Goal: Task Accomplishment & Management: Use online tool/utility

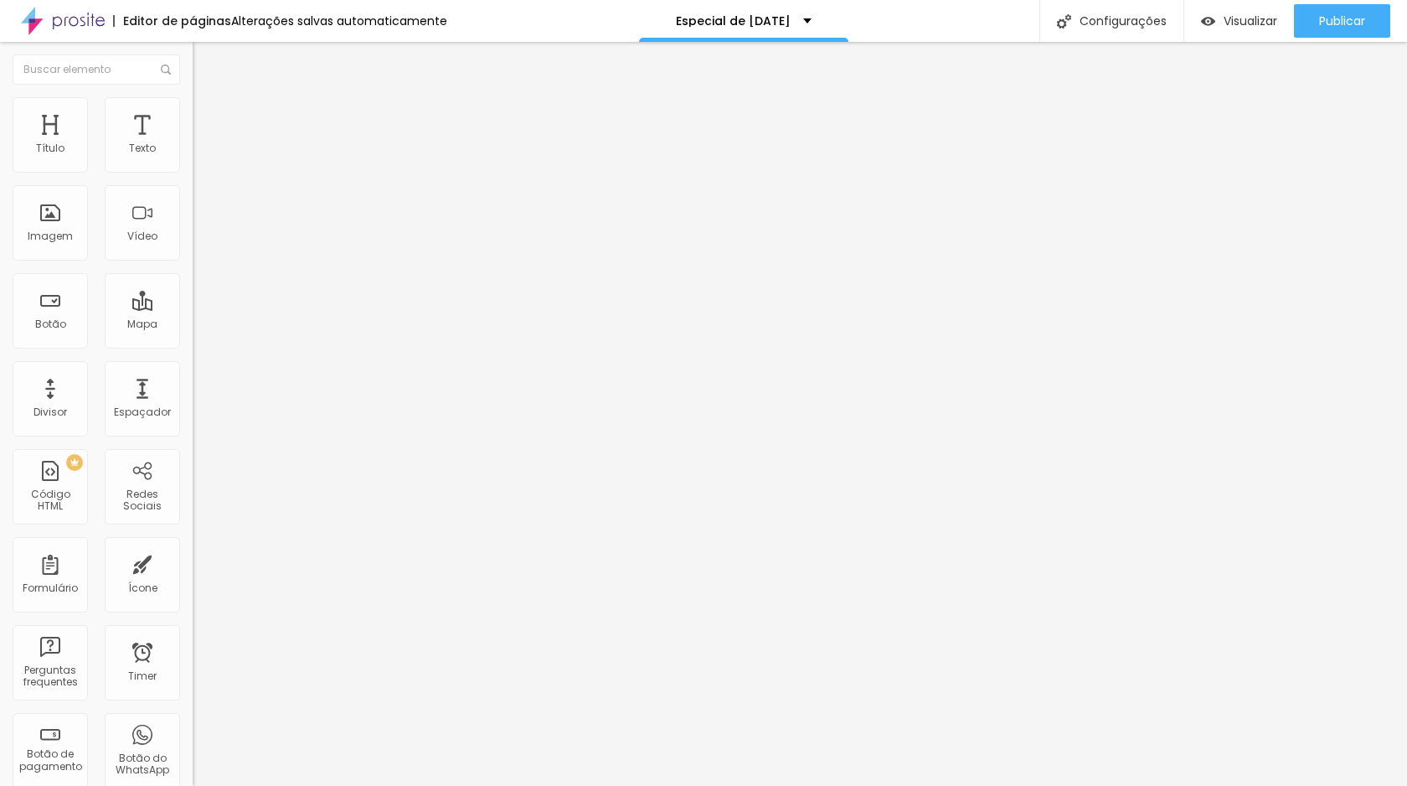
type input "2"
type input "3"
type input "4"
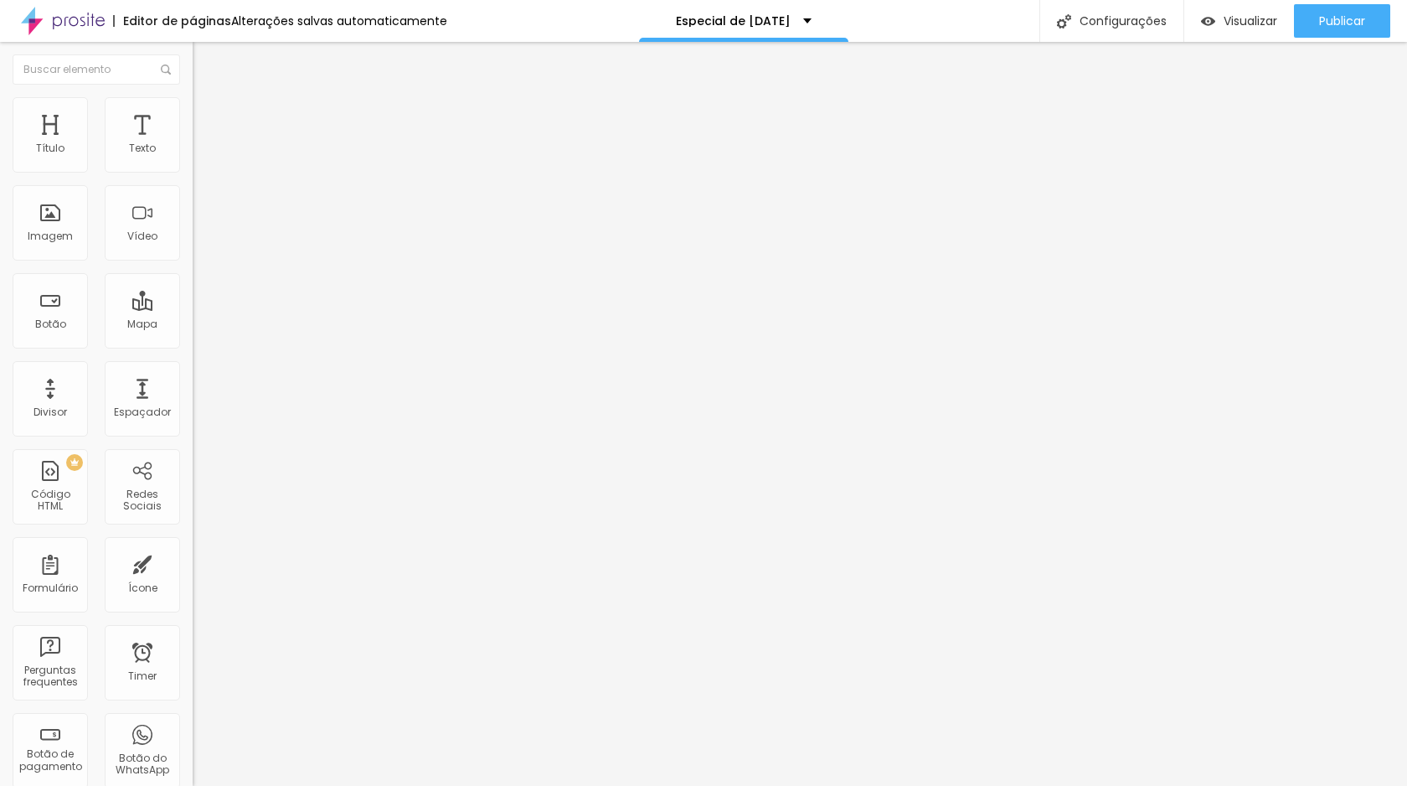
type input "4"
type input "5"
type input "6"
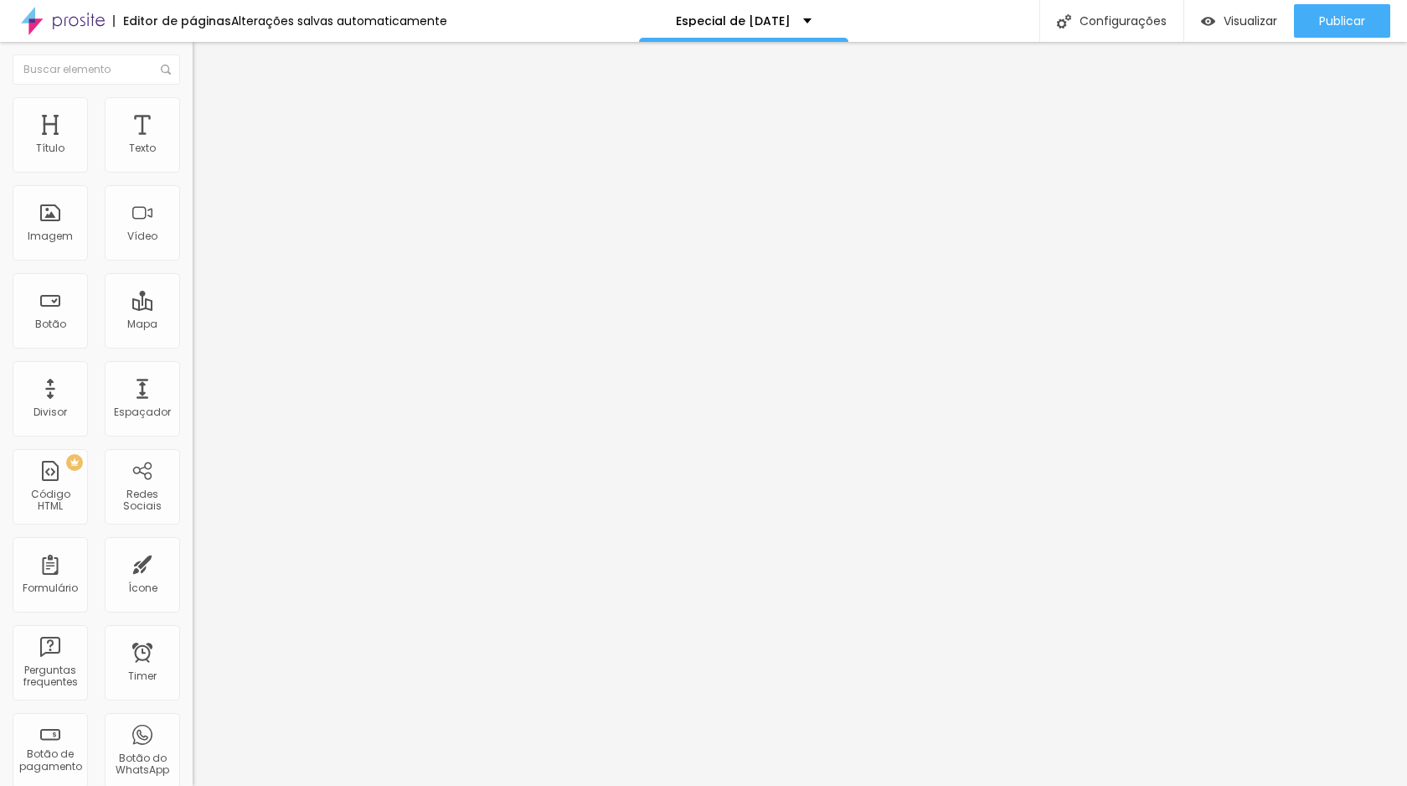
type input "7"
type input "8"
type input "9"
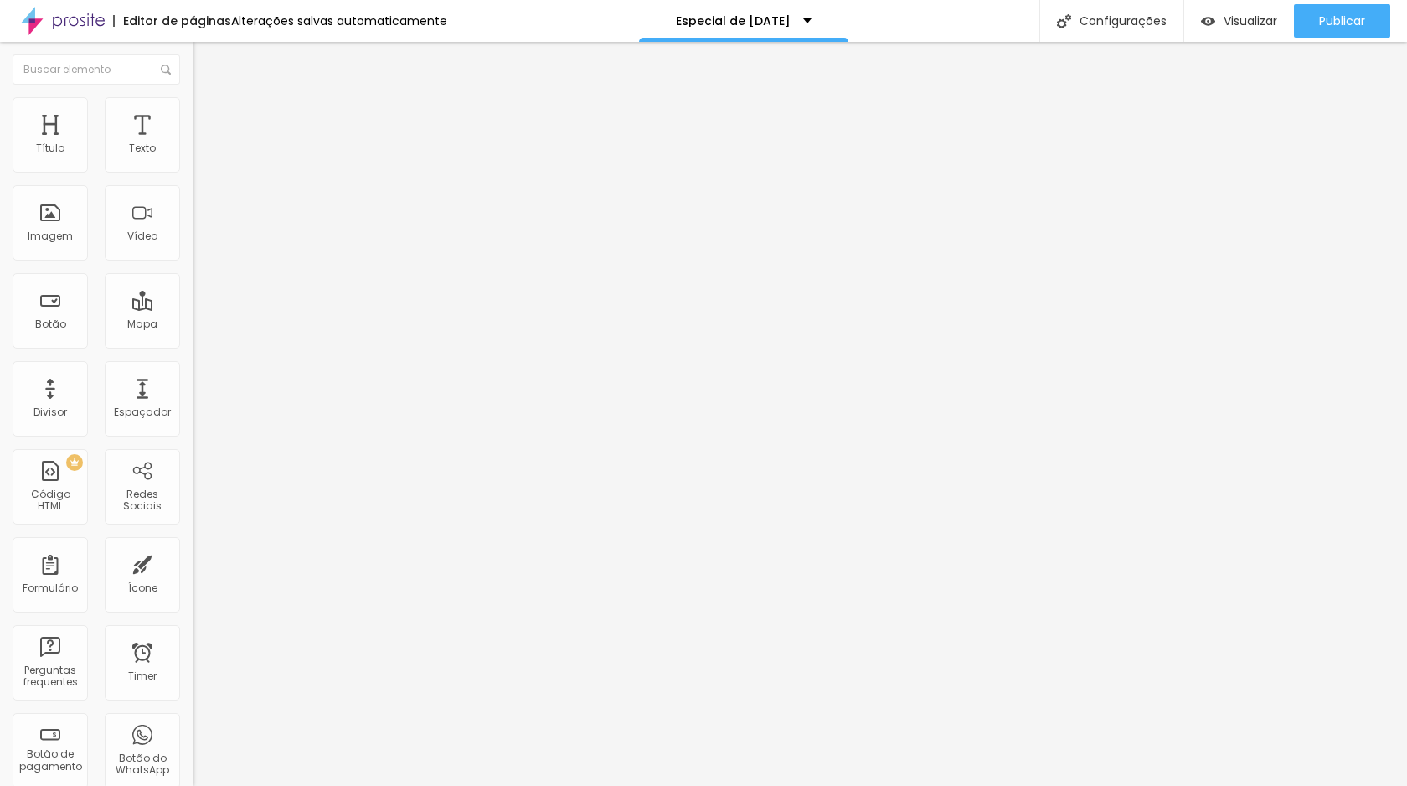
type input "9"
type input "10"
type input "11"
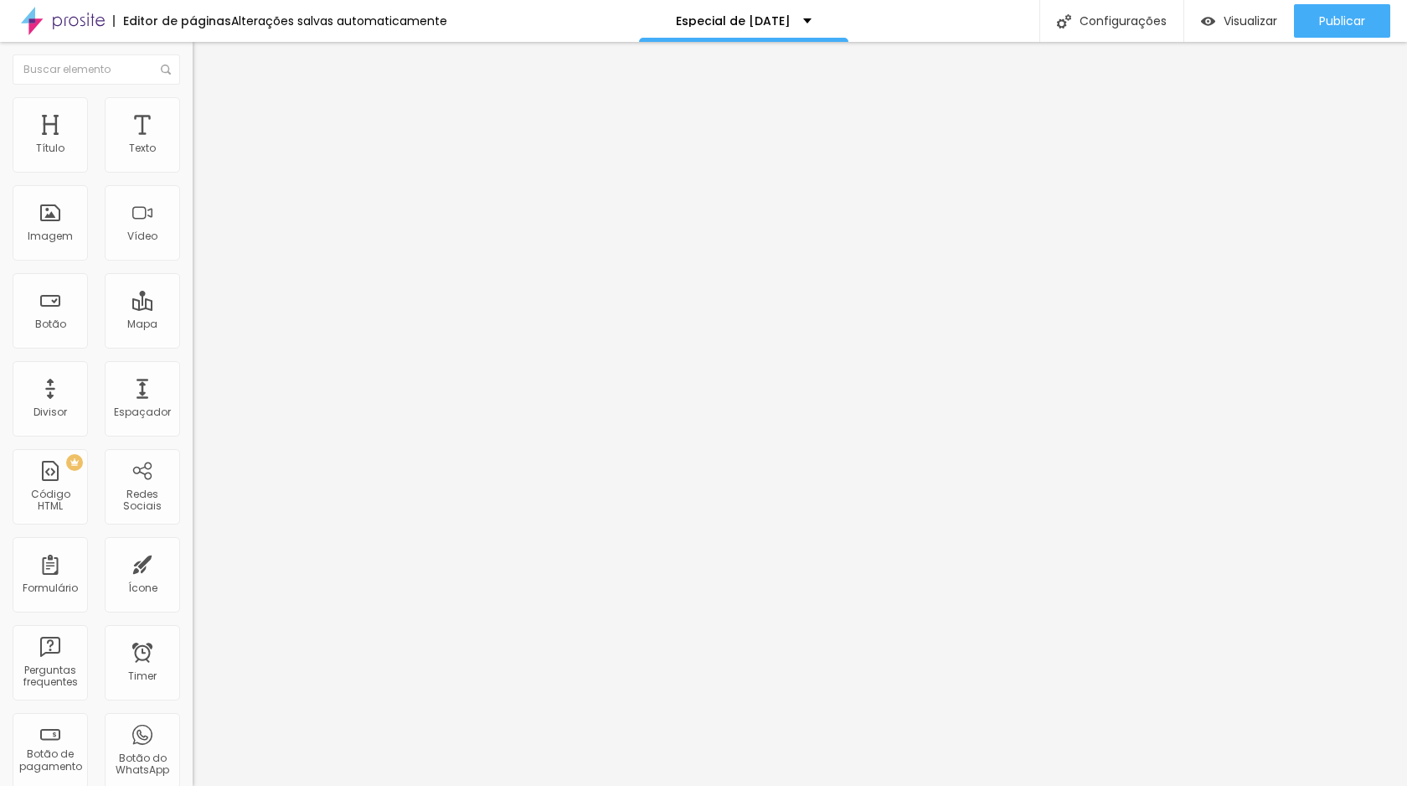
type input "12"
type input "14"
type input "16"
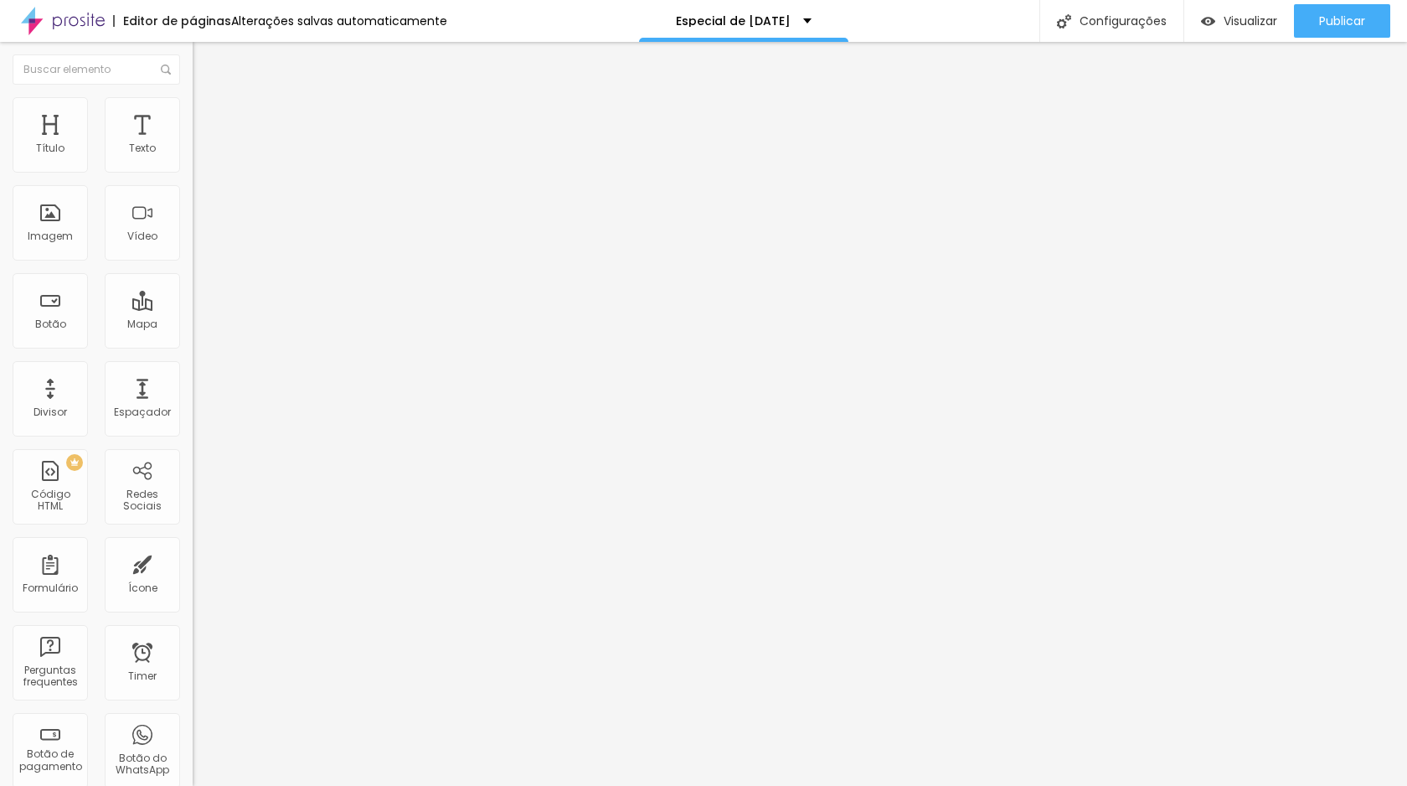
type input "16"
type input "17"
type input "18"
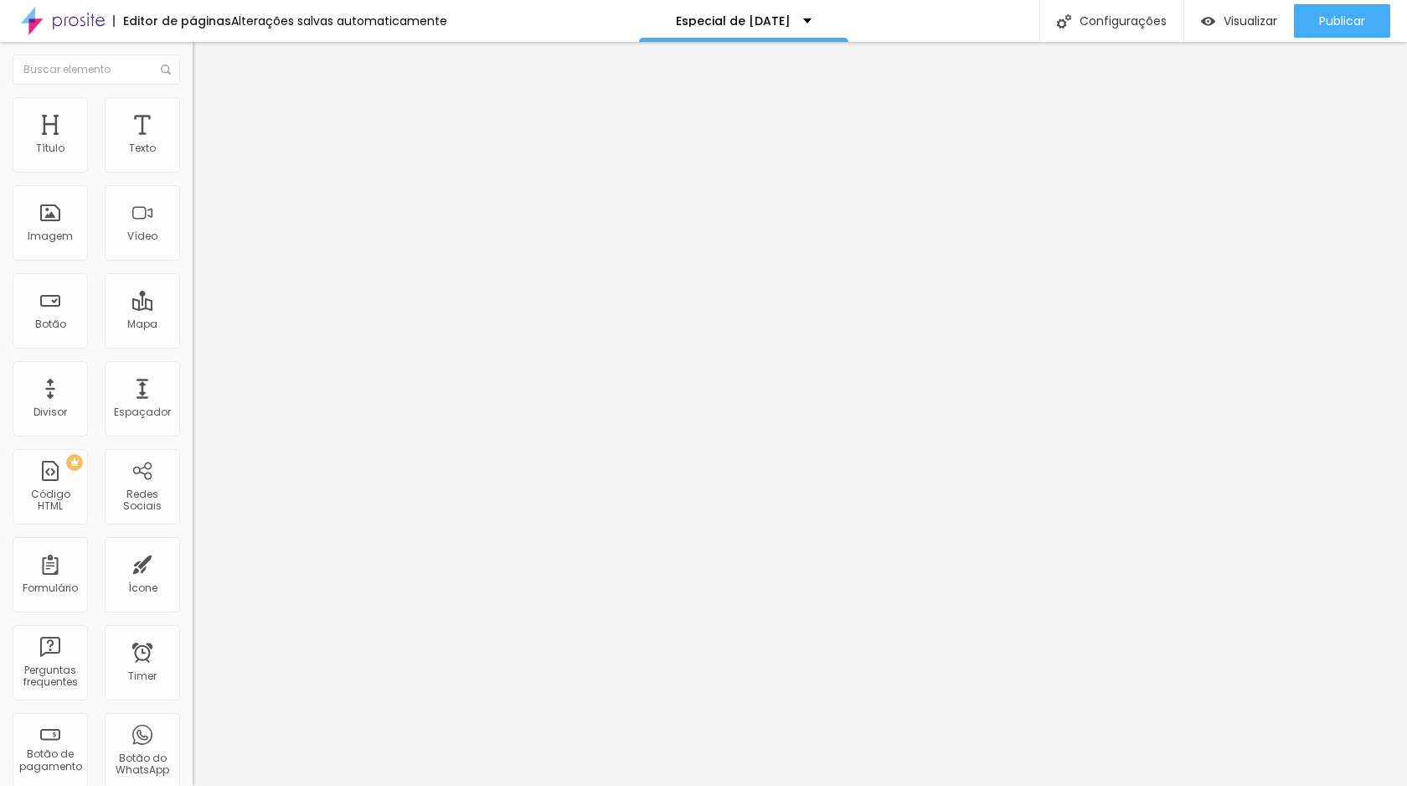
type input "19"
type input "20"
type input "21"
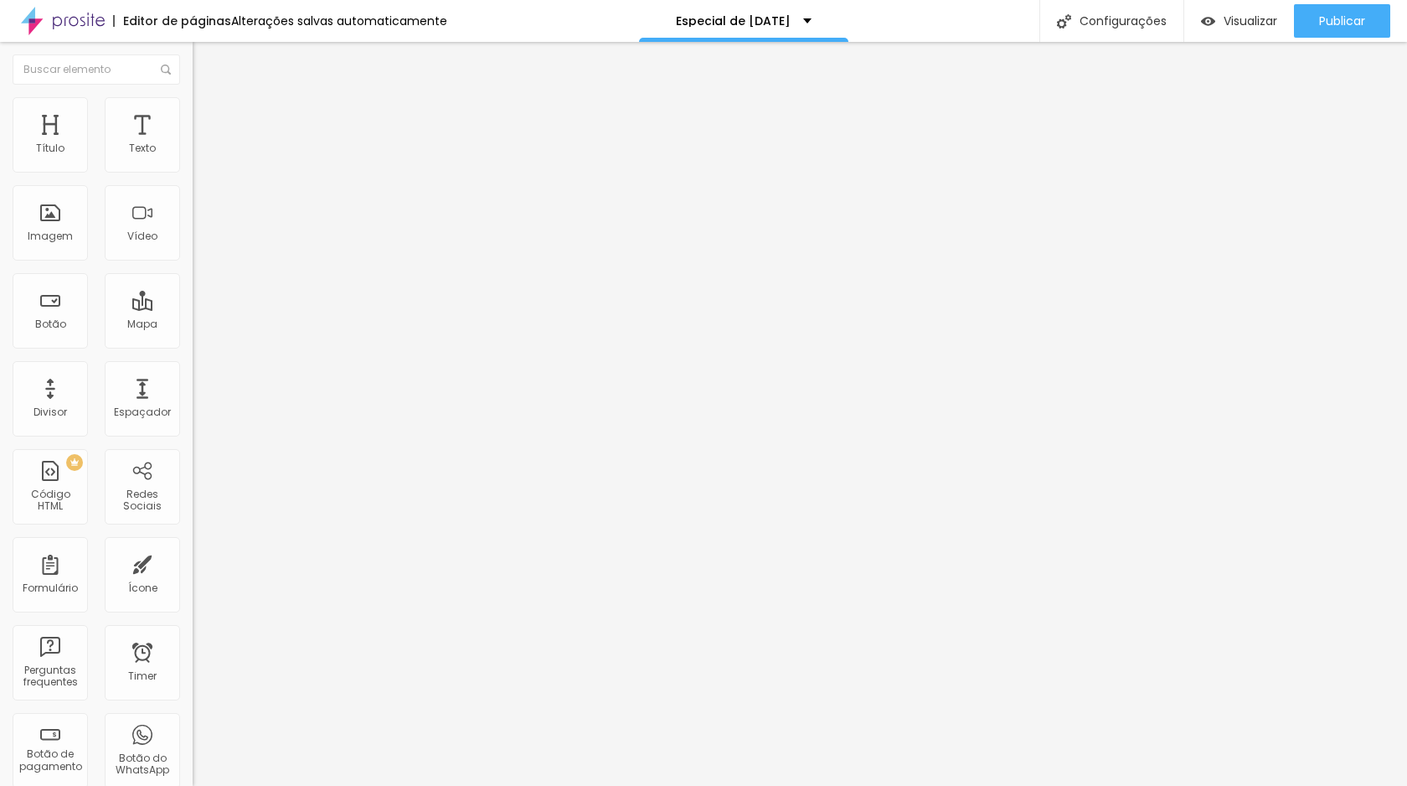
type input "21"
type input "23"
type input "27"
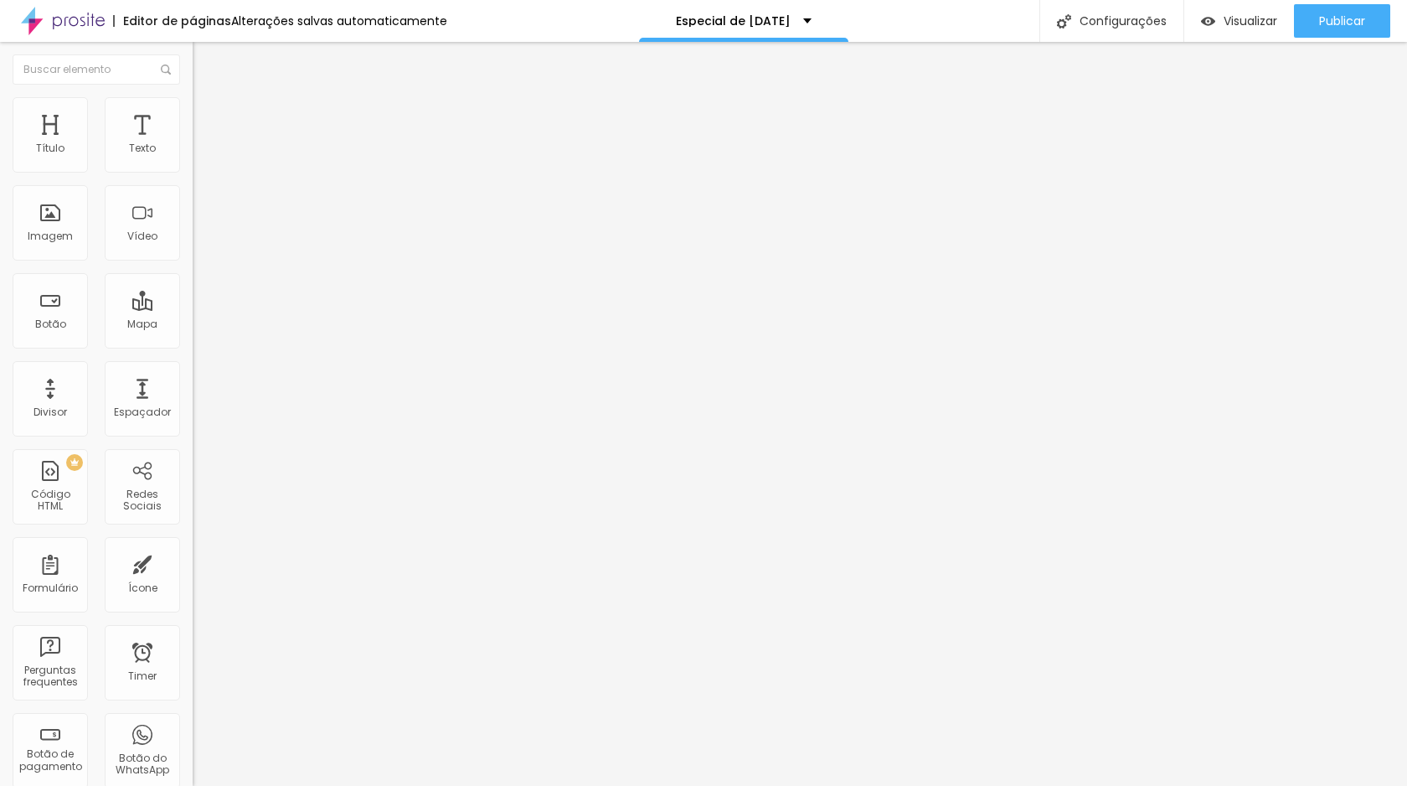
type input "28"
type input "30"
type input "25"
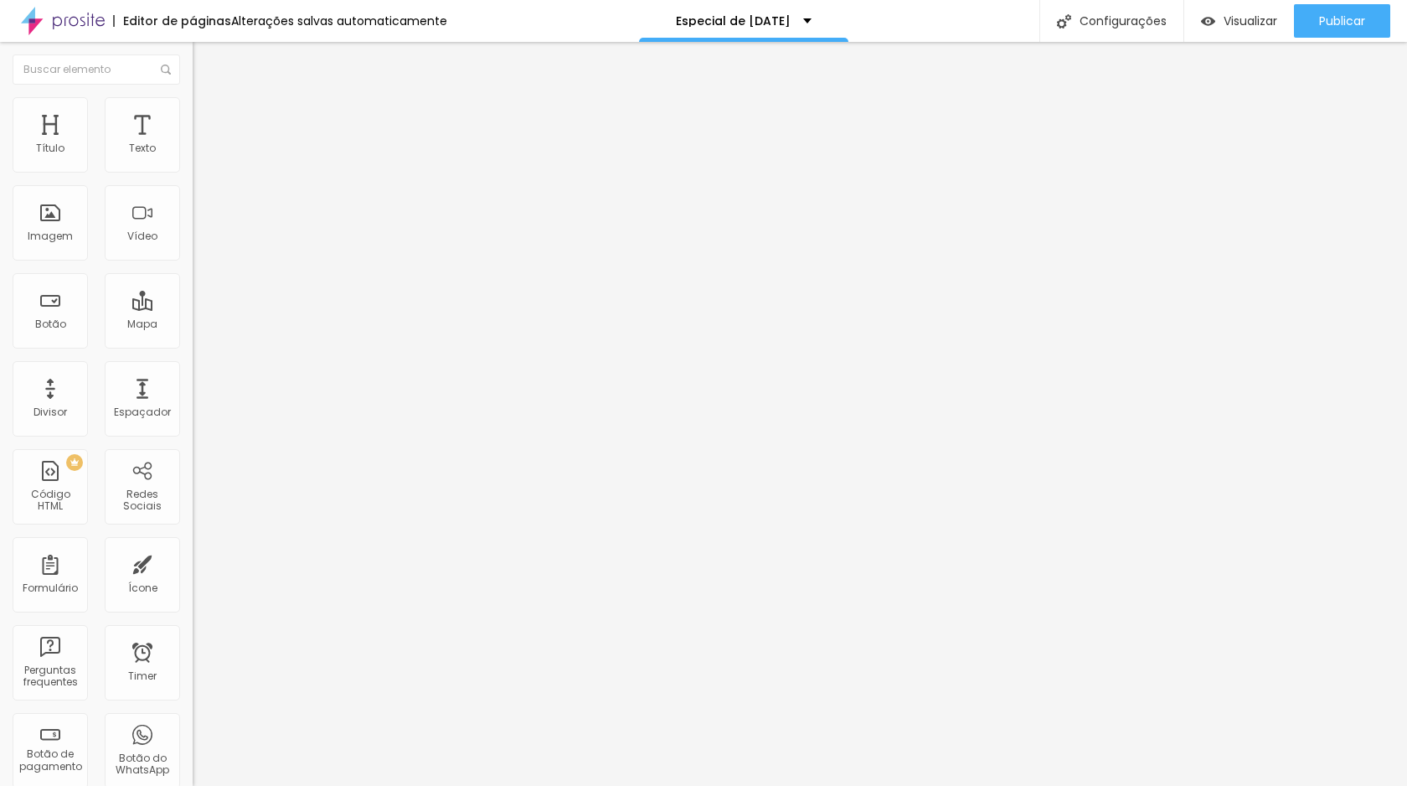
type input "25"
type input "21"
type input "18"
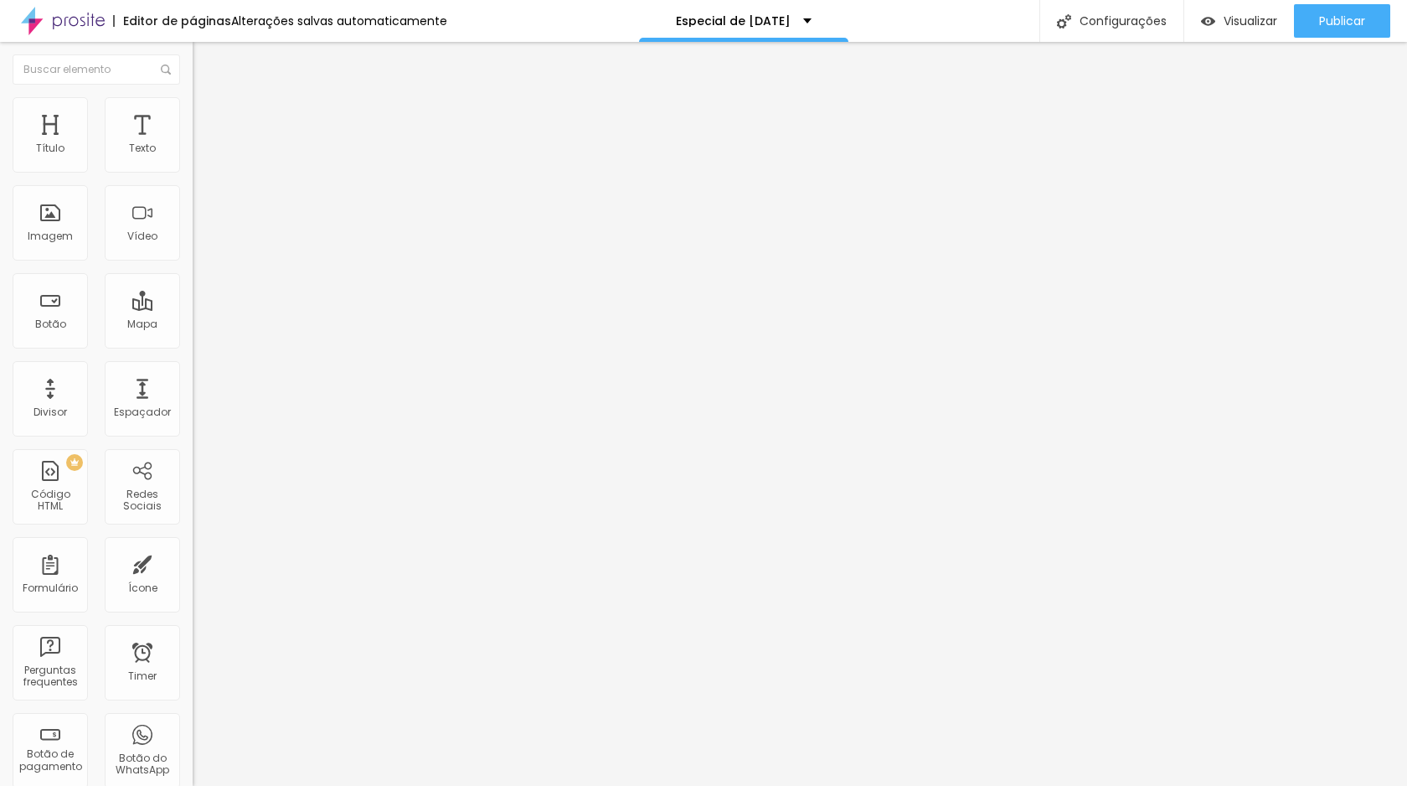
type input "14"
type input "11"
type input "6"
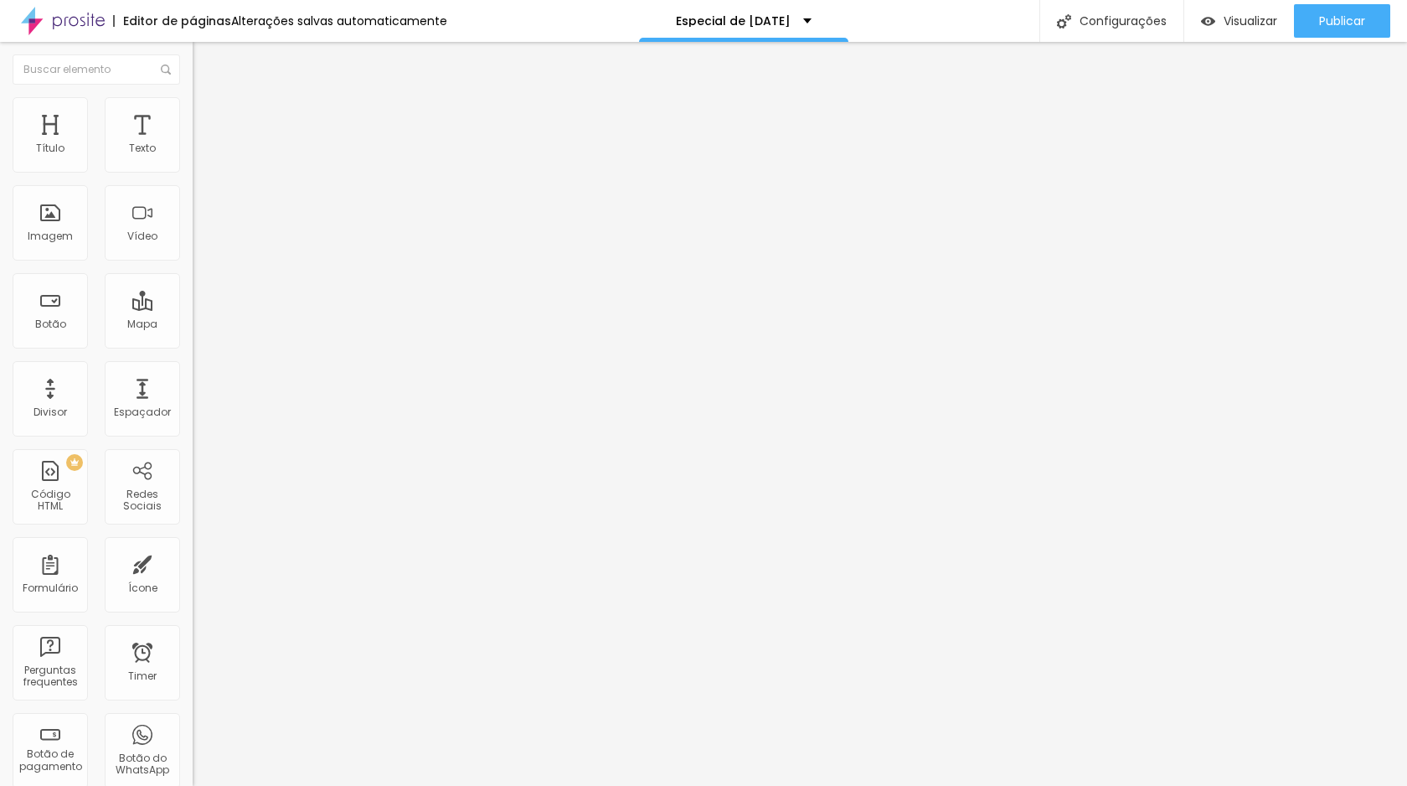
type input "6"
type input "4"
type input "3"
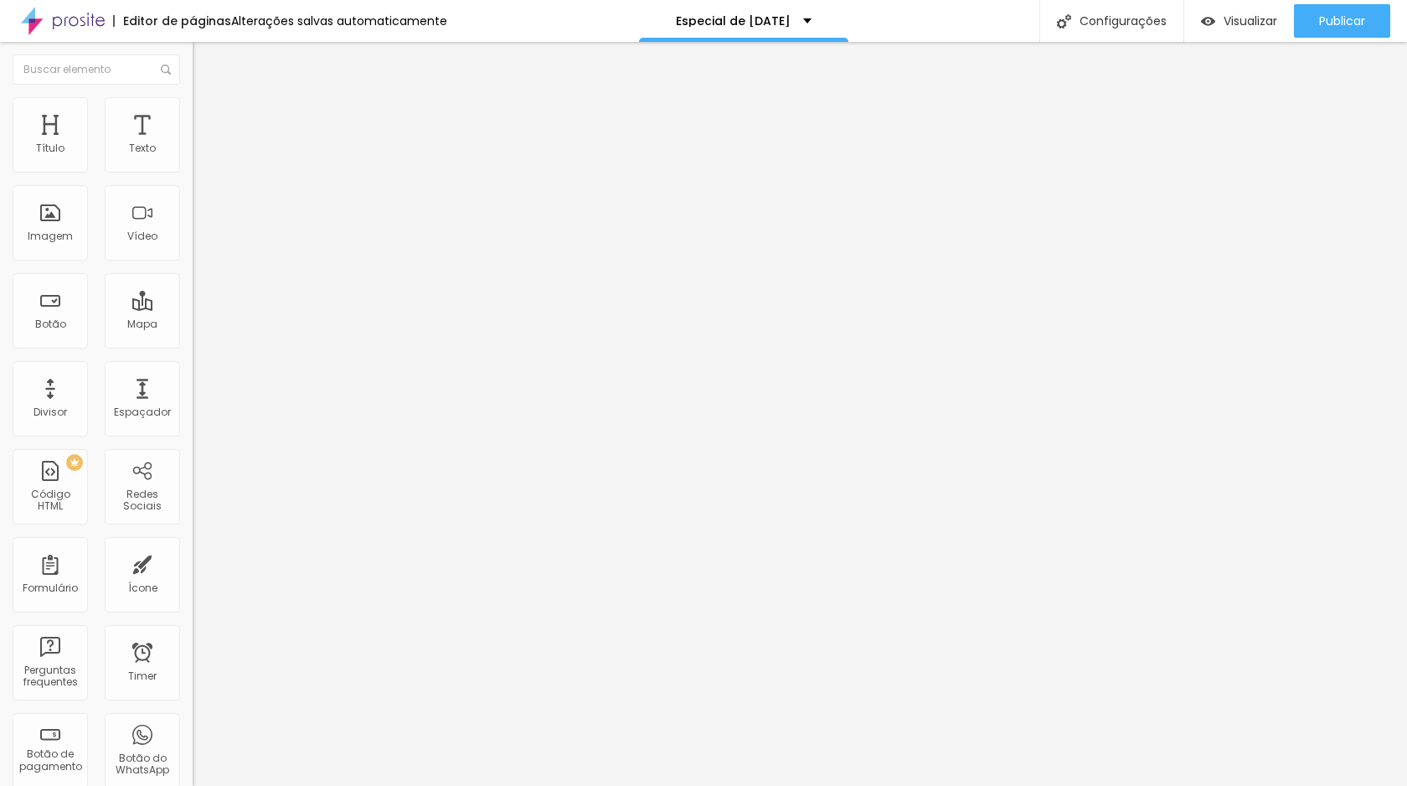
type input "1"
type input "0"
drag, startPoint x: 43, startPoint y: 449, endPoint x: 8, endPoint y: 442, distance: 35.8
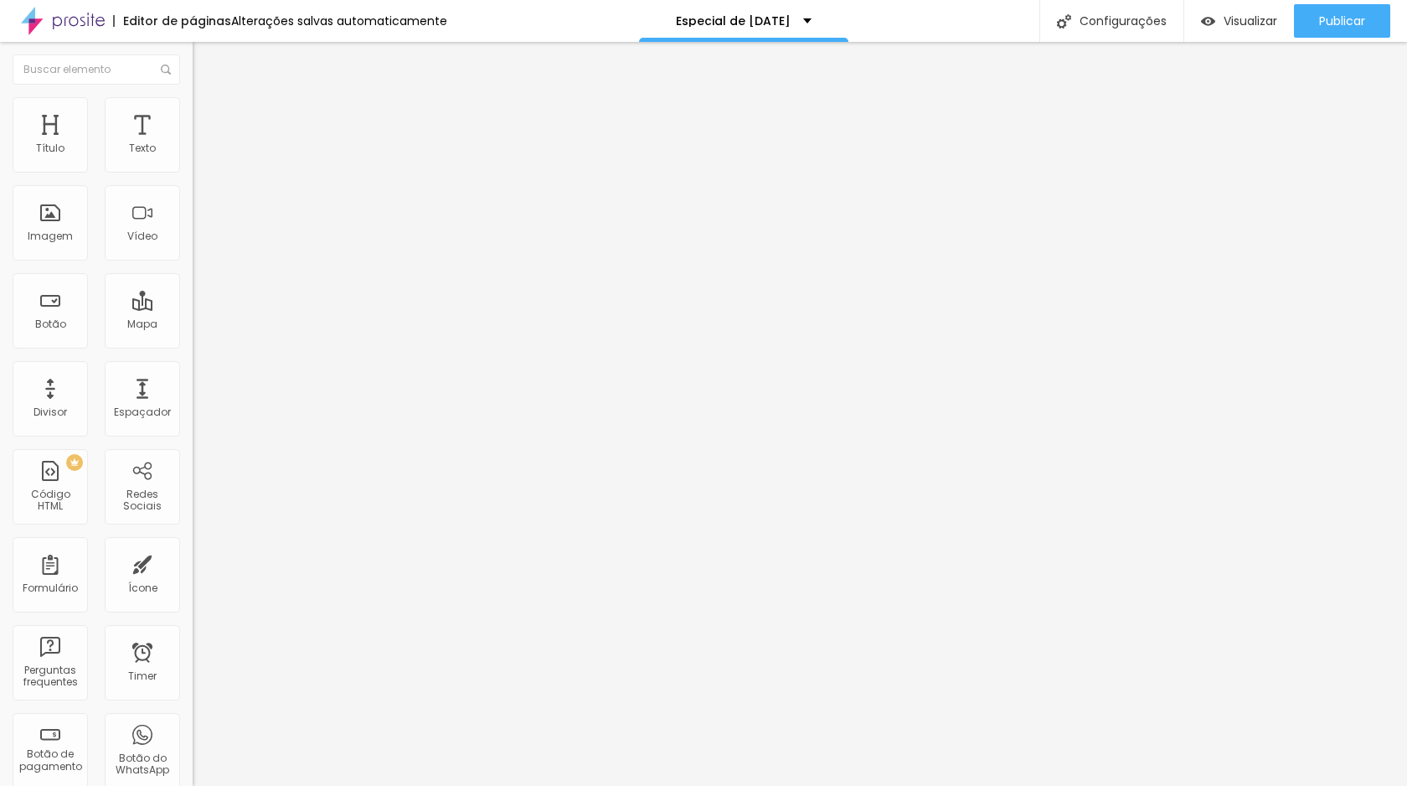
type input "0.2"
type input "0.1"
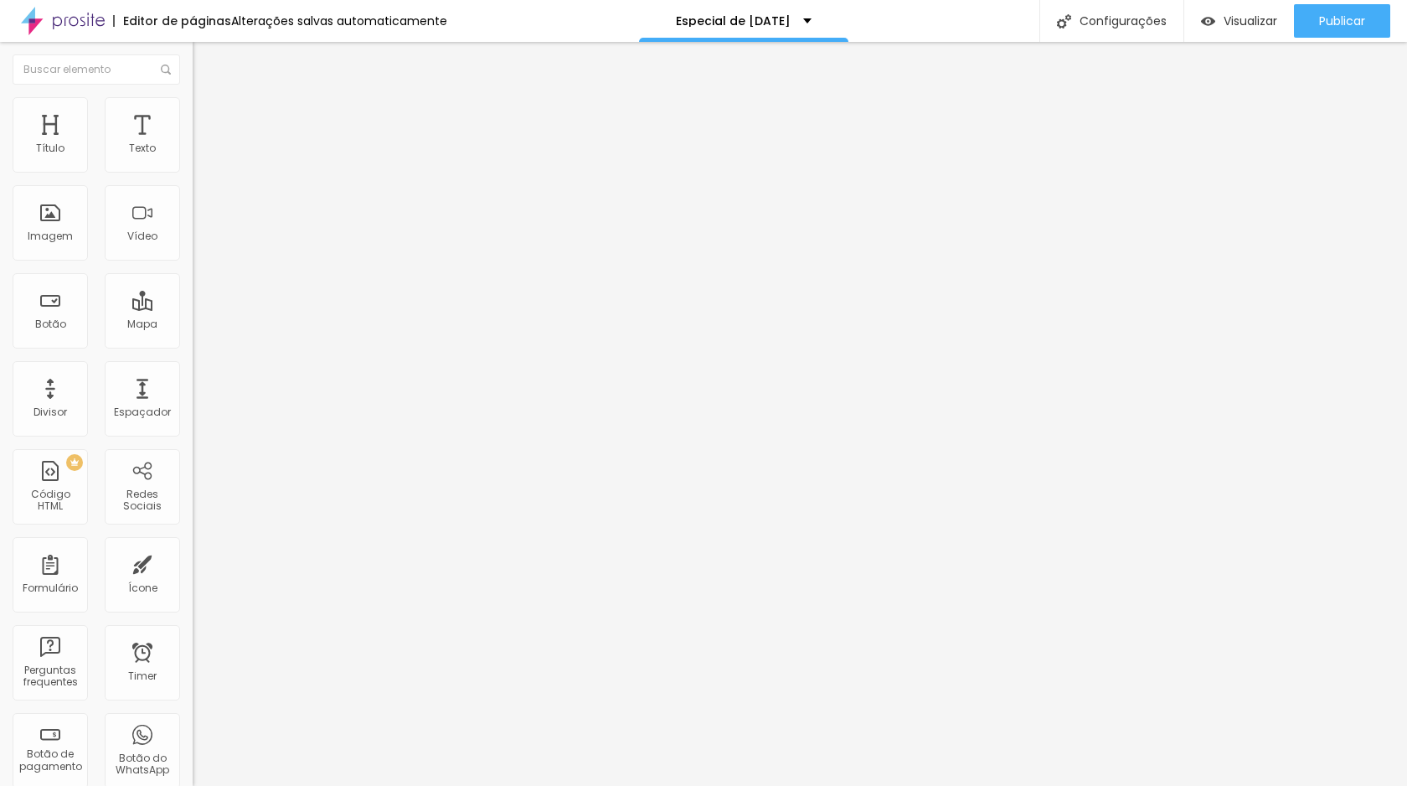
type input "0"
type input "0.2"
type input "0.4"
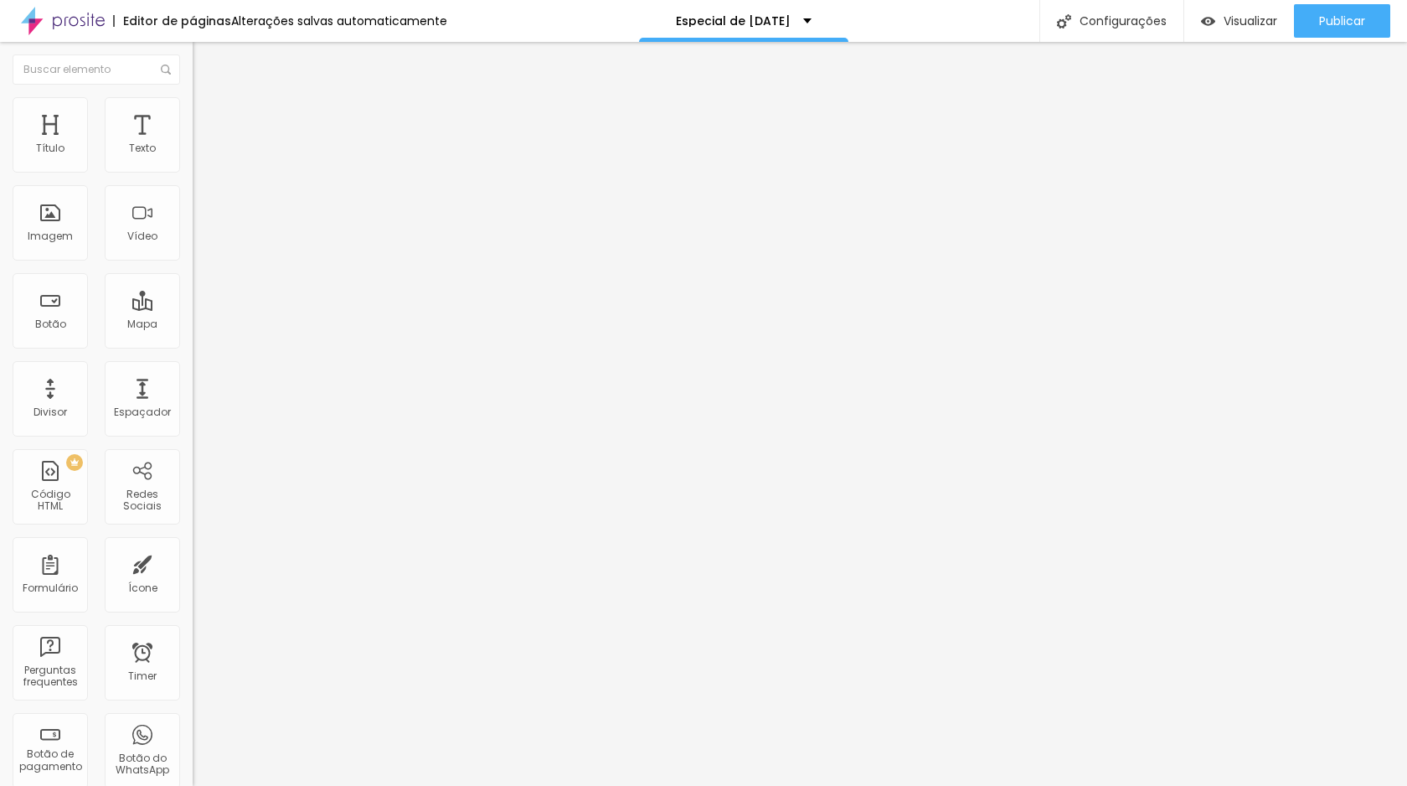
type input "0.4"
type input "0.5"
type input "0.9"
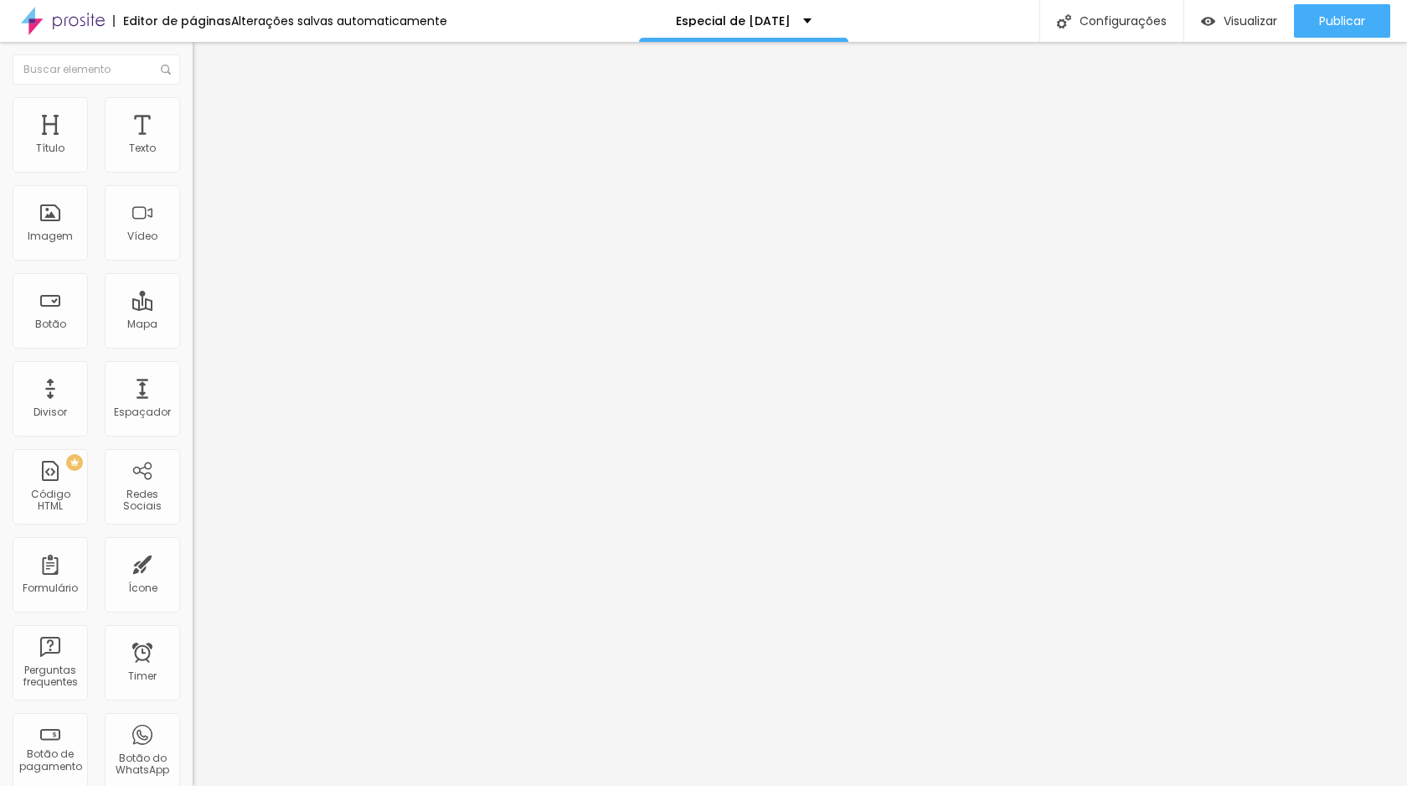
type input "1.3"
type input "1.9"
type input "3.1"
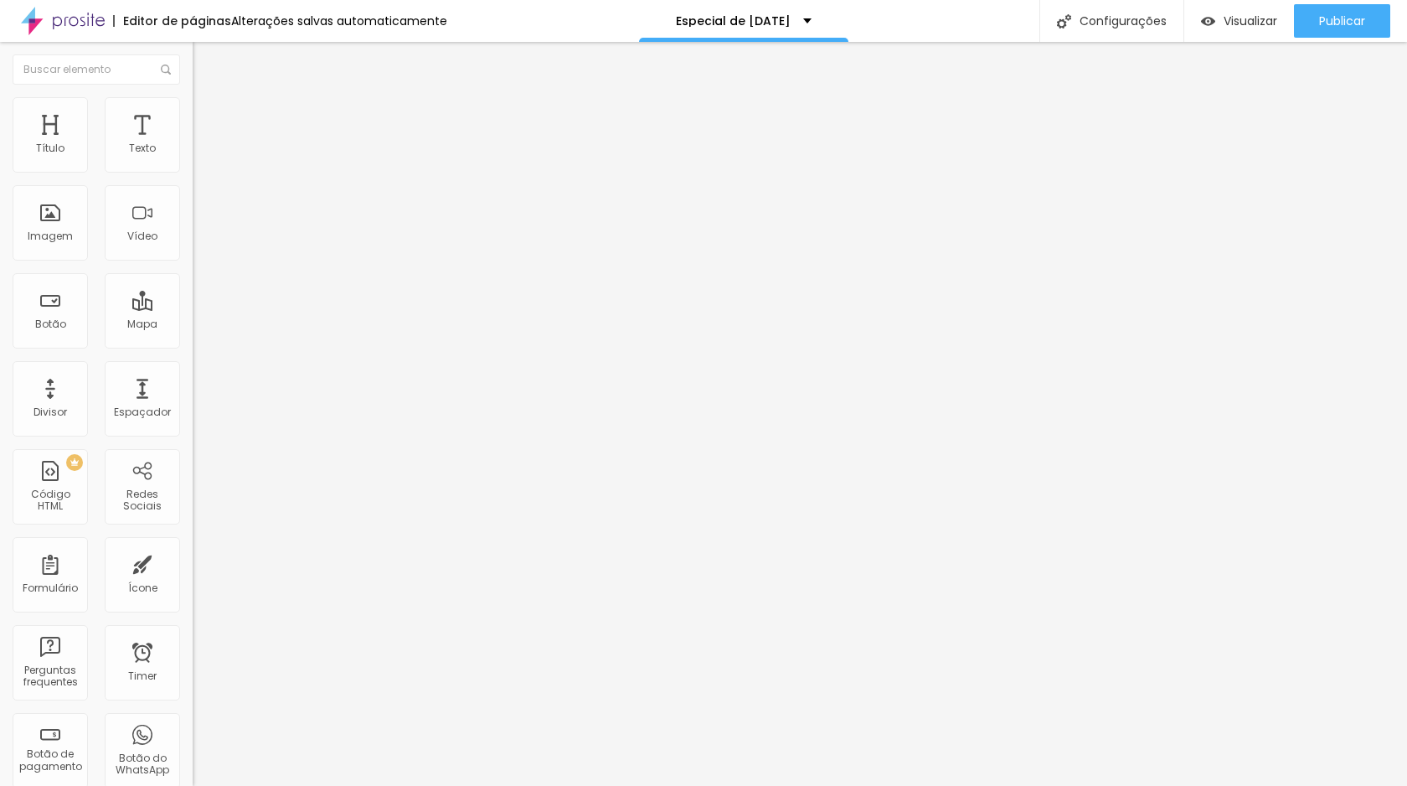
type input "3.1"
type input "3.9"
type input "6"
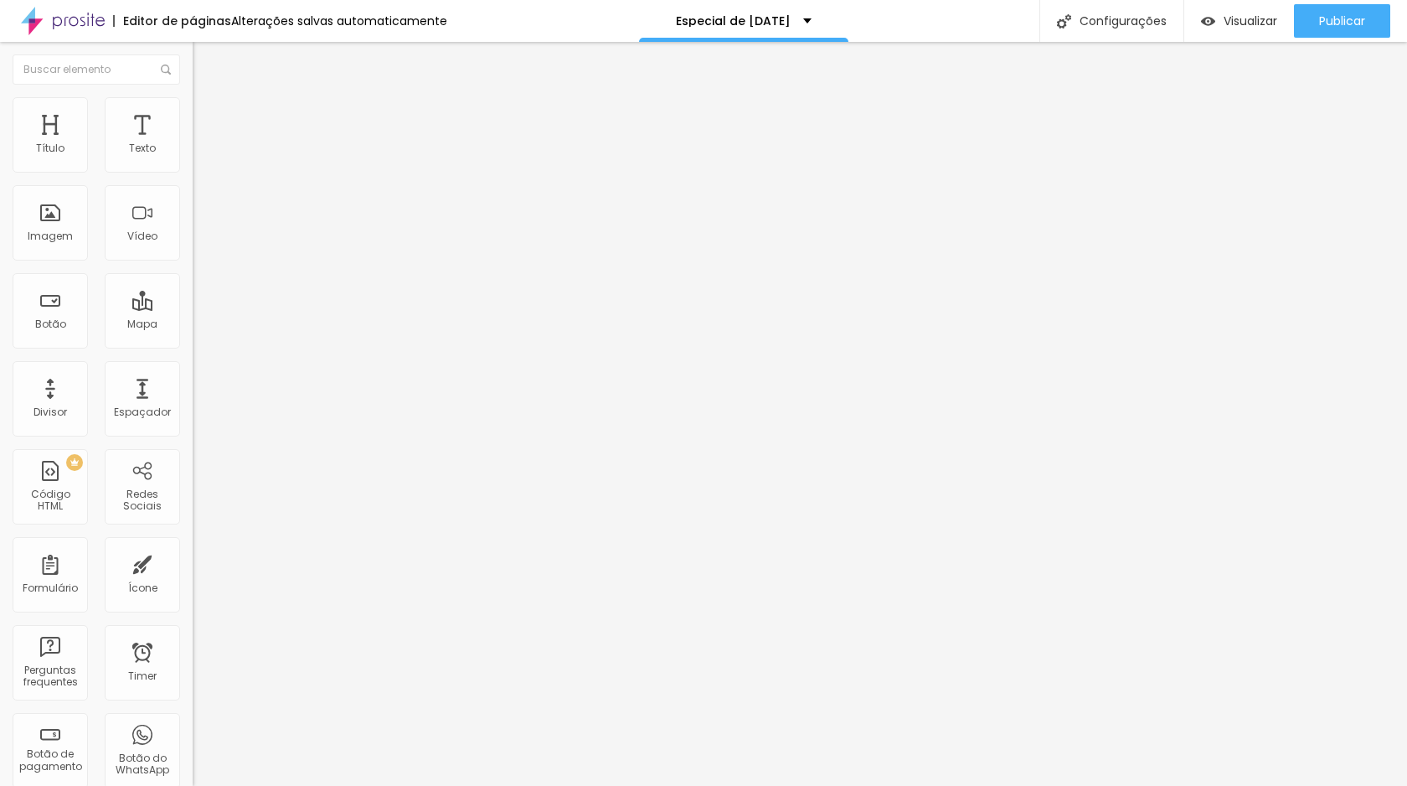
type input "6.1"
type input "6.3"
type input "6.6"
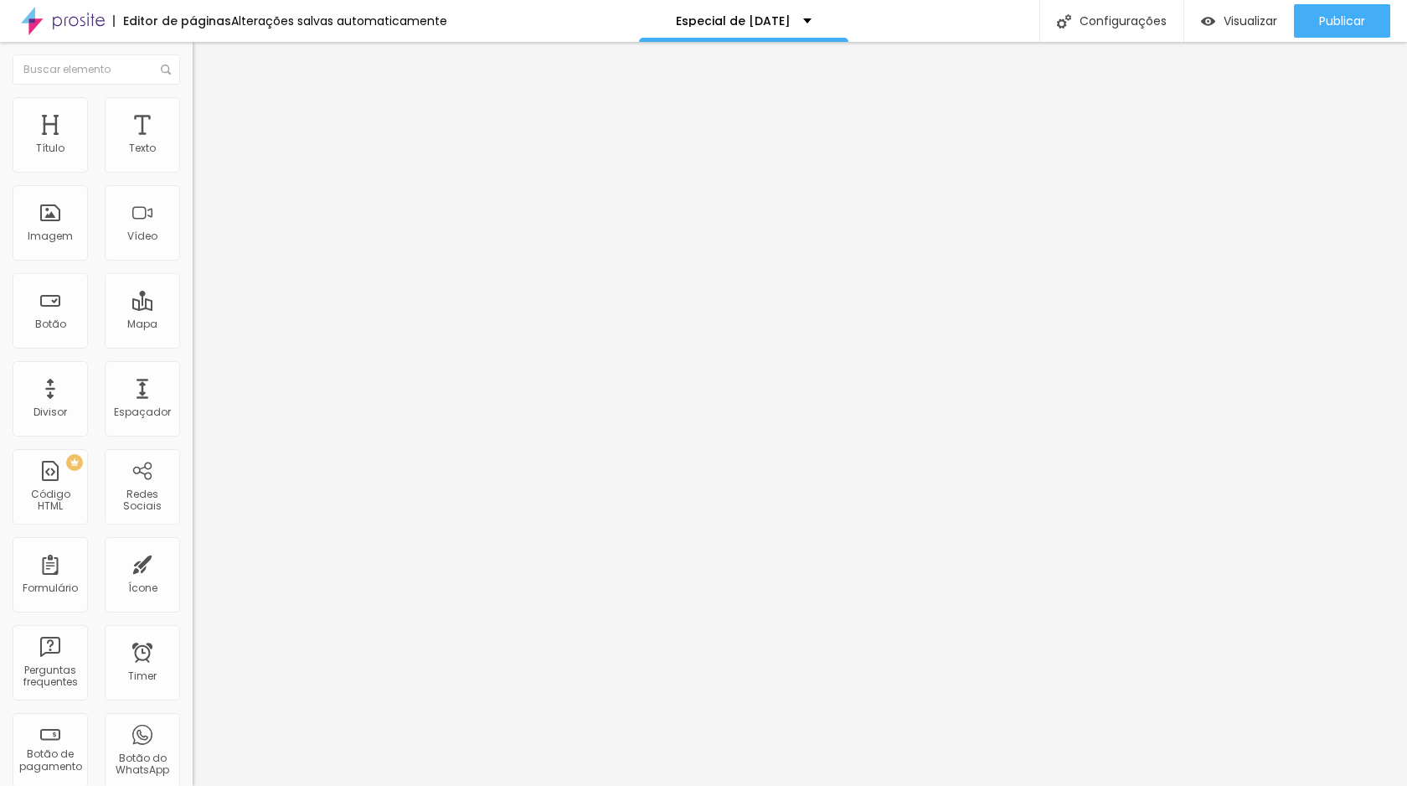
type input "6.6"
type input "7"
type input "7.7"
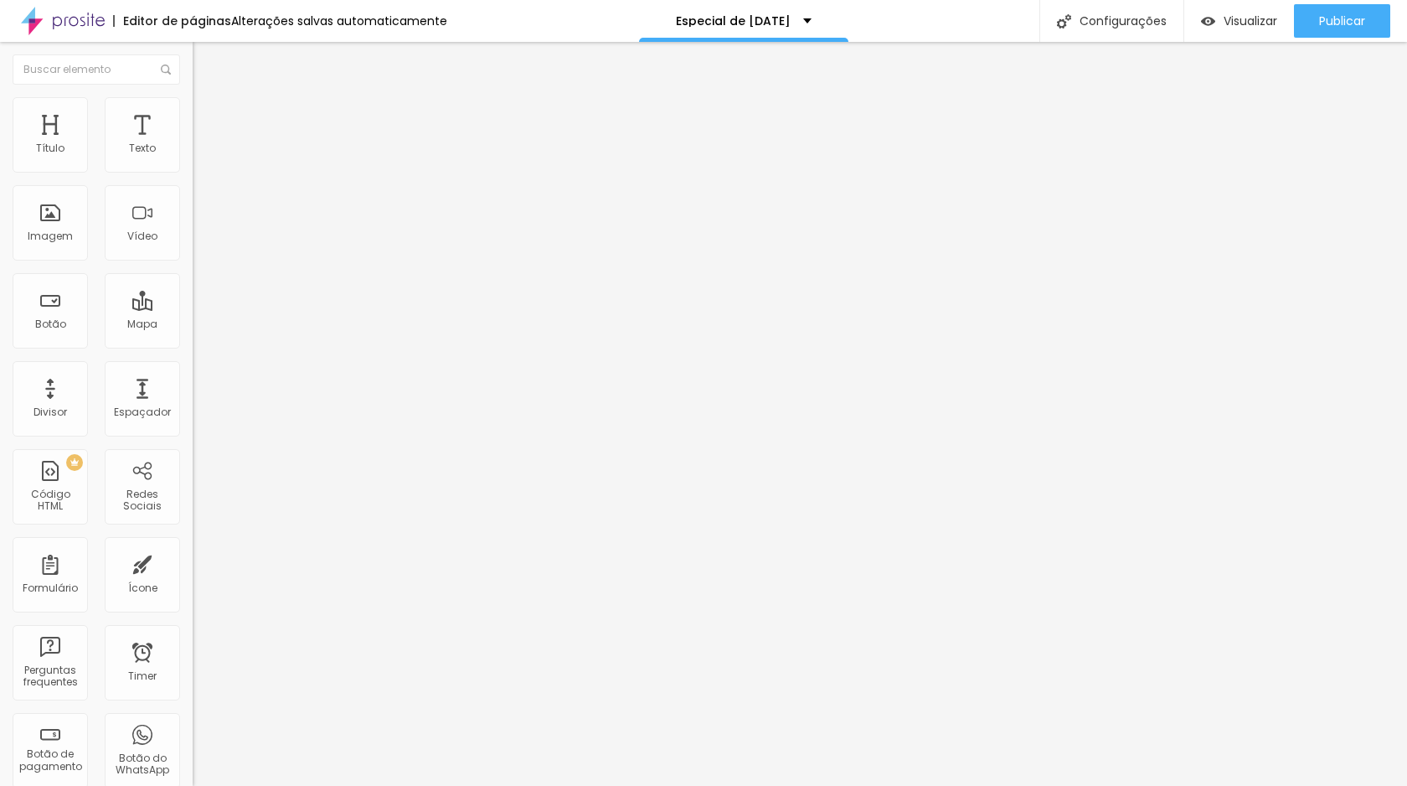
type input "8.7"
type input "9.6"
type input "10.2"
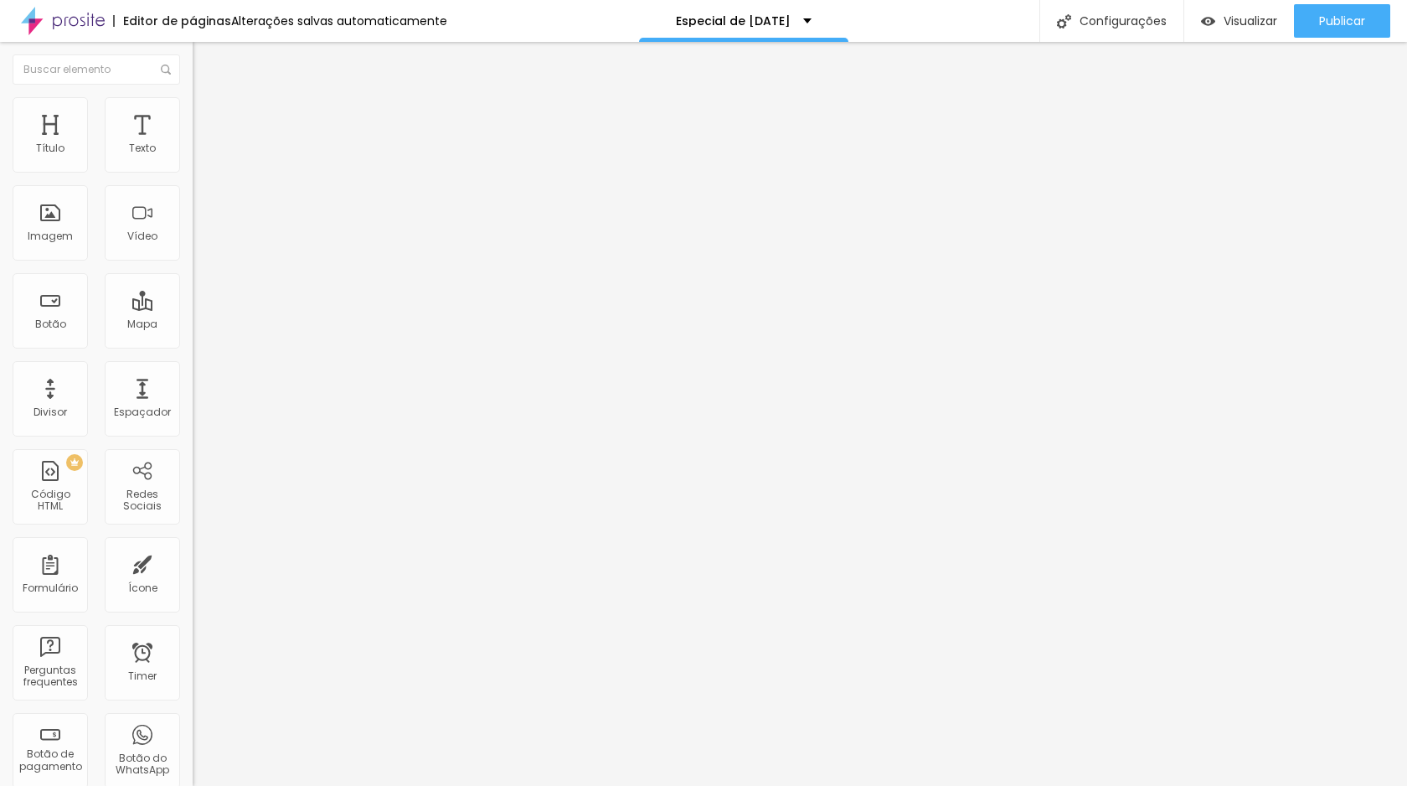
type input "10.2"
type input "10.4"
type input "10.8"
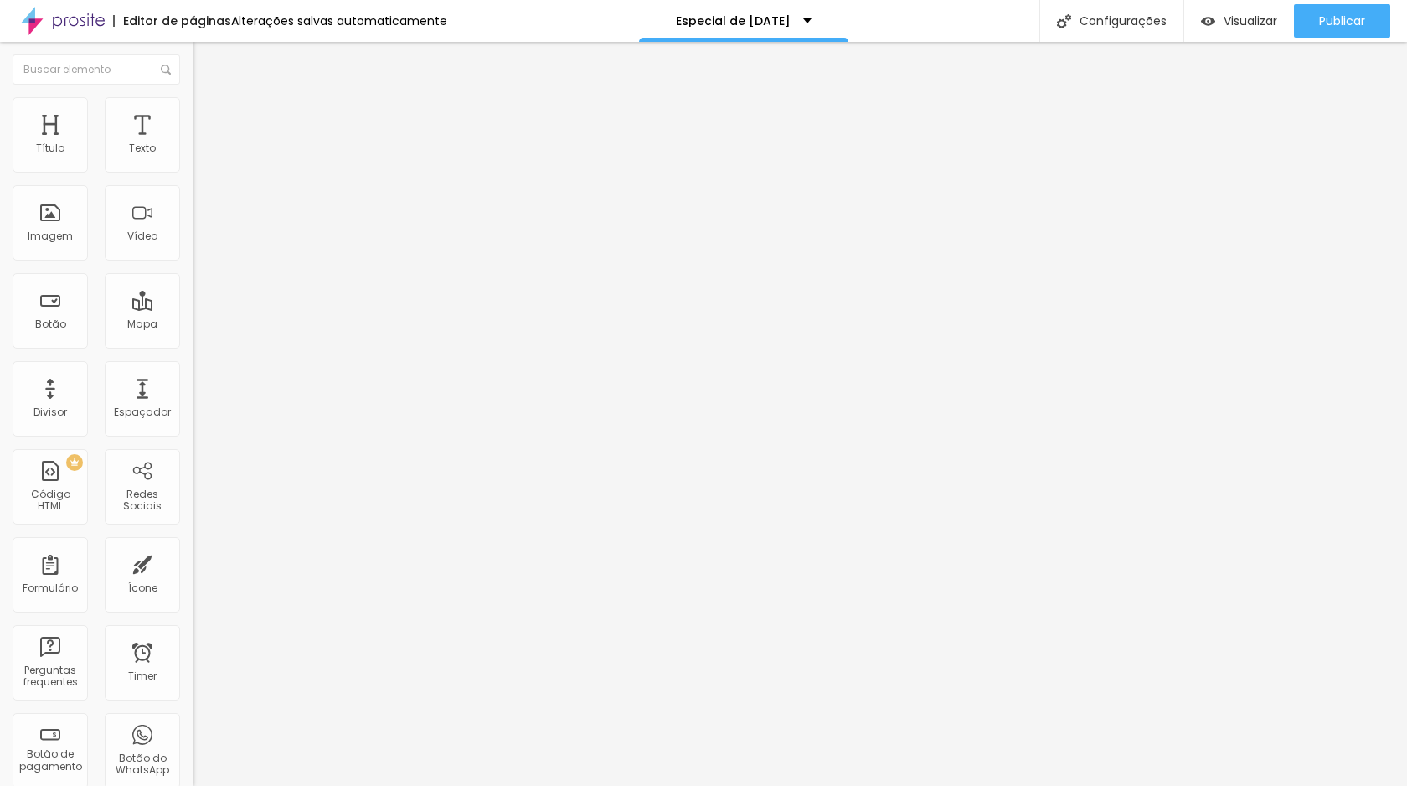
type input "10.9"
type input "11.3"
type input "11.6"
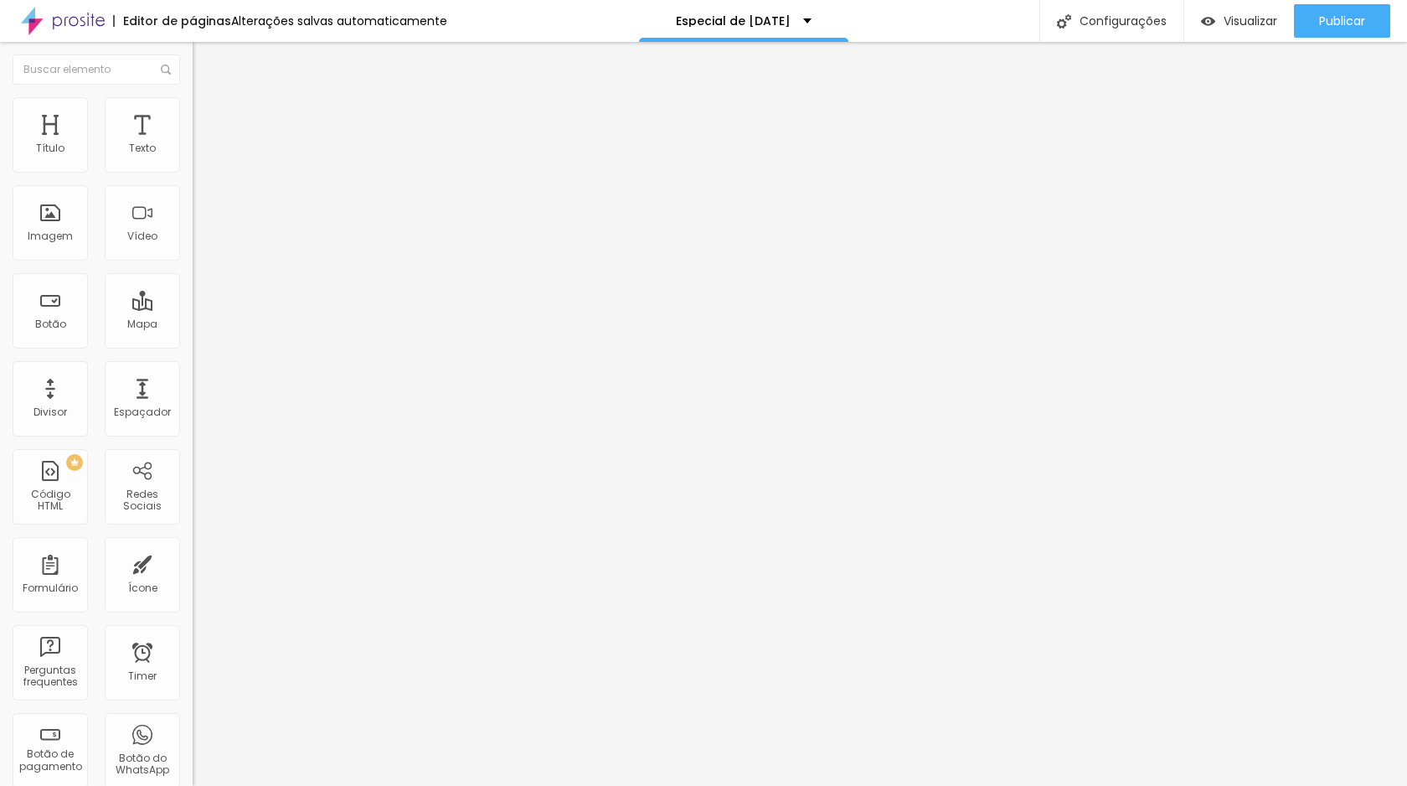
type input "11.6"
type input "11.7"
type input "11.9"
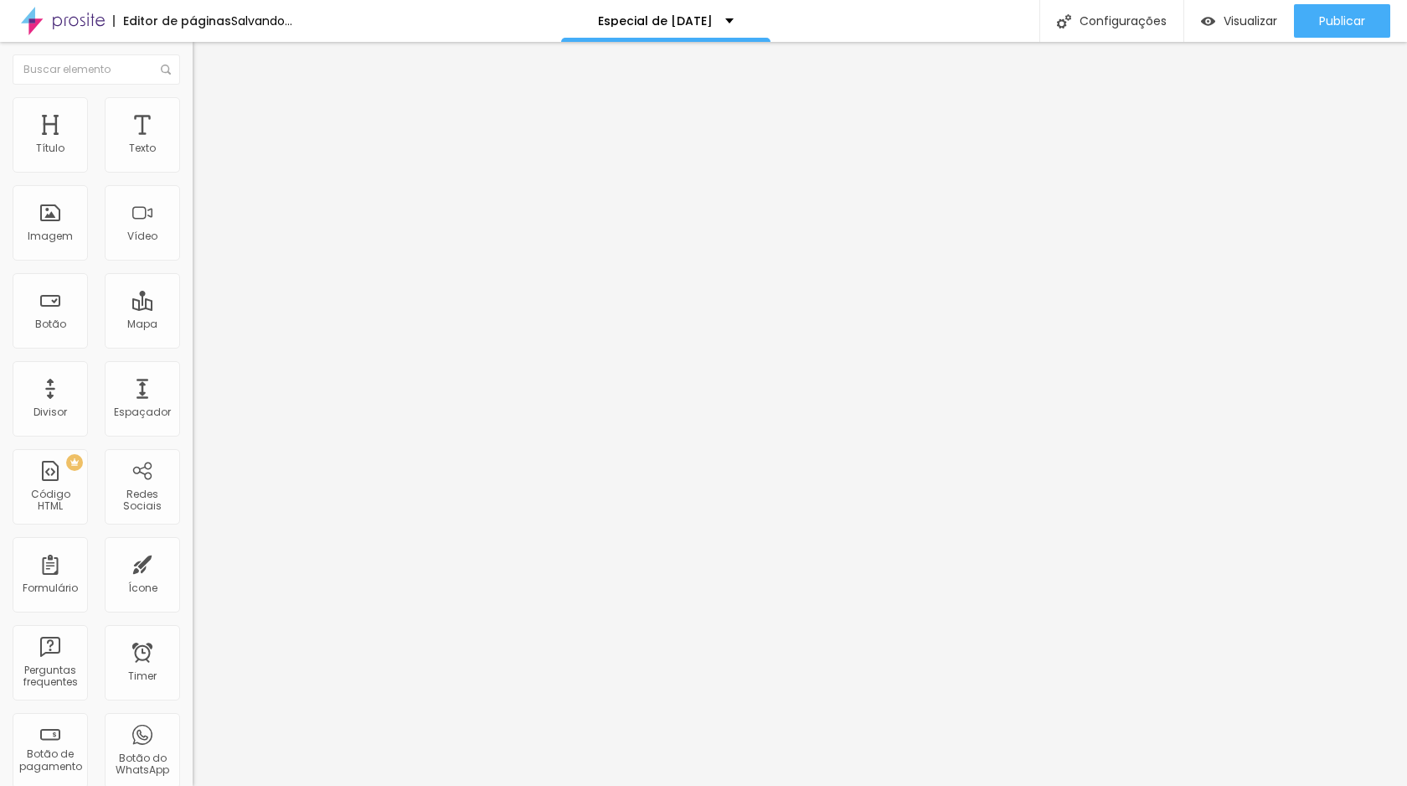
type input "12"
type input "12.2"
type input "12.8"
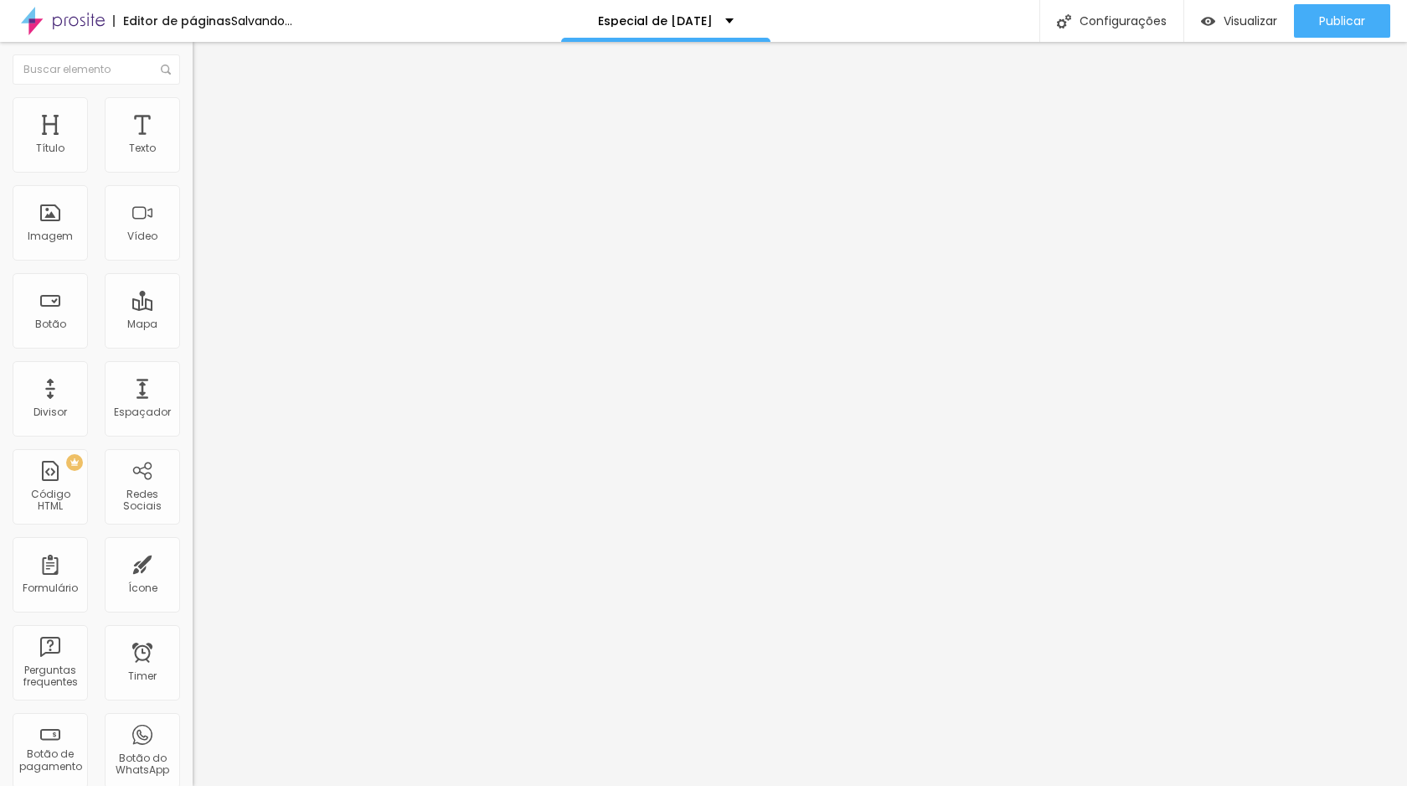
type input "12.8"
type input "13"
type input "13.2"
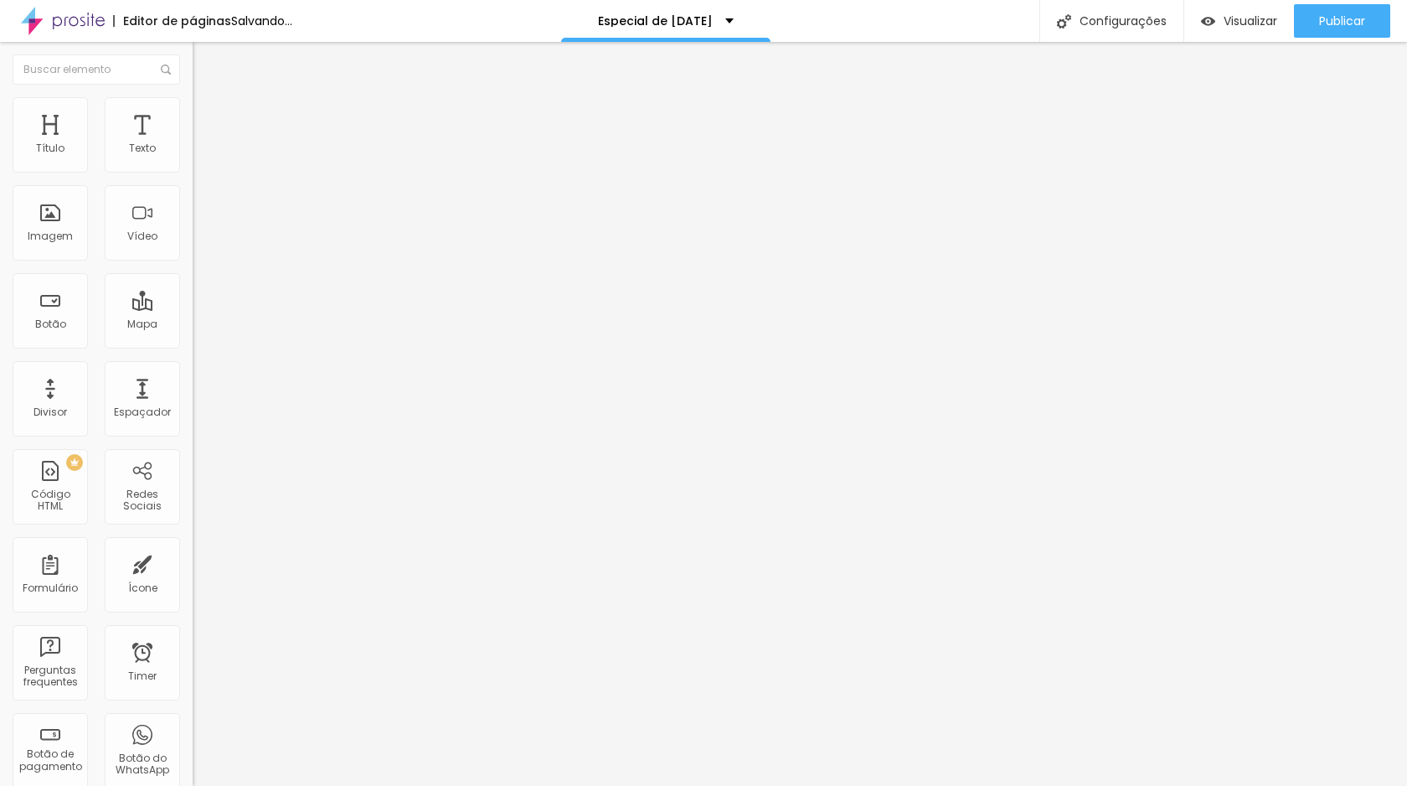
type input "13.4"
type input "13.6"
type input "13.8"
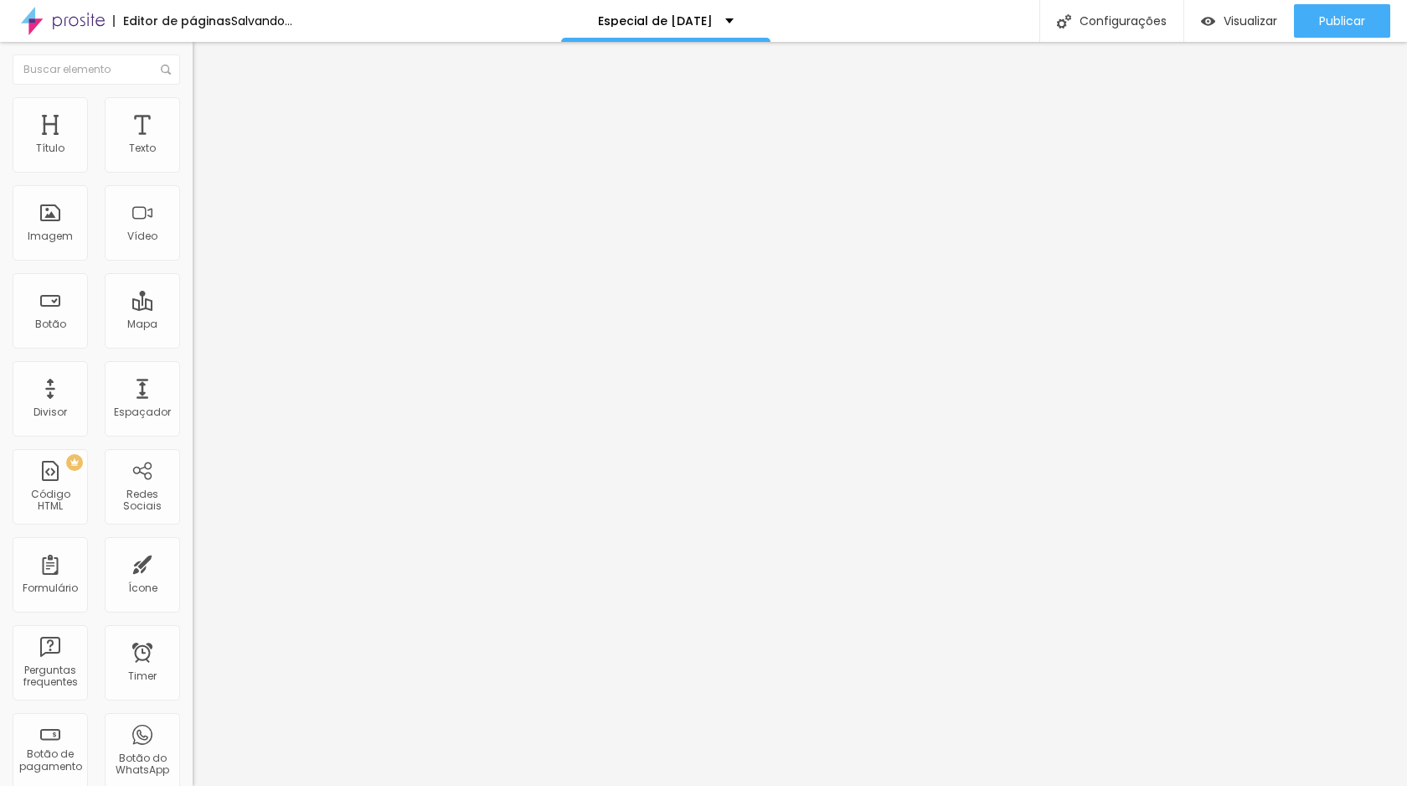
type input "13.8"
type input "14.1"
type input "14.2"
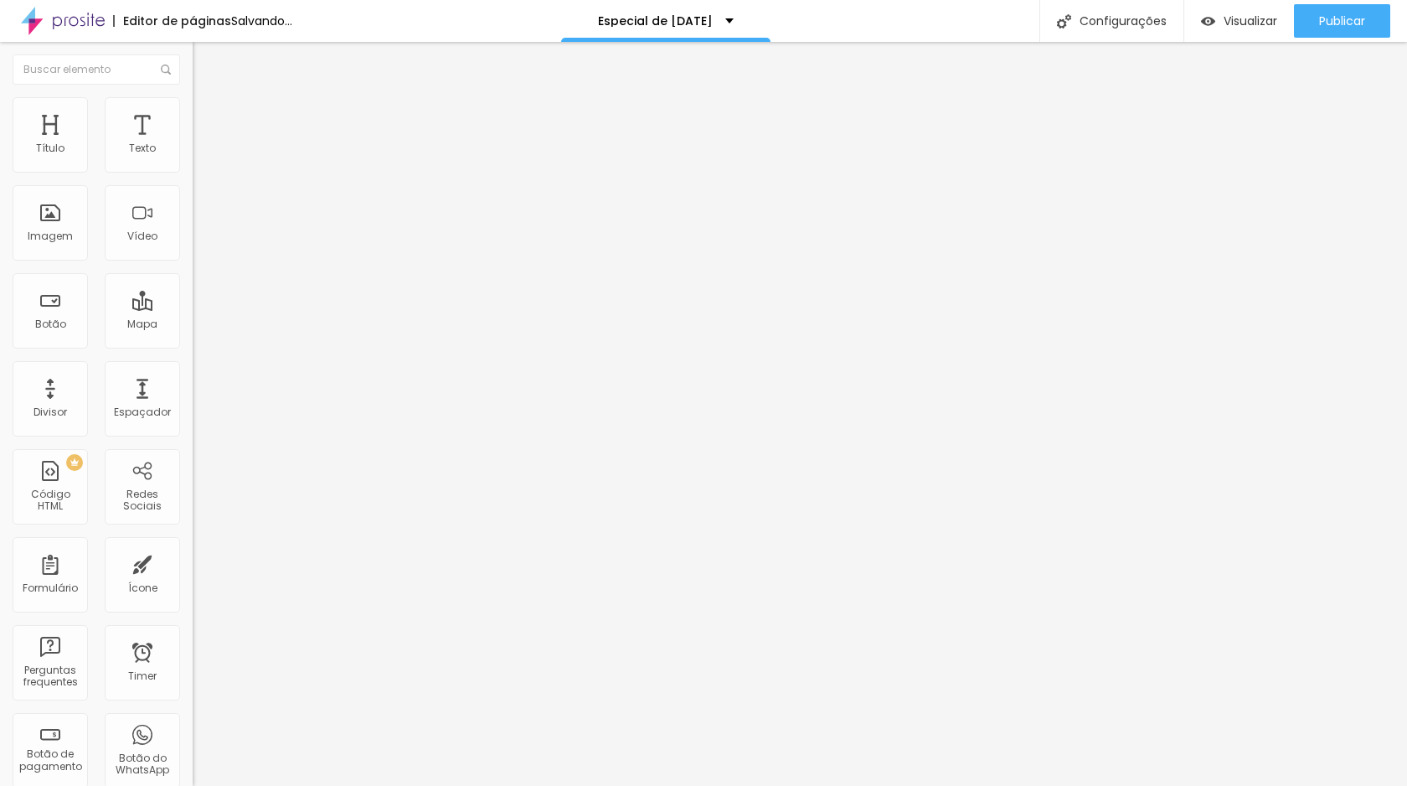
type input "14.4"
type input "14.6"
type input "14.9"
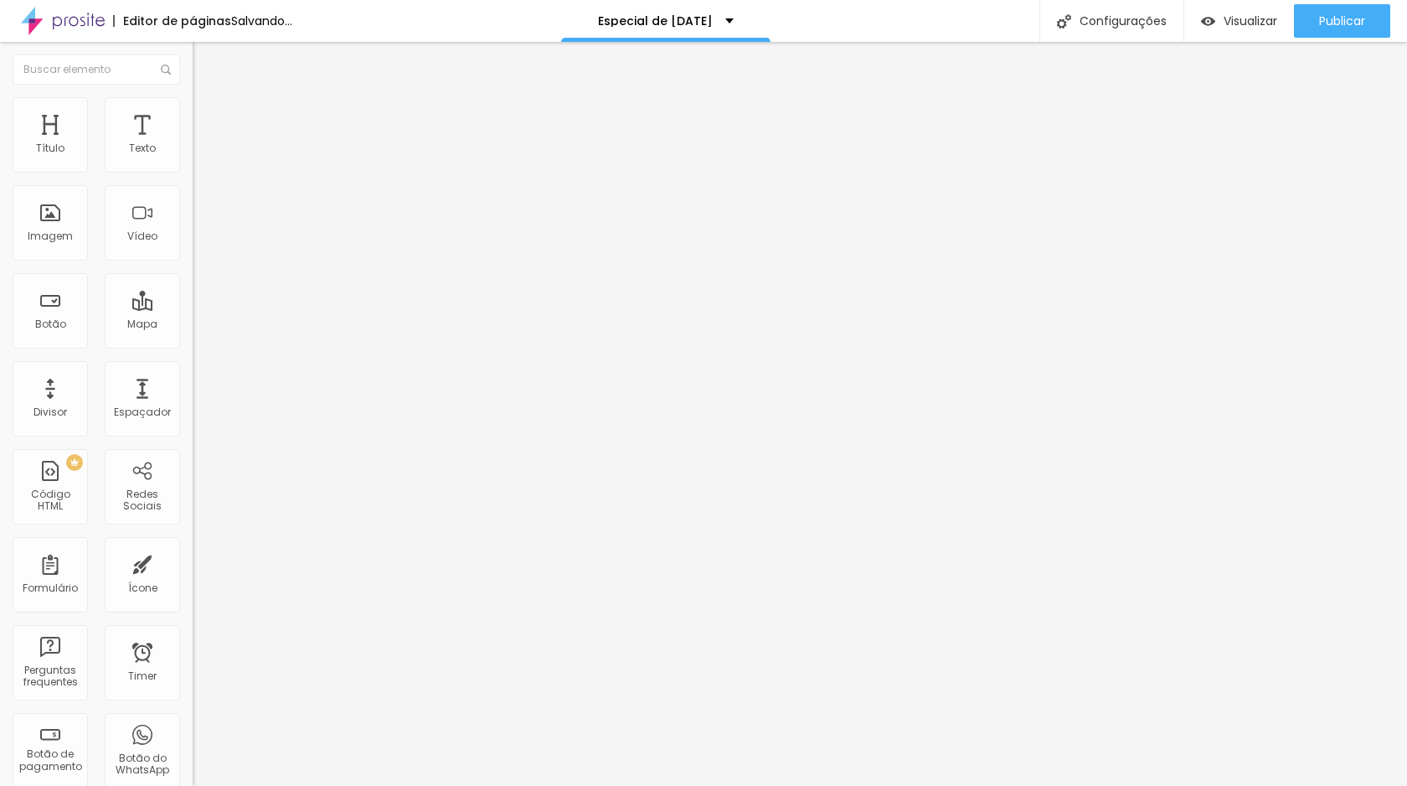
type input "14.9"
type input "15.1"
type input "15.4"
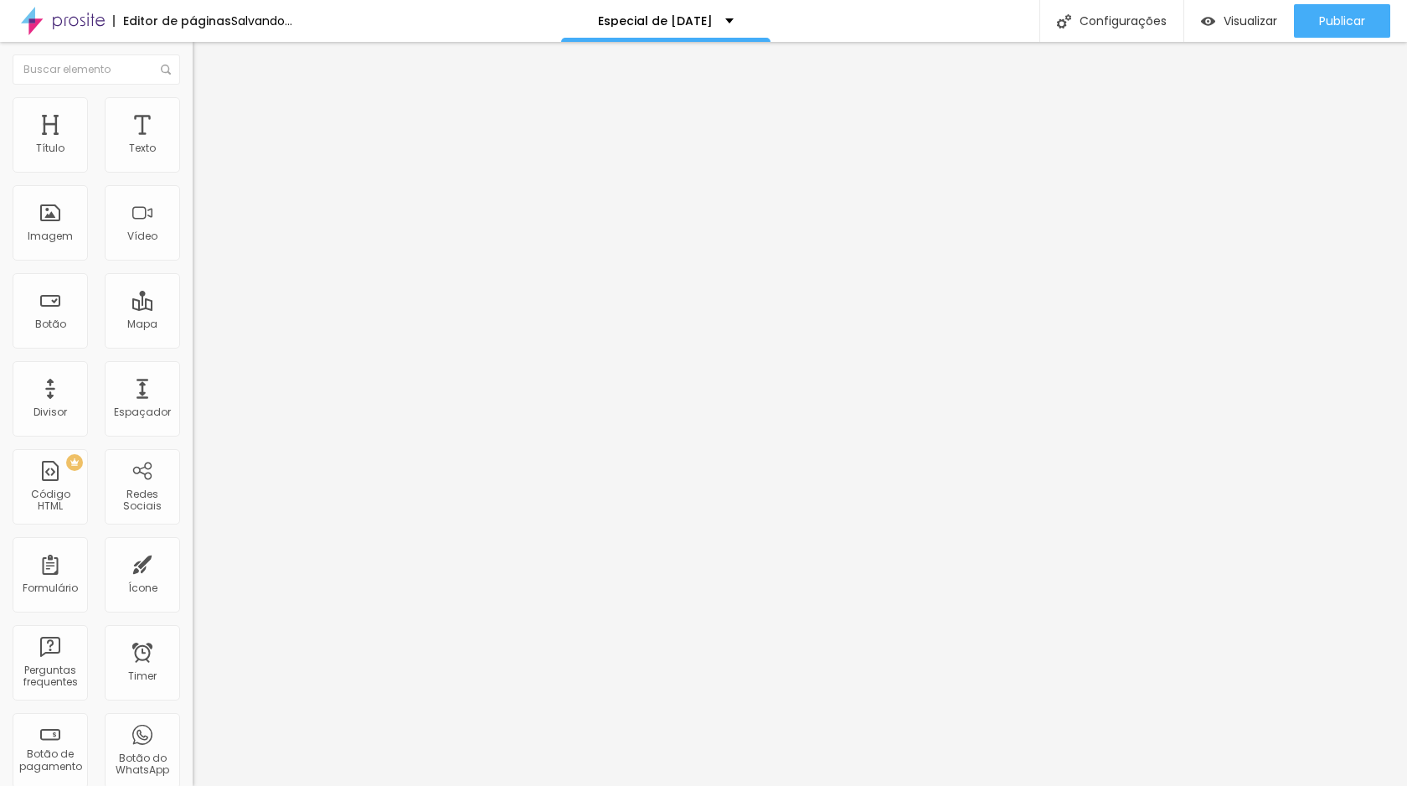
type input "15.6"
type input "16.2"
type input "16.3"
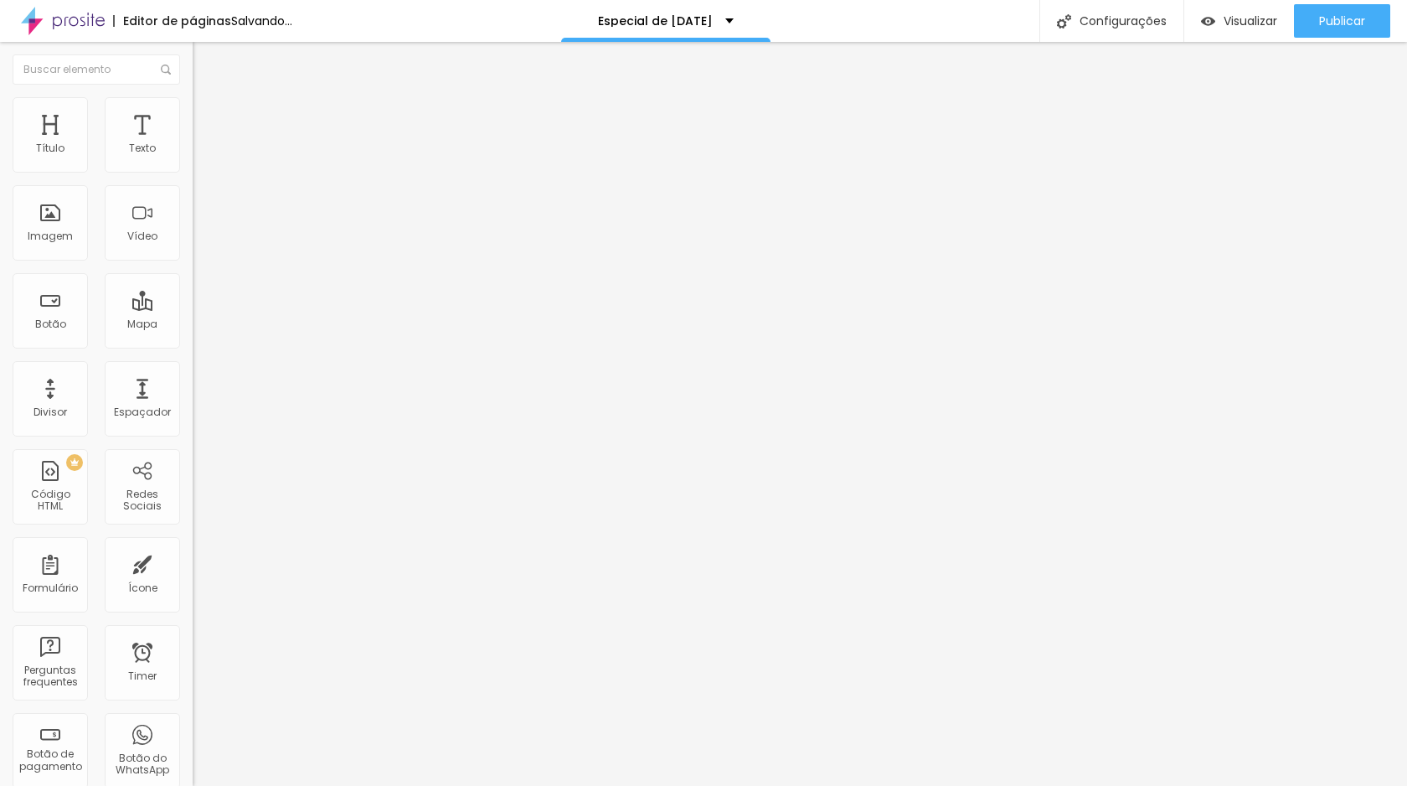
type input "16.3"
type input "16.4"
type input "16.6"
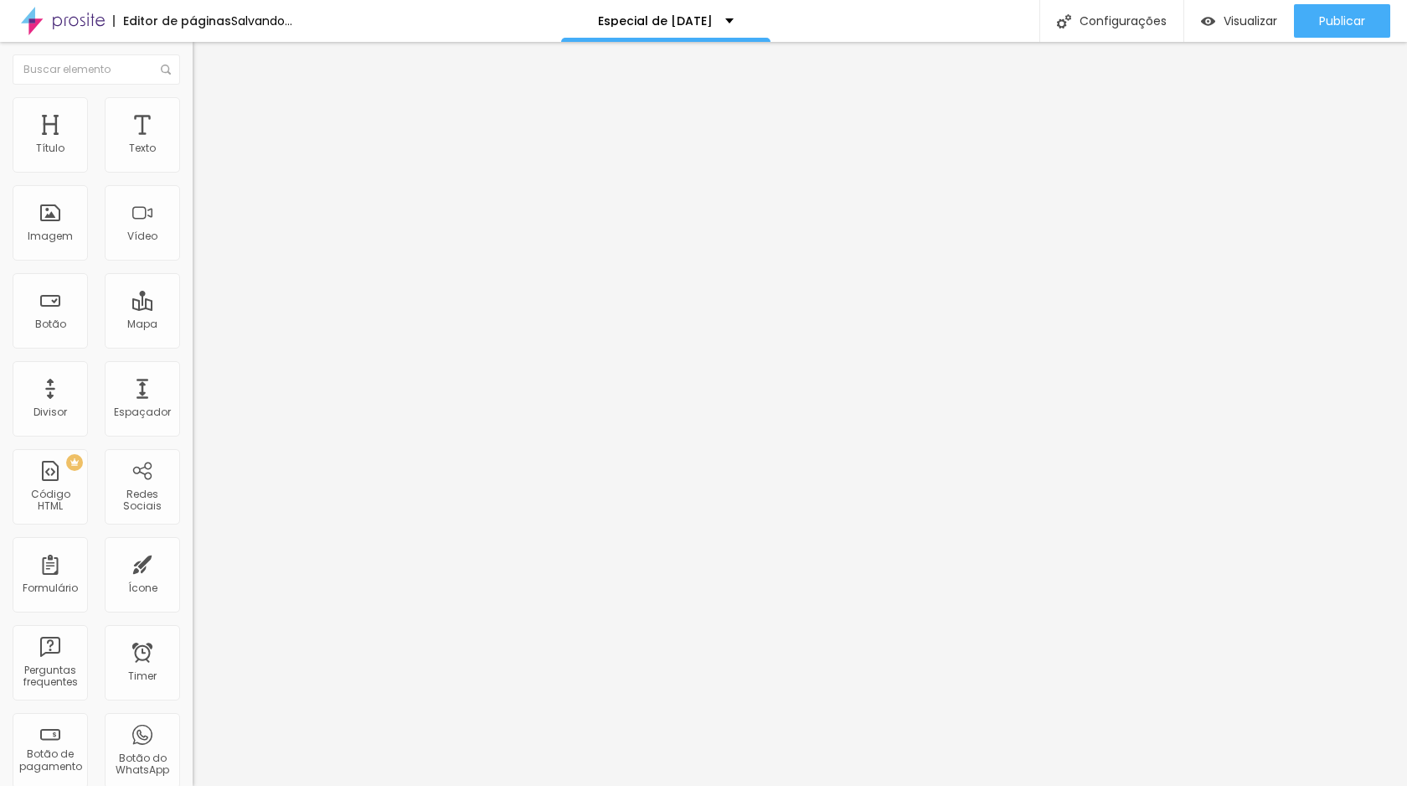
type input "16.9"
type input "17.1"
type input "17.3"
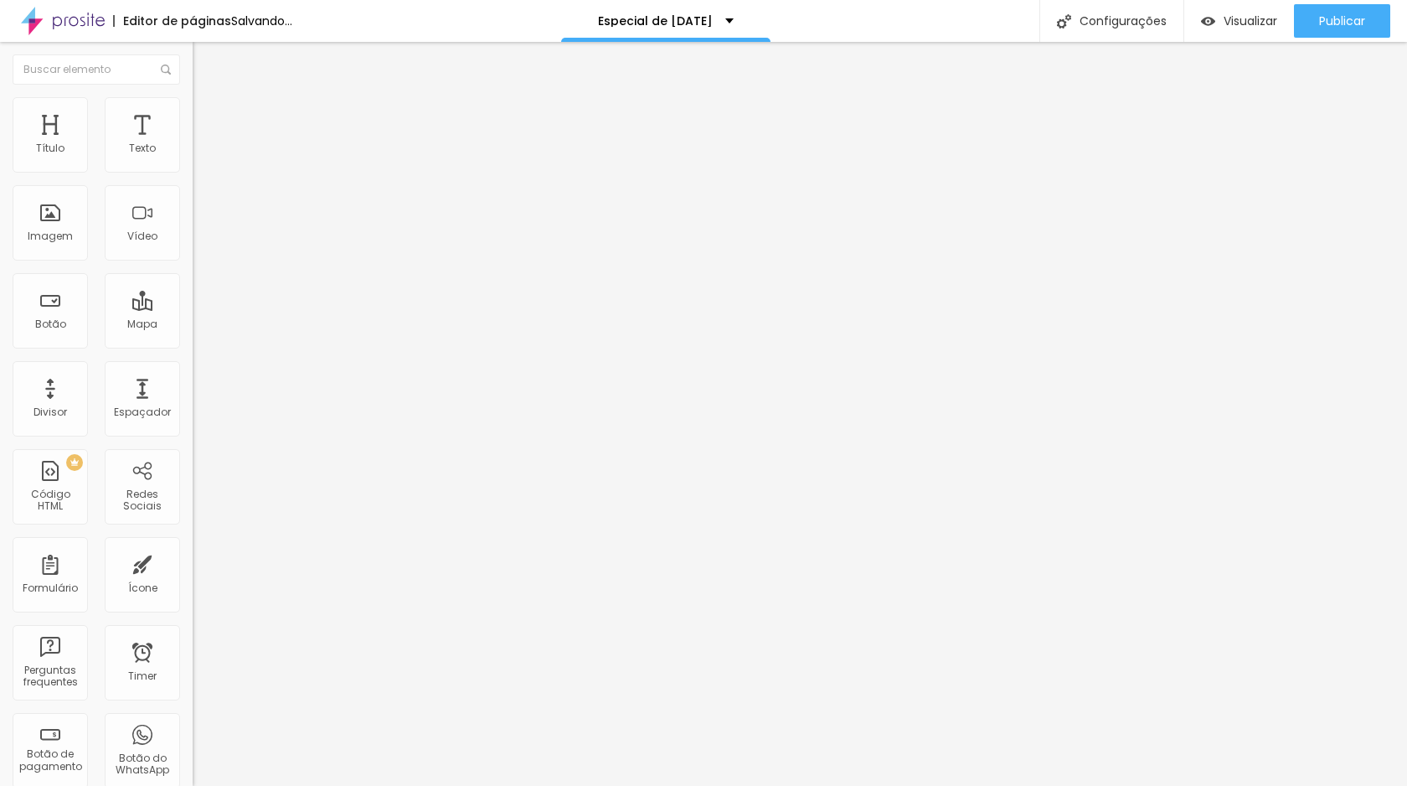
type input "17.3"
type input "17.5"
type input "17.6"
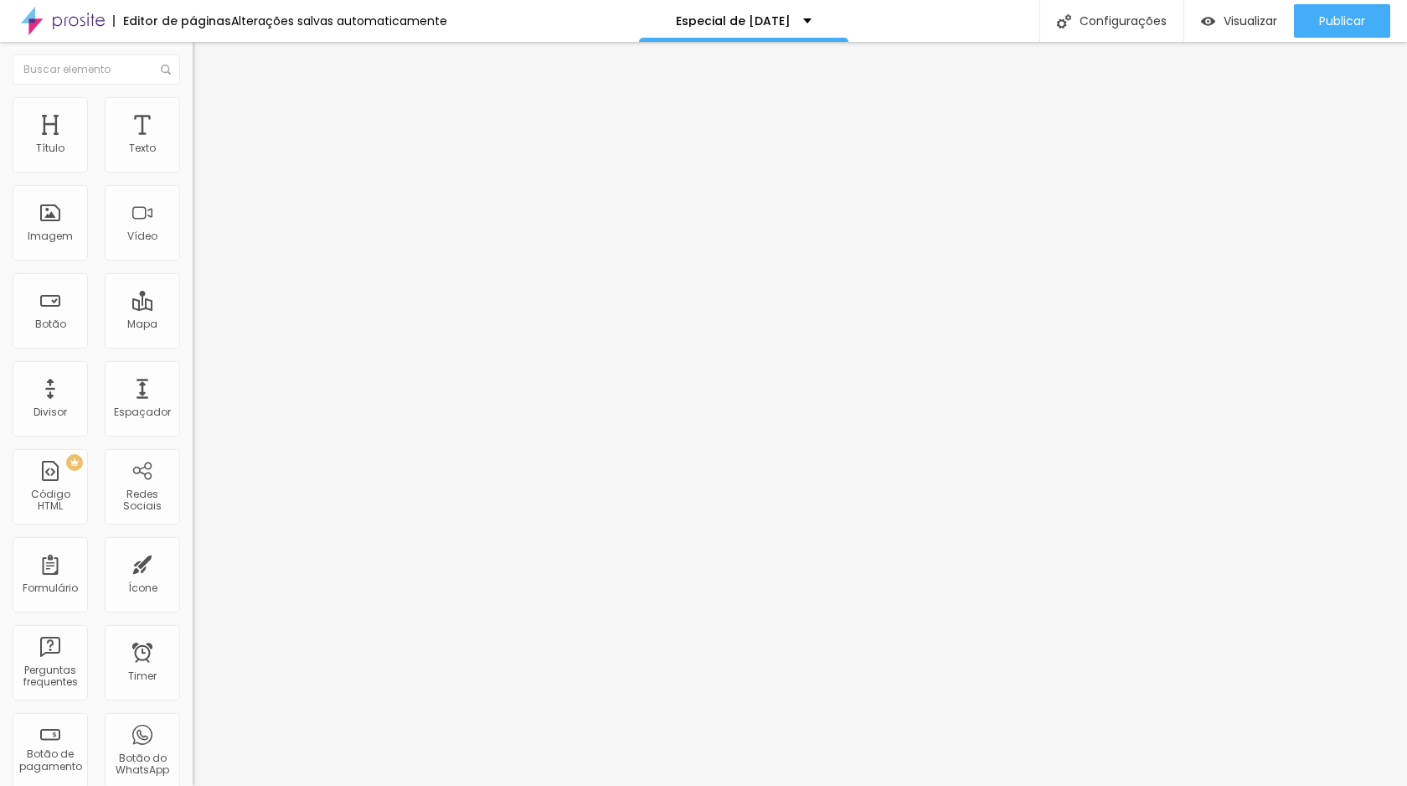
type input "17.8"
type input "18"
type input "18.1"
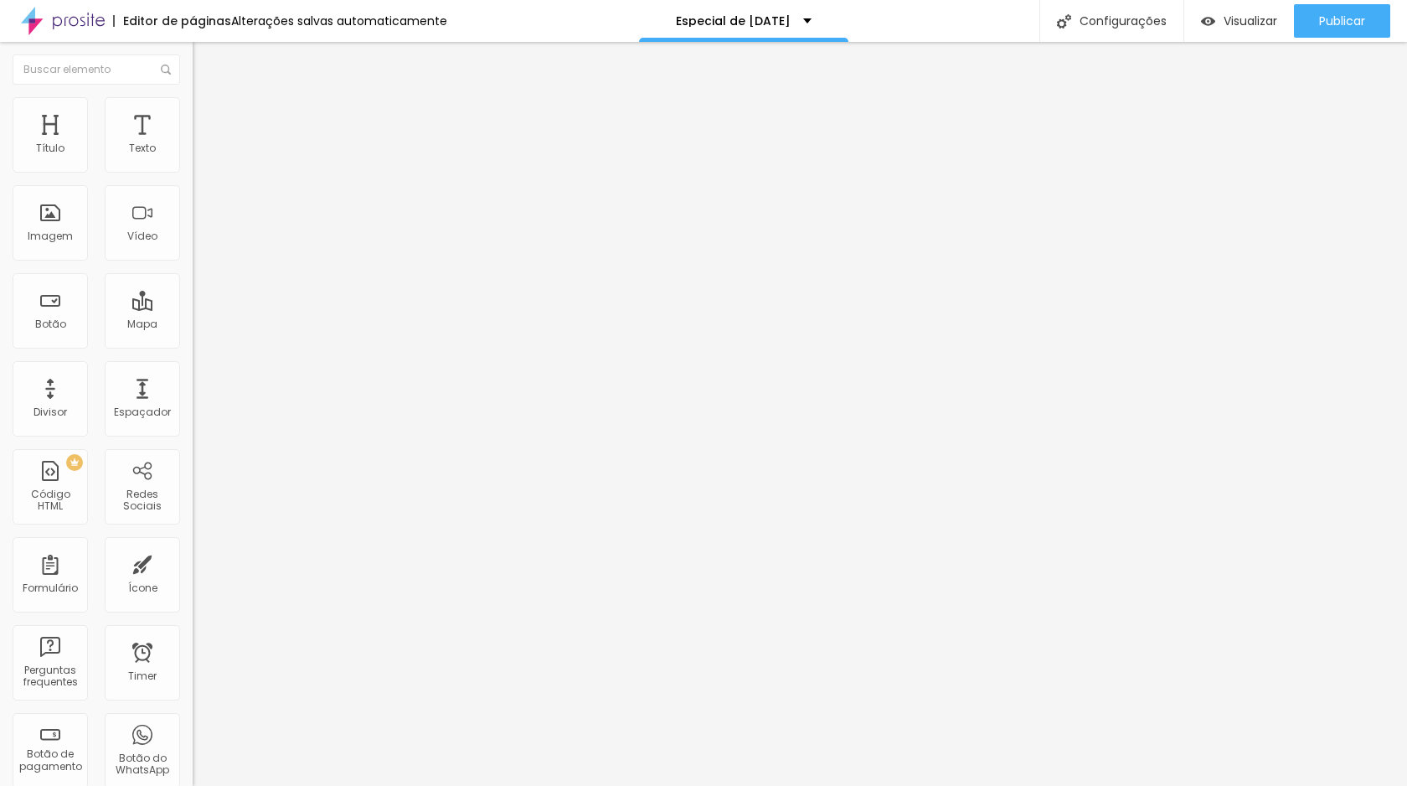
type input "18.1"
type input "18.2"
type input "18.3"
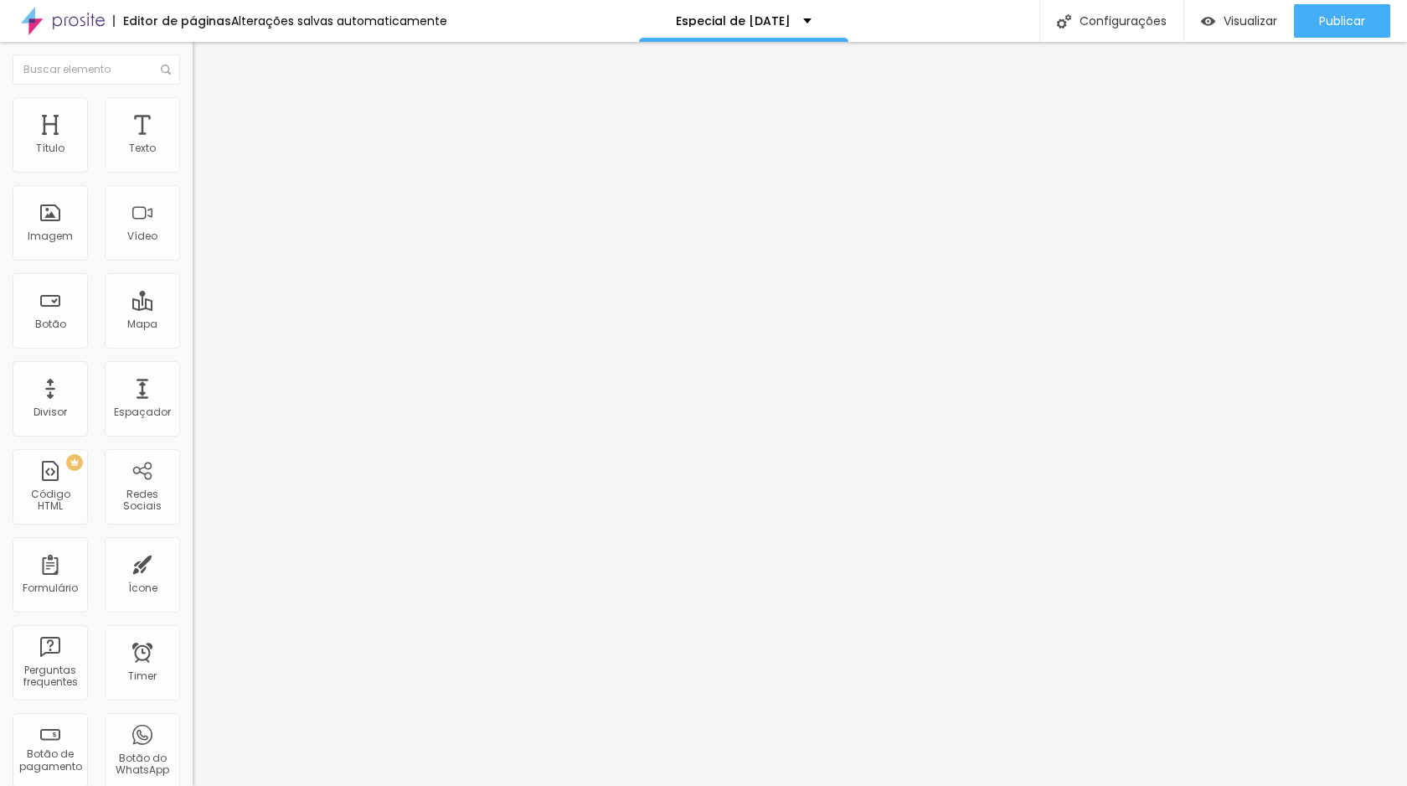
type input "18.4"
type input "18.5"
type input "18.4"
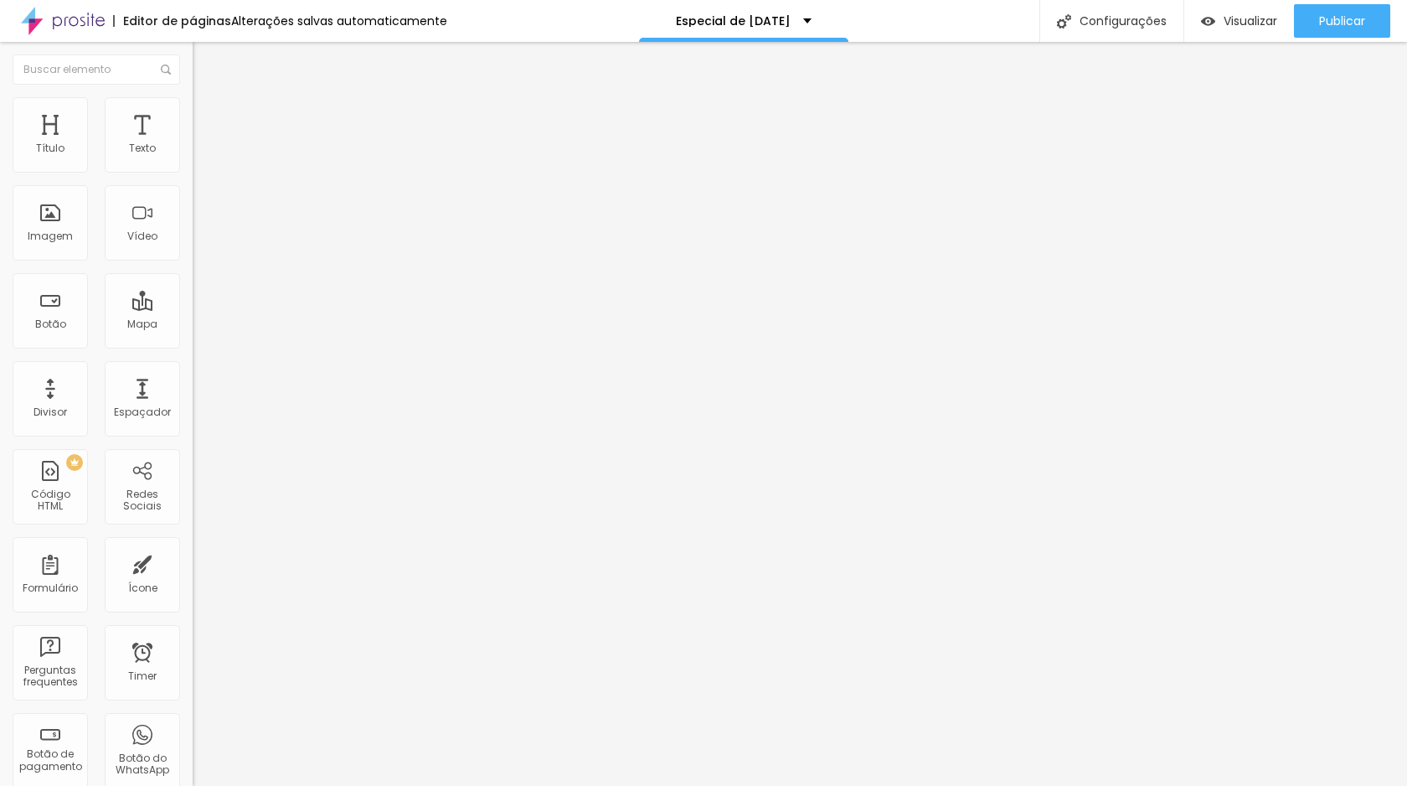
type input "18.4"
type input "18.3"
type input "18.2"
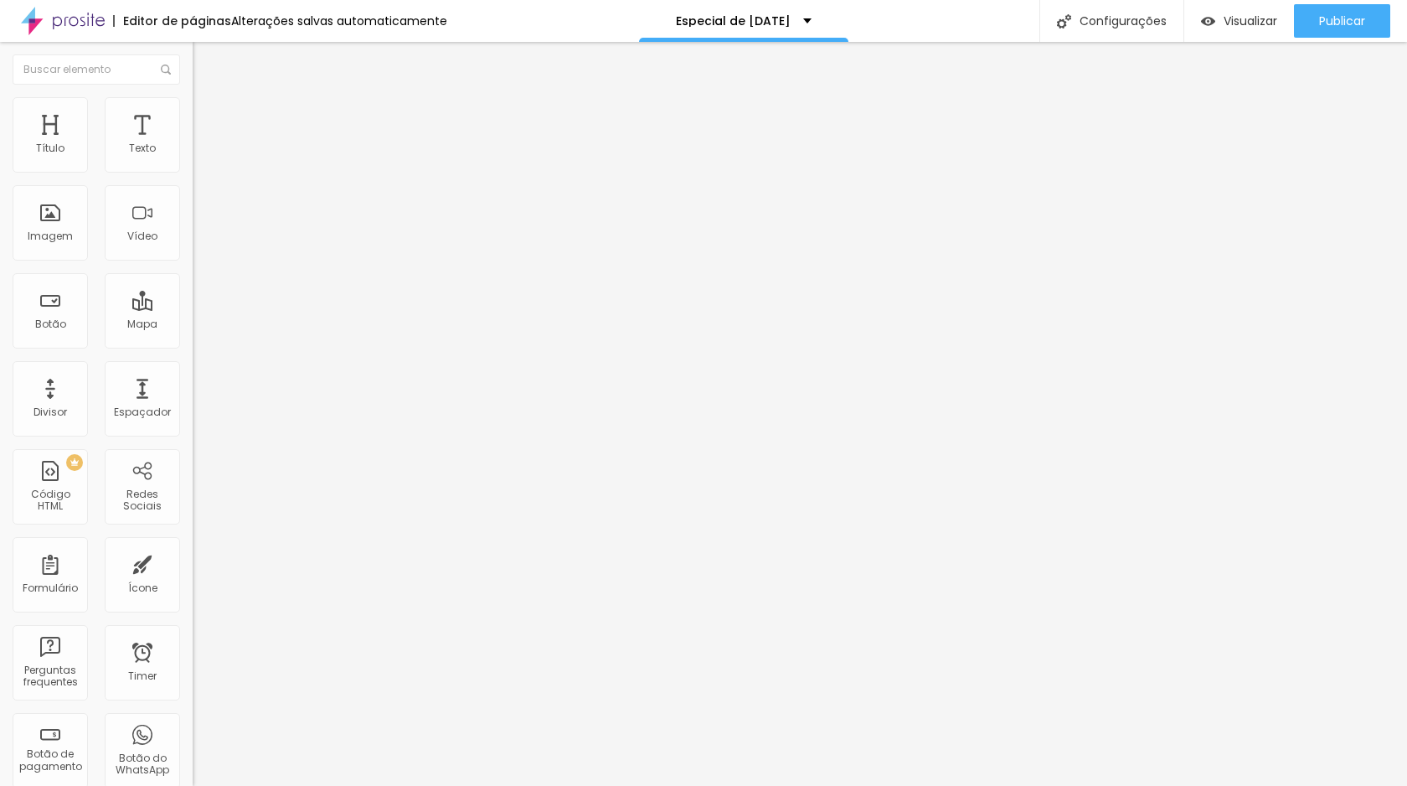
type input "18.1"
type input "17.9"
type input "17.8"
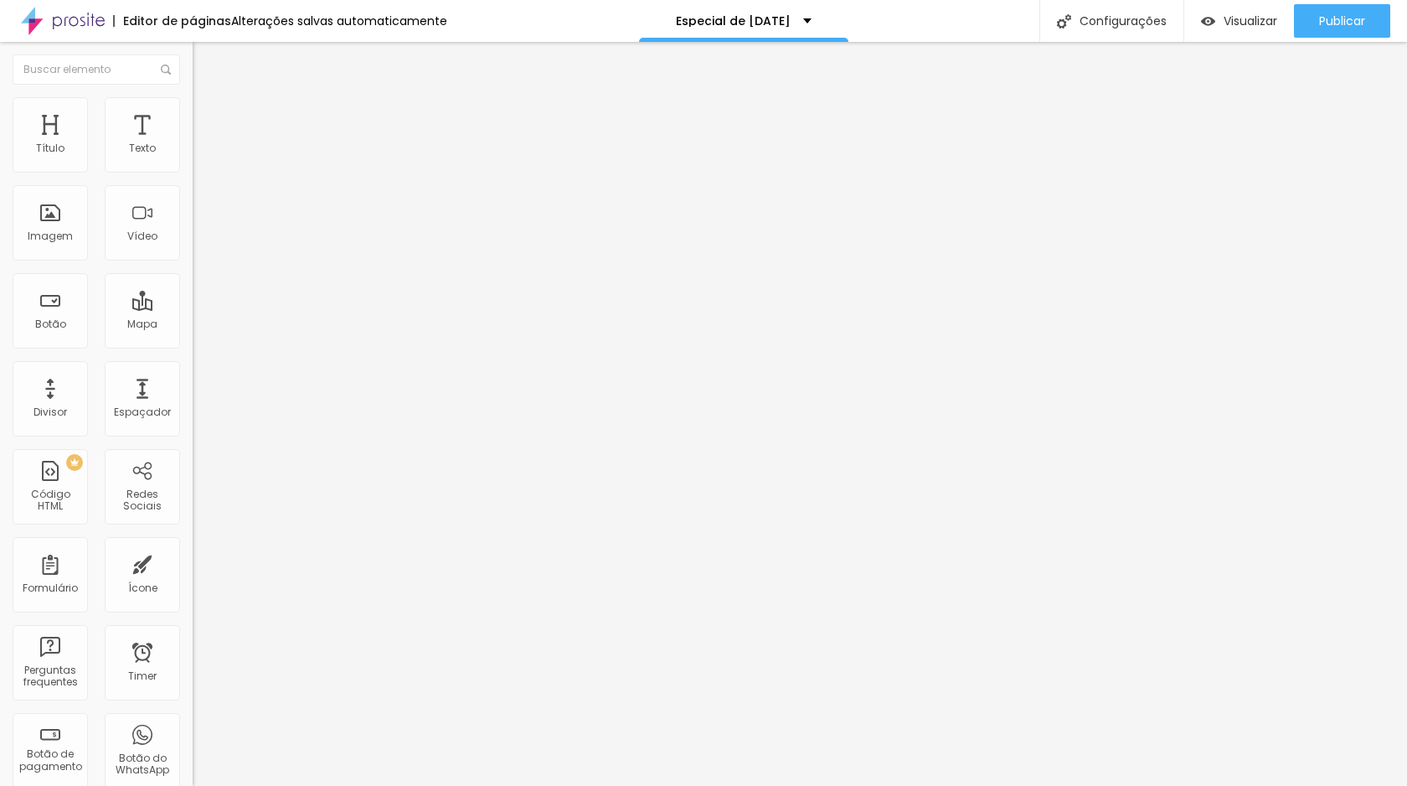
type input "17.8"
type input "17.4"
type input "16.9"
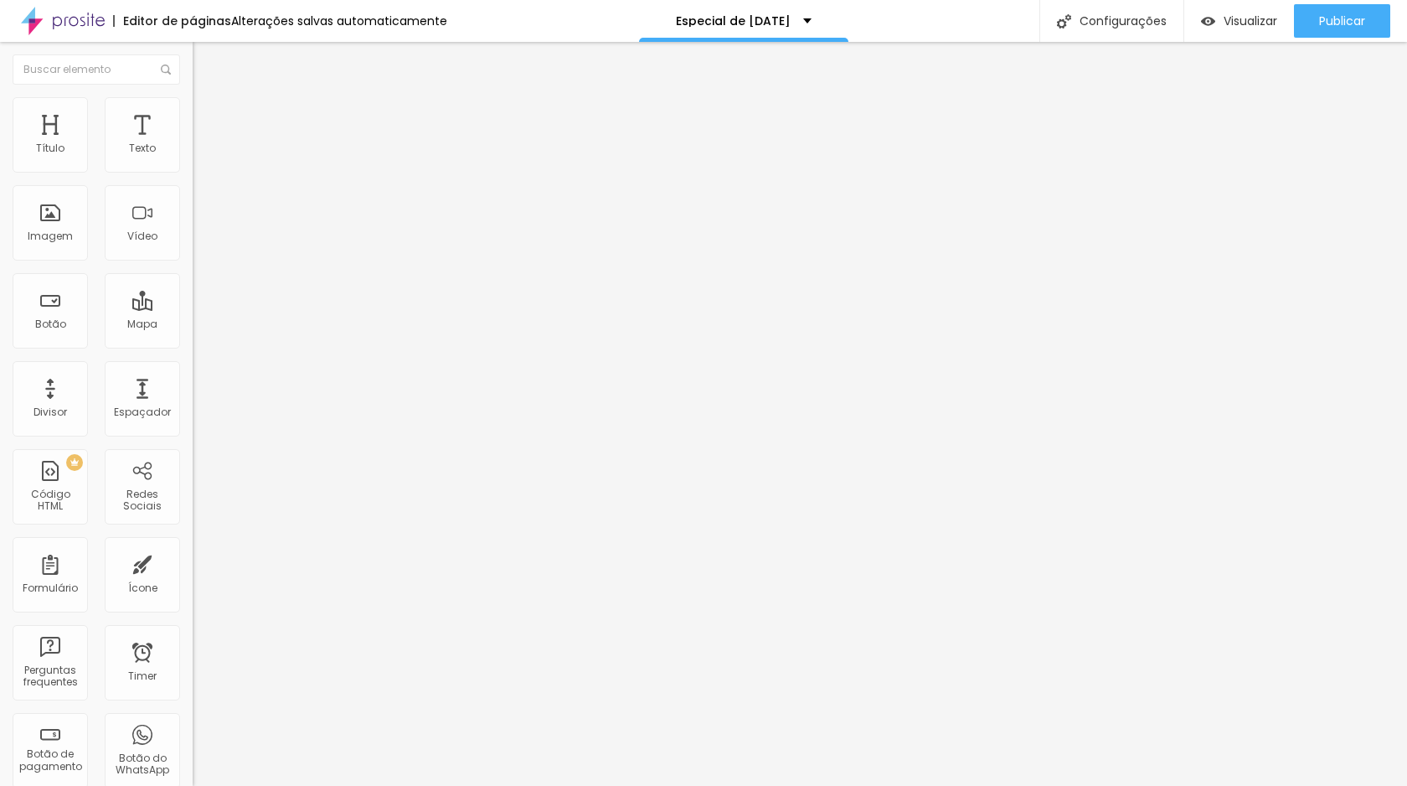
type input "16.5"
drag, startPoint x: 39, startPoint y: 379, endPoint x: 95, endPoint y: 382, distance: 55.3
click at [193, 632] on input "range" at bounding box center [247, 638] width 108 height 13
drag, startPoint x: 75, startPoint y: 348, endPoint x: 60, endPoint y: 348, distance: 15.1
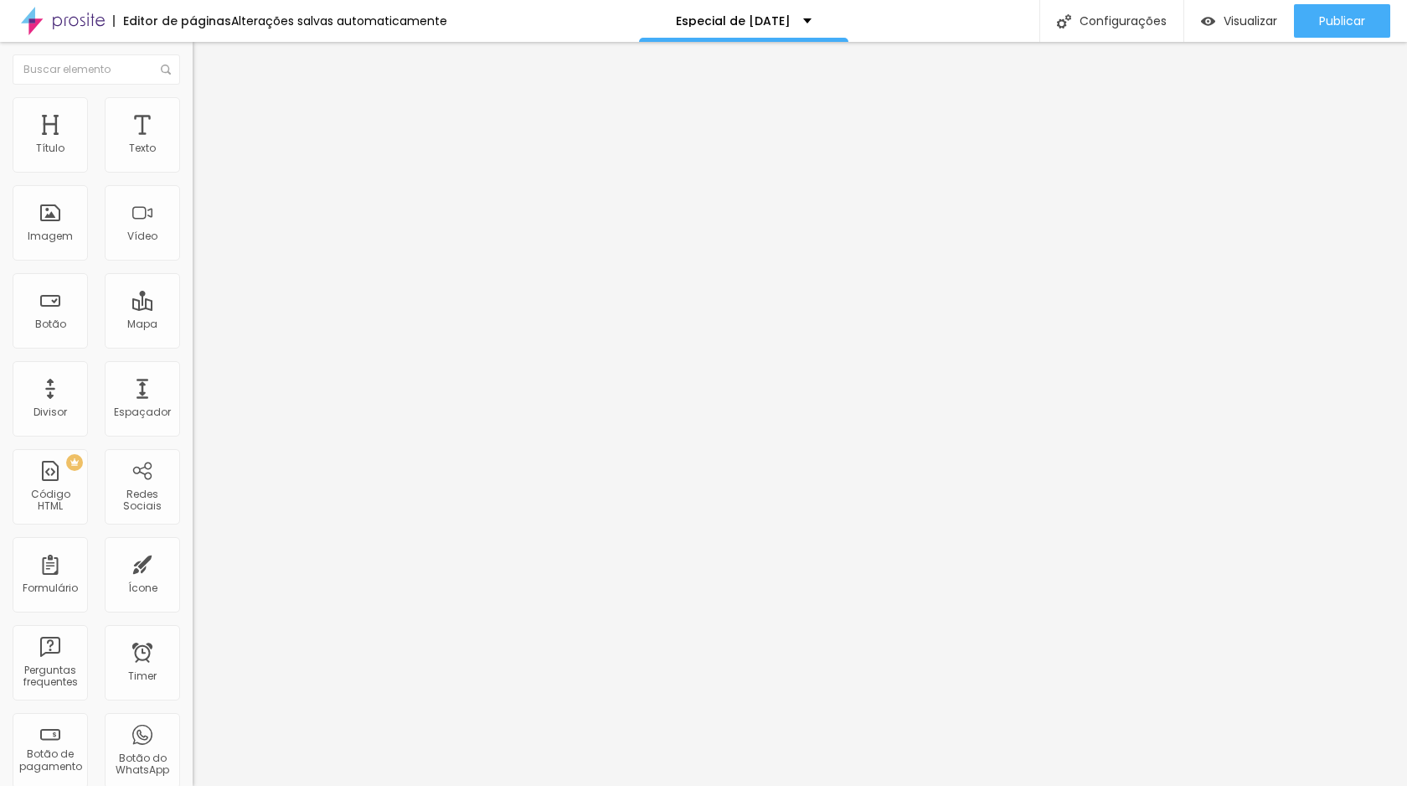
click at [193, 395] on input "range" at bounding box center [247, 401] width 108 height 13
drag, startPoint x: 44, startPoint y: 382, endPoint x: 82, endPoint y: 381, distance: 38.5
click at [193, 632] on input "range" at bounding box center [247, 638] width 108 height 13
click at [193, 101] on img at bounding box center [200, 104] width 15 height 15
click at [193, 395] on input "range" at bounding box center [247, 401] width 108 height 13
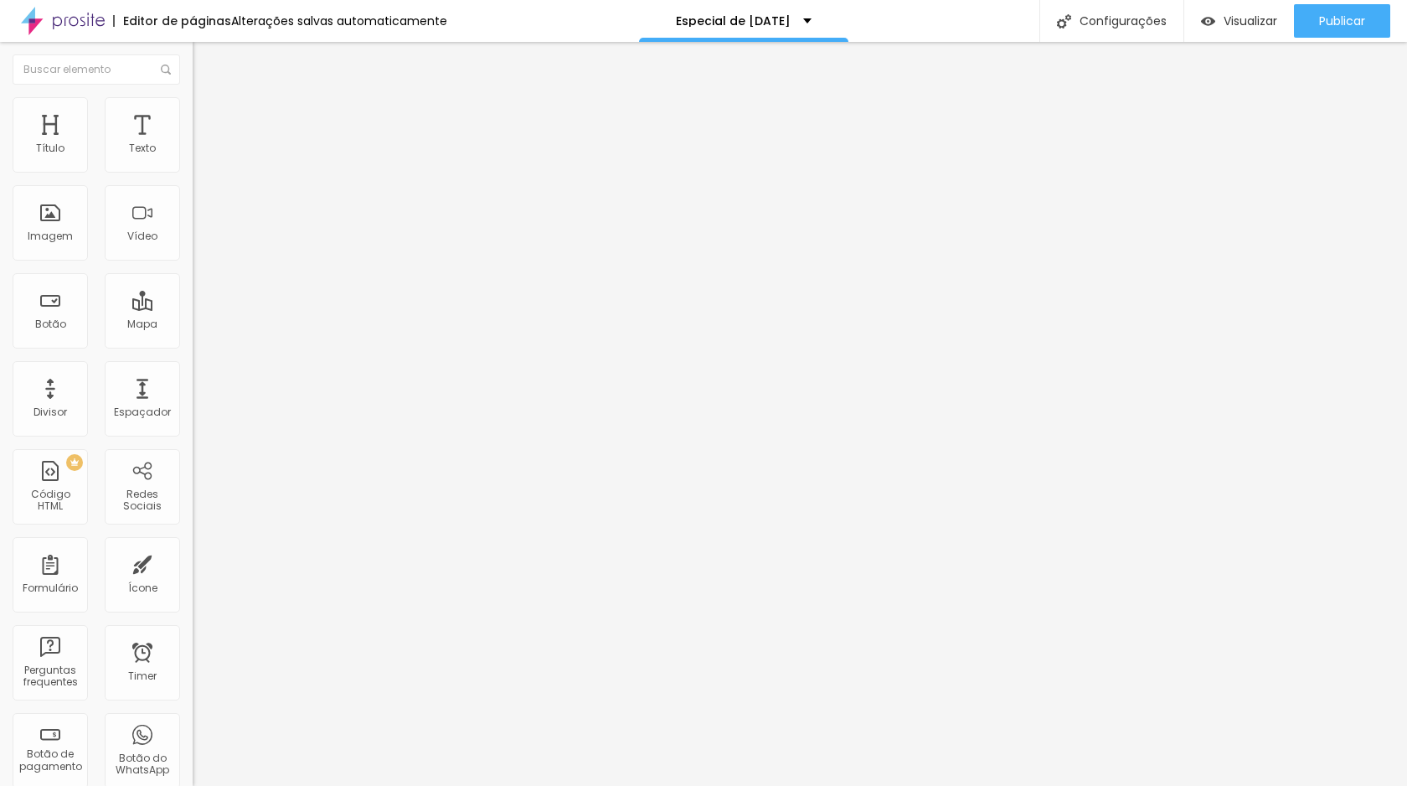
click at [193, 632] on input "range" at bounding box center [247, 638] width 108 height 13
drag, startPoint x: 95, startPoint y: 415, endPoint x: 108, endPoint y: 411, distance: 13.0
click at [193, 111] on li "Estilo" at bounding box center [289, 105] width 193 height 17
click at [208, 126] on span "Estilo" at bounding box center [221, 122] width 26 height 14
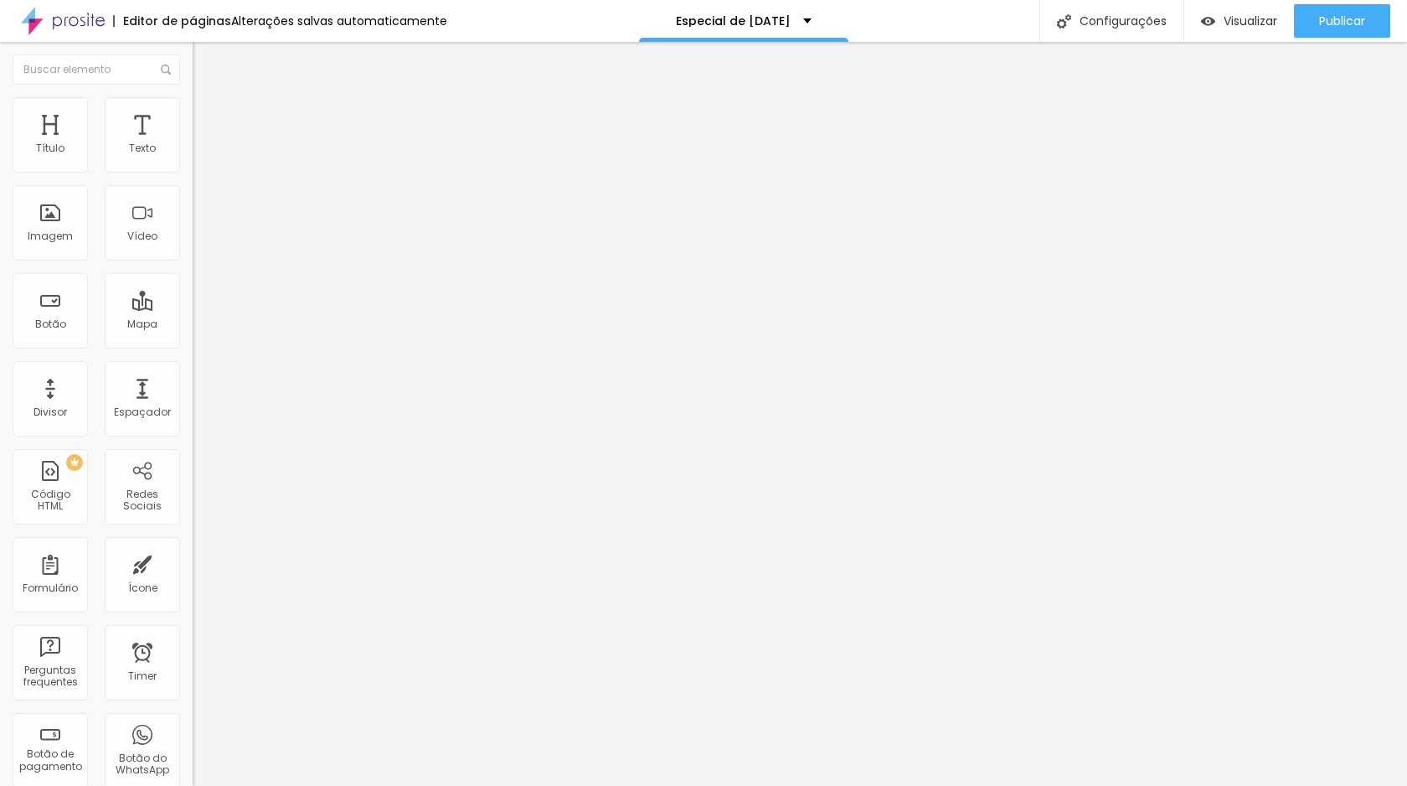
click at [193, 542] on div "Cor Verde claro Verde claro Verde escuro" at bounding box center [289, 565] width 193 height 46
click at [193, 550] on span "Verde claro" at bounding box center [222, 557] width 59 height 14
click at [193, 578] on div "Verde escuro" at bounding box center [289, 583] width 193 height 10
click at [193, 560] on span "Verde claro" at bounding box center [222, 567] width 59 height 14
click at [193, 457] on div "Editar Botão do WhatsApp Conteúdo Estilo Avançado Visual 18 Tamanho do texto Co…" at bounding box center [289, 414] width 193 height 744
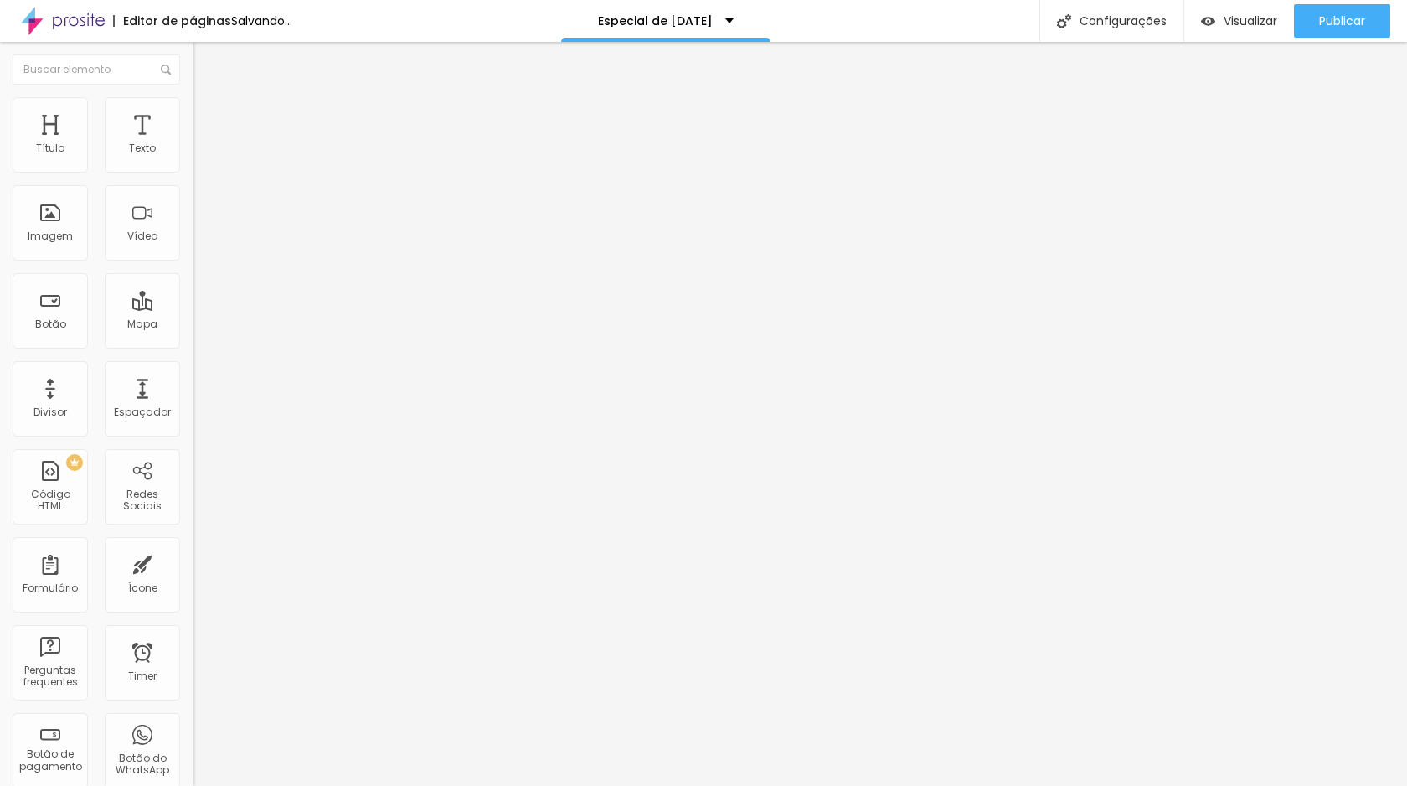
click at [208, 112] on span "Conteúdo" at bounding box center [234, 105] width 52 height 14
click at [193, 531] on input "Quero GARANTIR minha VAGA" at bounding box center [293, 539] width 201 height 17
click at [193, 579] on textarea "Olá, quero reservar meu Especial de [DATE]!" at bounding box center [287, 593] width 189 height 28
drag, startPoint x: 164, startPoint y: 307, endPoint x: 117, endPoint y: 312, distance: 47.2
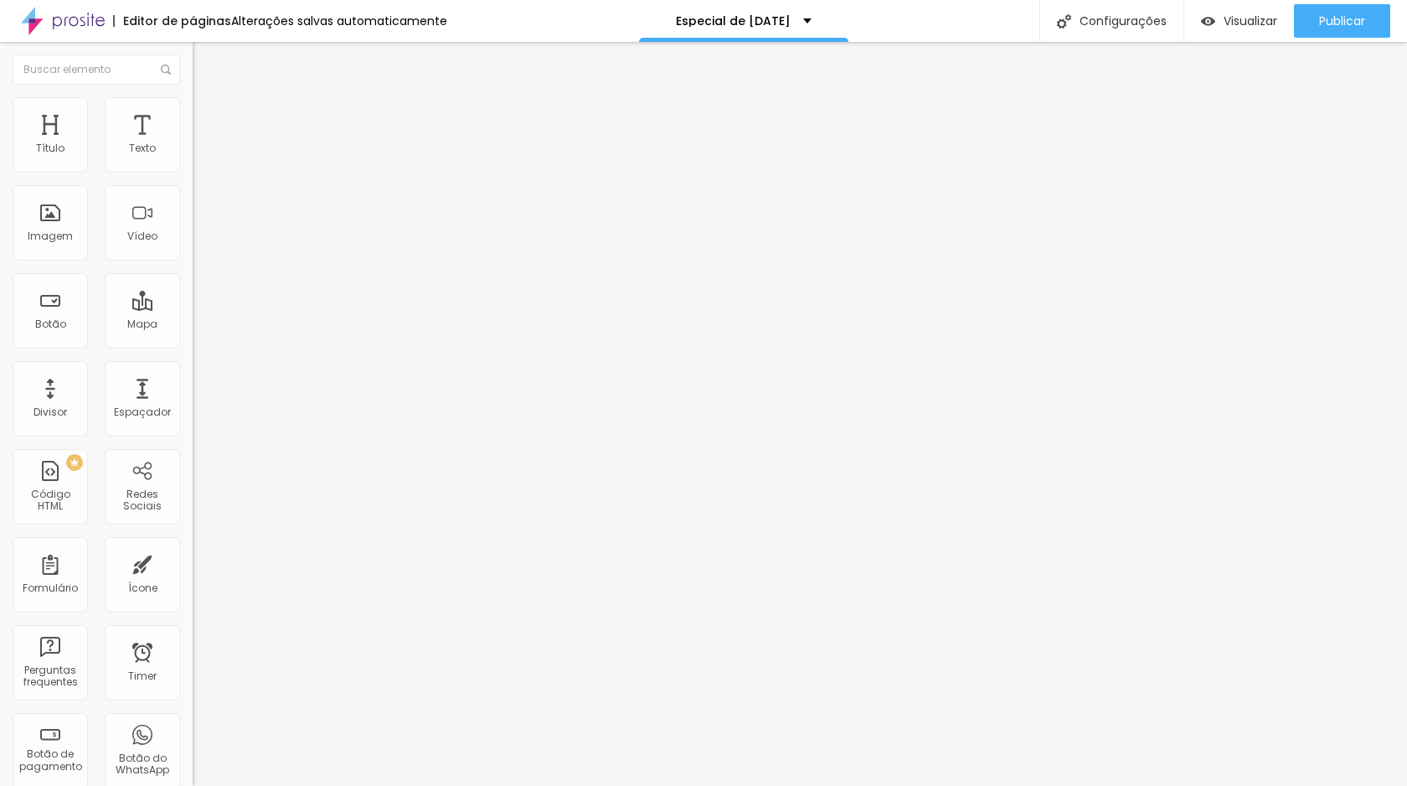
click at [193, 579] on textarea "Olá, quero reservar meu Especial de [DATE]!" at bounding box center [287, 593] width 189 height 28
drag, startPoint x: 173, startPoint y: 241, endPoint x: 111, endPoint y: 247, distance: 61.4
click at [193, 531] on input "Quero GARANTIR minha VAGA" at bounding box center [293, 539] width 201 height 17
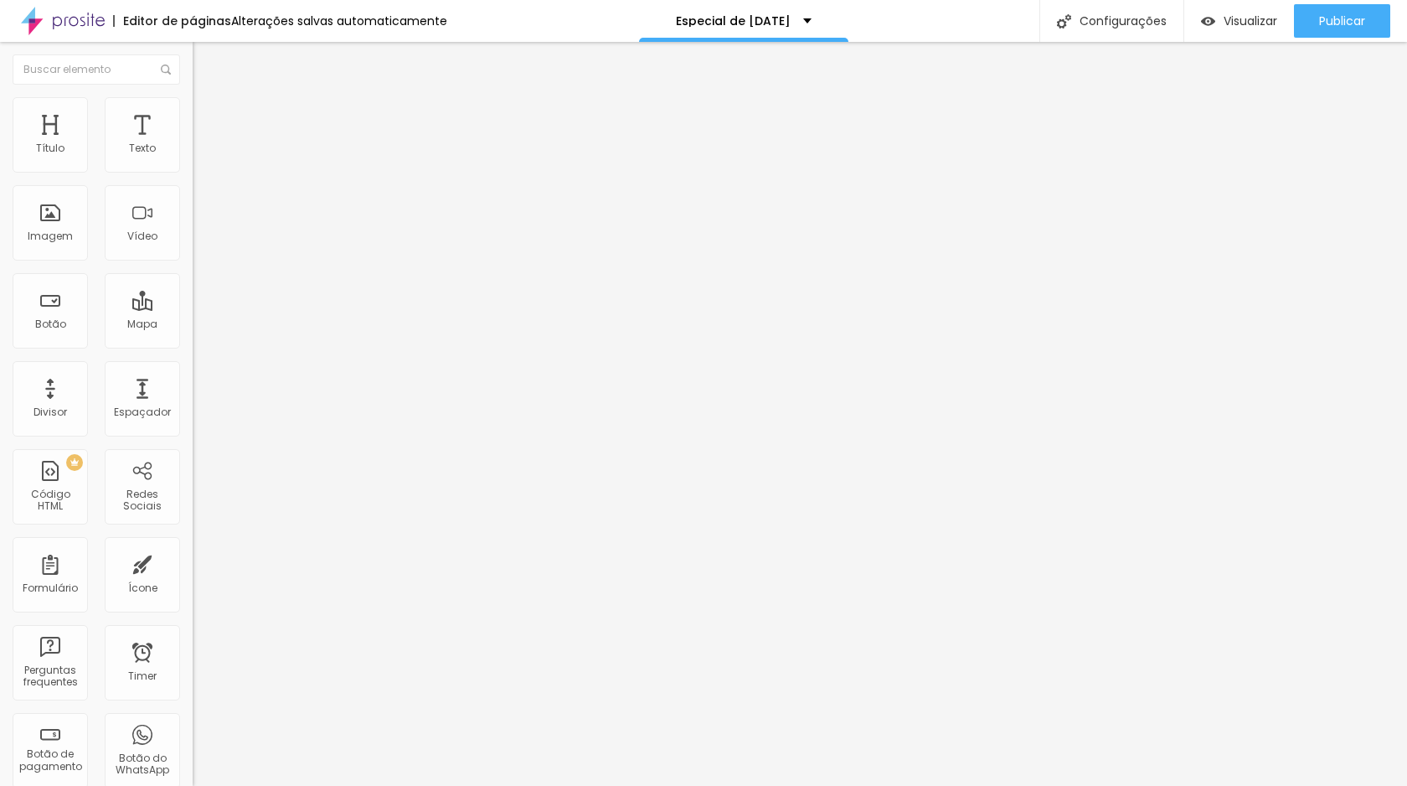
click at [193, 107] on ul "Conteúdo Estilo Avançado" at bounding box center [289, 105] width 193 height 50
click at [193, 110] on li "Estilo" at bounding box center [289, 105] width 193 height 17
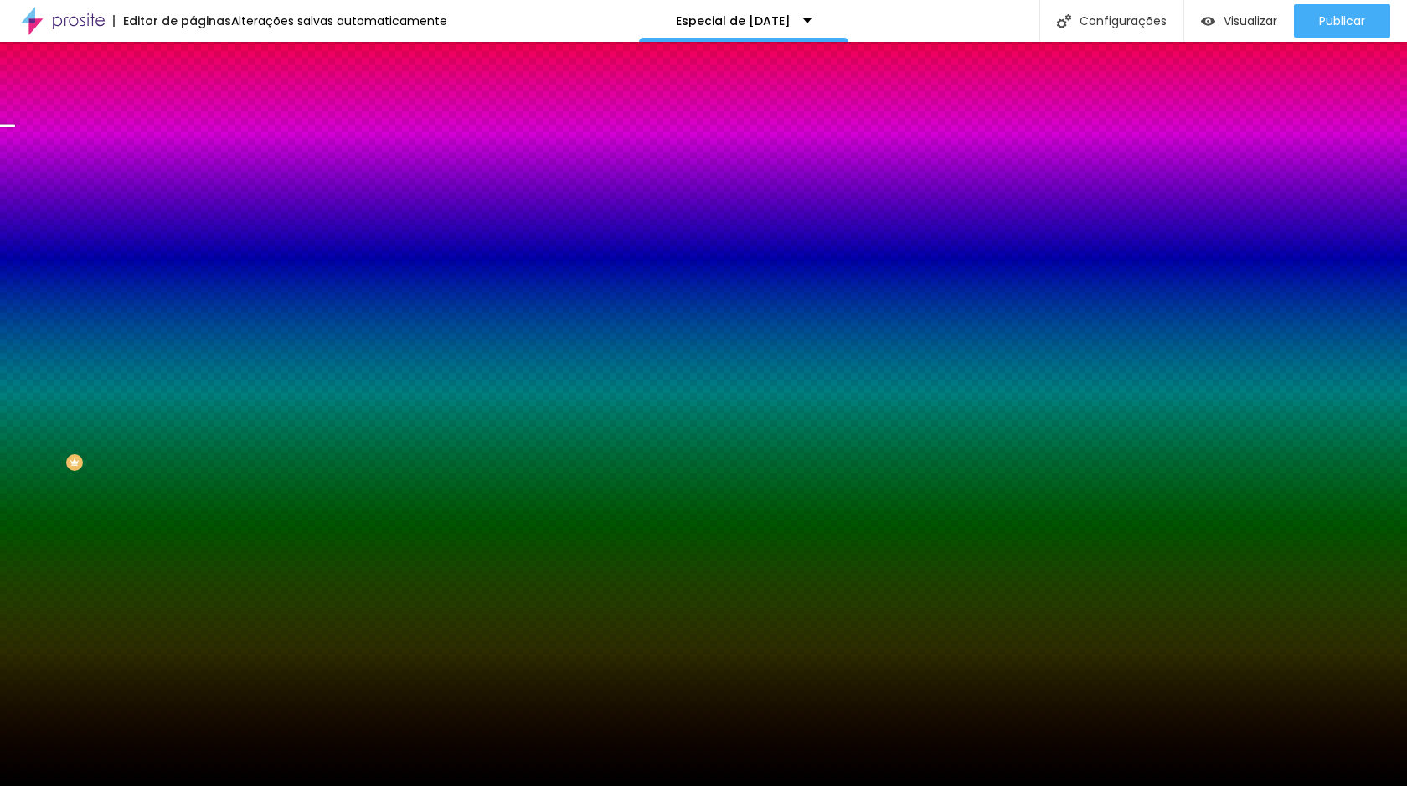
click at [193, 152] on div "Trocar imagem" at bounding box center [289, 147] width 193 height 12
click at [193, 154] on span "Trocar imagem" at bounding box center [238, 147] width 91 height 14
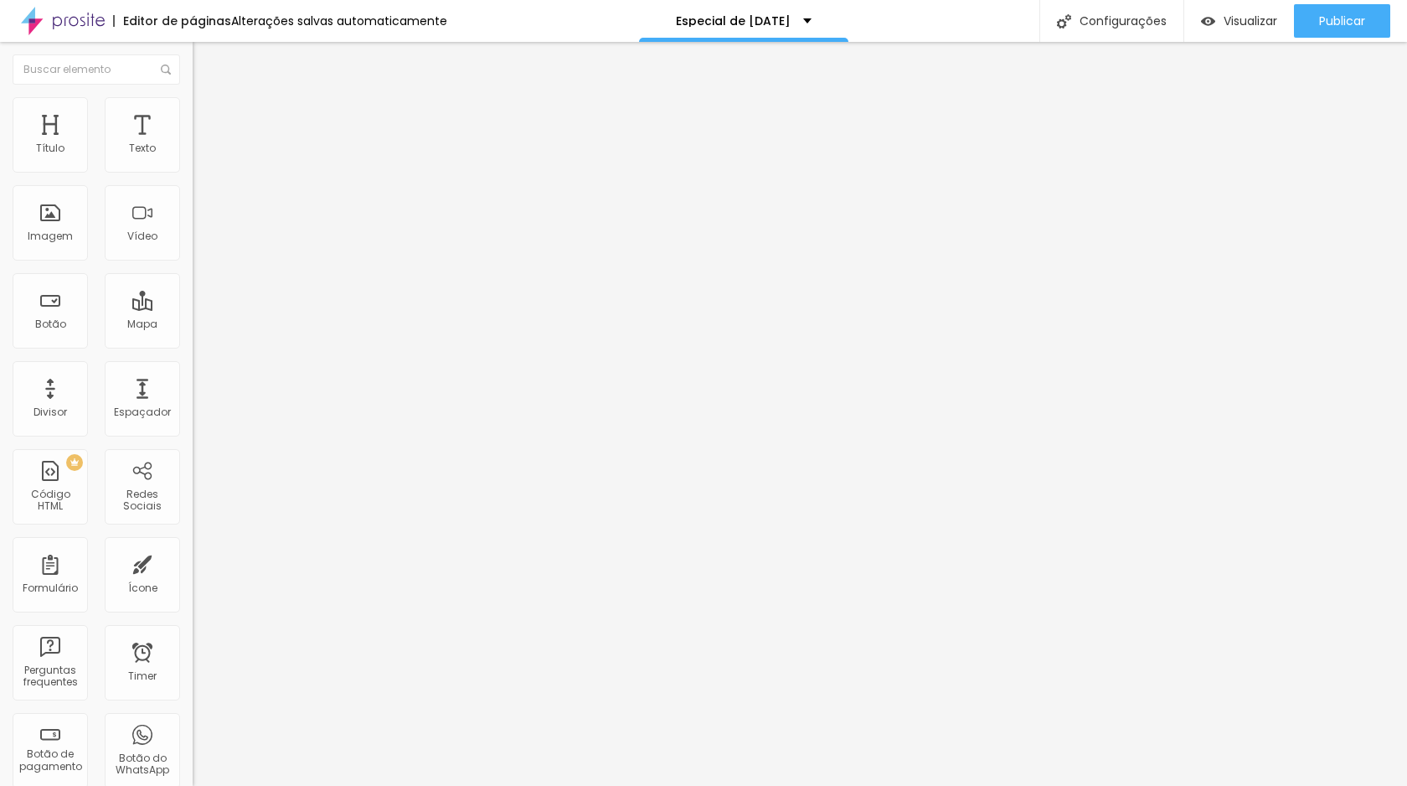
click at [193, 144] on span "Trocar imagem" at bounding box center [238, 137] width 91 height 14
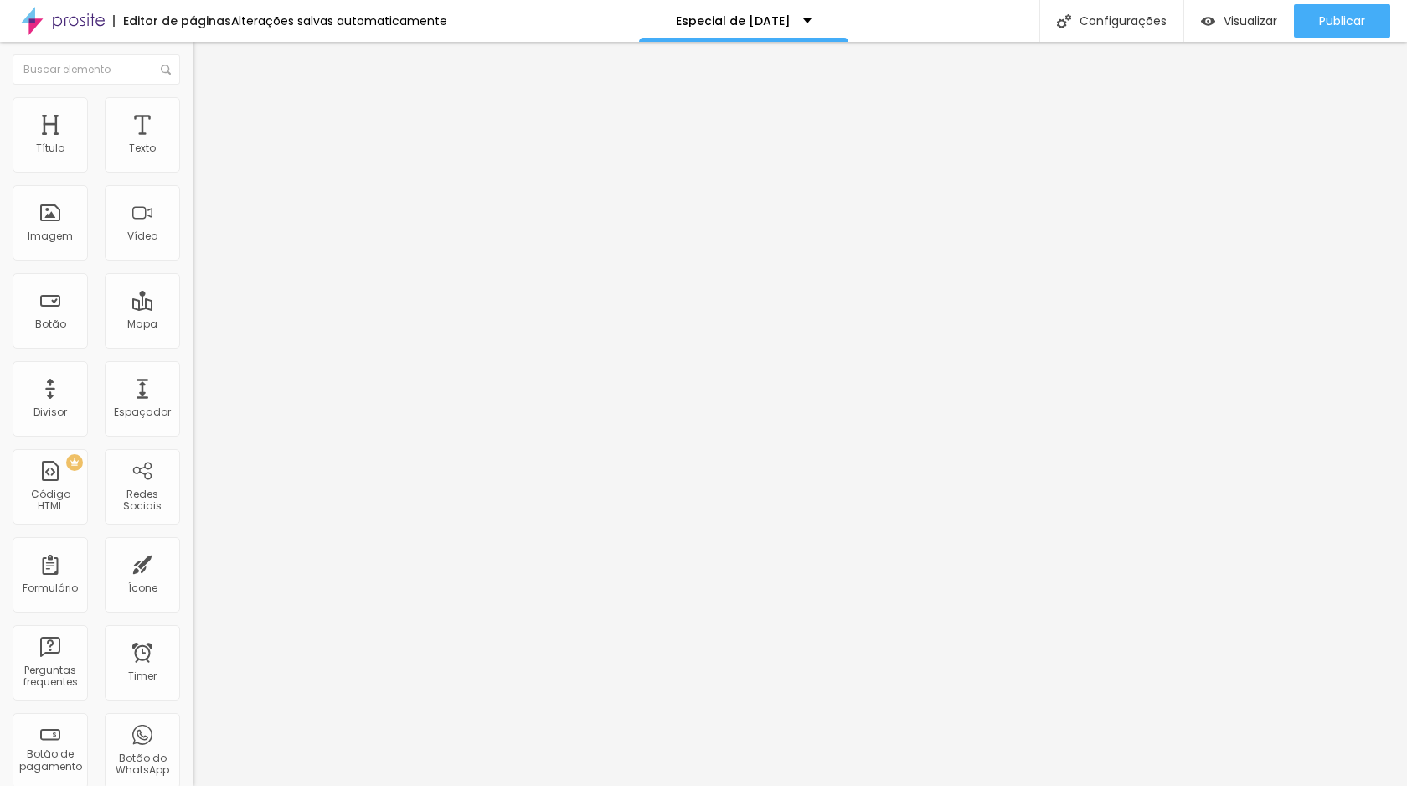
drag, startPoint x: 34, startPoint y: 384, endPoint x: 91, endPoint y: 376, distance: 58.3
click at [193, 632] on input "range" at bounding box center [247, 638] width 108 height 13
click at [193, 107] on img at bounding box center [200, 104] width 15 height 15
click at [205, 61] on div "Editar Título" at bounding box center [252, 60] width 95 height 13
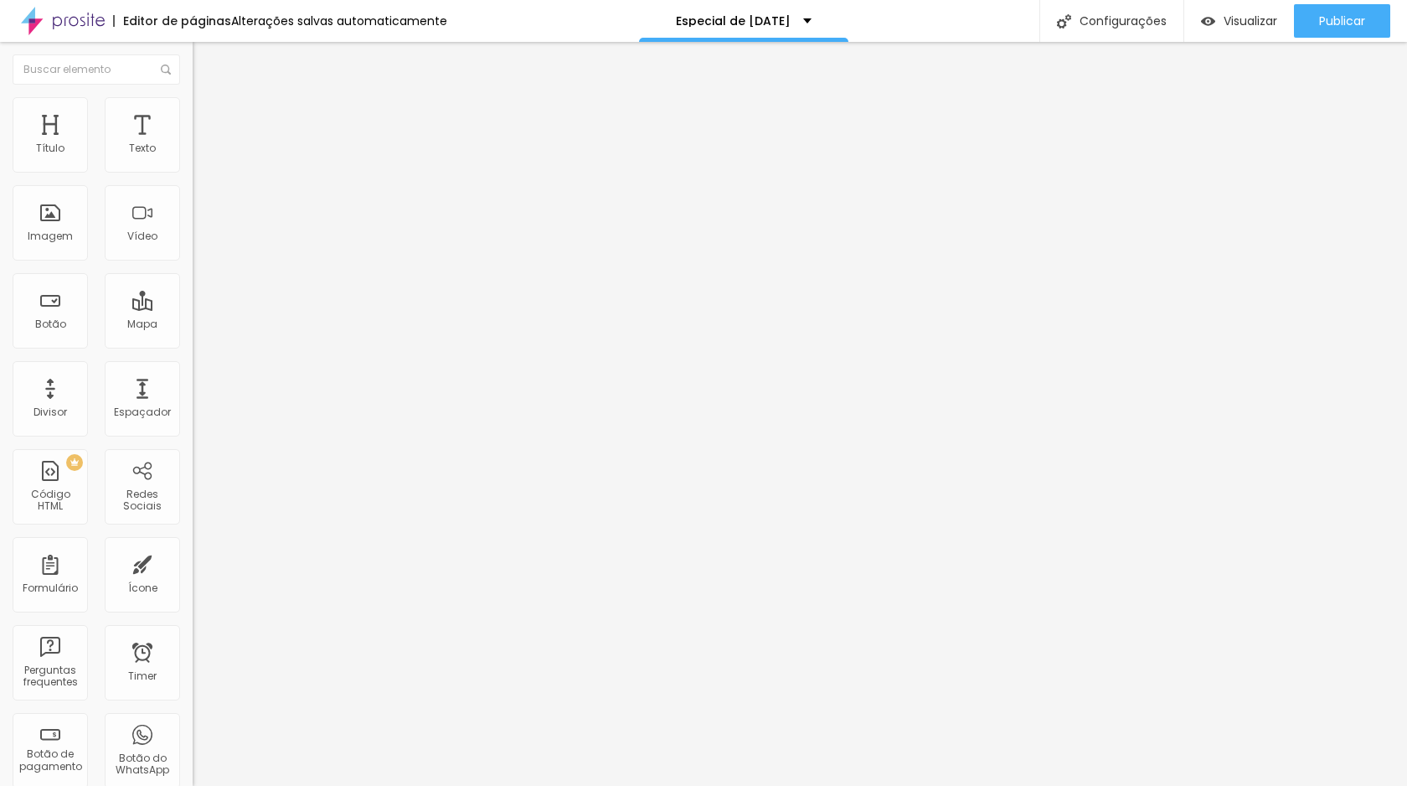
click at [193, 105] on li "Avançado" at bounding box center [289, 105] width 193 height 17
drag, startPoint x: 34, startPoint y: 107, endPoint x: 45, endPoint y: 130, distance: 25.1
click at [193, 97] on li "Estilo" at bounding box center [289, 88] width 193 height 17
drag, startPoint x: 85, startPoint y: 345, endPoint x: 65, endPoint y: 349, distance: 20.5
click at [193, 399] on div at bounding box center [289, 406] width 193 height 15
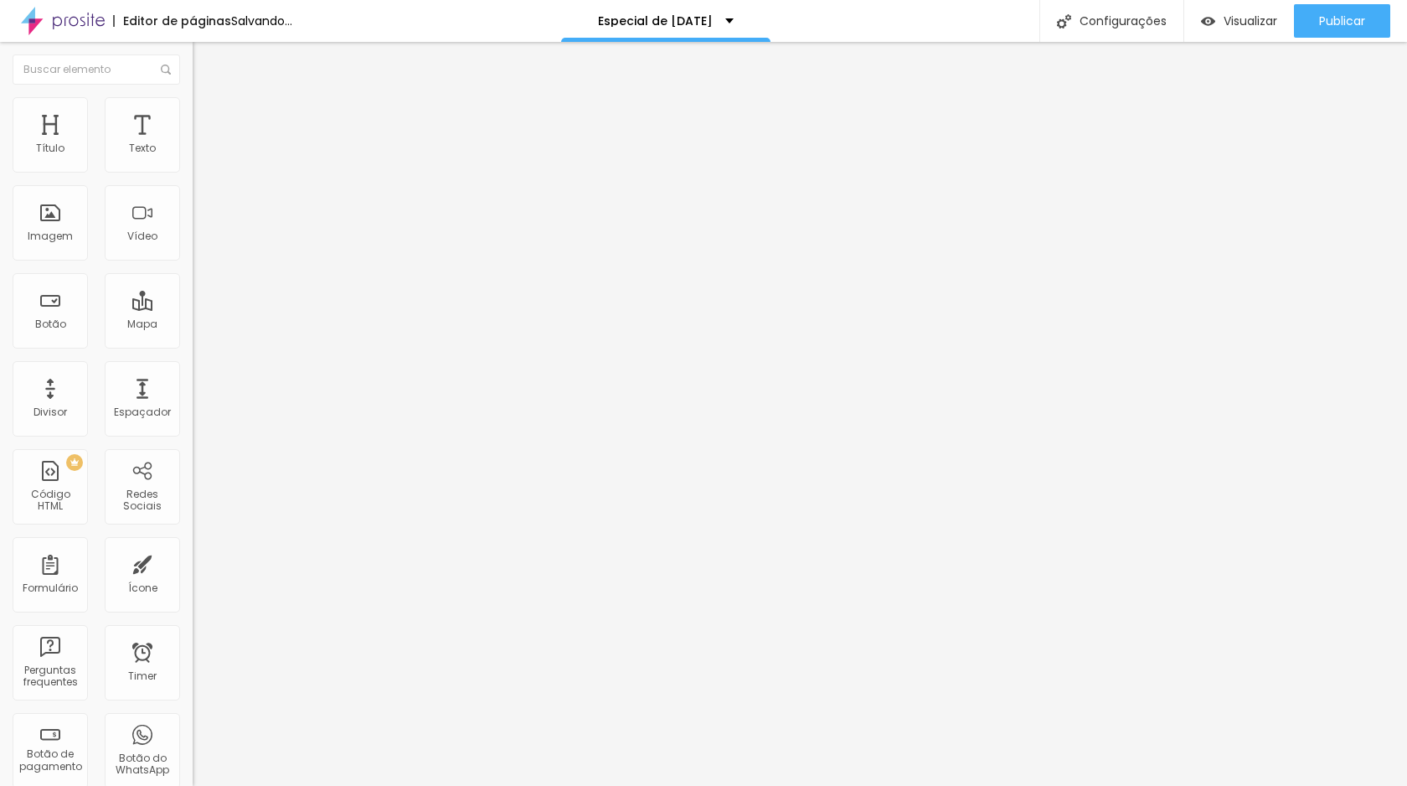
drag, startPoint x: 91, startPoint y: 353, endPoint x: 82, endPoint y: 347, distance: 10.9
click at [193, 399] on input "range" at bounding box center [247, 405] width 108 height 13
click at [193, 414] on input "34" at bounding box center [229, 423] width 72 height 18
click at [193, 651] on input "0" at bounding box center [233, 660] width 81 height 18
click at [193, 108] on li "Estilo" at bounding box center [289, 105] width 193 height 17
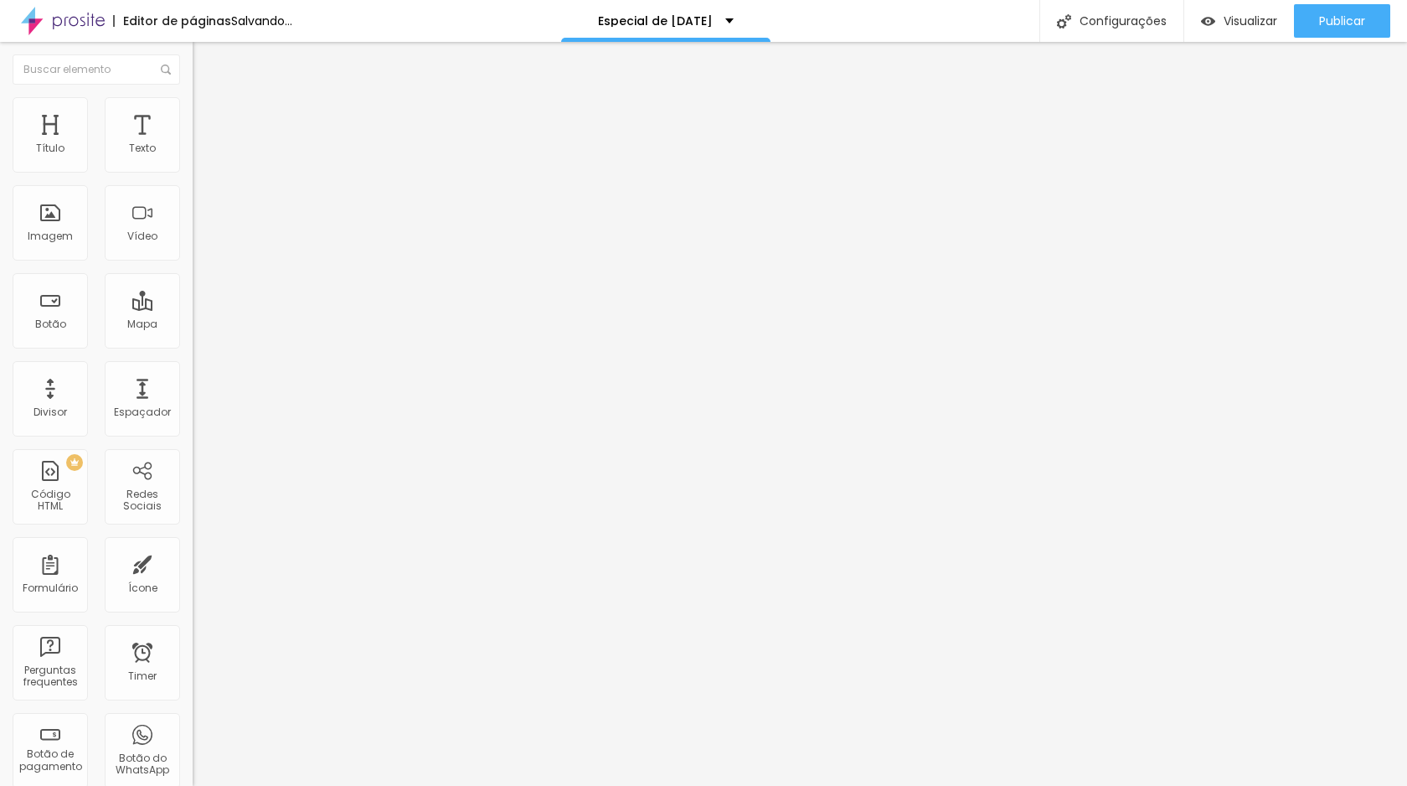
drag, startPoint x: 98, startPoint y: 182, endPoint x: 83, endPoint y: 178, distance: 15.6
click at [193, 172] on input "range" at bounding box center [247, 164] width 108 height 13
drag, startPoint x: 38, startPoint y: 214, endPoint x: 58, endPoint y: 204, distance: 22.5
click at [193, 368] on input "range" at bounding box center [247, 374] width 108 height 13
click at [208, 118] on span "Avançado" at bounding box center [235, 125] width 55 height 14
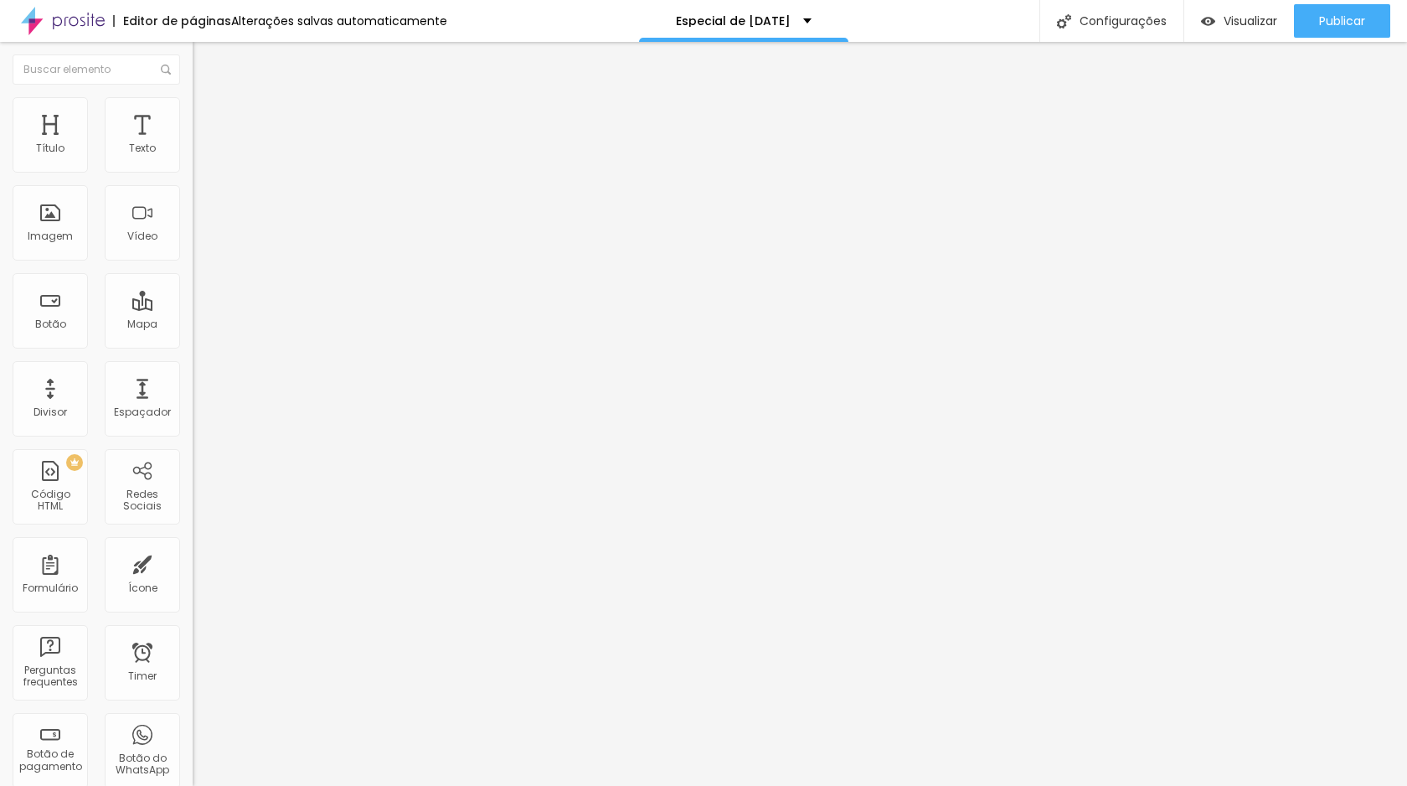
click at [193, 97] on li "Conteúdo" at bounding box center [289, 88] width 193 height 17
click at [193, 262] on span "Original" at bounding box center [213, 255] width 40 height 14
click at [193, 225] on img at bounding box center [199, 220] width 12 height 12
click at [193, 240] on div at bounding box center [289, 220] width 193 height 40
click at [193, 212] on img at bounding box center [199, 206] width 12 height 12
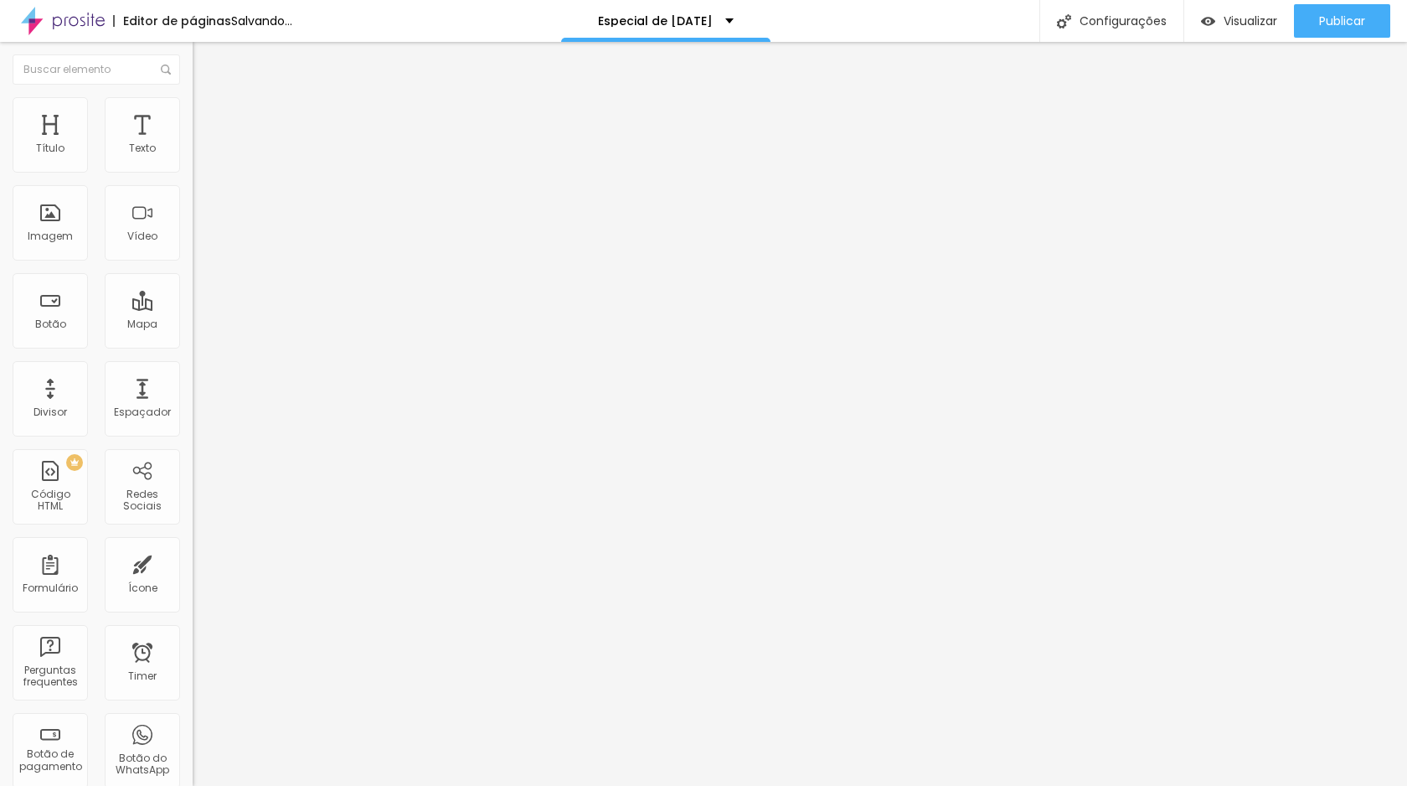
click at [193, 111] on li "Estilo" at bounding box center [289, 105] width 193 height 17
drag, startPoint x: 85, startPoint y: 181, endPoint x: 106, endPoint y: 178, distance: 22.0
click at [193, 172] on input "range" at bounding box center [247, 164] width 108 height 13
click at [193, 144] on span "Trocar imagem" at bounding box center [238, 137] width 91 height 14
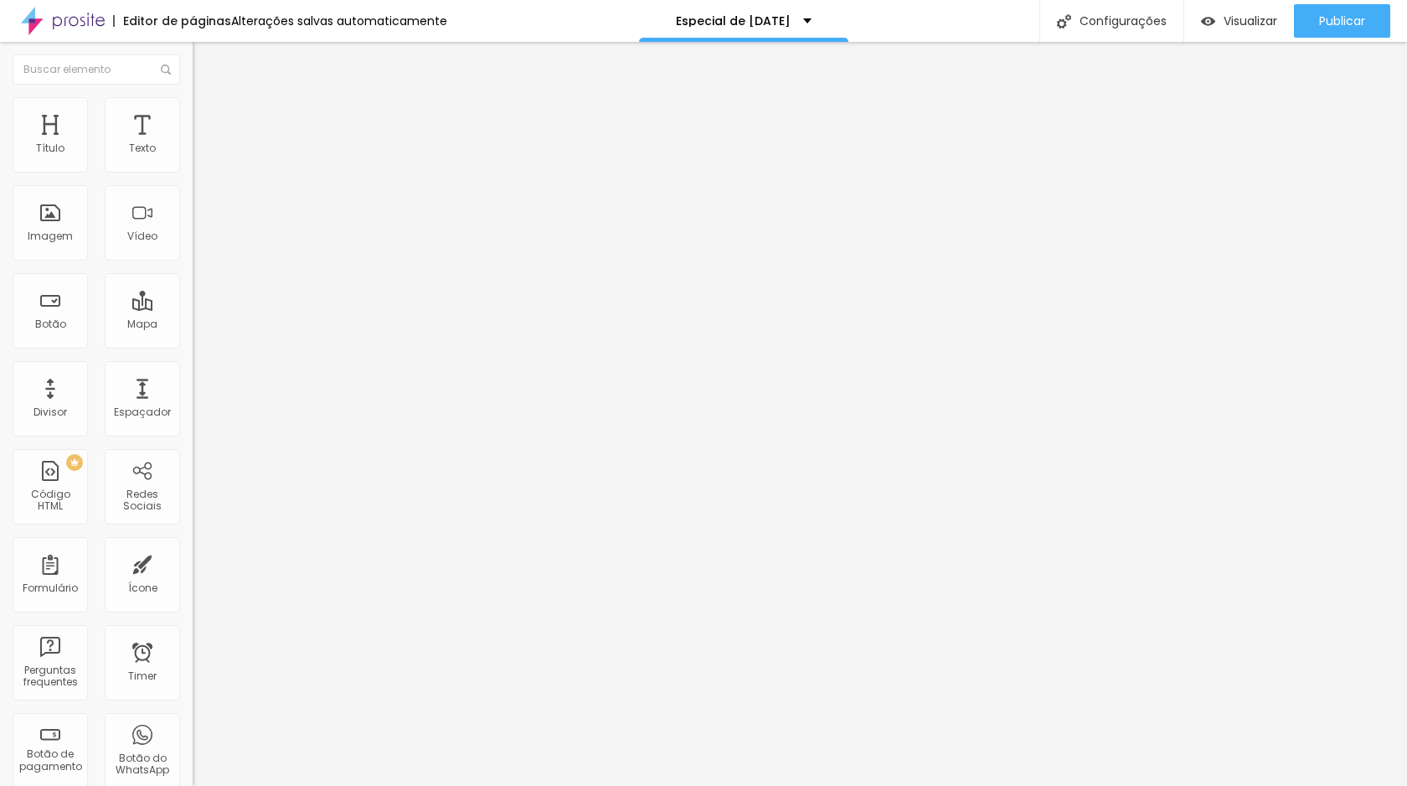
click at [193, 144] on span "Trocar imagem" at bounding box center [238, 137] width 91 height 14
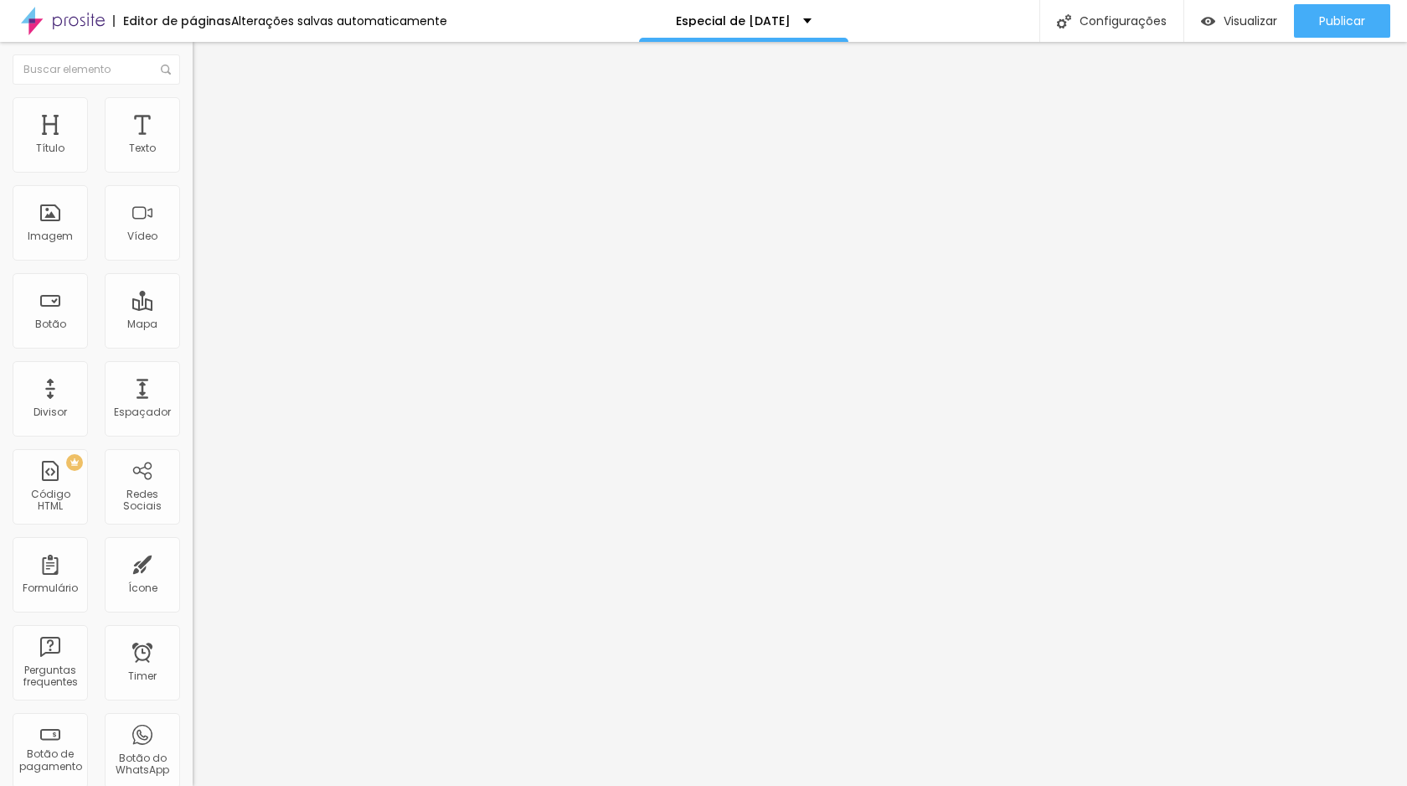
click at [193, 262] on span "1:1 Quadrado" at bounding box center [226, 255] width 66 height 14
click at [193, 308] on span "Original" at bounding box center [213, 301] width 40 height 14
click at [208, 113] on span "Estilo" at bounding box center [221, 108] width 26 height 14
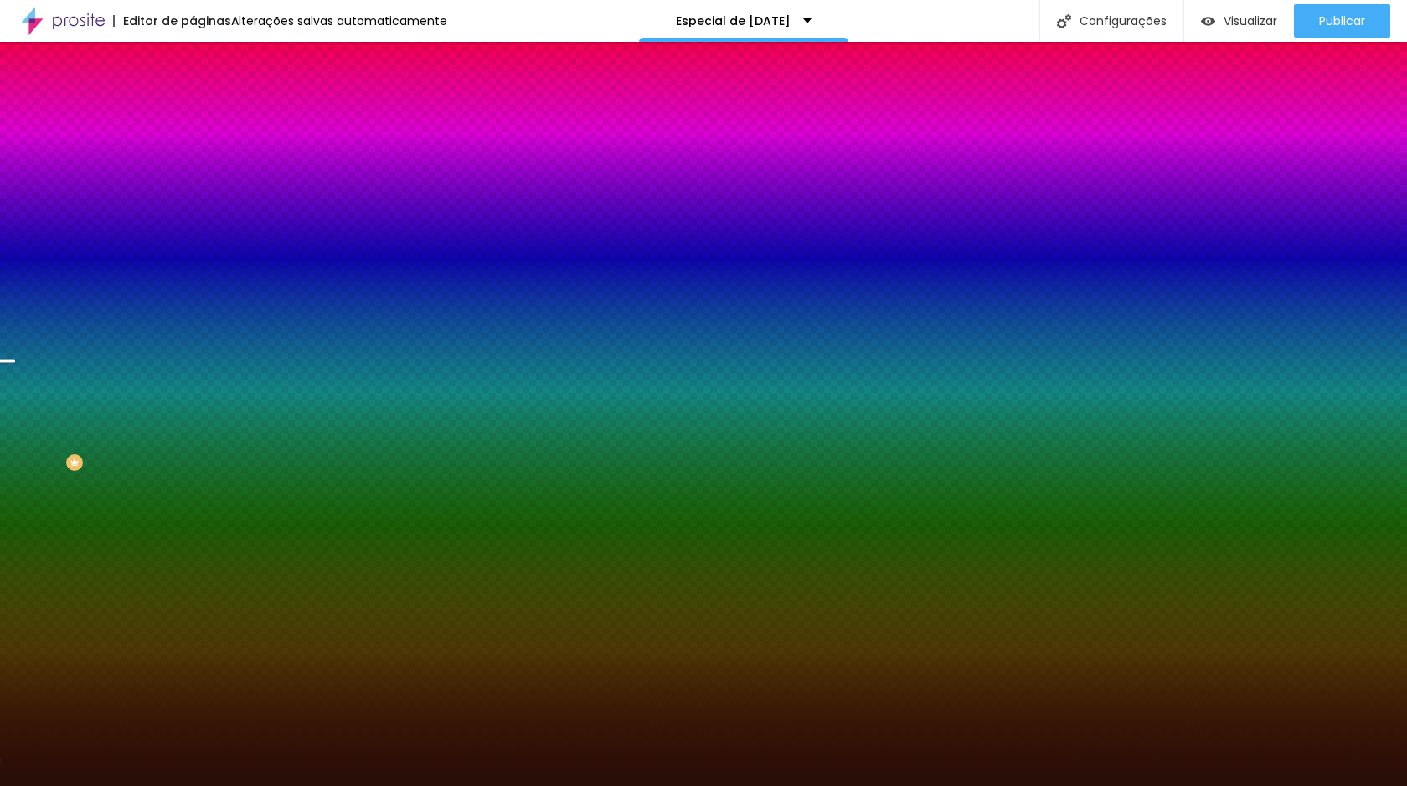
click at [193, 154] on span "Trocar imagem" at bounding box center [238, 147] width 91 height 14
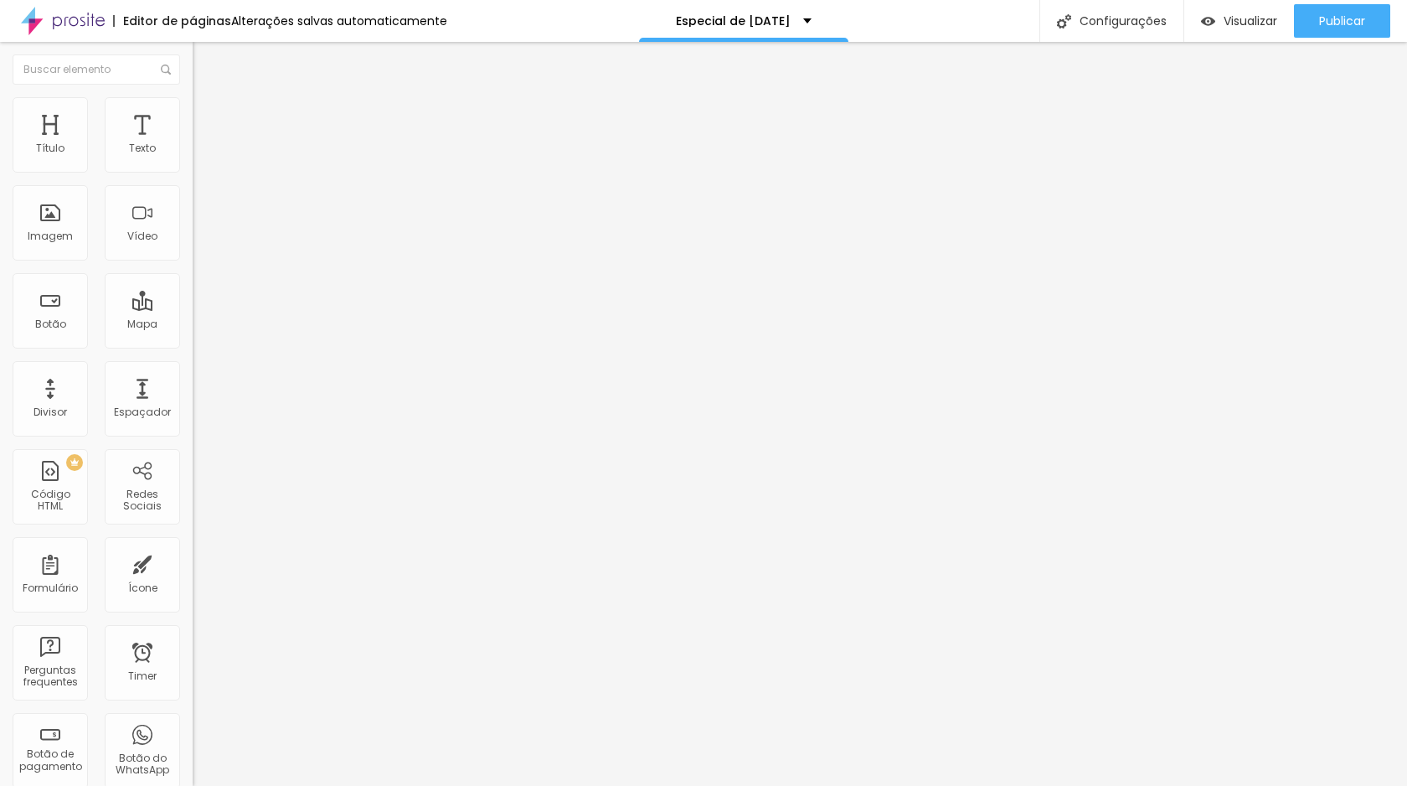
click at [193, 112] on ul "Conteúdo Estilo Avançado" at bounding box center [289, 105] width 193 height 50
click at [193, 108] on li "Estilo" at bounding box center [289, 105] width 193 height 17
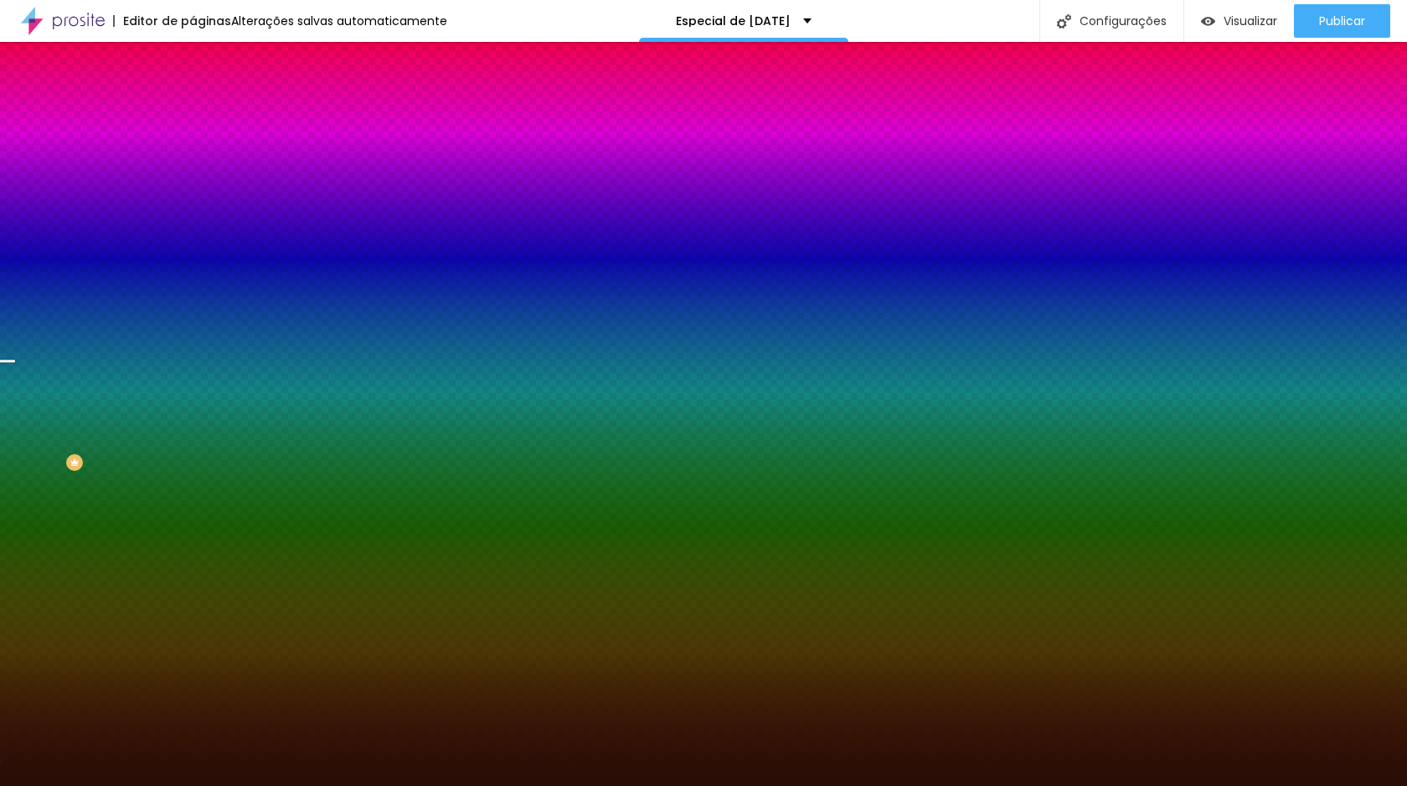
click at [193, 154] on span "Trocar imagem" at bounding box center [238, 147] width 91 height 14
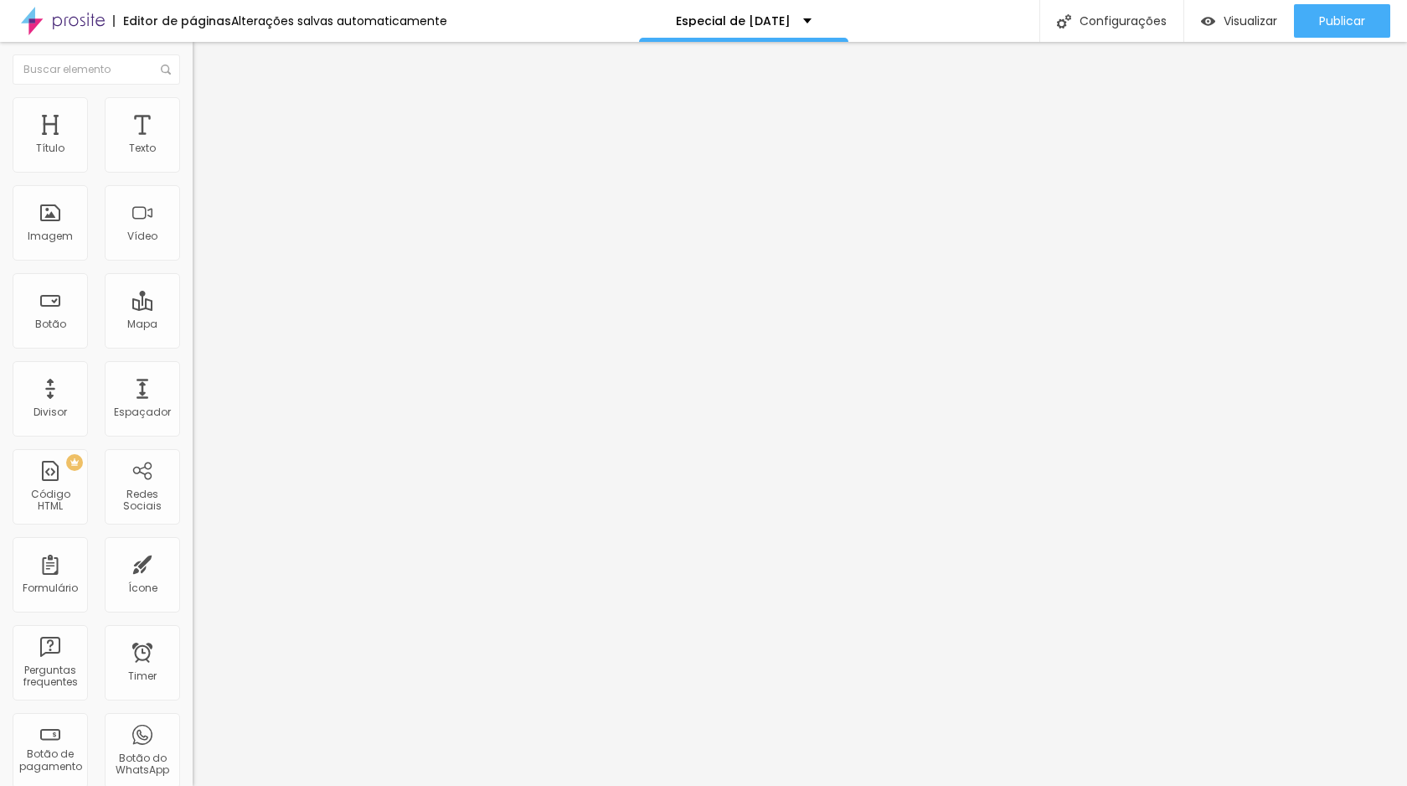
click at [203, 157] on input "1 de novembro de 2024 às 09:00" at bounding box center [242, 149] width 79 height 17
click at [149, 218] on span "Next Month" at bounding box center [149, 219] width 0 height 19
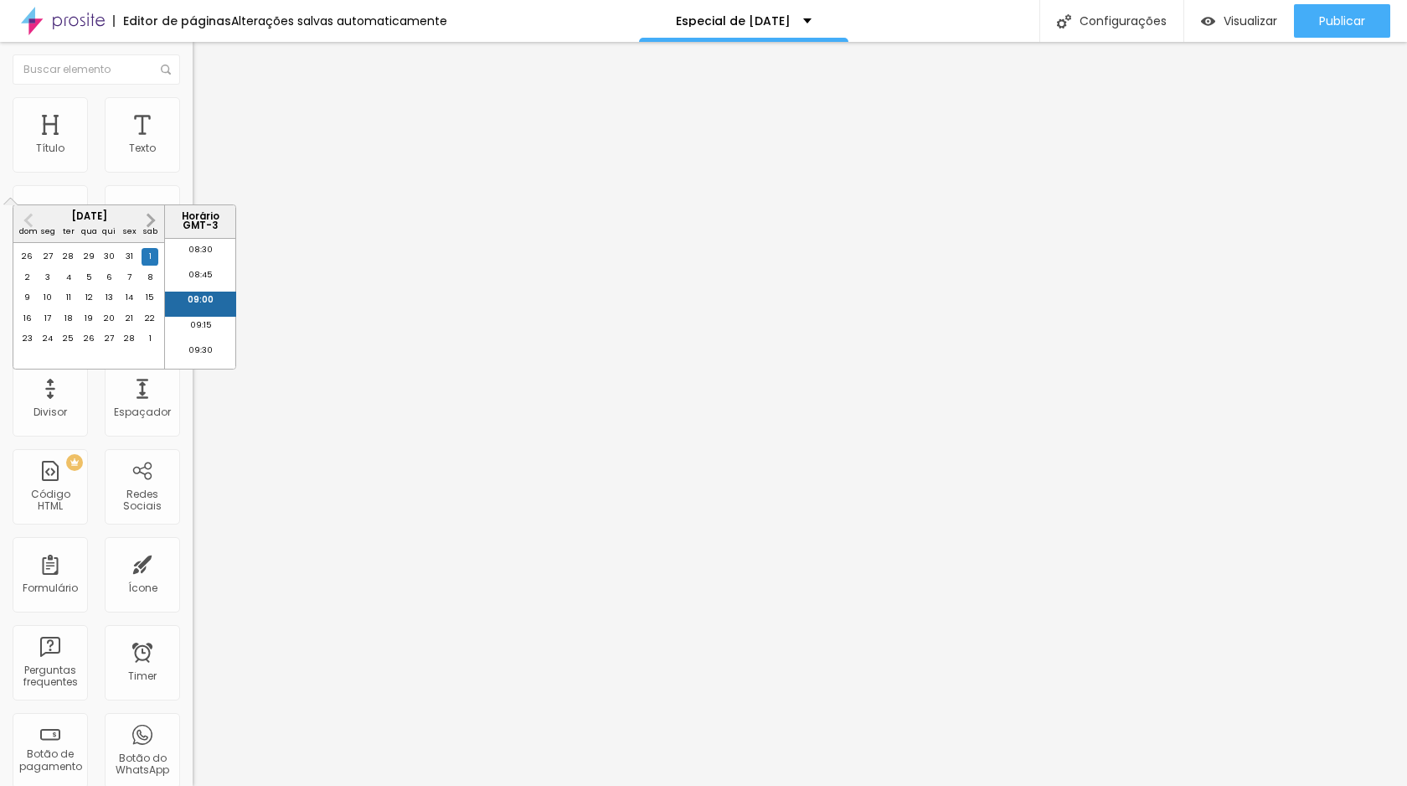
click at [149, 218] on span "Next Month" at bounding box center [149, 219] width 0 height 19
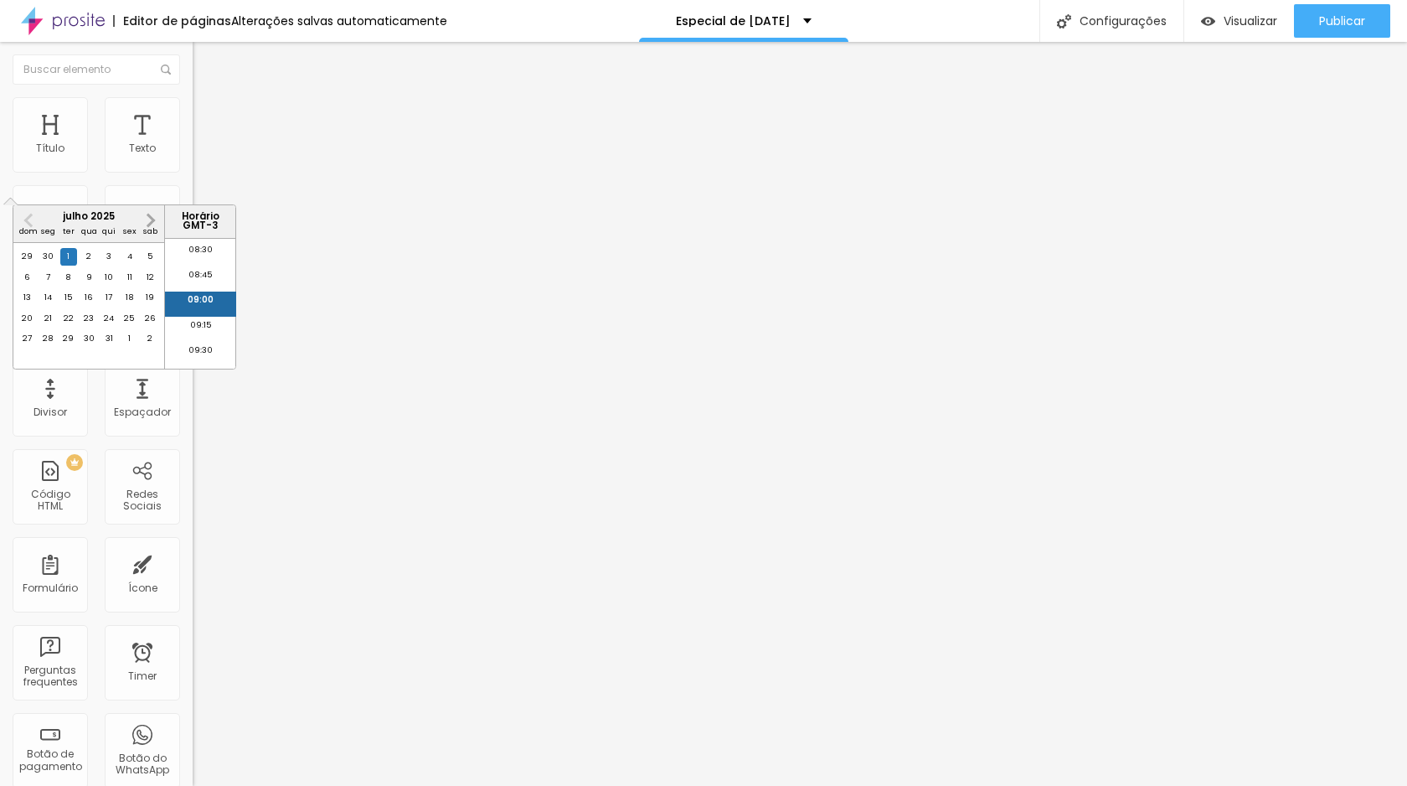
click at [149, 218] on span "Next Month" at bounding box center [149, 219] width 0 height 19
click at [49, 286] on div "3" at bounding box center [47, 277] width 17 height 17
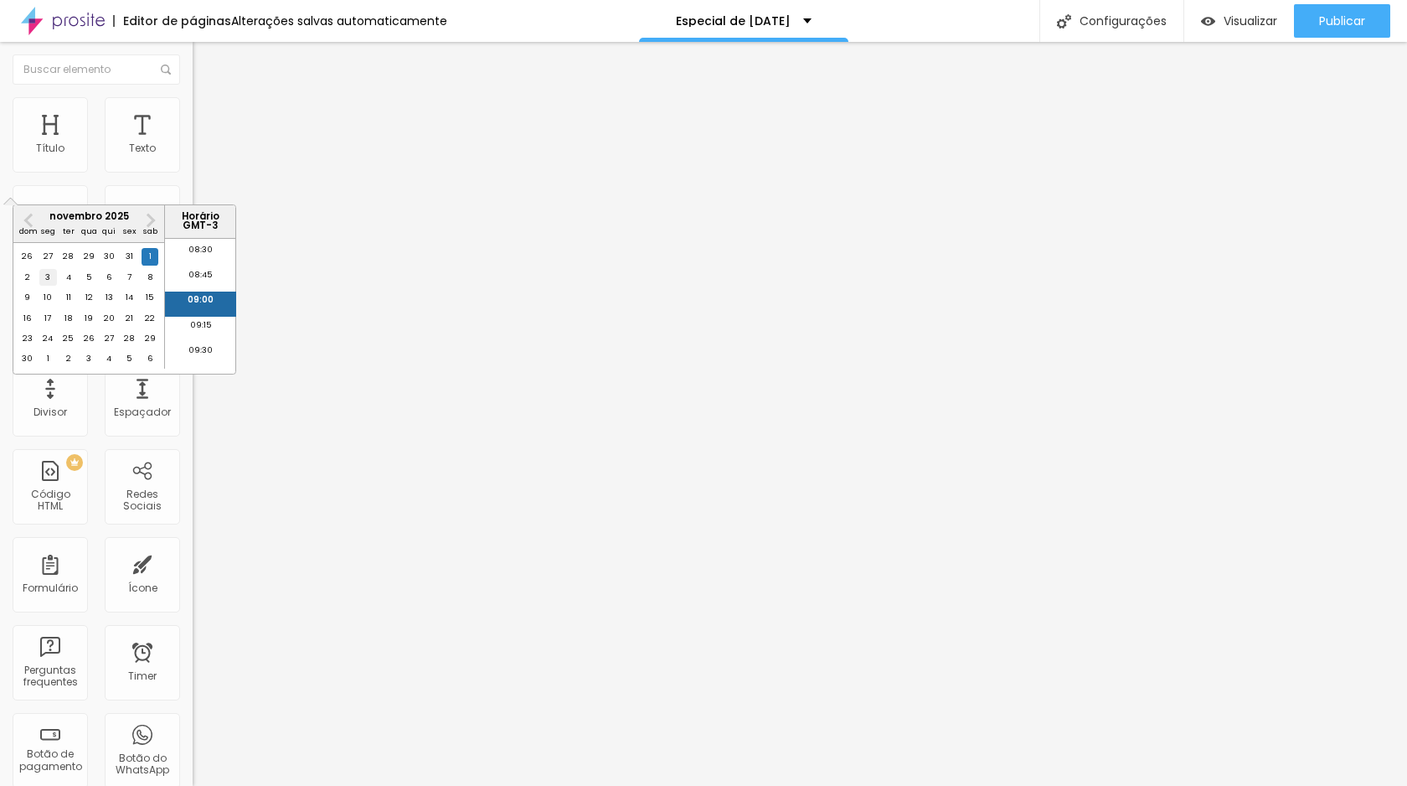
type input "3 de novembro de 2025 às 09:00"
click at [199, 302] on li "09:00" at bounding box center [200, 304] width 71 height 25
click at [193, 103] on img at bounding box center [200, 104] width 15 height 15
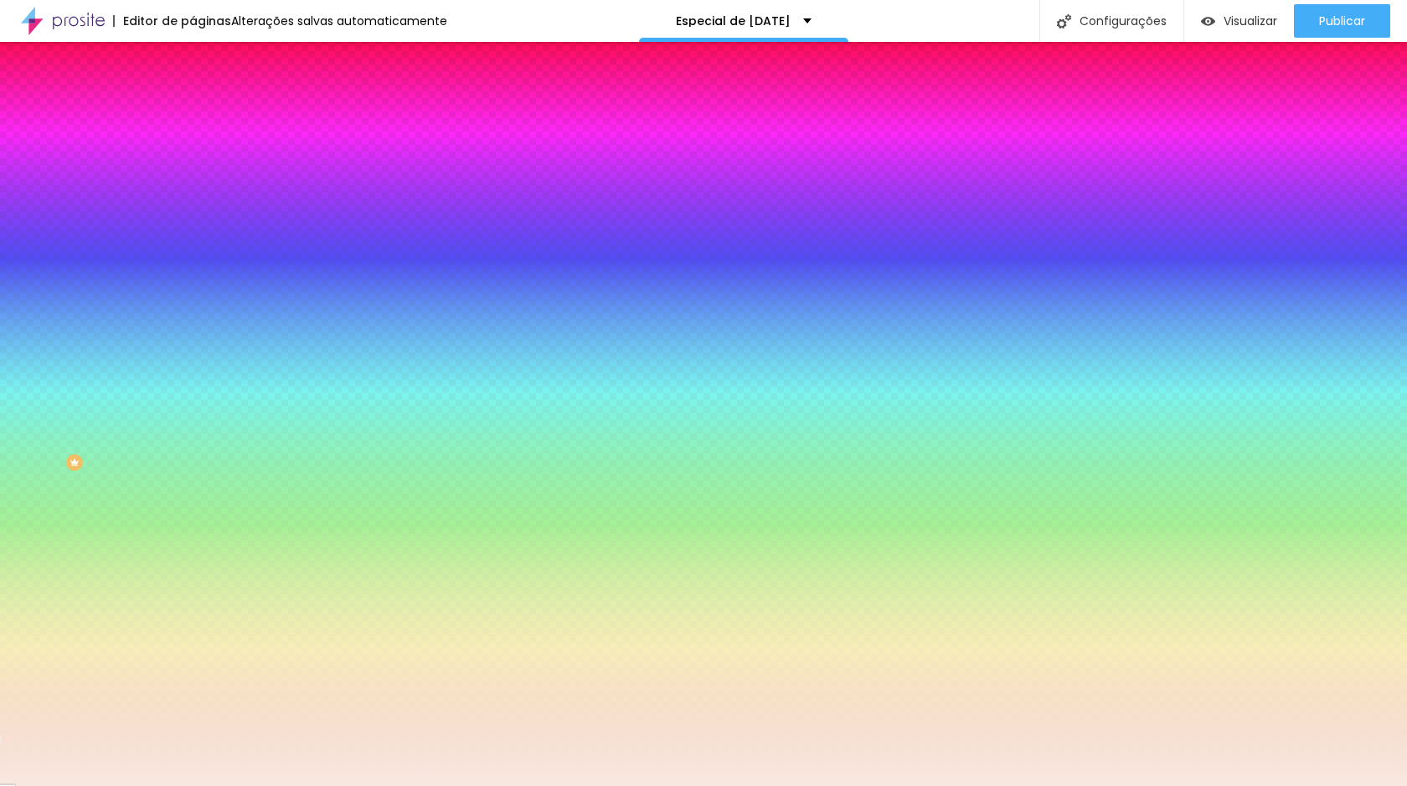
click at [193, 114] on li "Avançado" at bounding box center [289, 122] width 193 height 17
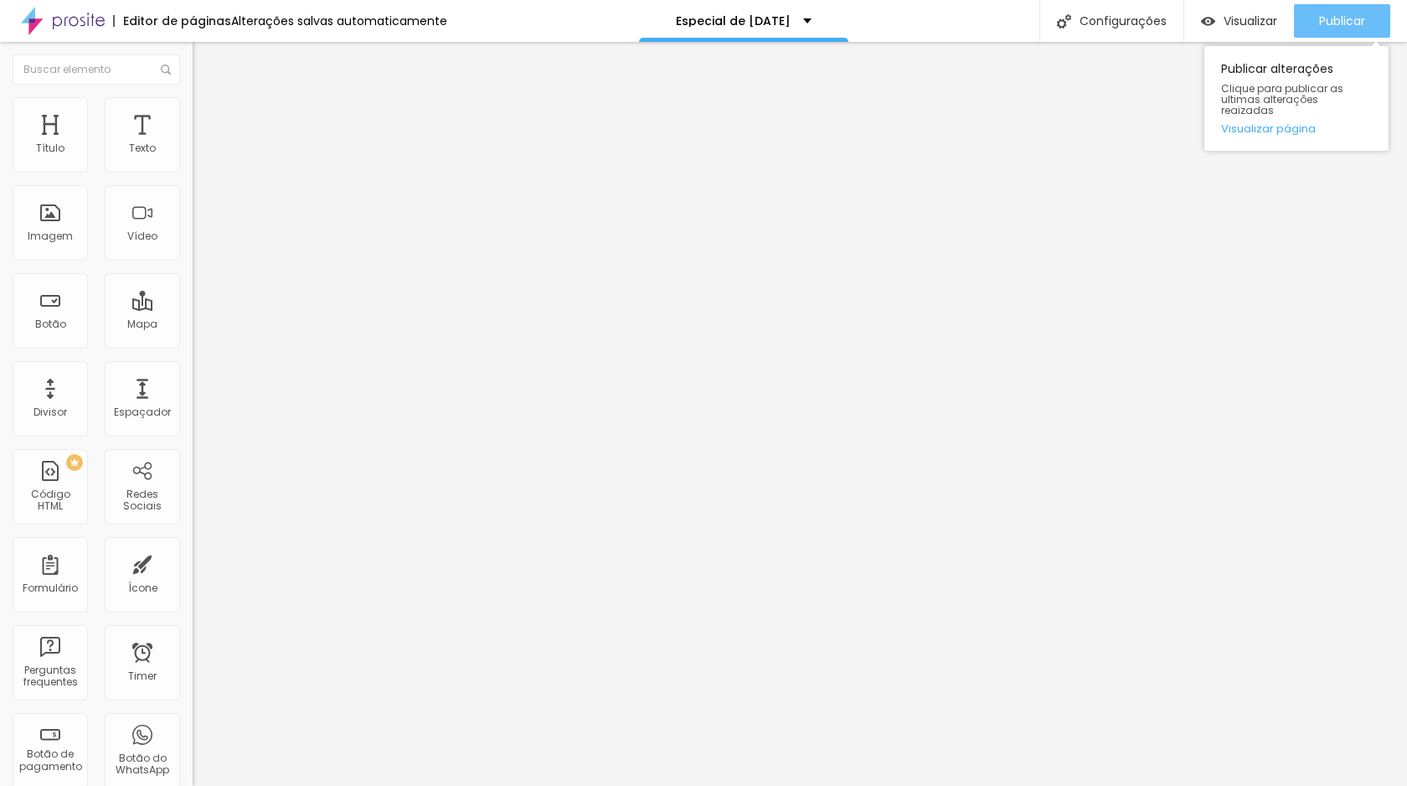
click at [1313, 16] on button "Publicar" at bounding box center [1342, 21] width 96 height 34
click at [1367, 27] on button "Publicar" at bounding box center [1342, 21] width 96 height 34
click at [1375, 28] on button "Publicar" at bounding box center [1342, 21] width 96 height 34
click at [1372, 23] on button "Publicar" at bounding box center [1342, 21] width 96 height 34
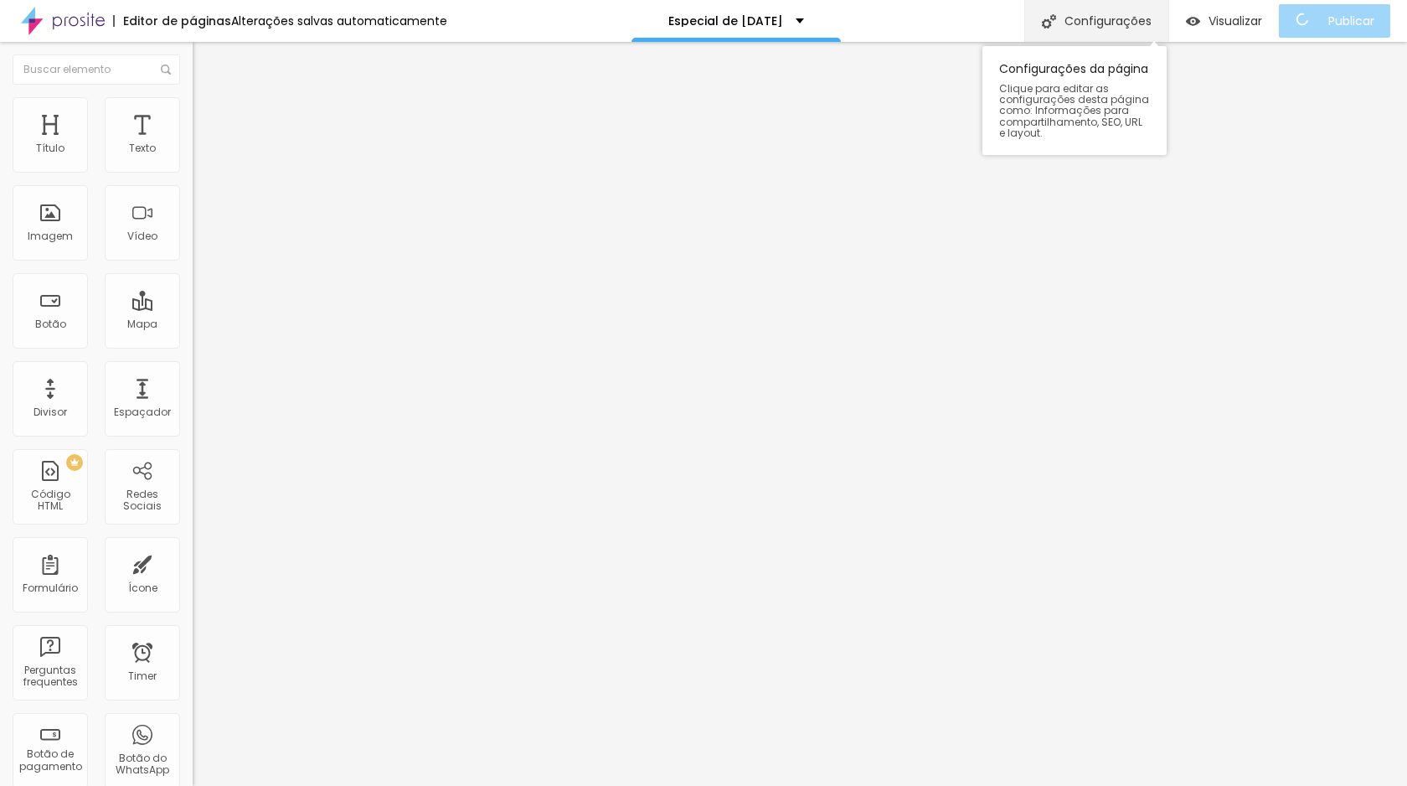
click at [1109, 21] on div "Configurações" at bounding box center [1096, 21] width 144 height 42
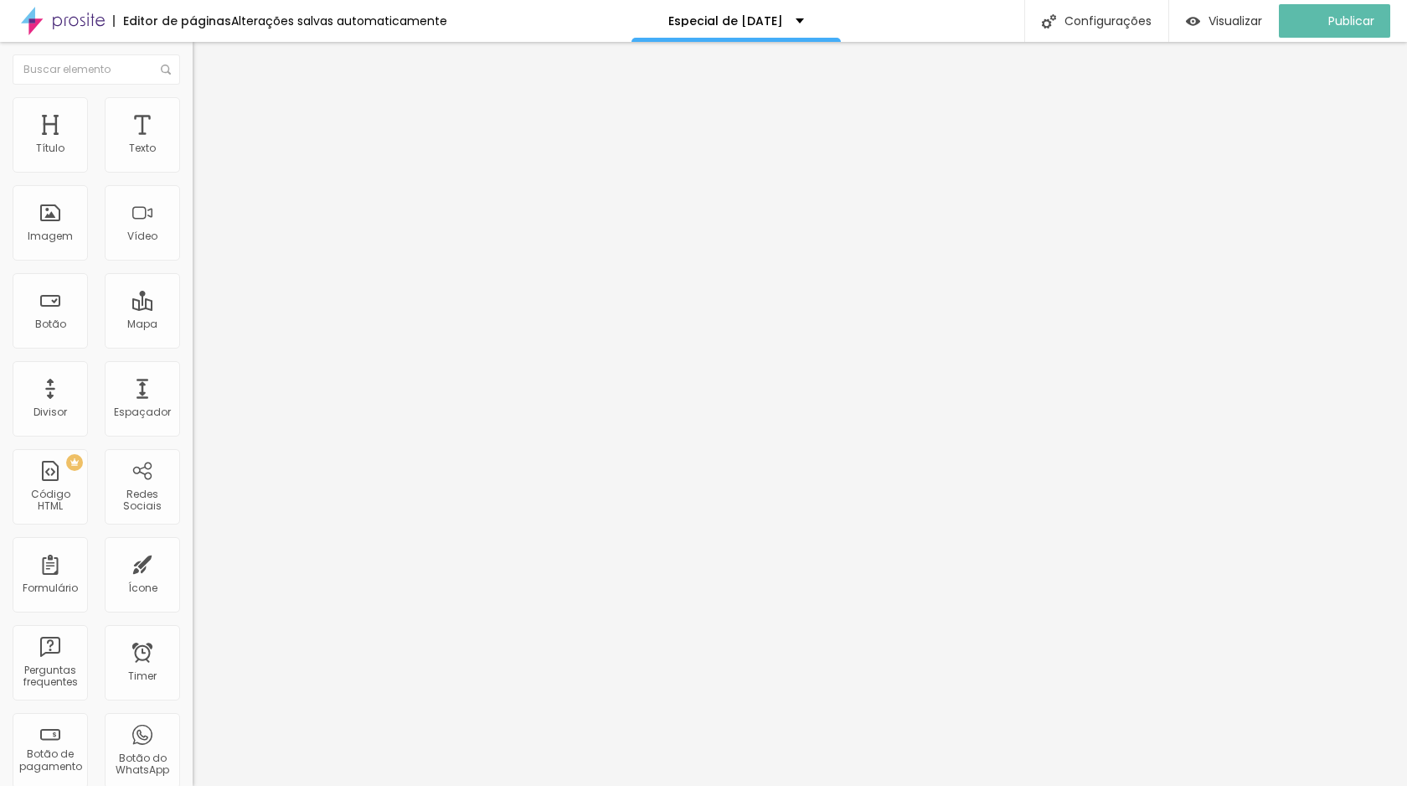
drag, startPoint x: 839, startPoint y: 491, endPoint x: 477, endPoint y: 448, distance: 365.2
type textarea "Especial de Natal, ensaio de natal, natal em familia, fotos de natal, book de n…"
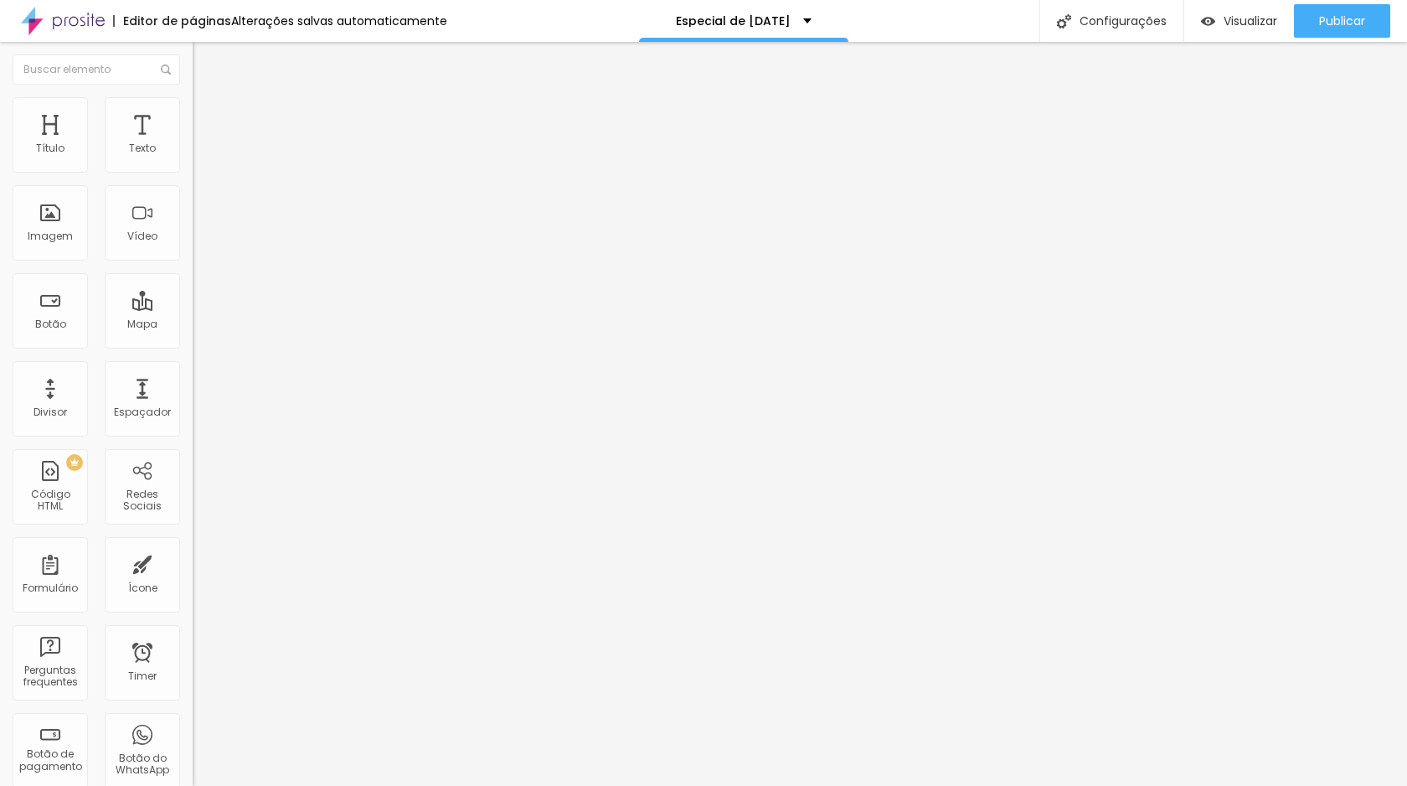
paste textarea "Especial de Natal, ensaio de natal, natal em familia, fotos de natal, book de n…"
type textarea "Especial de Natal, ensaio de natal, natal em familia, fotos de natal, book de n…"
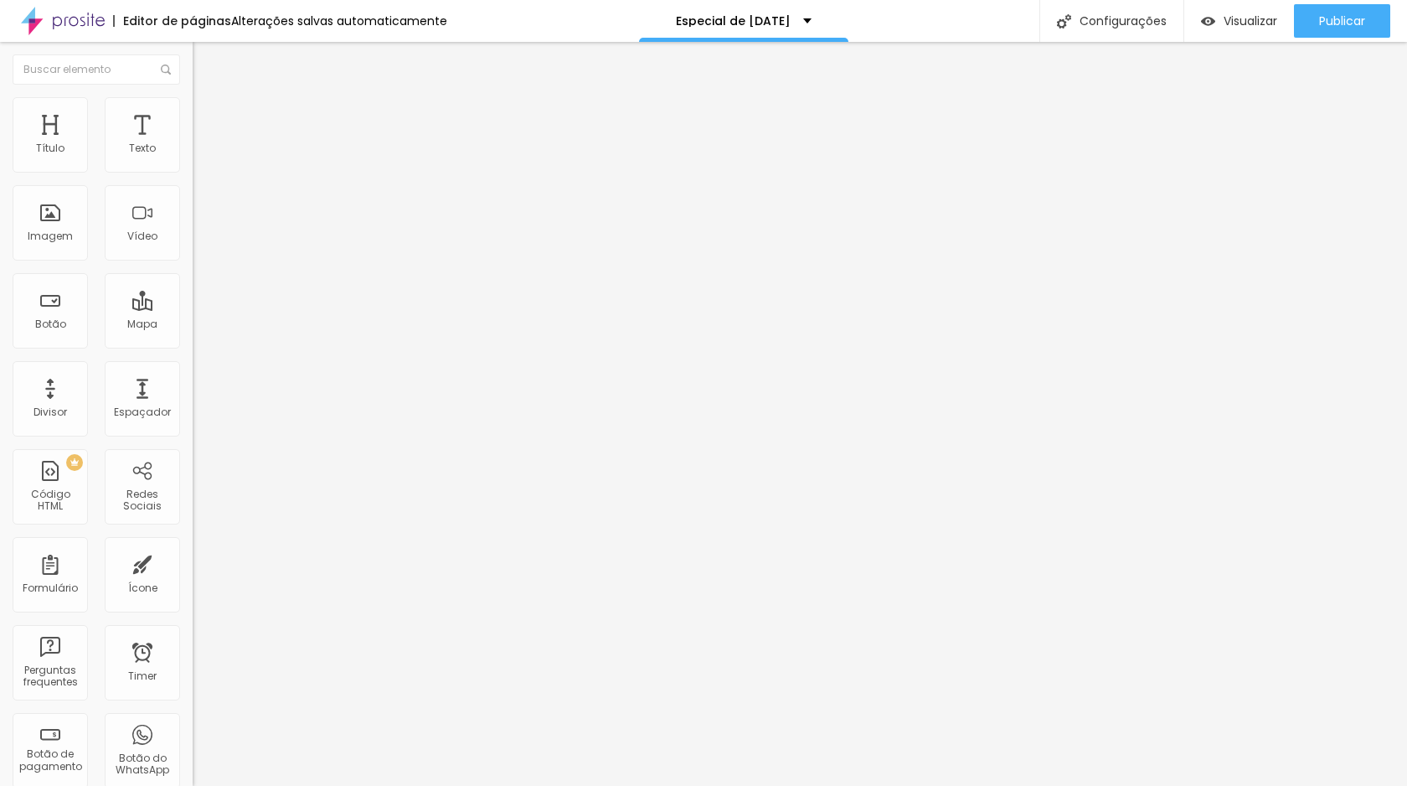
type textarea "Especial de Natal João & Marina Fotografia 2025 - Garanta o ensaio em família m…"
type input "E"
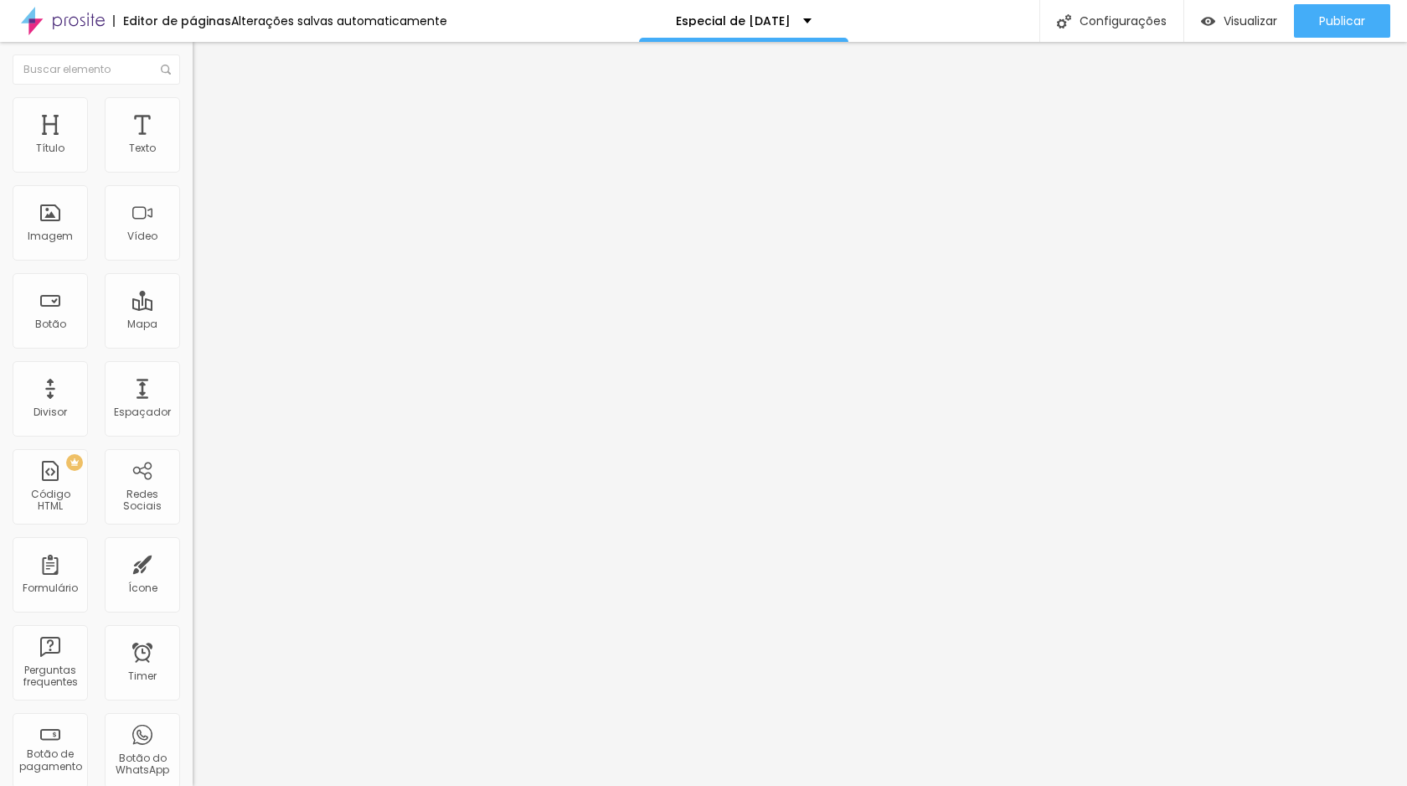
type input "Especial de Natal 2025 - João & Marina Fotografia - Criciúma, SC"
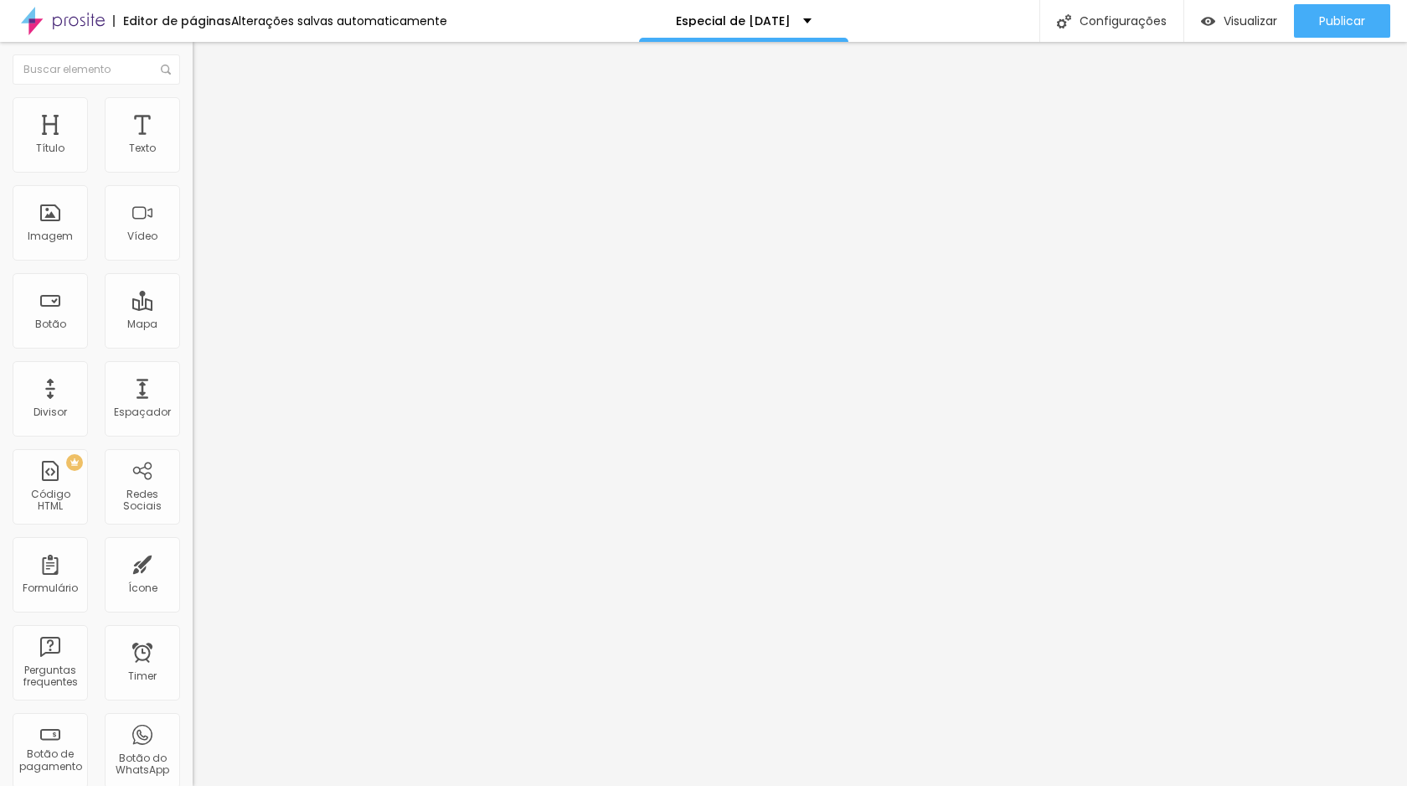
click at [1247, 23] on span "Visualizar" at bounding box center [1251, 20] width 54 height 13
type input "86"
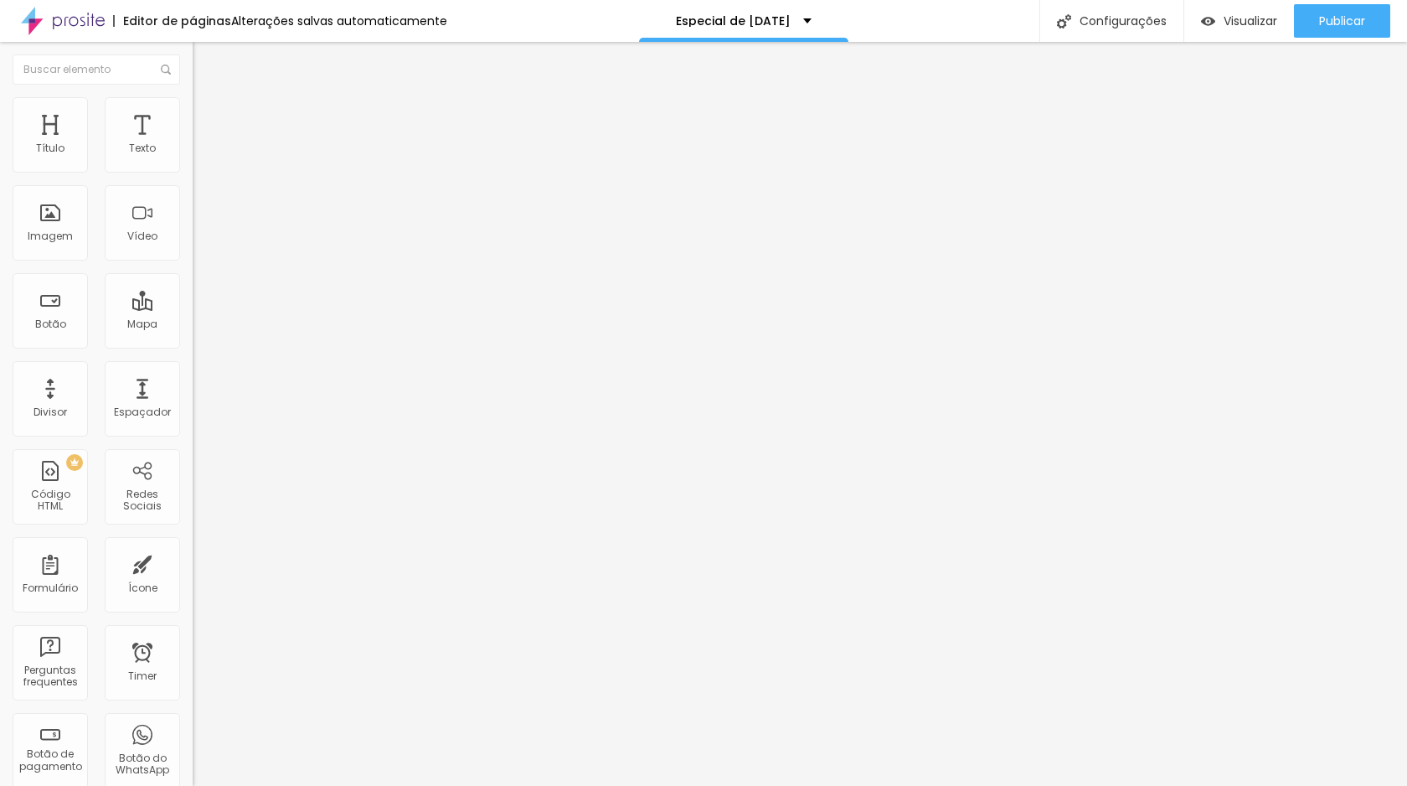
type input "86"
type input "79"
type input "74"
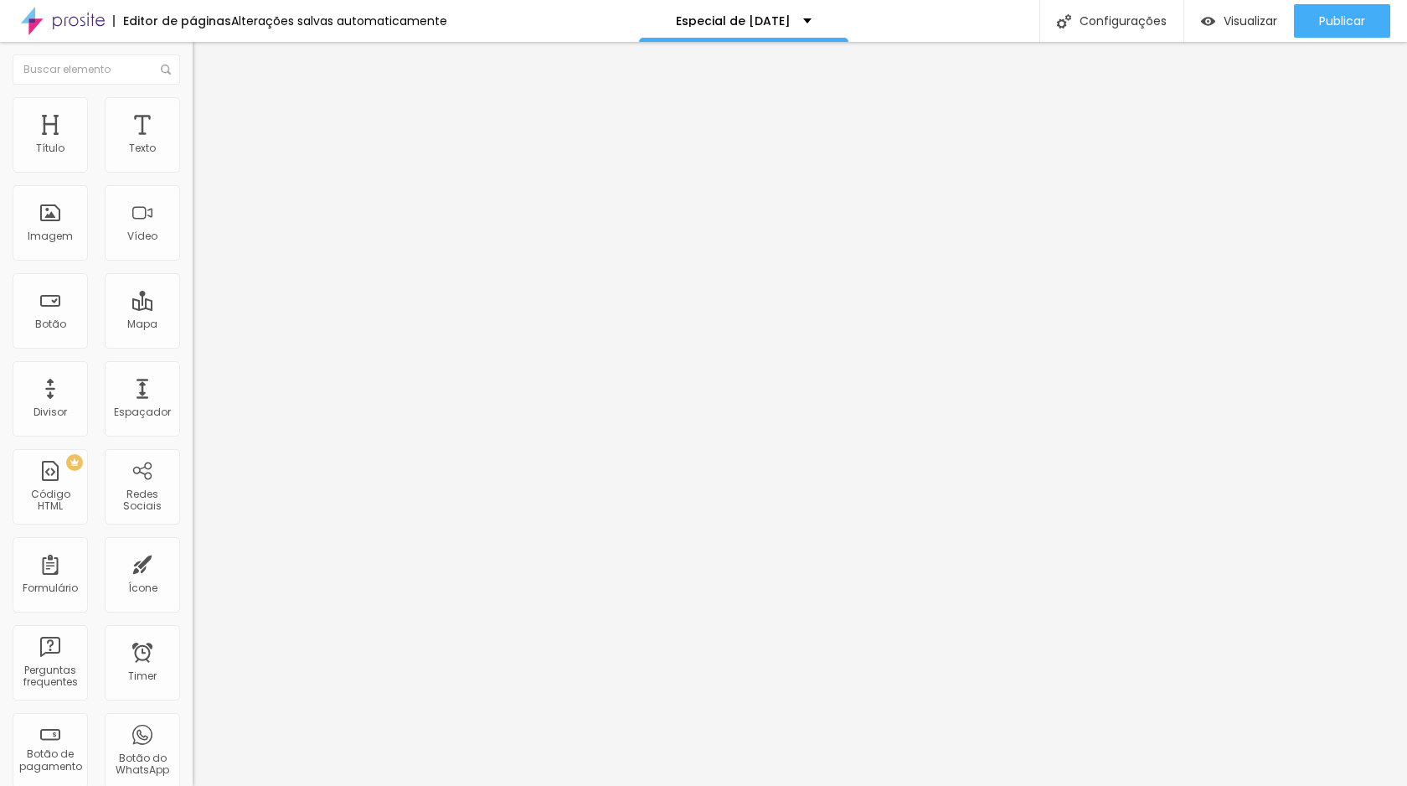
type input "73"
type input "72"
type input "71"
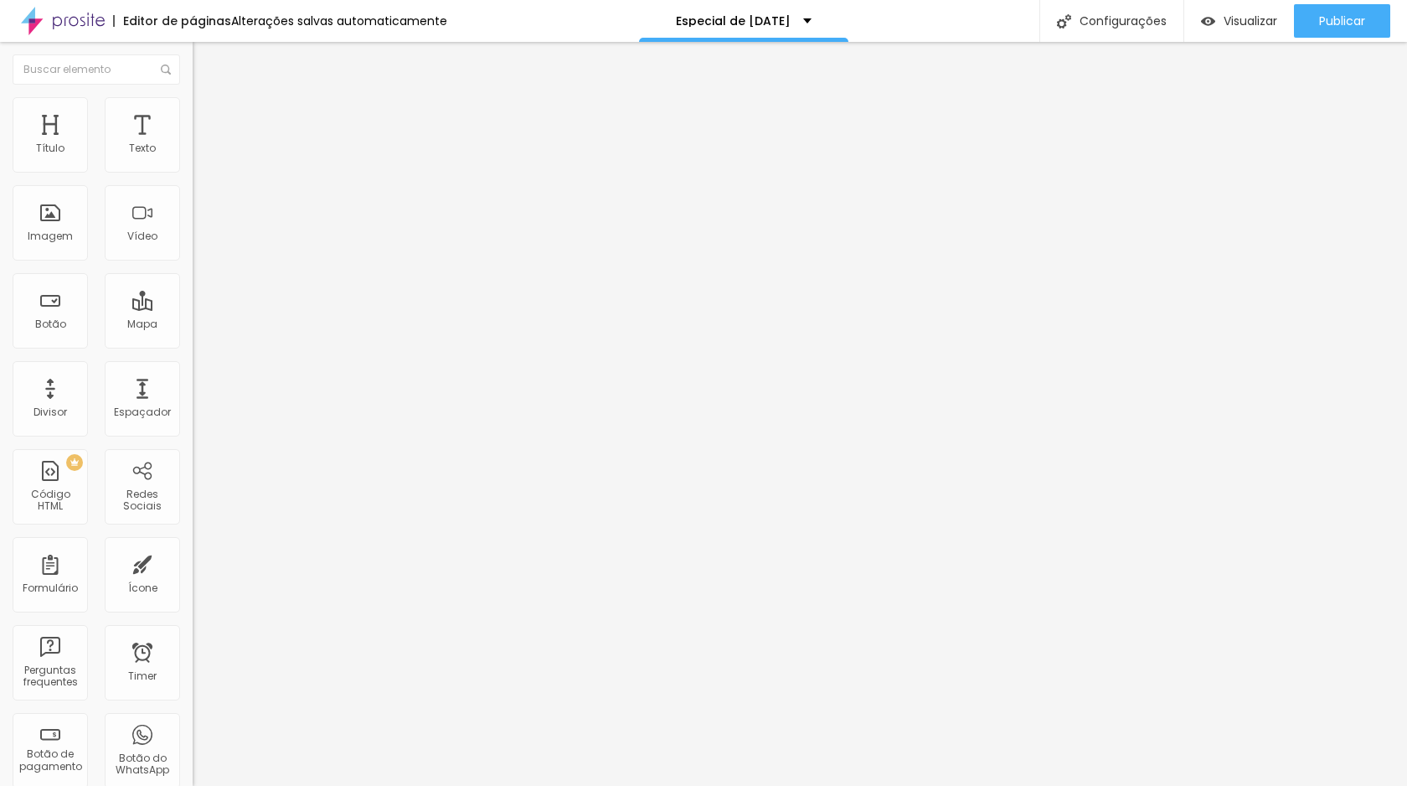
type input "71"
type input "70"
type input "69"
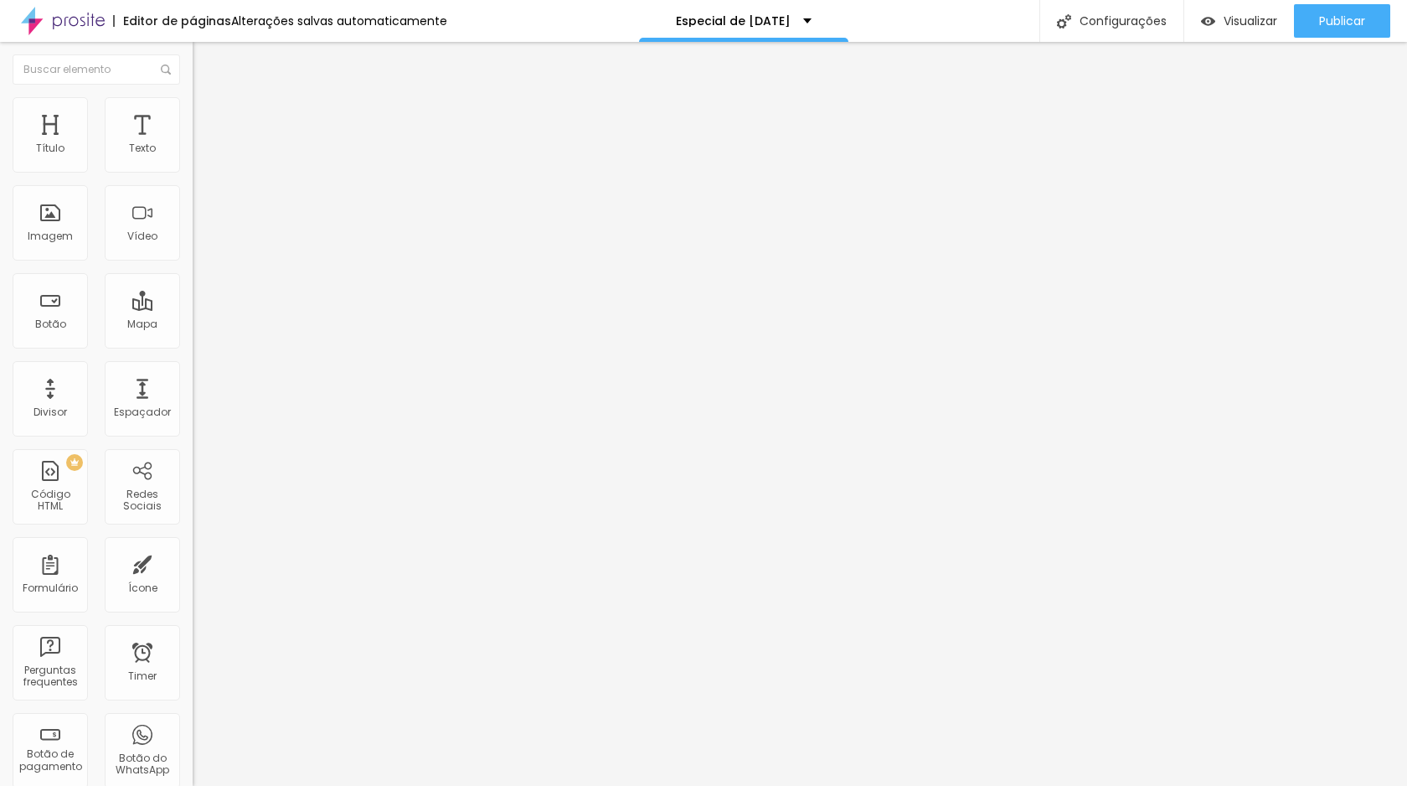
type input "68"
type input "67"
type input "66"
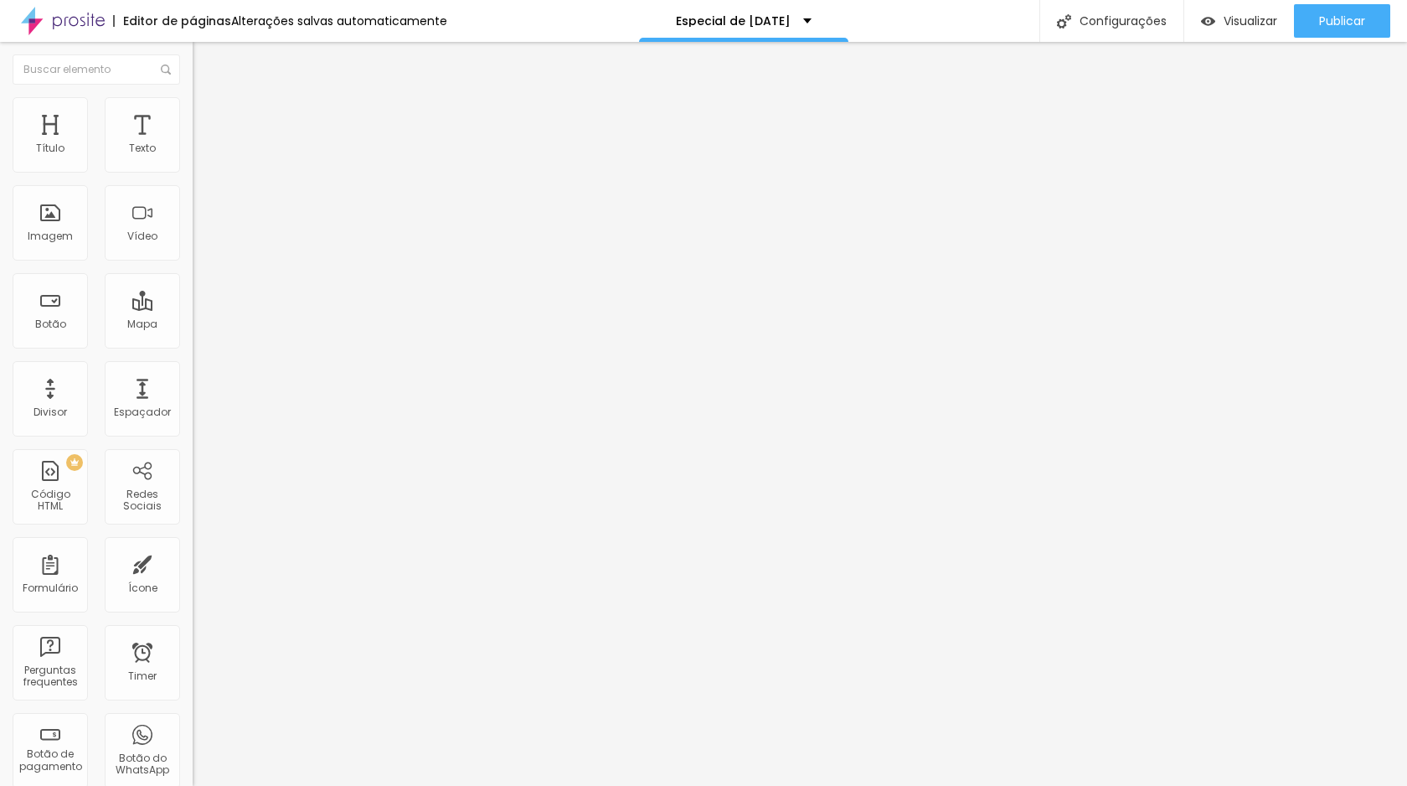
type input "66"
type input "65"
type input "64"
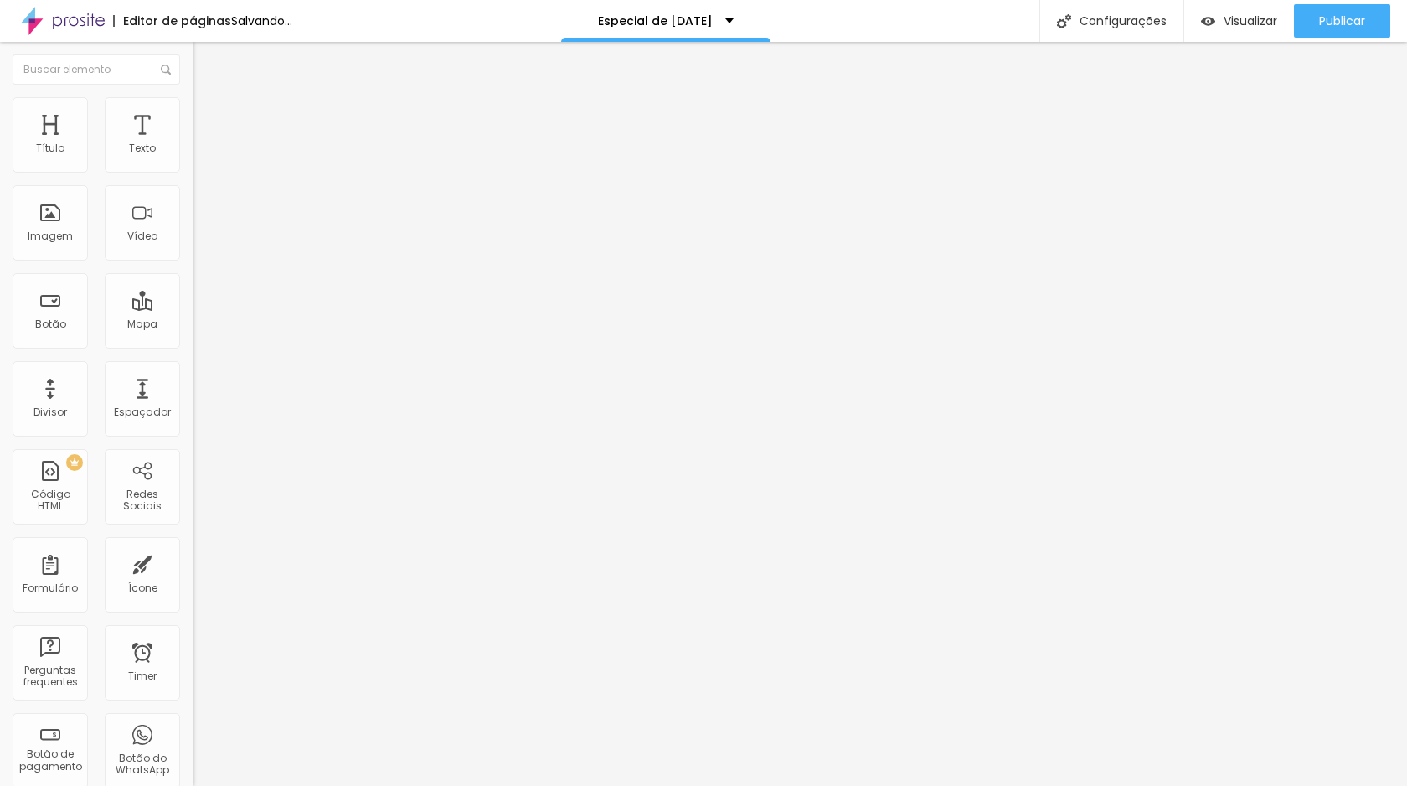
type input "63"
type input "62"
type input "63"
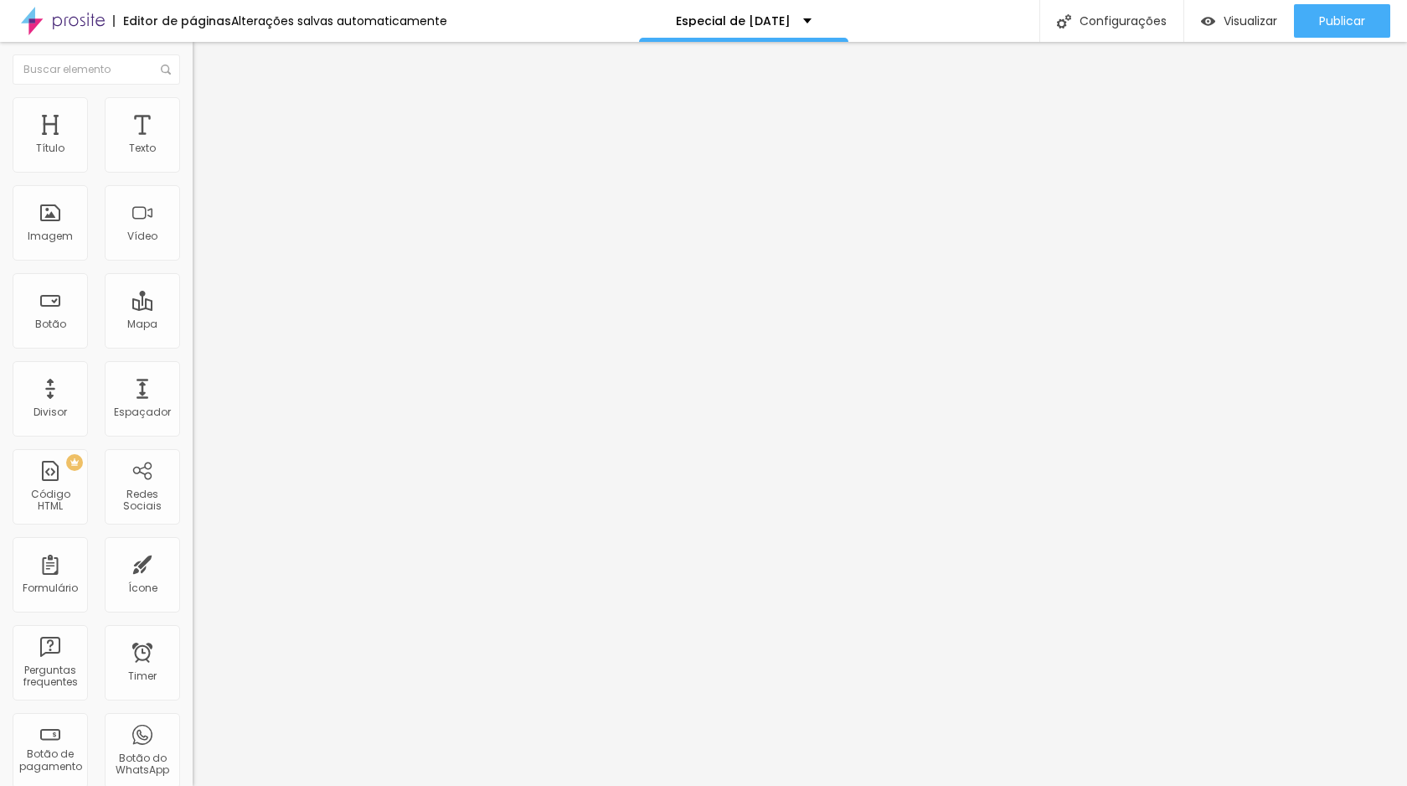
type input "63"
type input "64"
drag, startPoint x: 124, startPoint y: 352, endPoint x: 98, endPoint y: 352, distance: 26.0
type input "64"
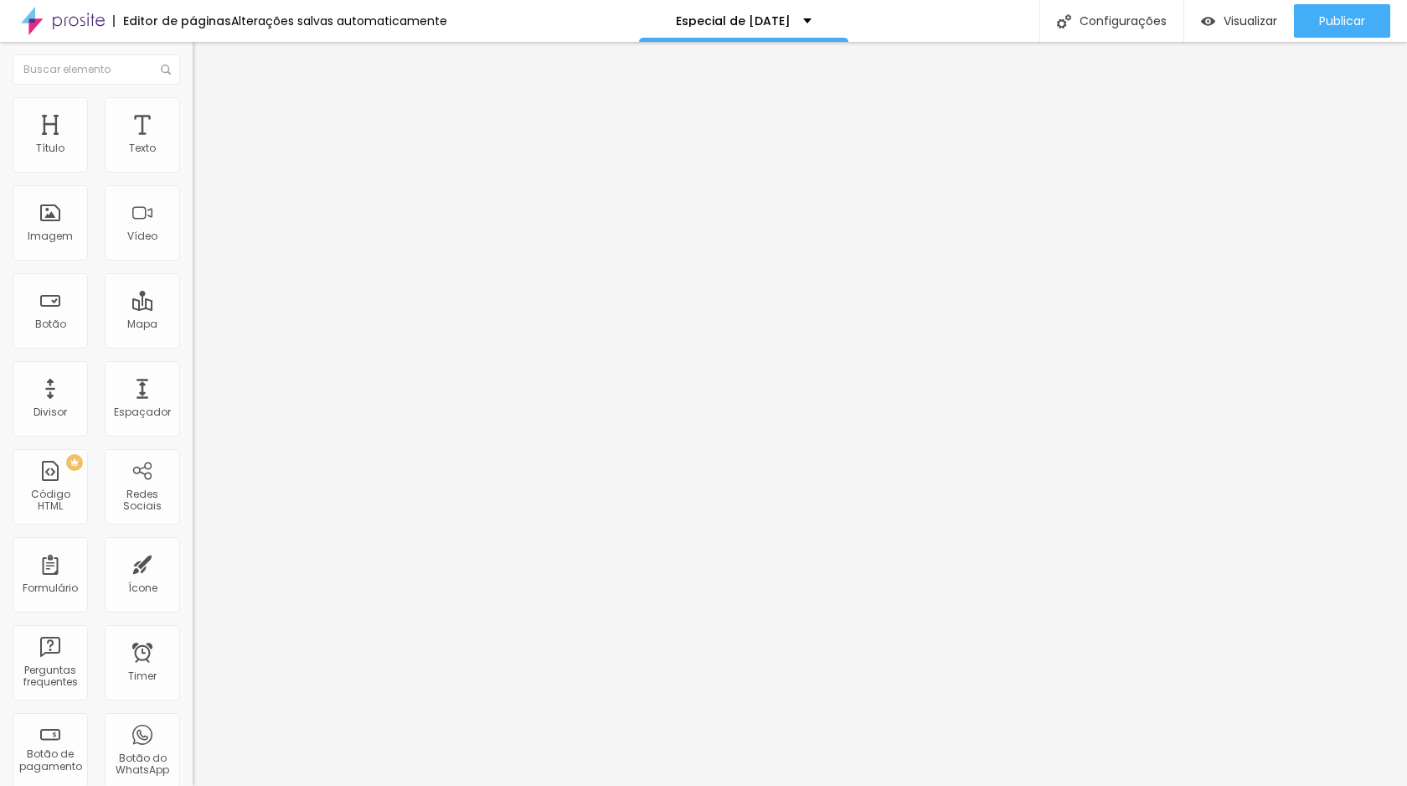
click at [193, 395] on input "range" at bounding box center [247, 401] width 108 height 13
type input "1.1"
type input "1"
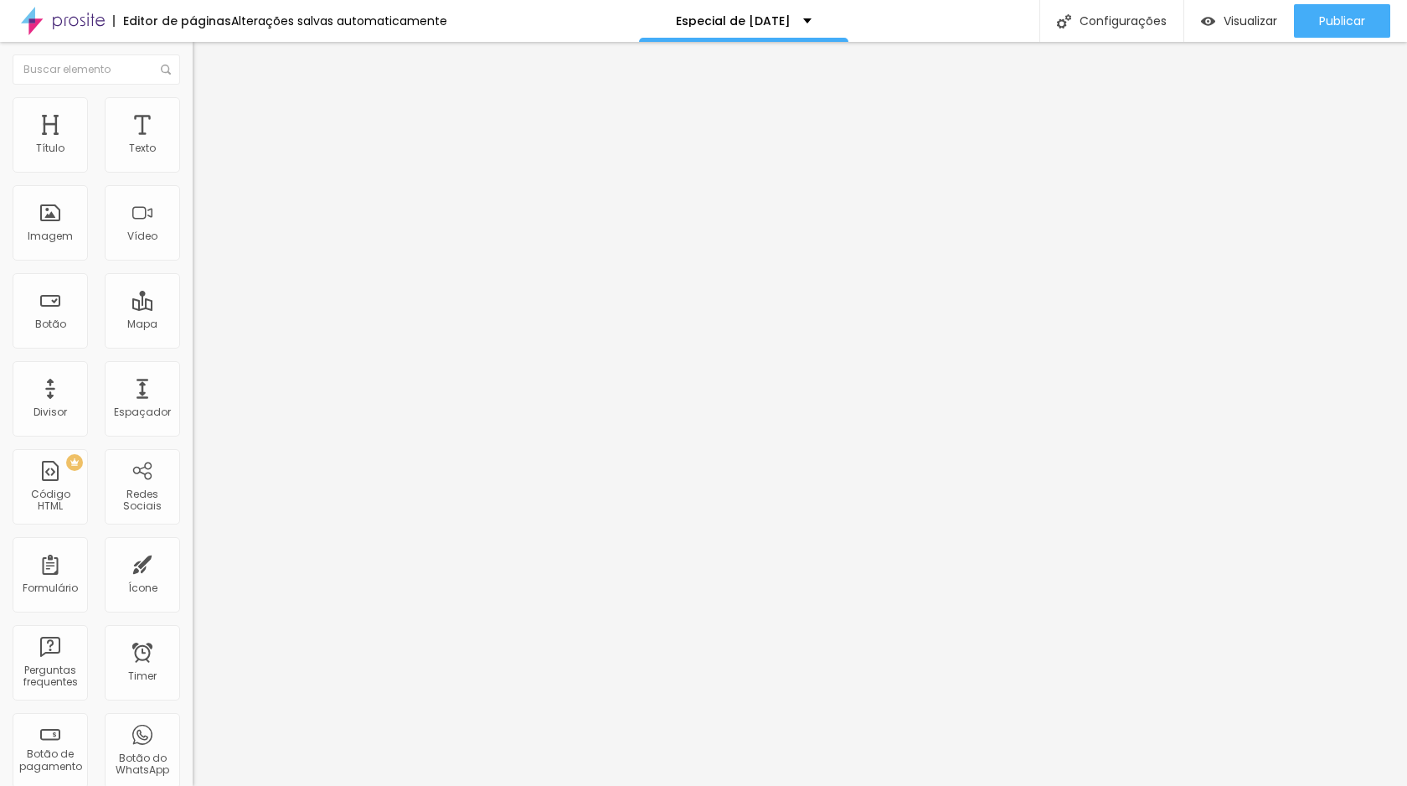
type input "0.9"
type input "0.8"
type input "0.9"
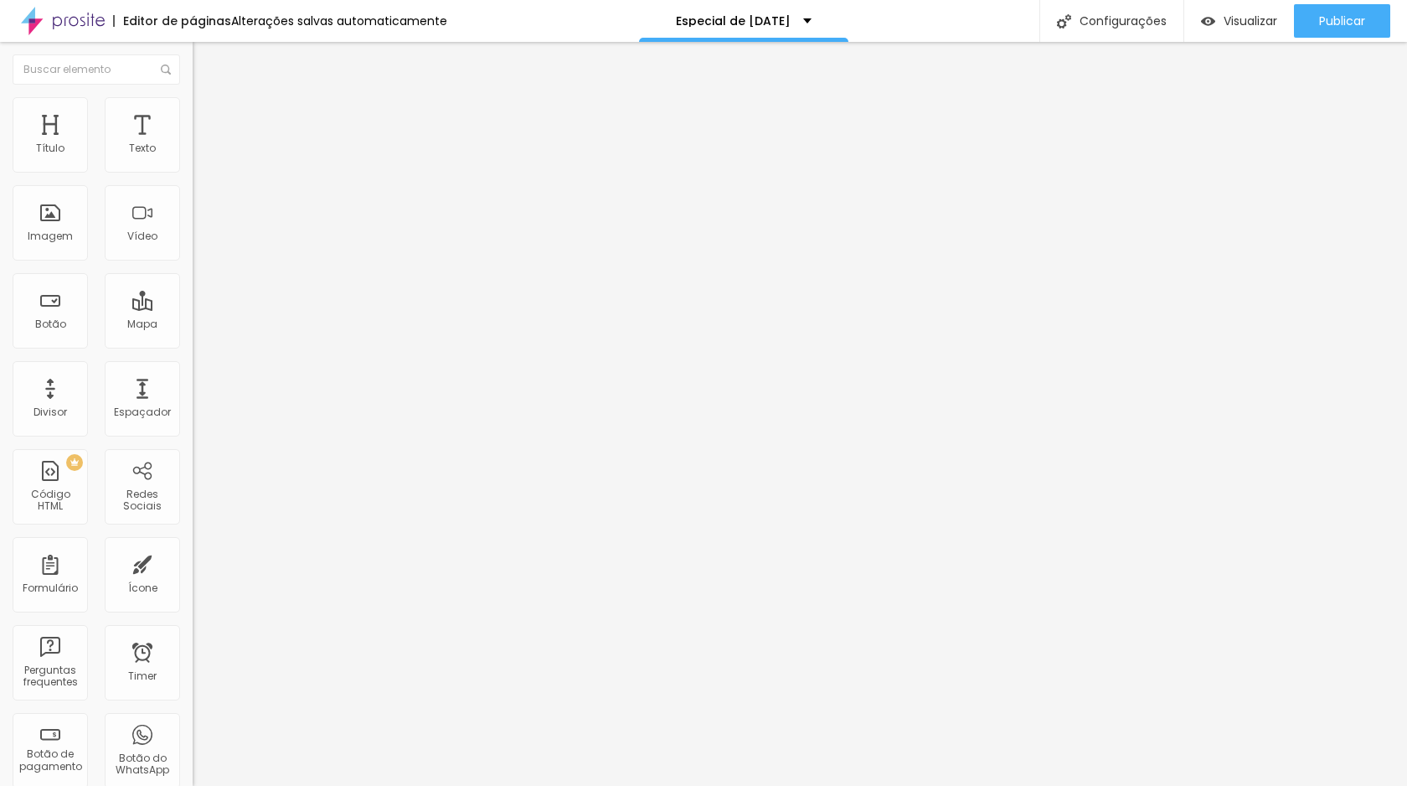
type input "0.9"
type input "1"
type input "1.1"
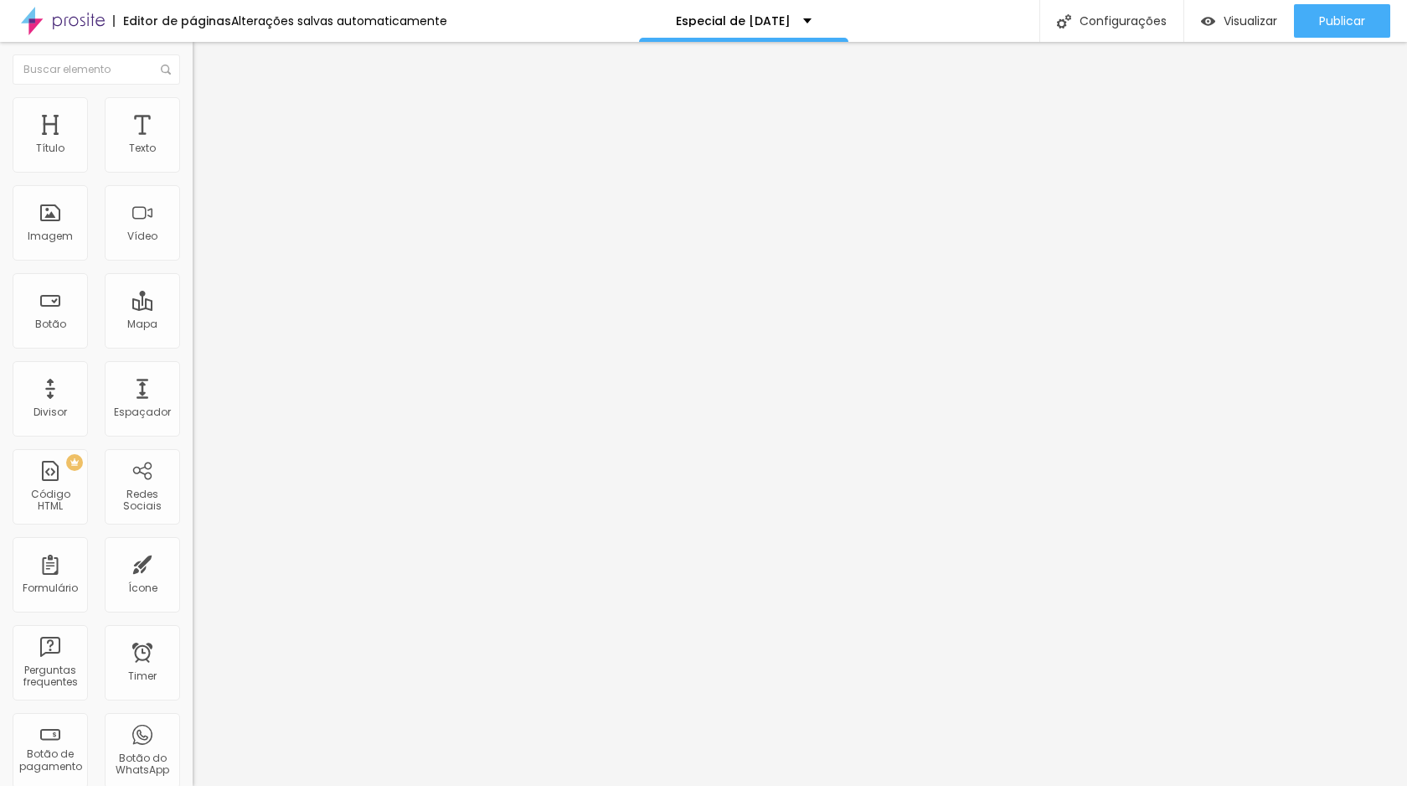
type input "1.2"
type input "1.3"
type input "1.4"
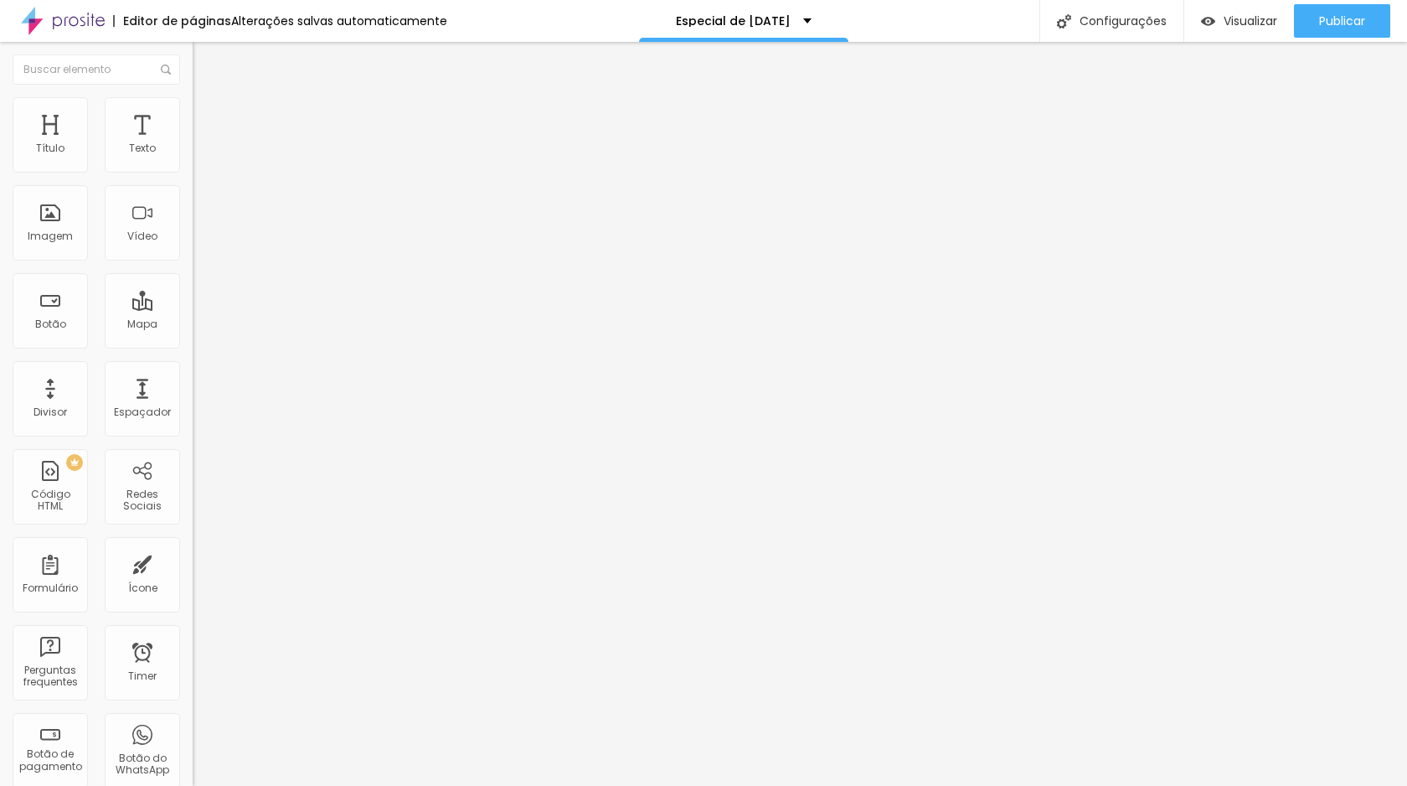
type input "1.4"
type input "1.3"
drag, startPoint x: 75, startPoint y: 415, endPoint x: 92, endPoint y: 415, distance: 16.8
type input "1.3"
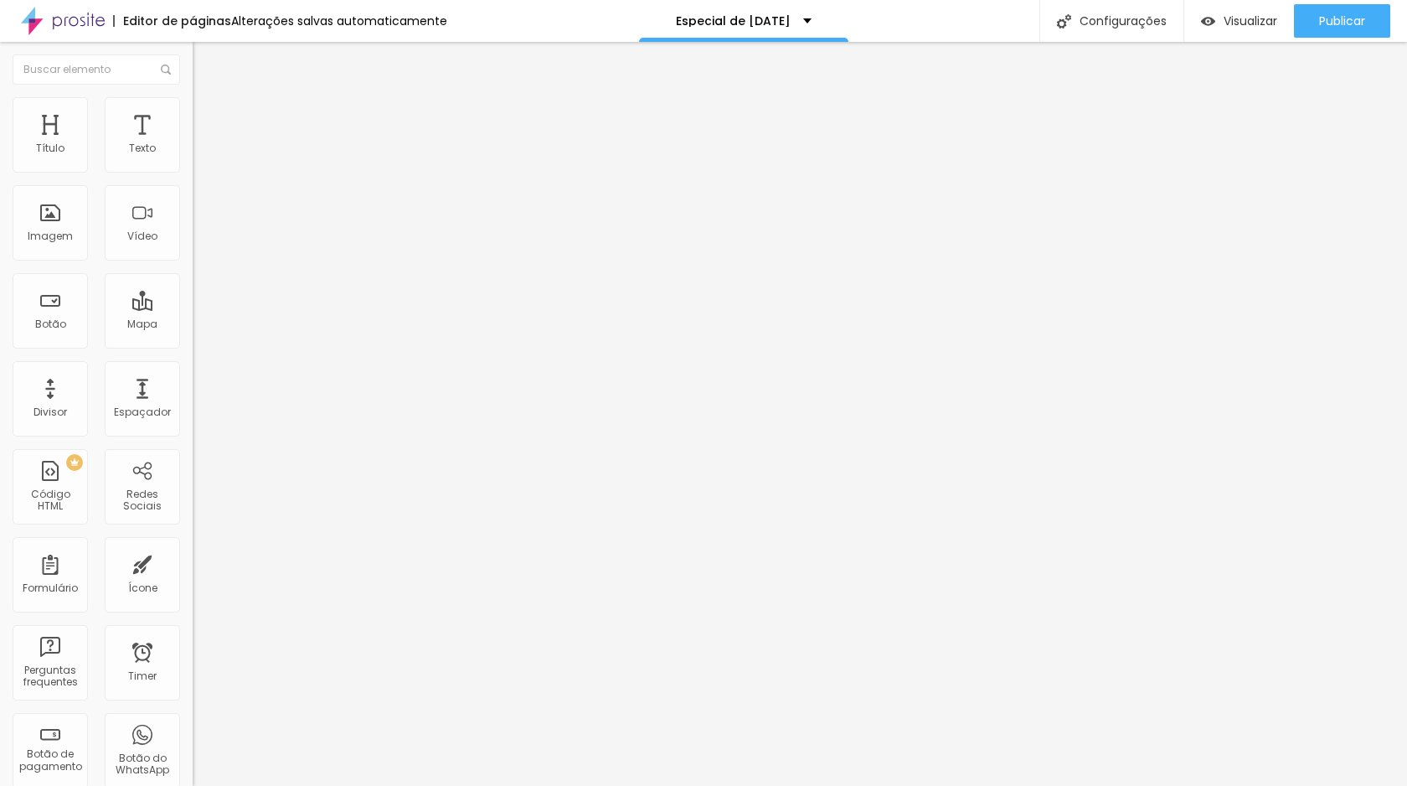
type input "7.7"
type input "7.6"
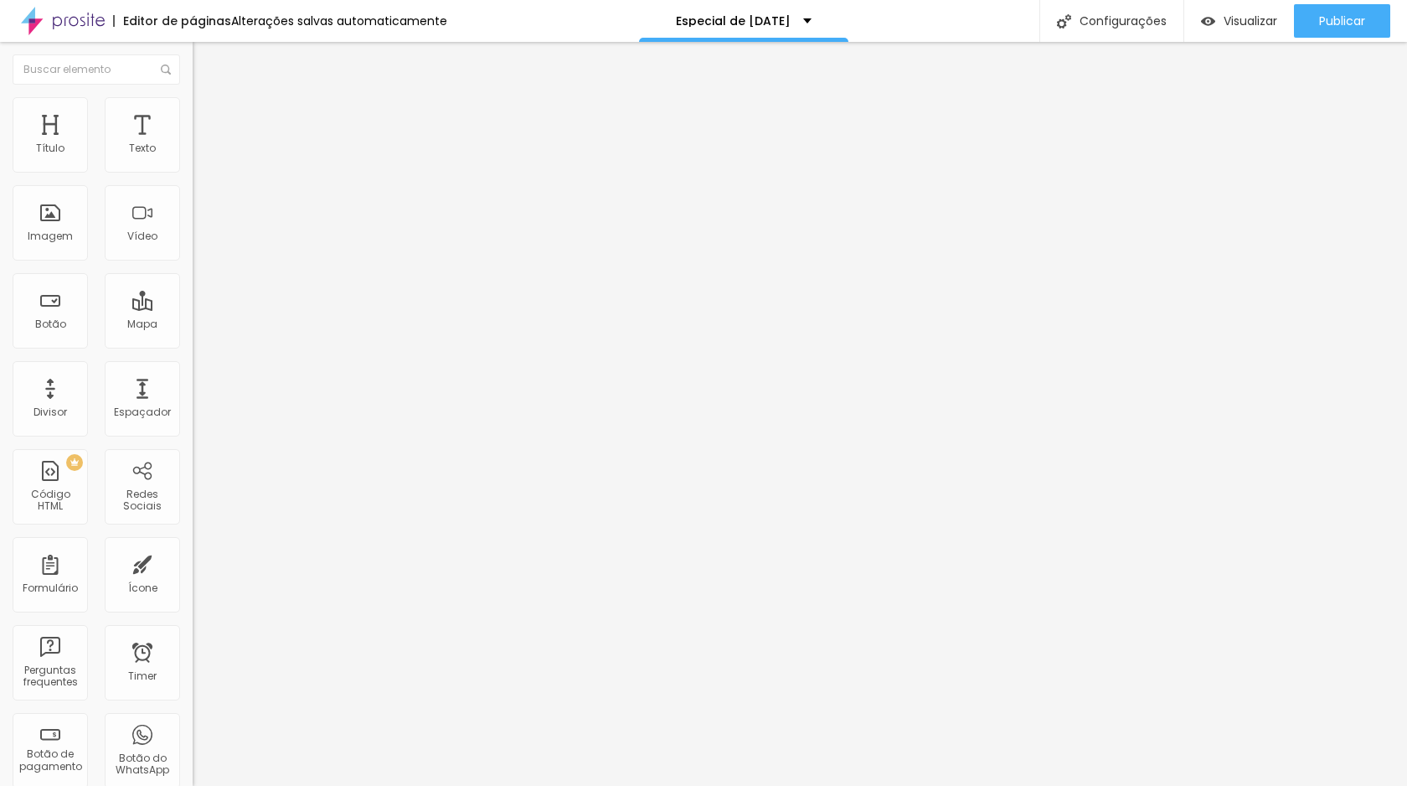
type input "7.4"
type input "7.3"
type input "7"
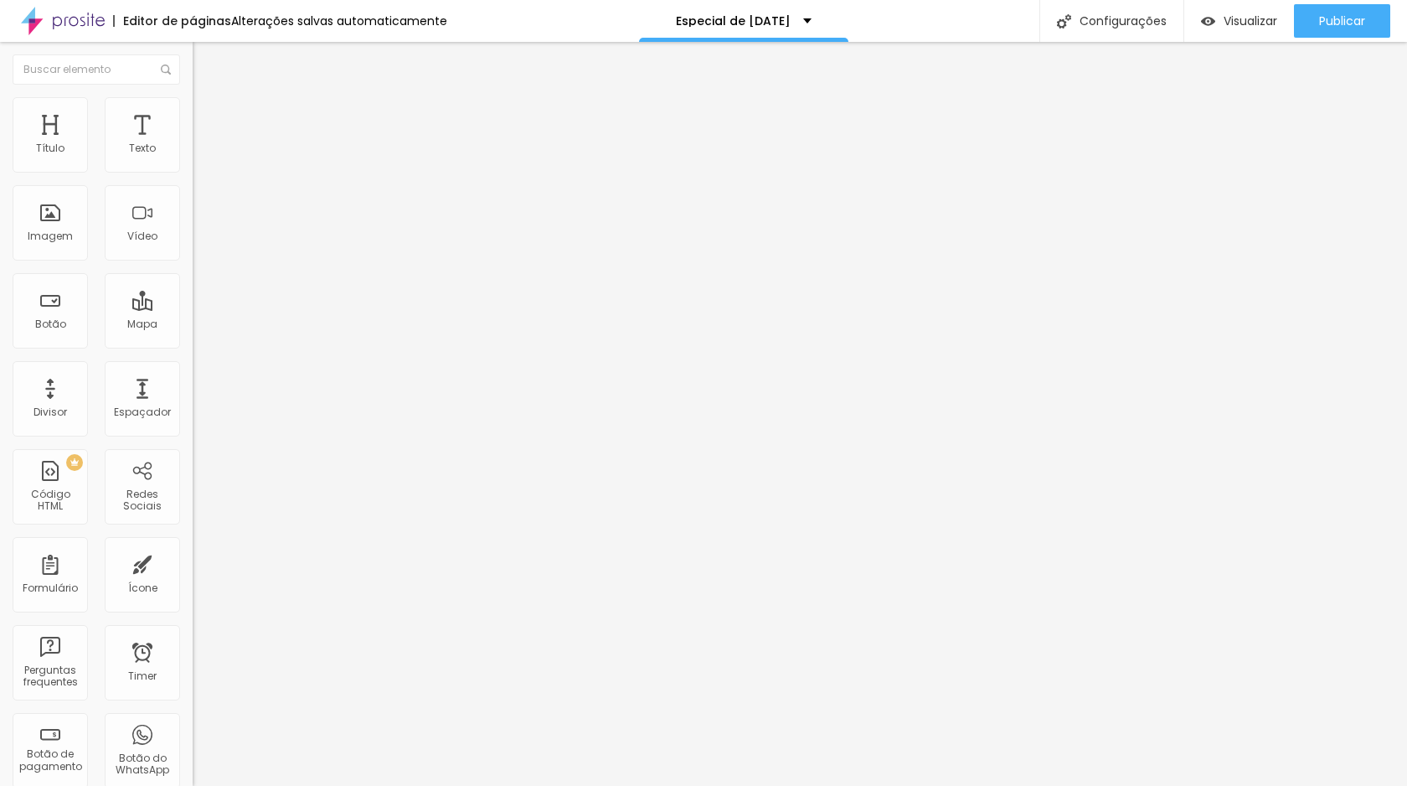
type input "7"
type input "6.6"
type input "6.4"
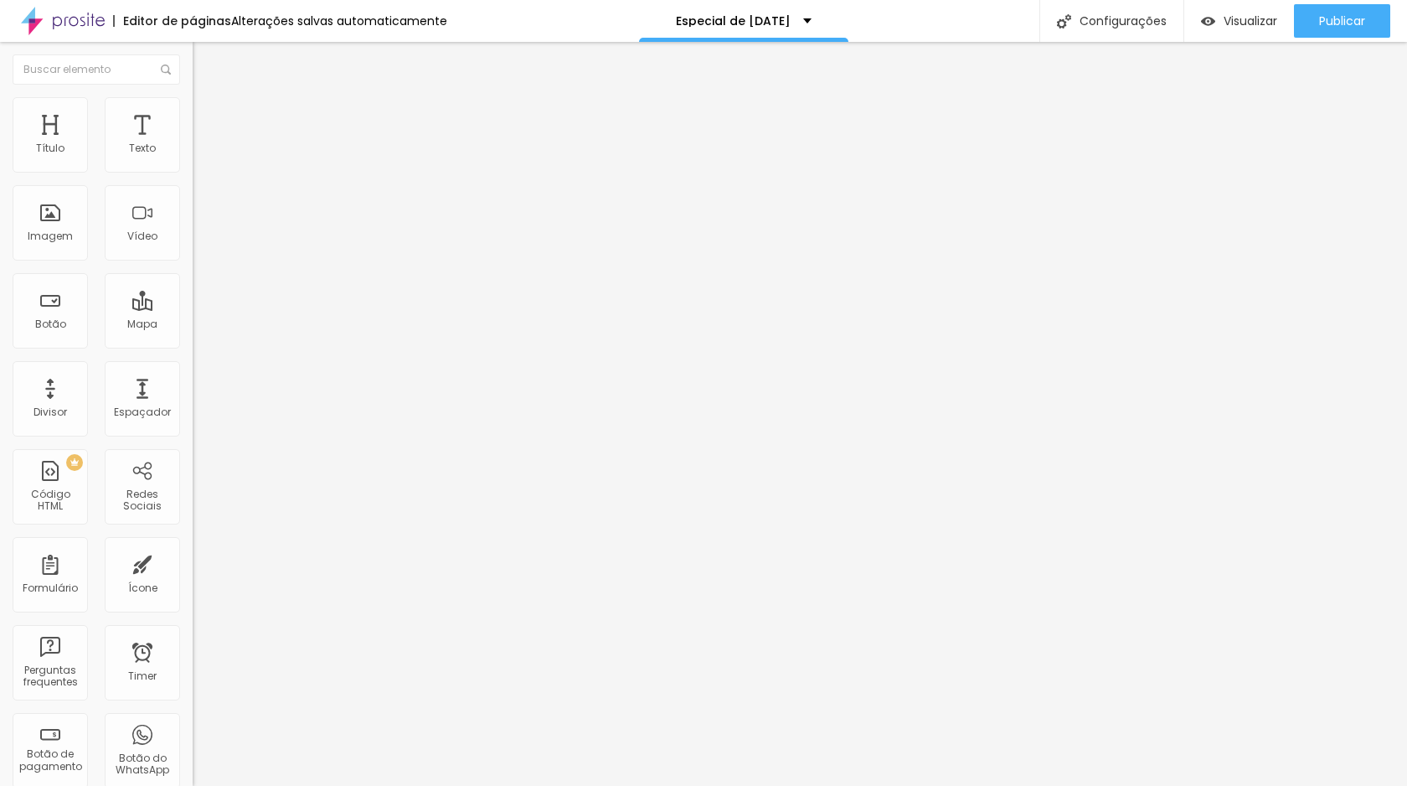
type input "6.1"
type input "5.3"
type input "5.1"
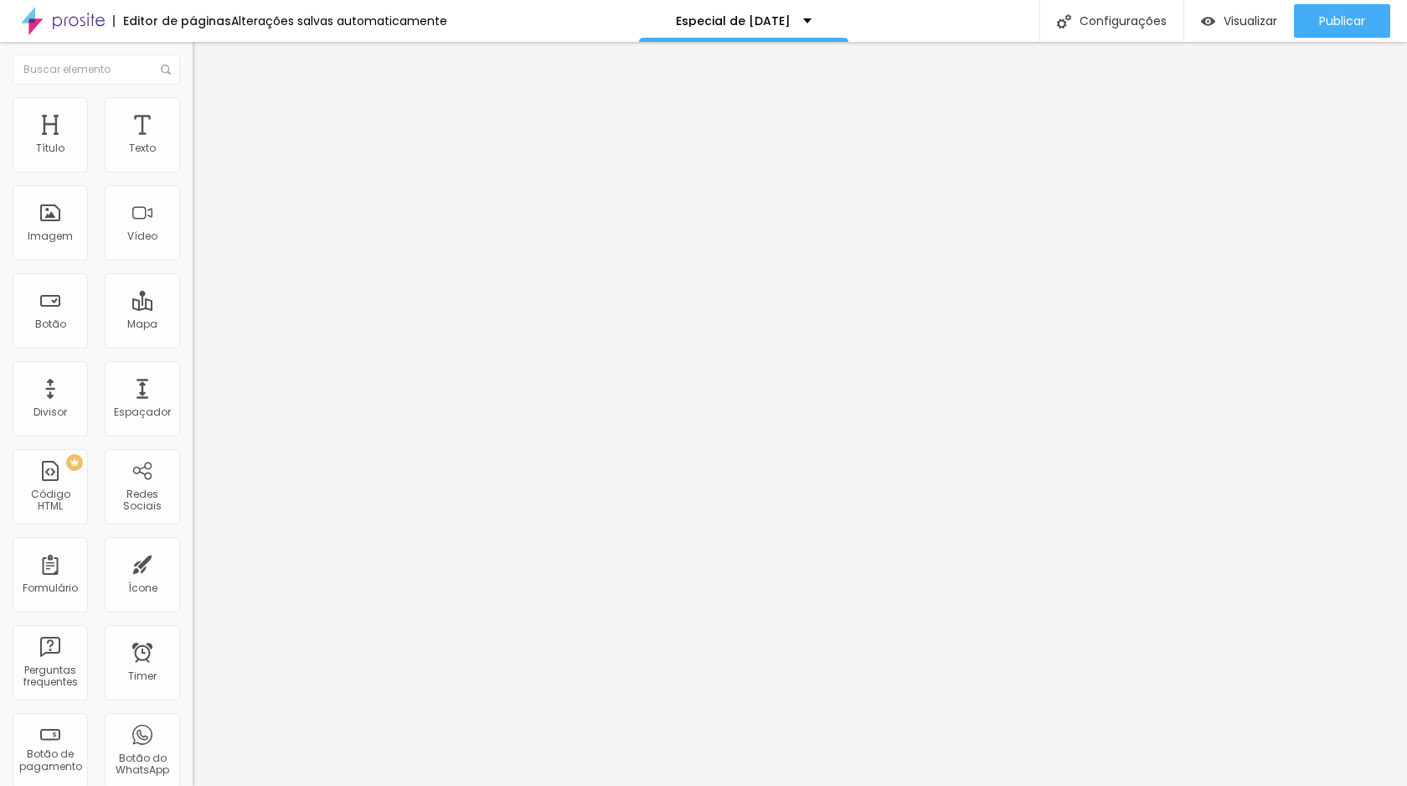
type input "5.1"
type input "4.9"
type input "4.8"
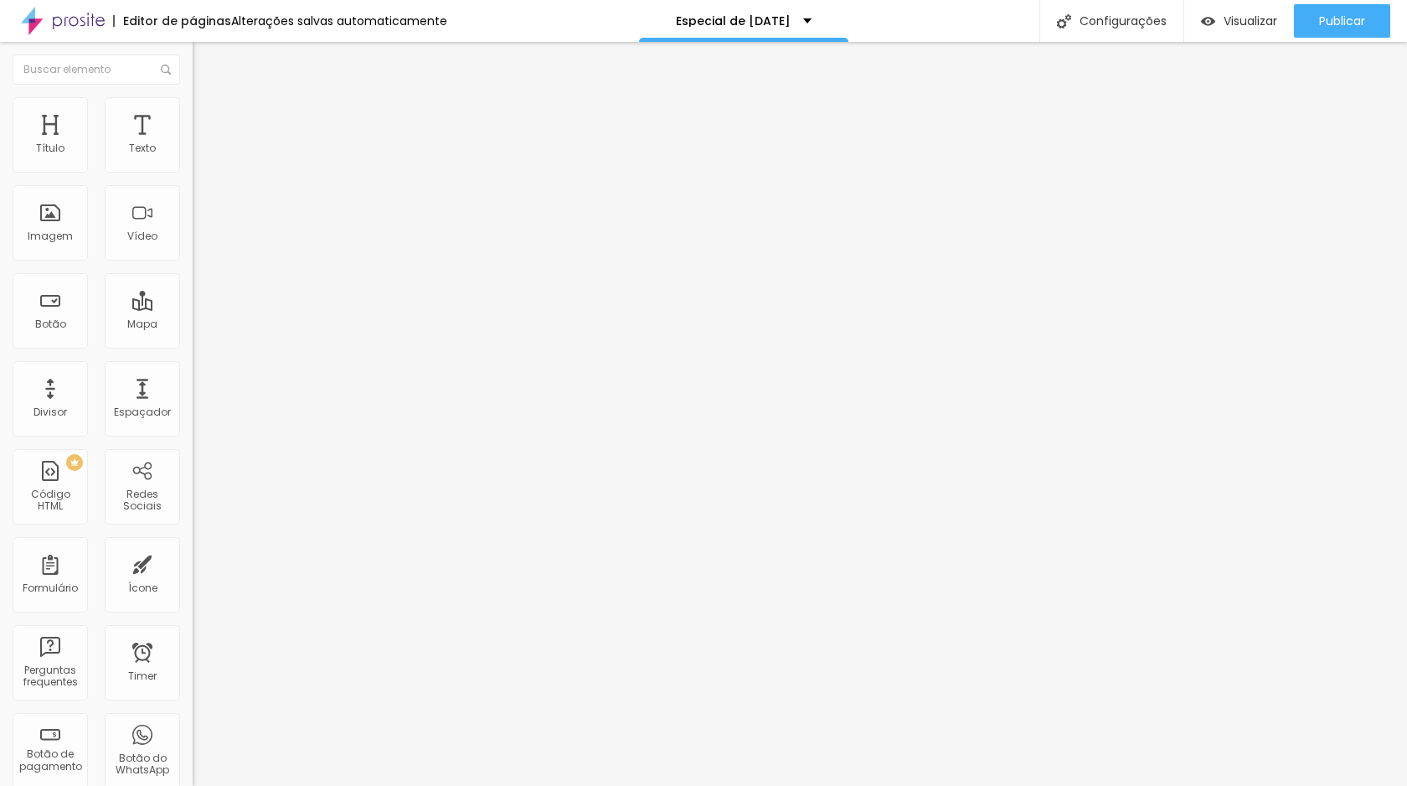
type input "4.7"
type input "4.5"
type input "4.3"
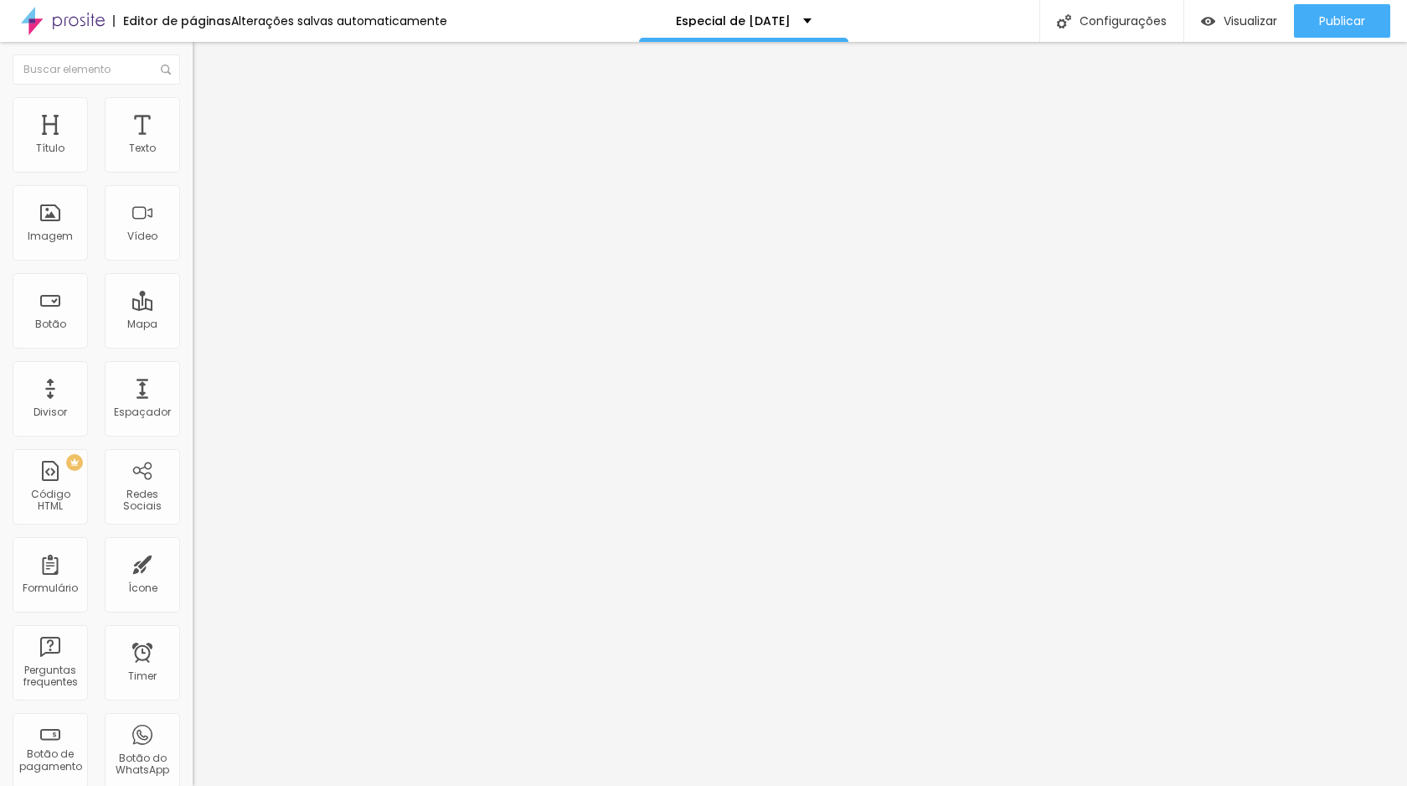
type input "4.3"
type input "4.1"
type input "3.9"
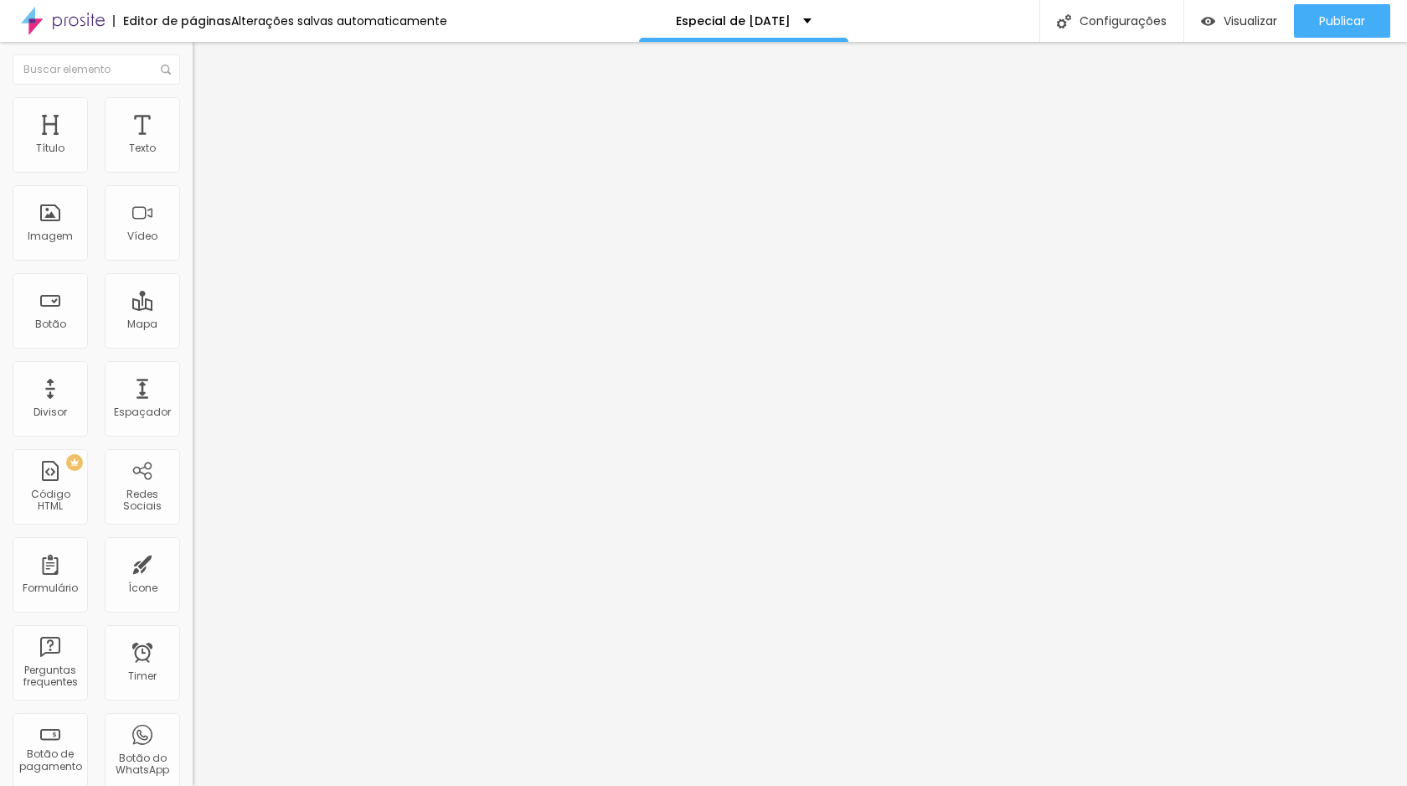
type input "3.8"
type input "3.7"
type input "3.4"
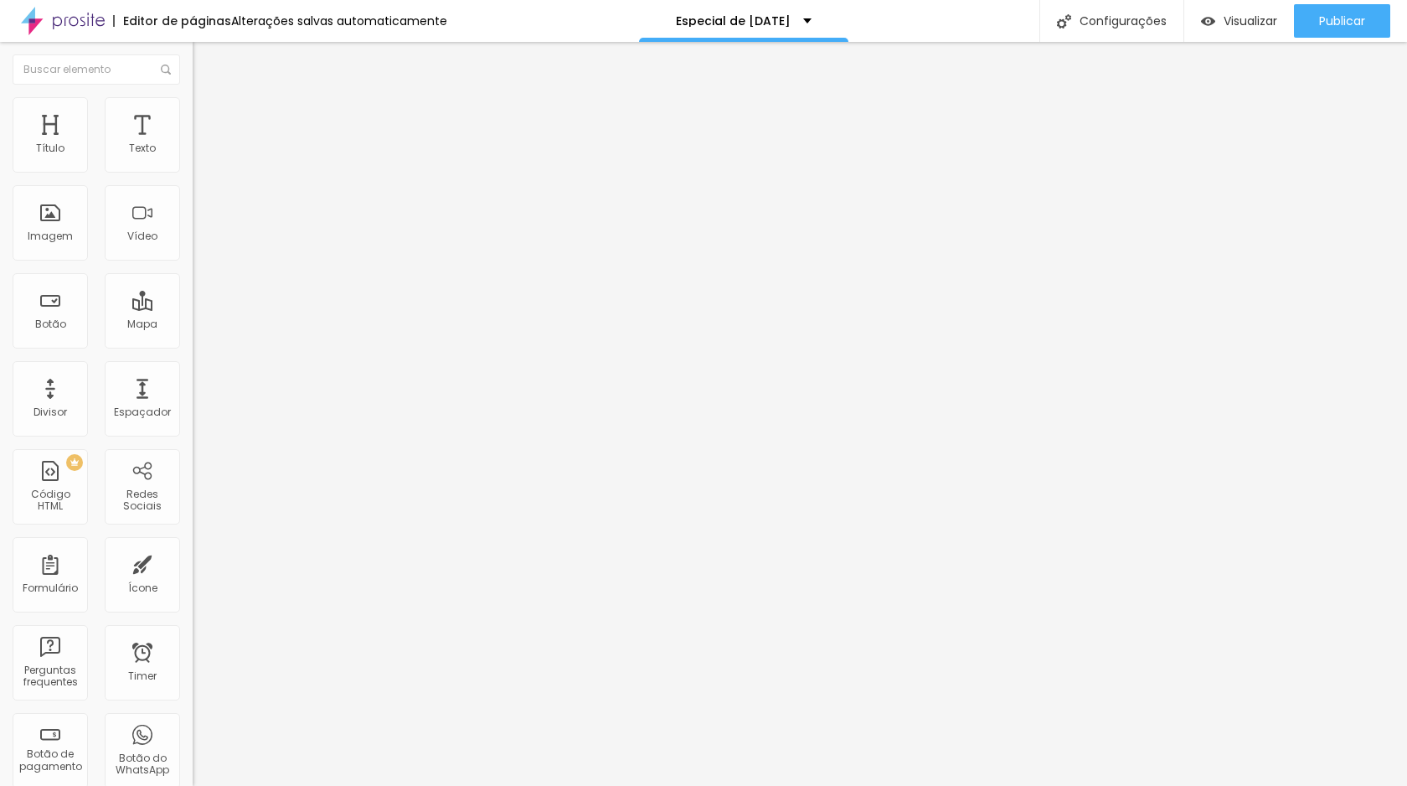
type input "3.4"
type input "3.3"
type input "3.1"
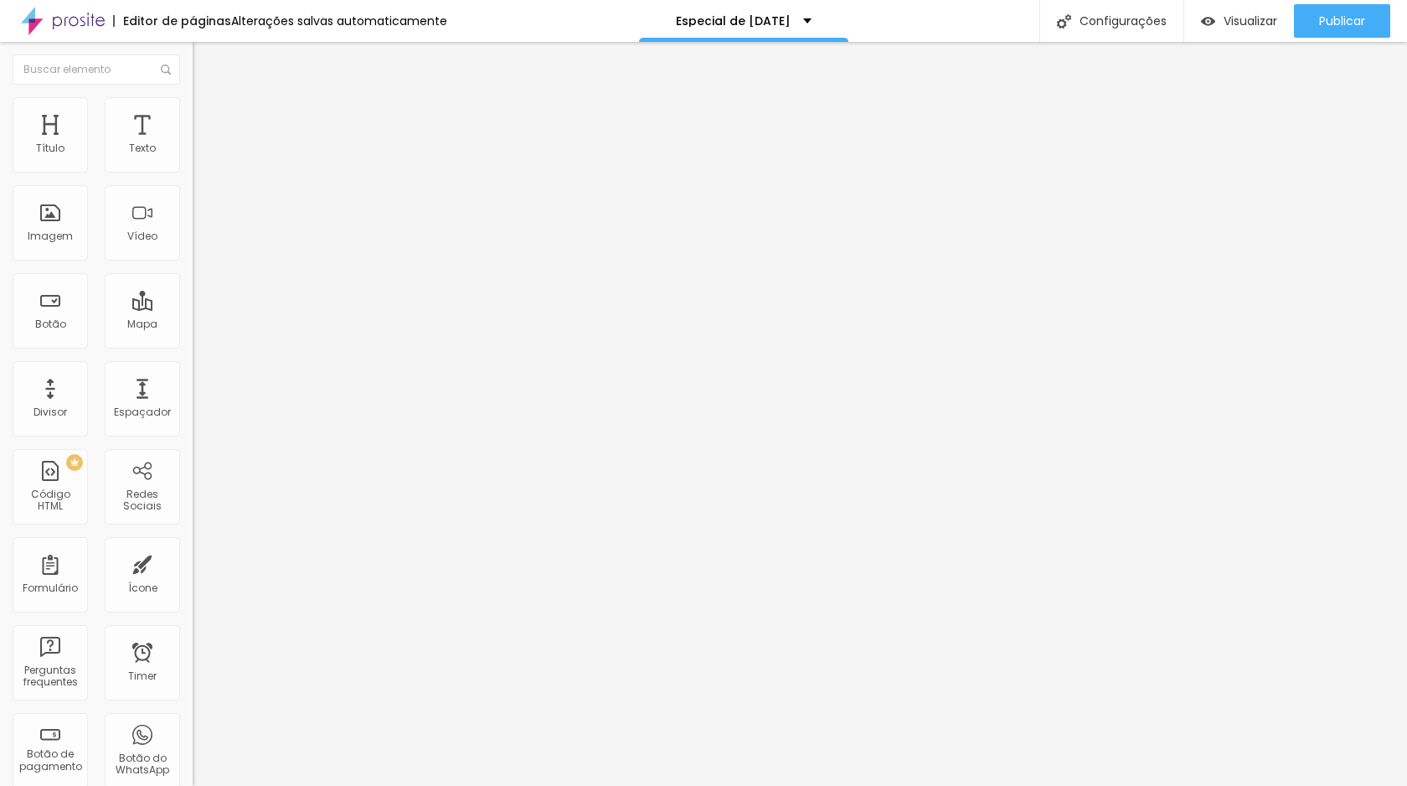
type input "3"
type input "2.9"
type input "2.7"
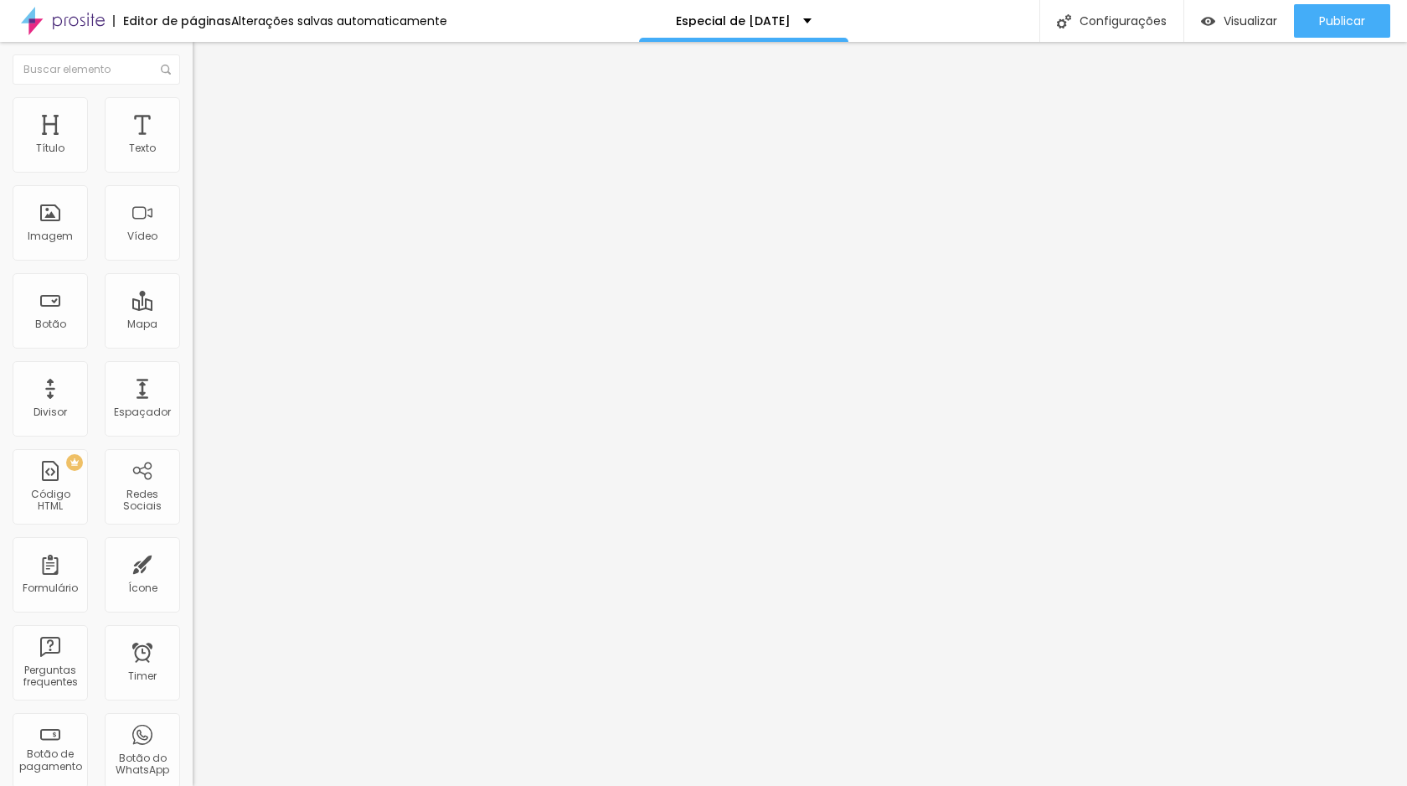
type input "2.7"
type input "2.5"
type input "2.4"
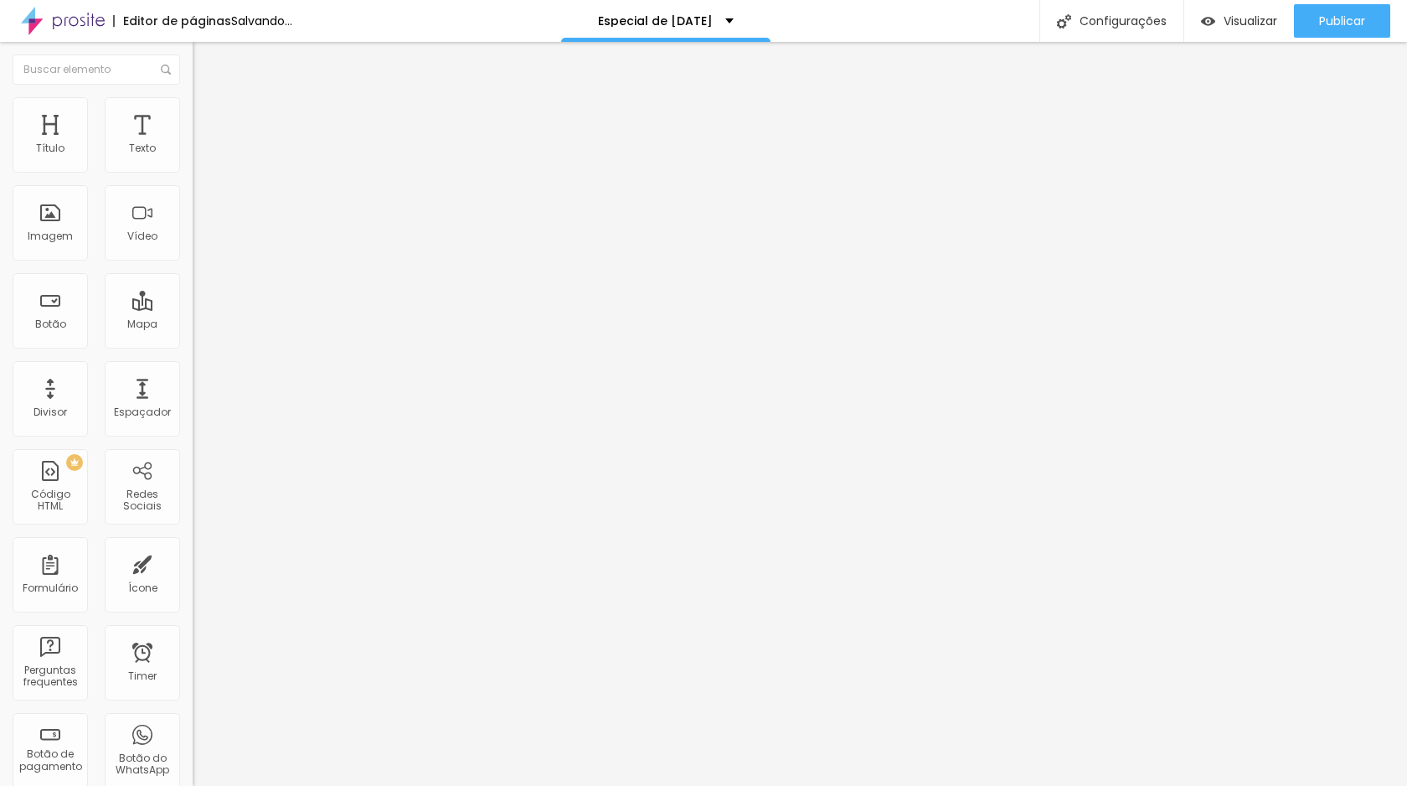
type input "2.2"
type input "2.3"
type input "2.4"
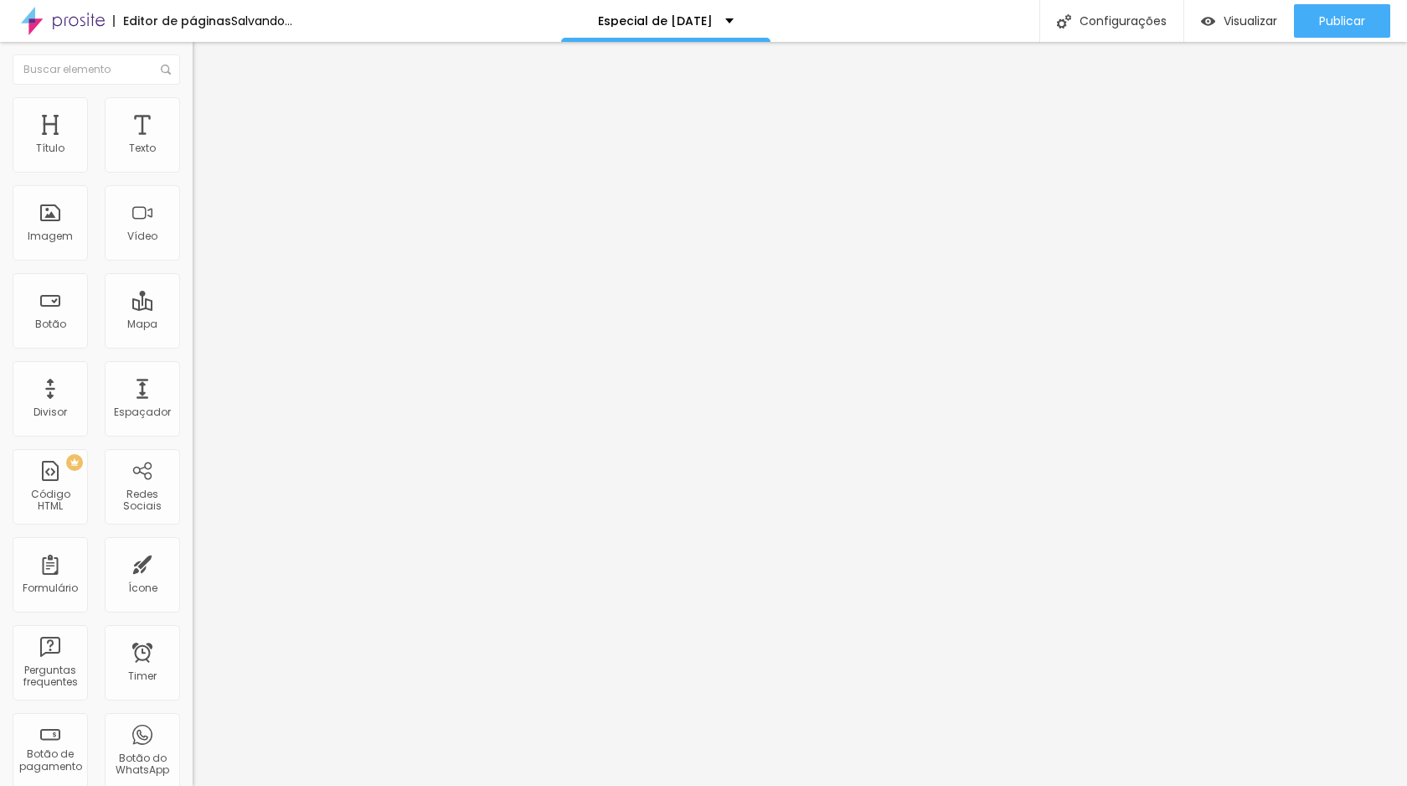
type input "2.4"
type input "2.6"
type input "2.7"
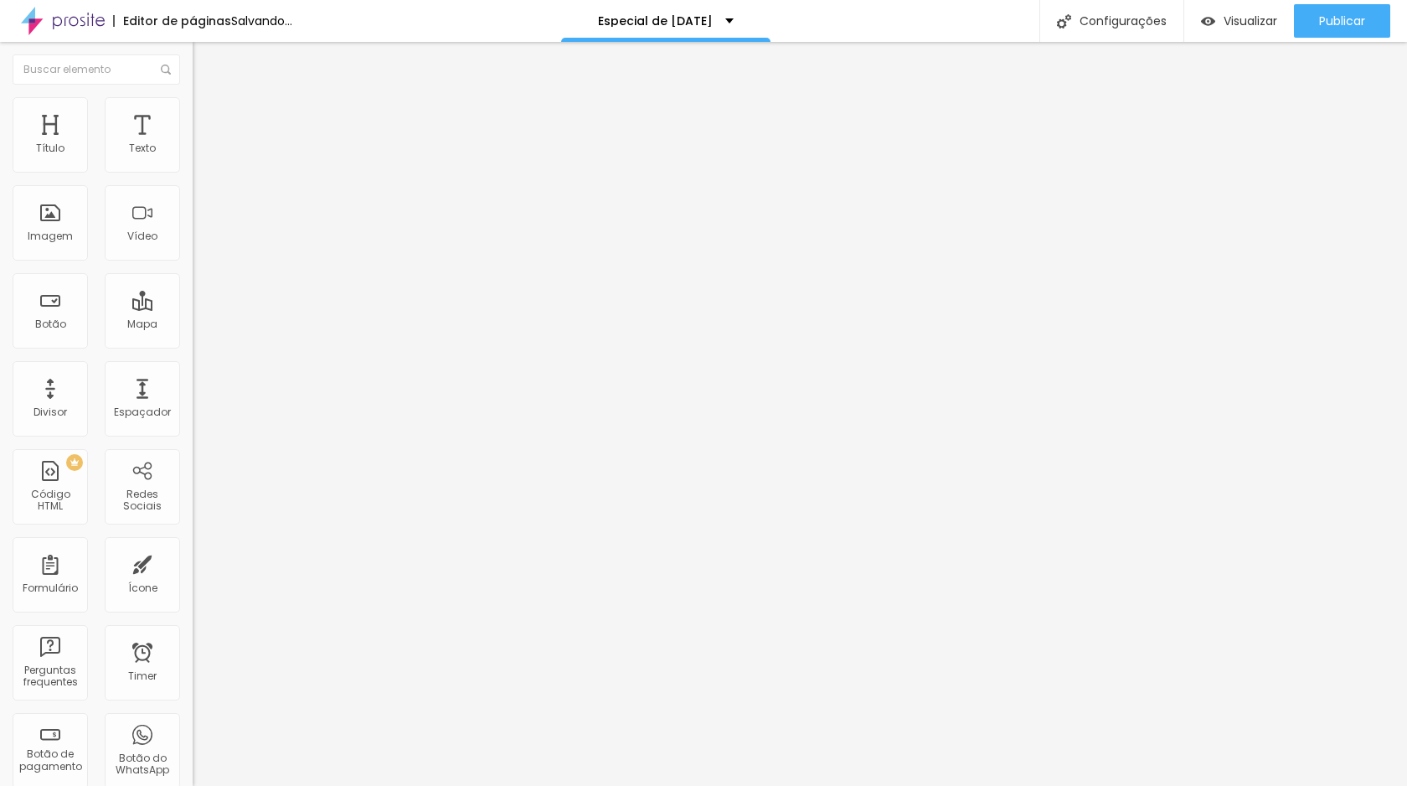
type input "2.8"
type input "2.7"
type input "2.6"
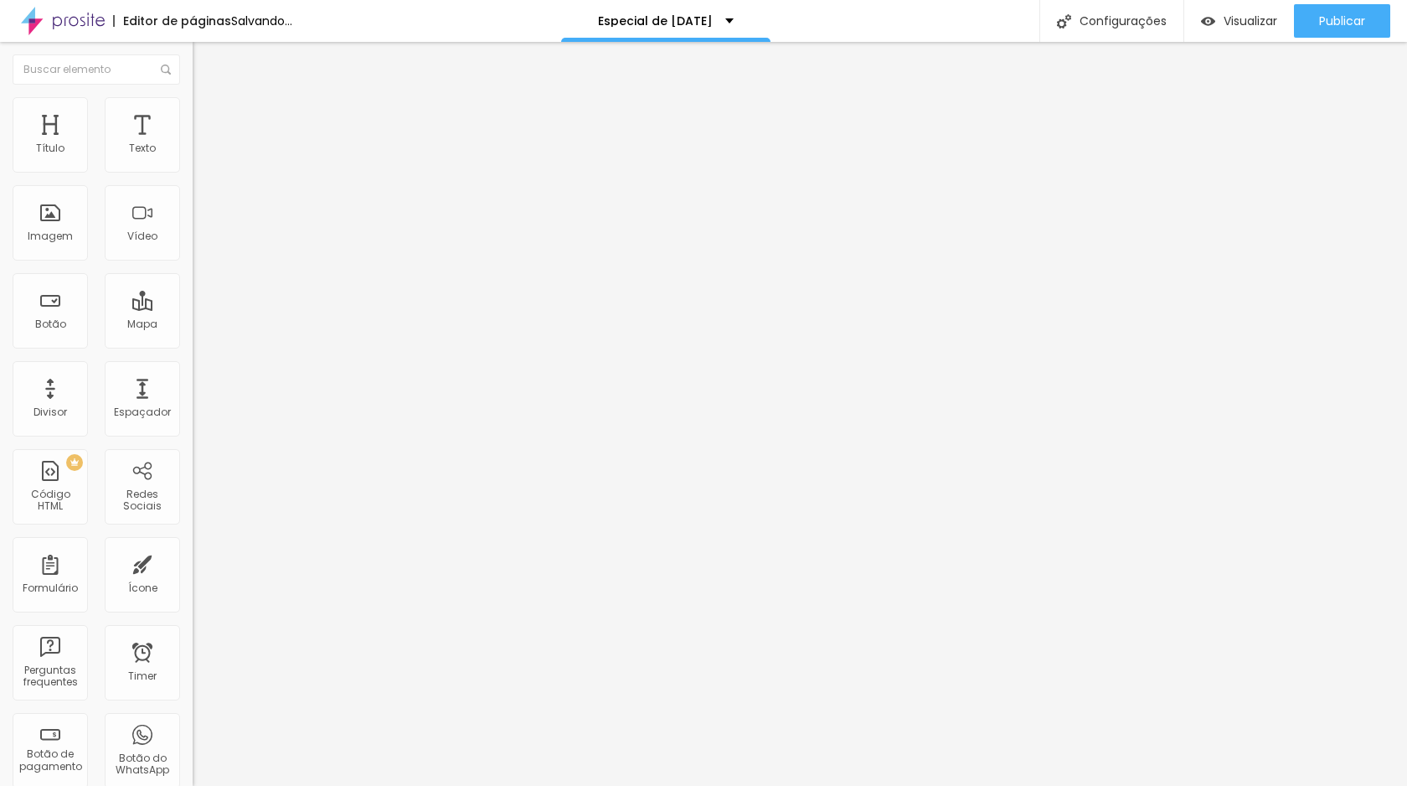
type input "2.6"
drag, startPoint x: 79, startPoint y: 386, endPoint x: 52, endPoint y: 386, distance: 26.8
type input "2.6"
click at [193, 632] on input "range" at bounding box center [247, 638] width 108 height 13
click at [193, 101] on img at bounding box center [200, 104] width 15 height 15
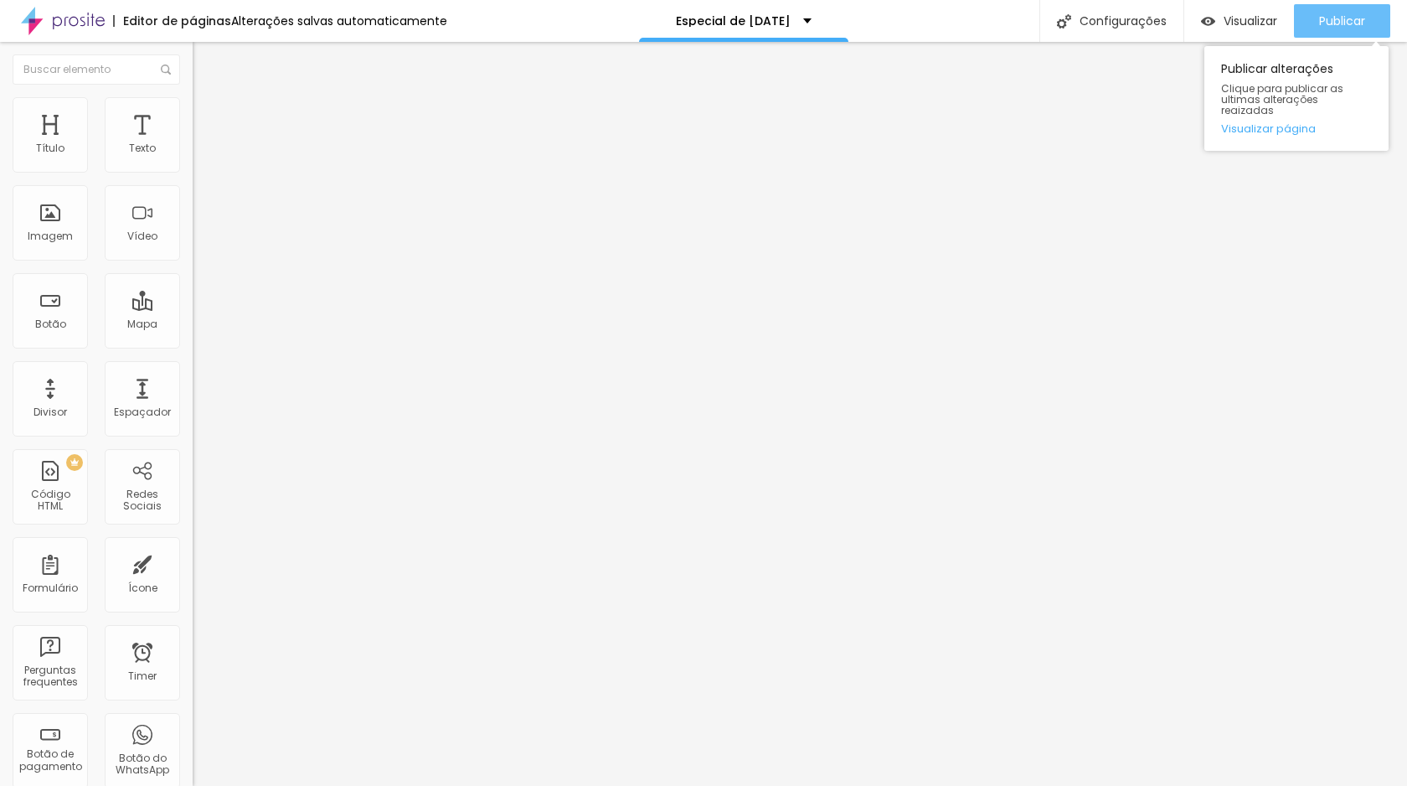
click at [1340, 18] on span "Publicar" at bounding box center [1342, 20] width 46 height 13
click at [1361, 14] on span "Publicar" at bounding box center [1342, 20] width 46 height 13
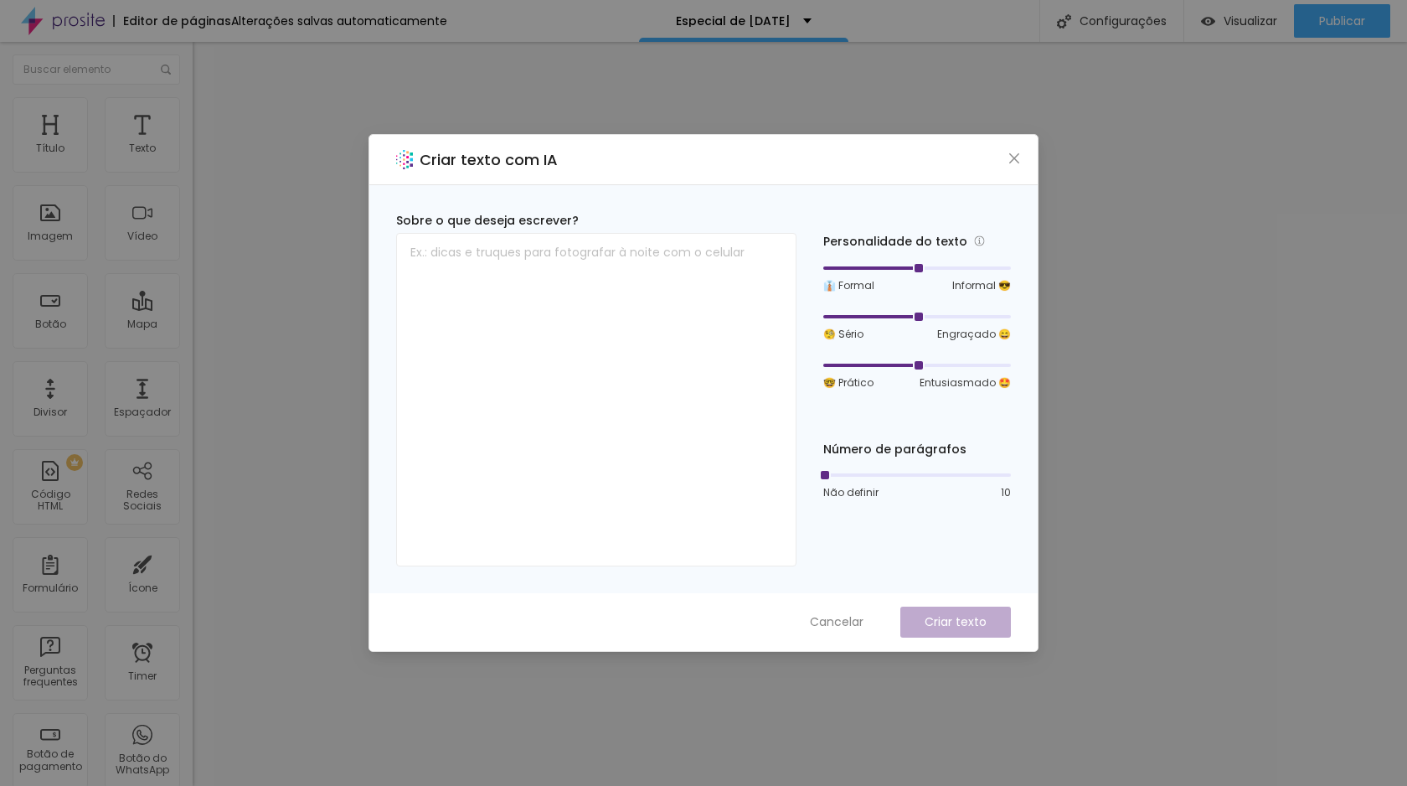
click at [1153, 318] on div "Criar texto com IA Sobre o que deseja escrever? Personalidade do texto 👔 Formal…" at bounding box center [703, 393] width 1407 height 786
click at [1022, 149] on div "Criar texto com IA" at bounding box center [703, 160] width 668 height 50
click at [1007, 159] on span "Close" at bounding box center [1015, 158] width 18 height 13
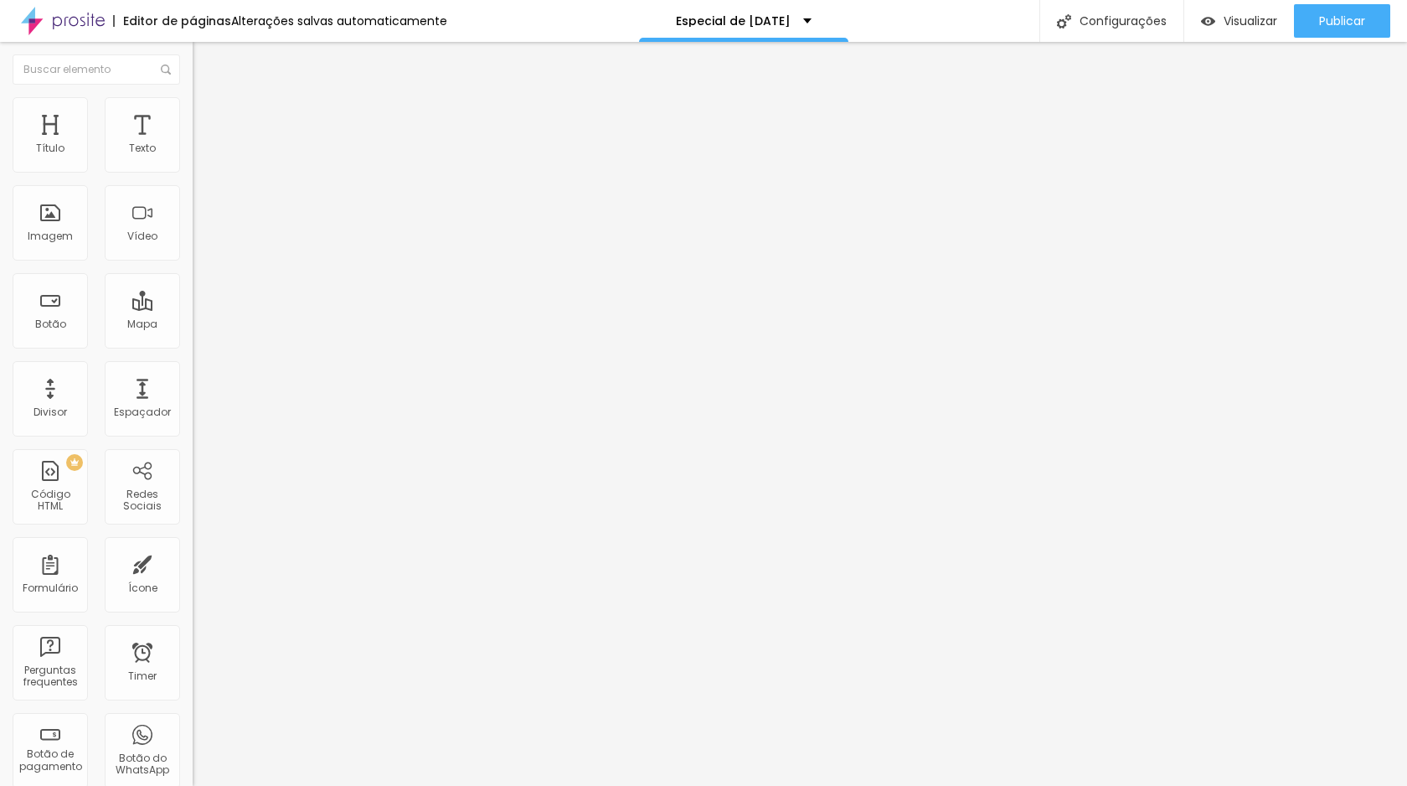
drag, startPoint x: 151, startPoint y: 266, endPoint x: 159, endPoint y: 259, distance: 11.3
click at [193, 266] on div "Tamanho Normal Pequeno Normal Grande" at bounding box center [289, 270] width 193 height 56
click at [193, 261] on span "Normal" at bounding box center [212, 257] width 38 height 14
click at [193, 300] on span "Grande" at bounding box center [212, 293] width 39 height 14
click at [193, 229] on img at bounding box center [199, 235] width 12 height 12
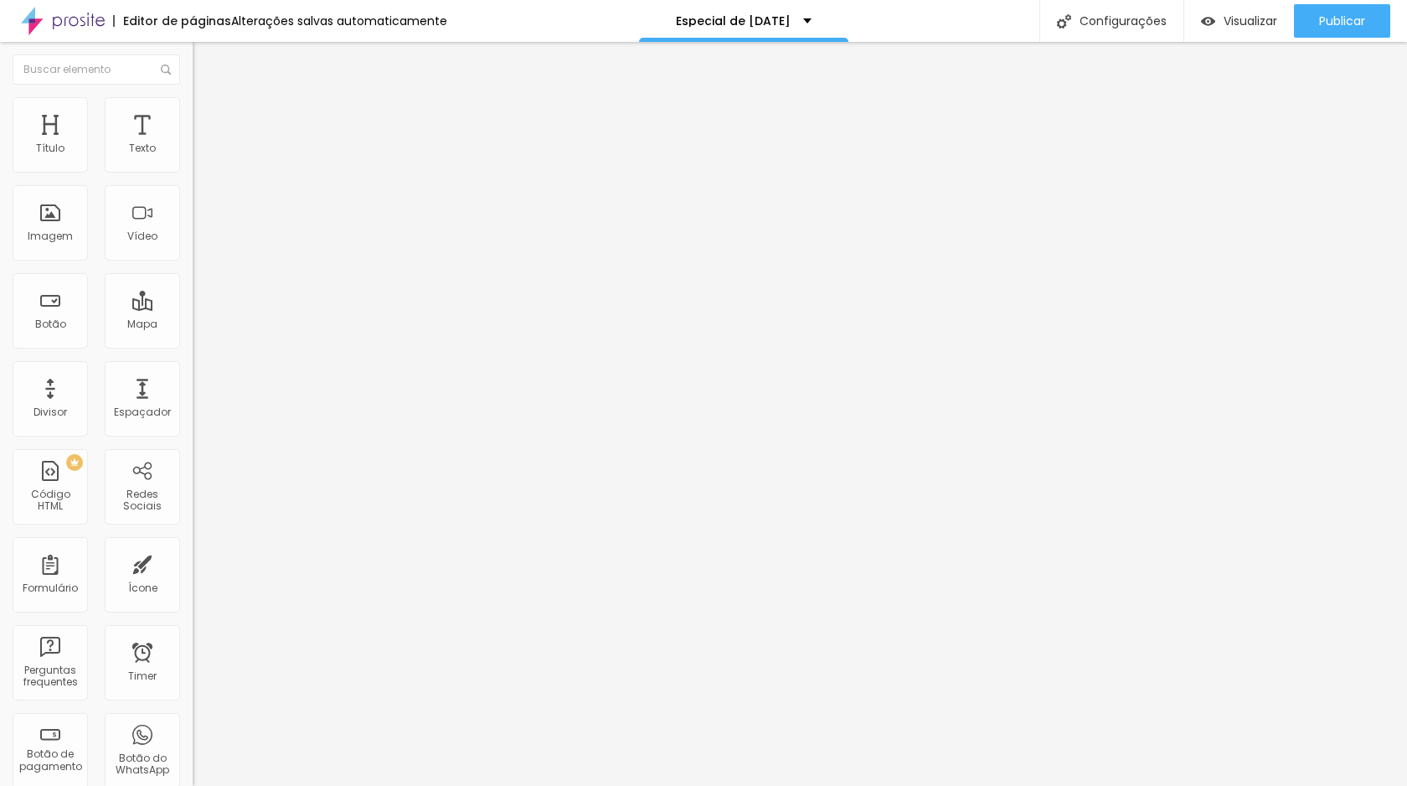
click at [193, 157] on input "Click me" at bounding box center [293, 149] width 201 height 17
click at [193, 157] on input "vagas limitadas" at bounding box center [293, 149] width 201 height 17
type input "v"
type input "VAGAS LIMITADAS"
click at [193, 252] on div "Tamanho Grande Pequeno Normal Grande" at bounding box center [289, 270] width 193 height 56
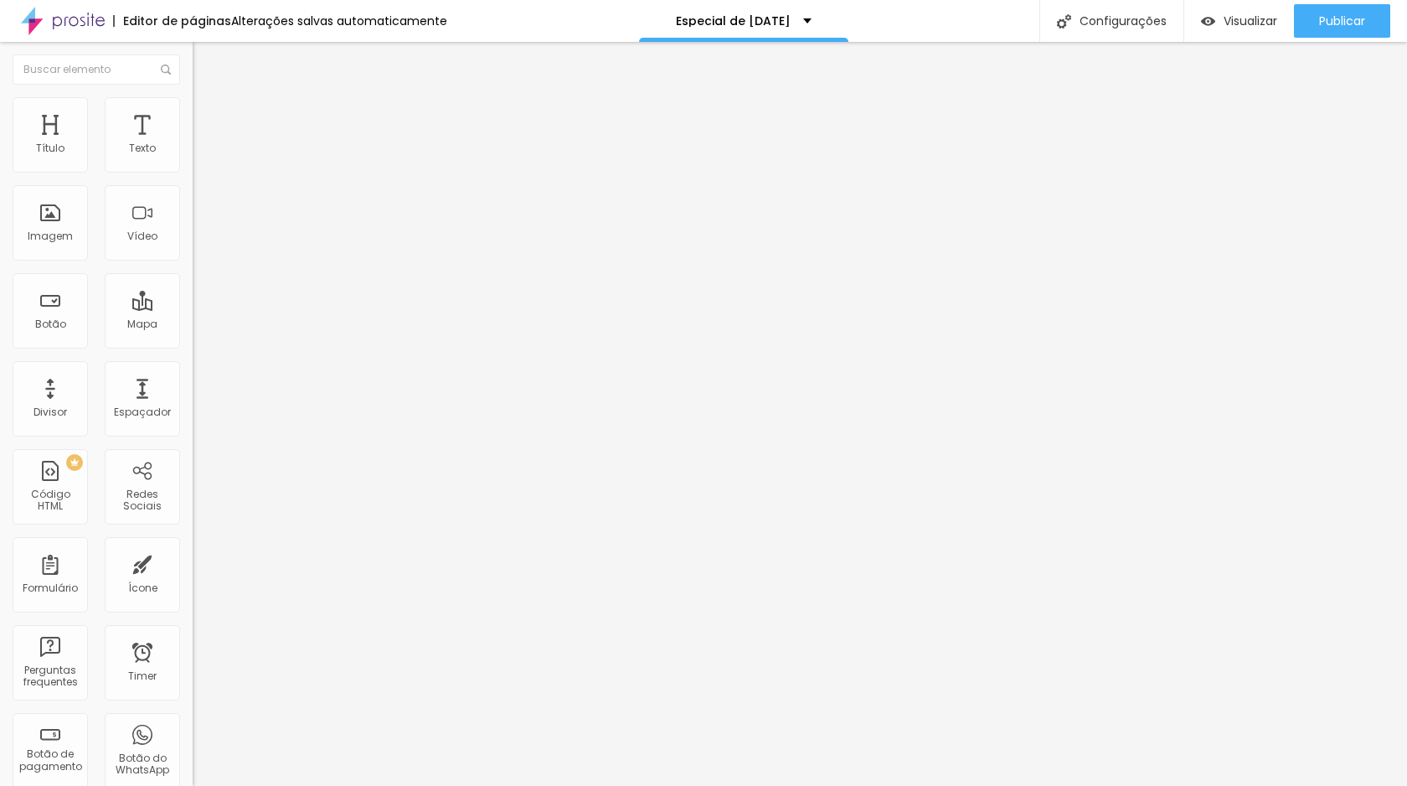
click at [193, 262] on span "Grande" at bounding box center [212, 257] width 39 height 14
click at [193, 272] on div "Pequeno" at bounding box center [289, 267] width 193 height 10
click at [193, 262] on span "Pequeno" at bounding box center [215, 257] width 44 height 14
click at [193, 76] on button "Editar Botão" at bounding box center [289, 61] width 193 height 39
click at [105, 106] on div "Texto" at bounding box center [142, 134] width 75 height 75
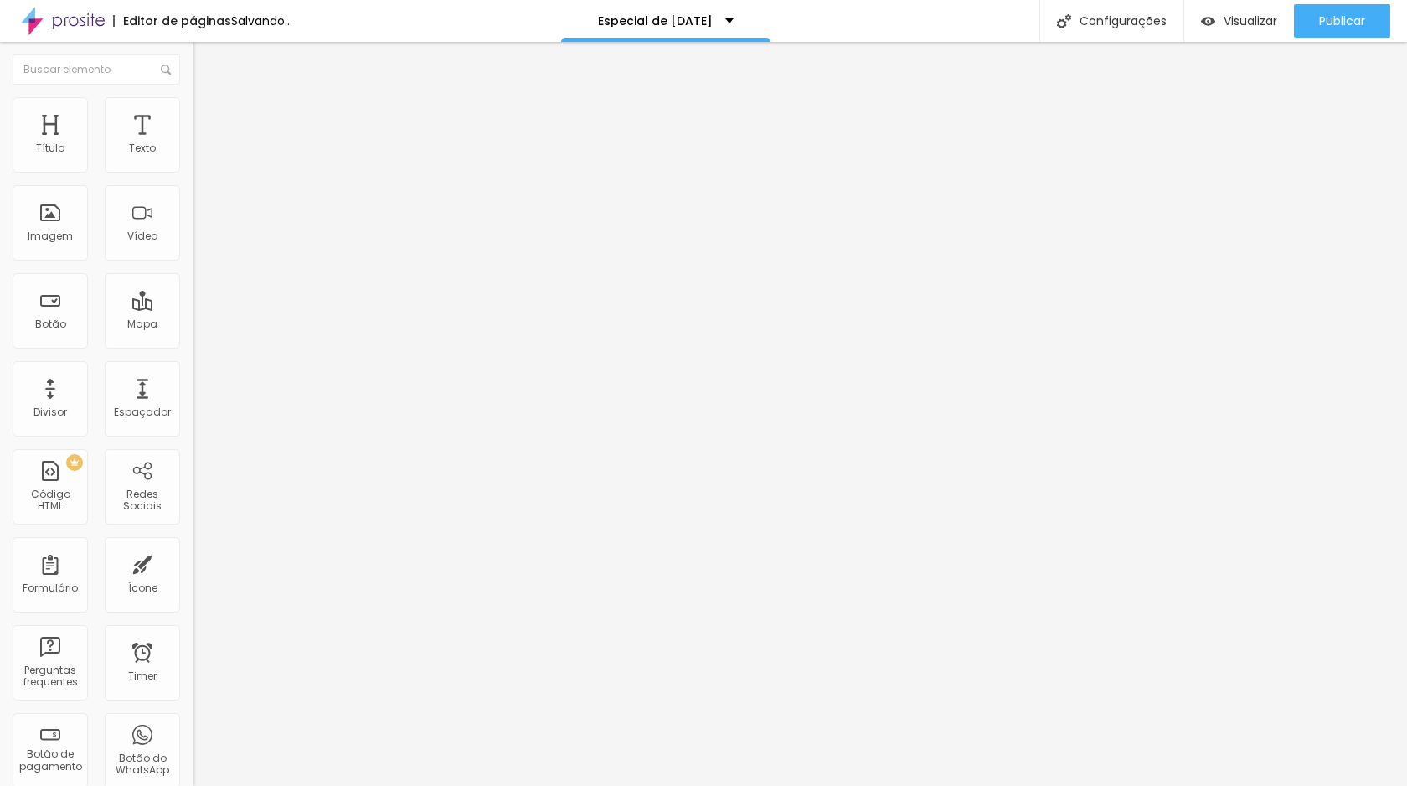
click at [193, 107] on img at bounding box center [200, 104] width 15 height 15
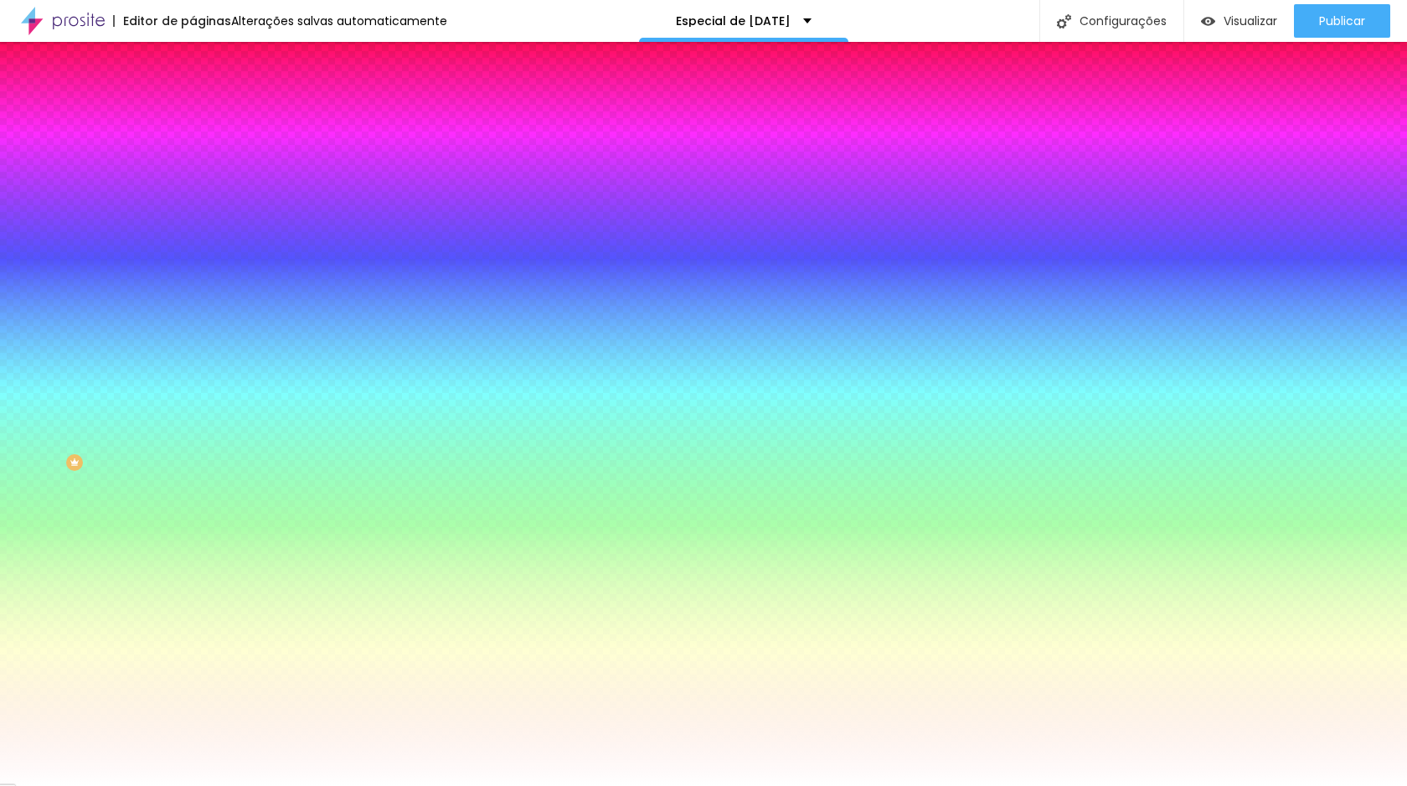
click at [193, 205] on button "button" at bounding box center [204, 214] width 23 height 18
type input "13"
type input "12"
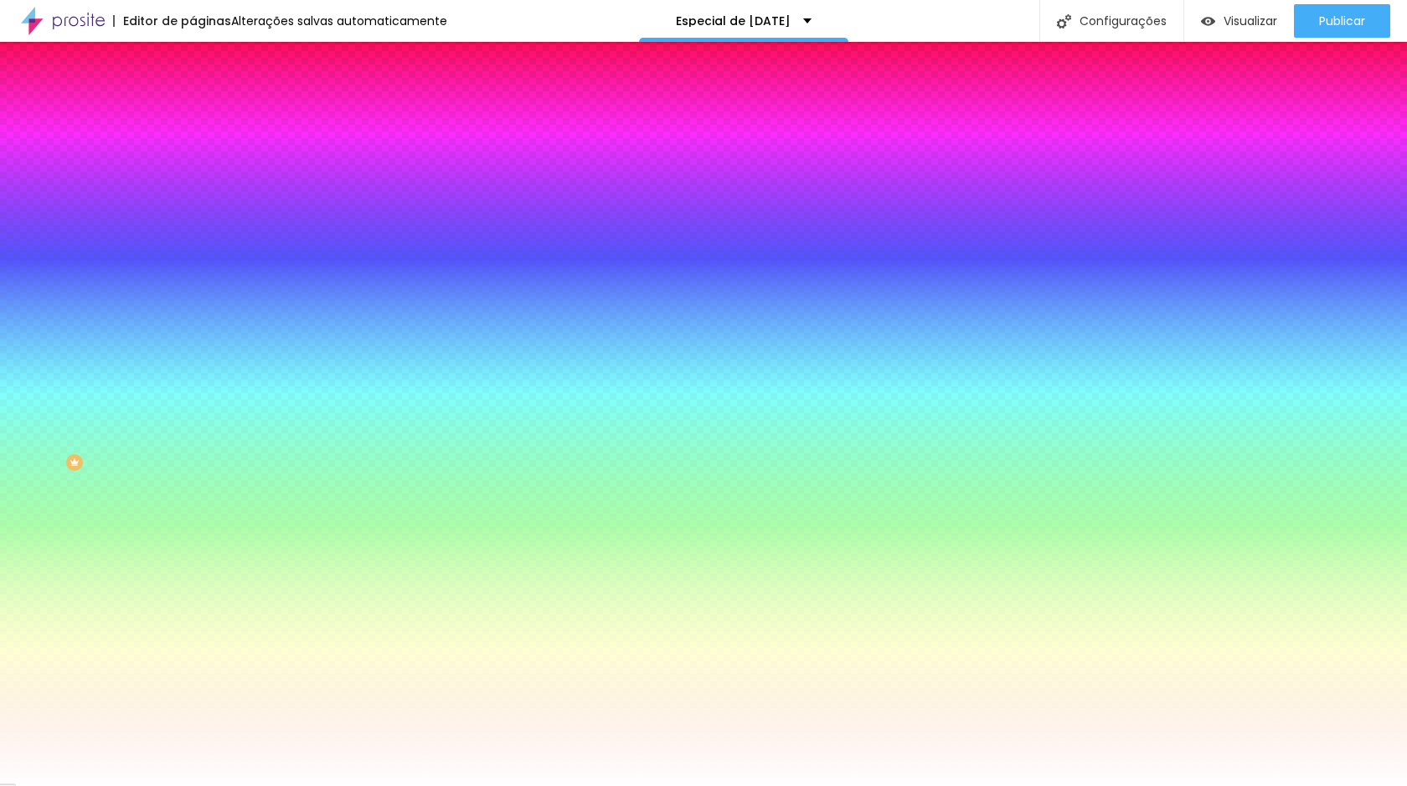
type input "11"
type input "10"
type input "9"
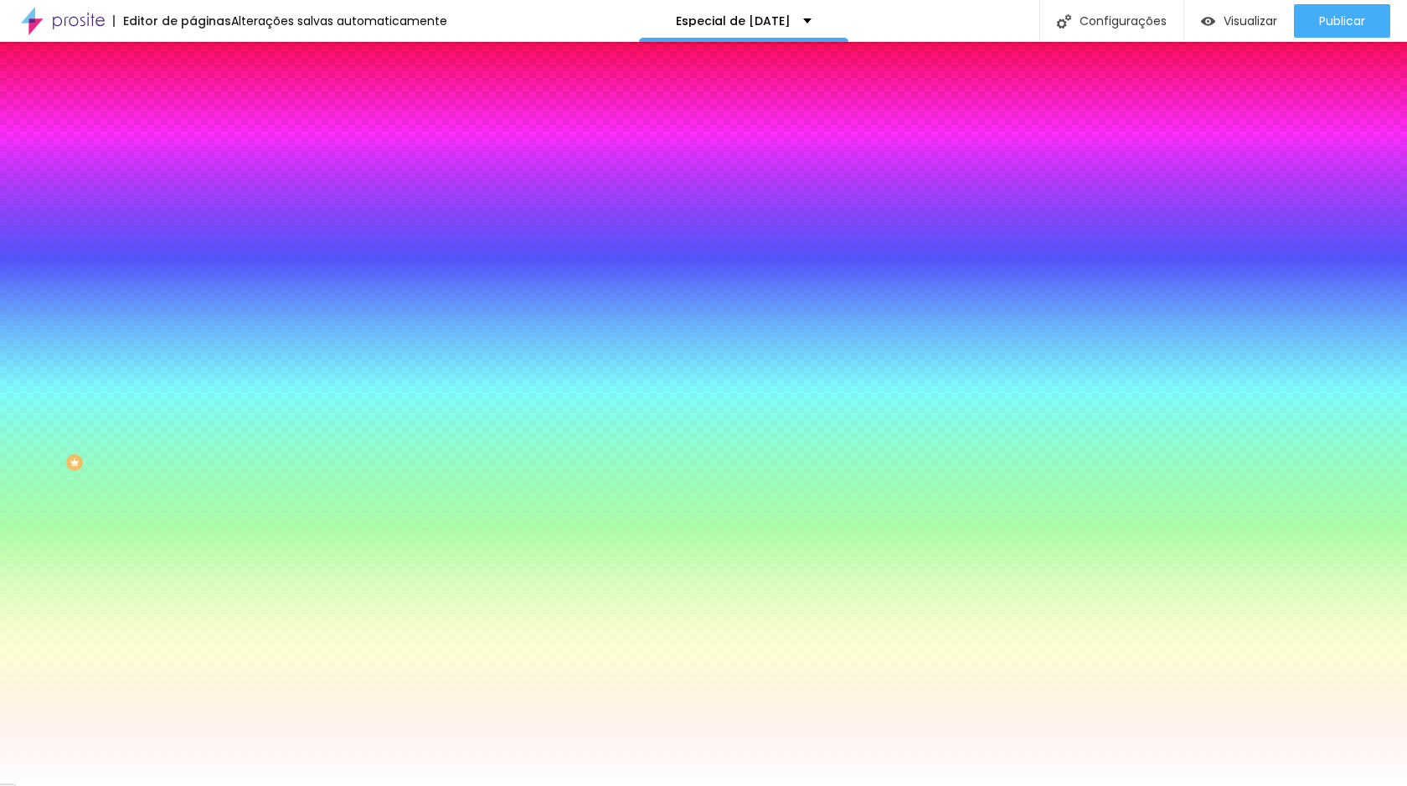
type input "9"
type input "10"
type input "11"
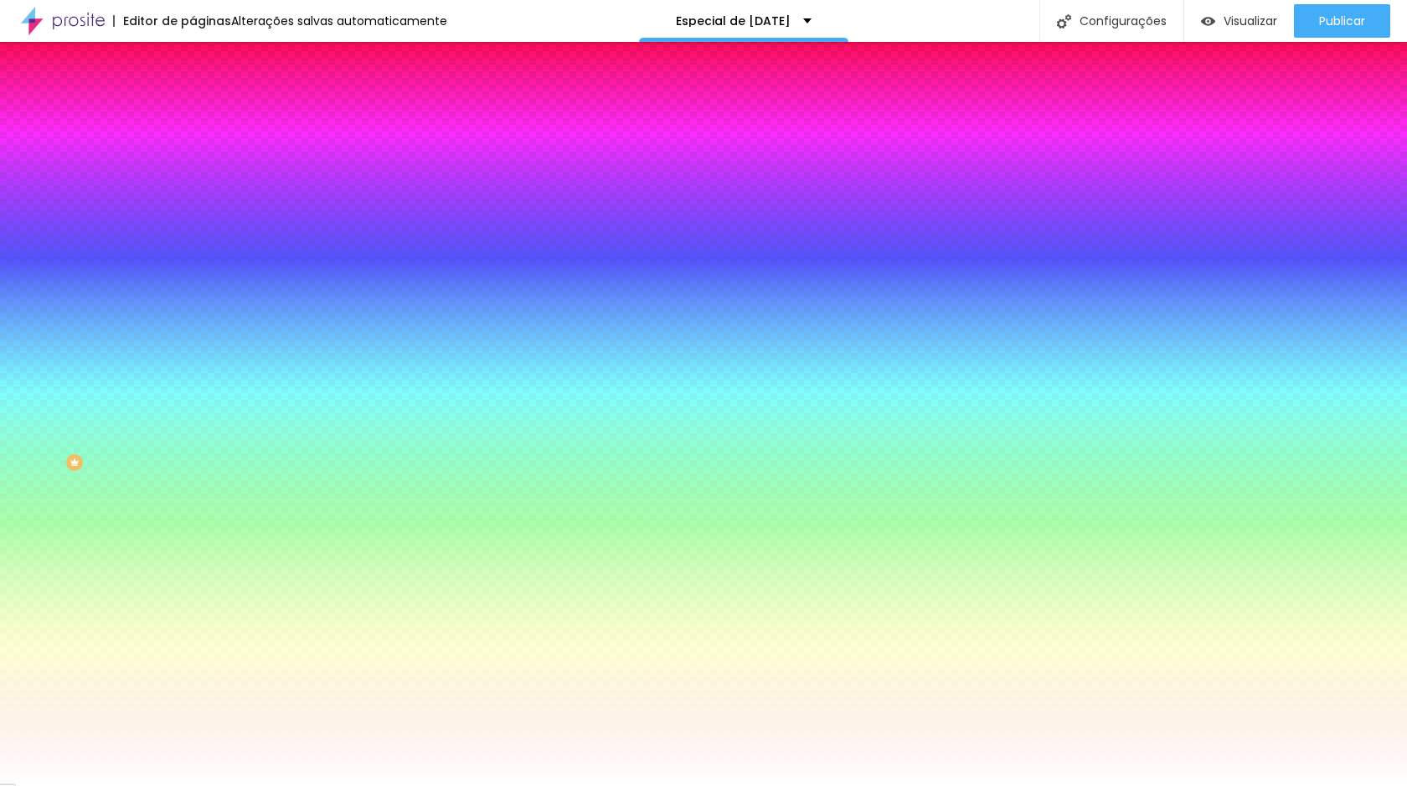
type input "12"
click at [77, 785] on div at bounding box center [703, 786] width 1407 height 0
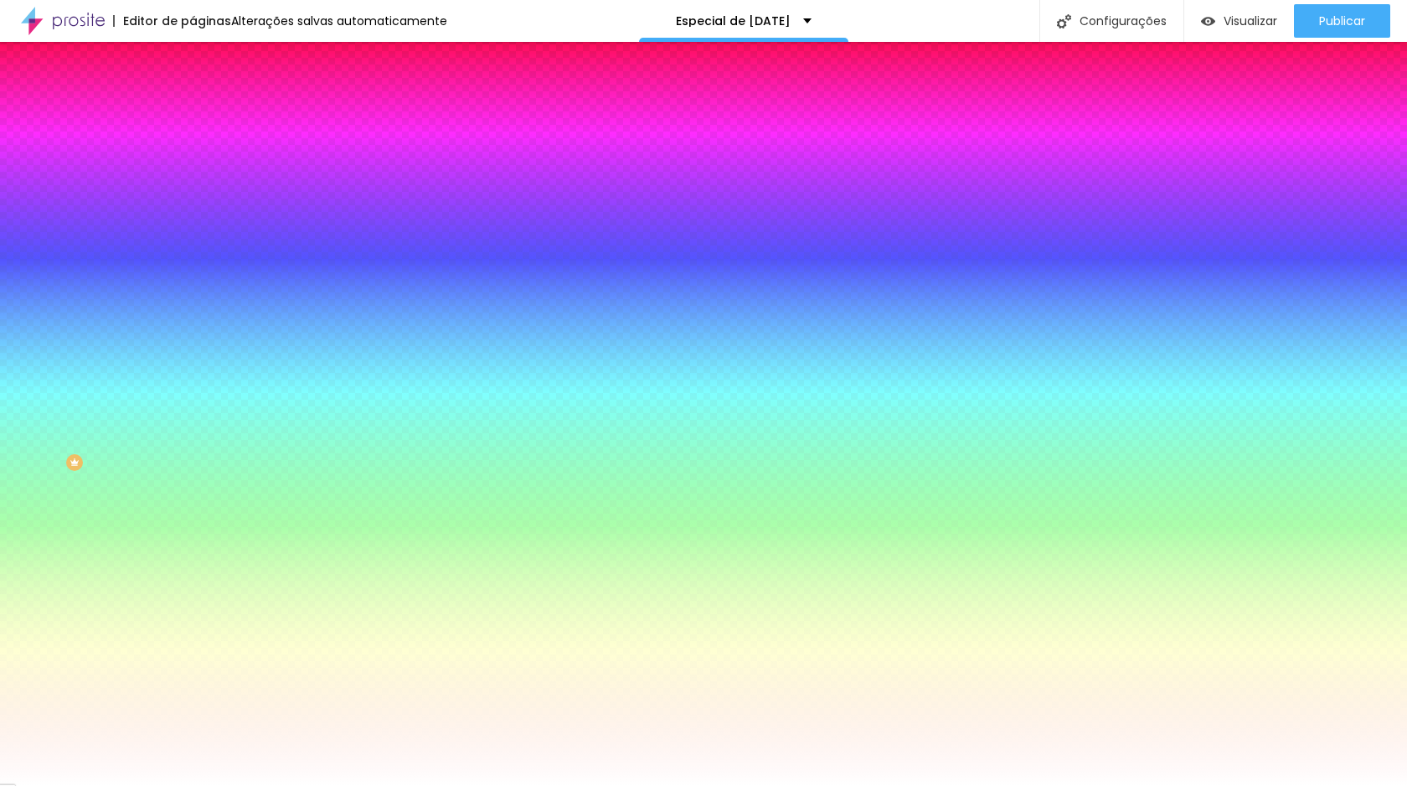
click at [199, 255] on icon "button" at bounding box center [204, 260] width 10 height 10
type input "1"
type input "2"
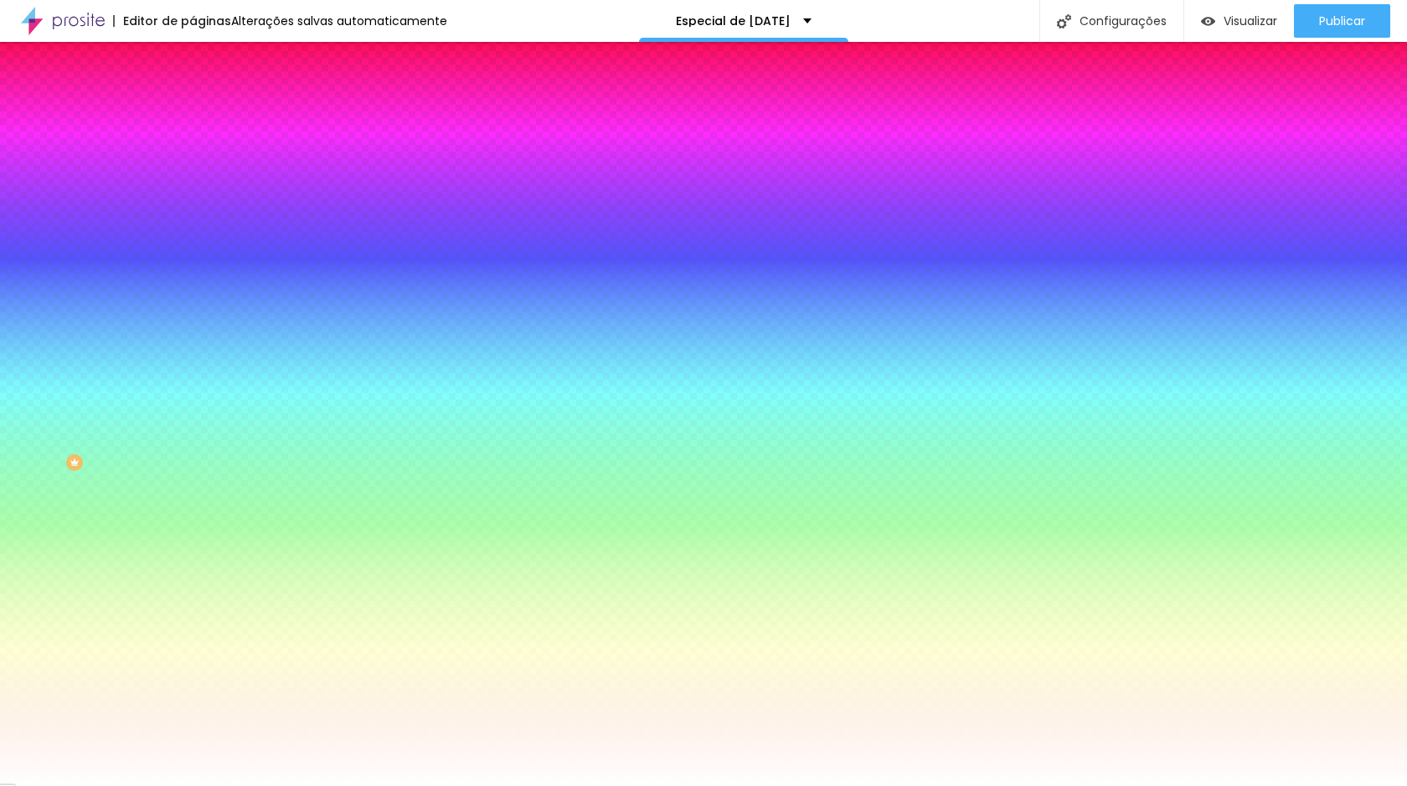
type input "4"
type input "6"
type input "8"
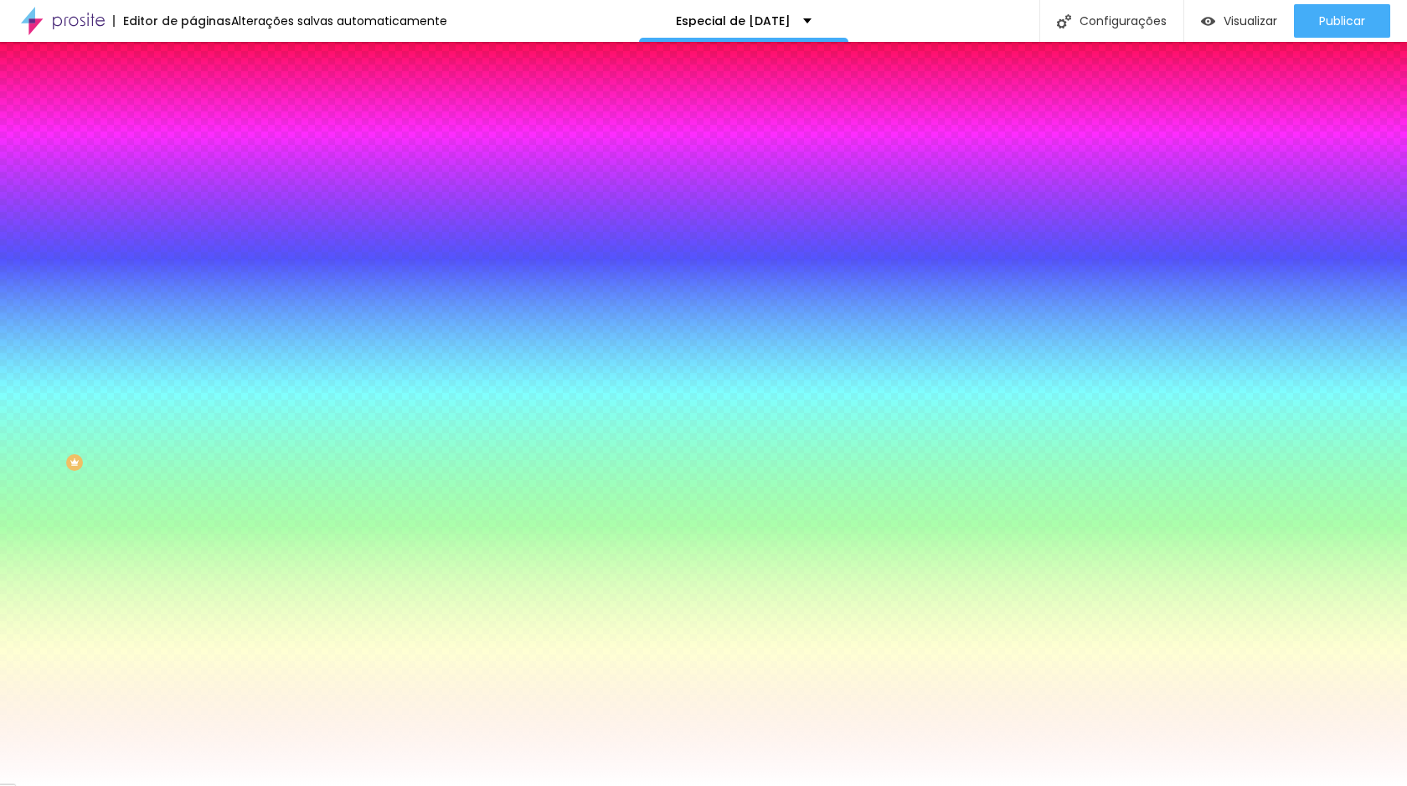
type input "8"
type input "15"
type input "17"
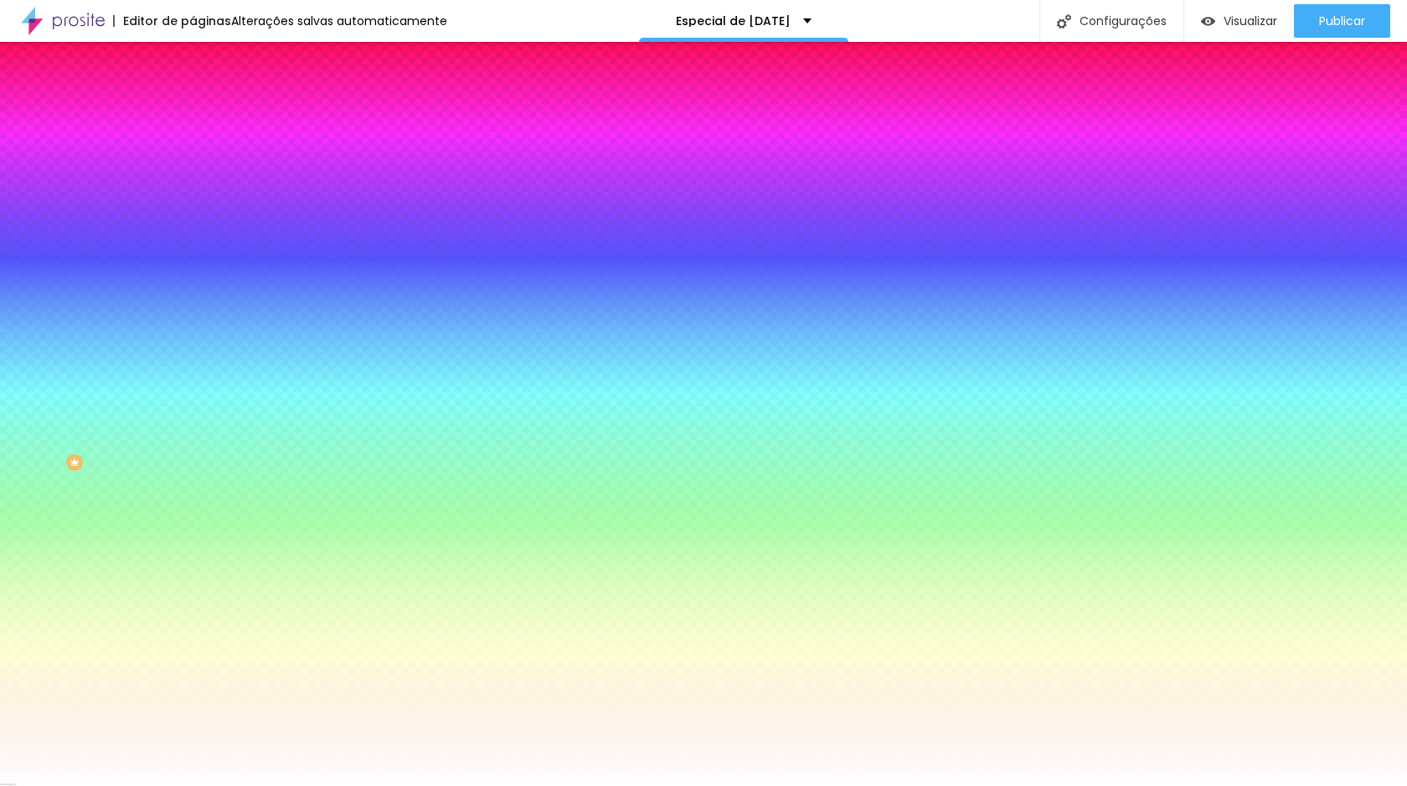
type input "18"
type input "19"
type input "20"
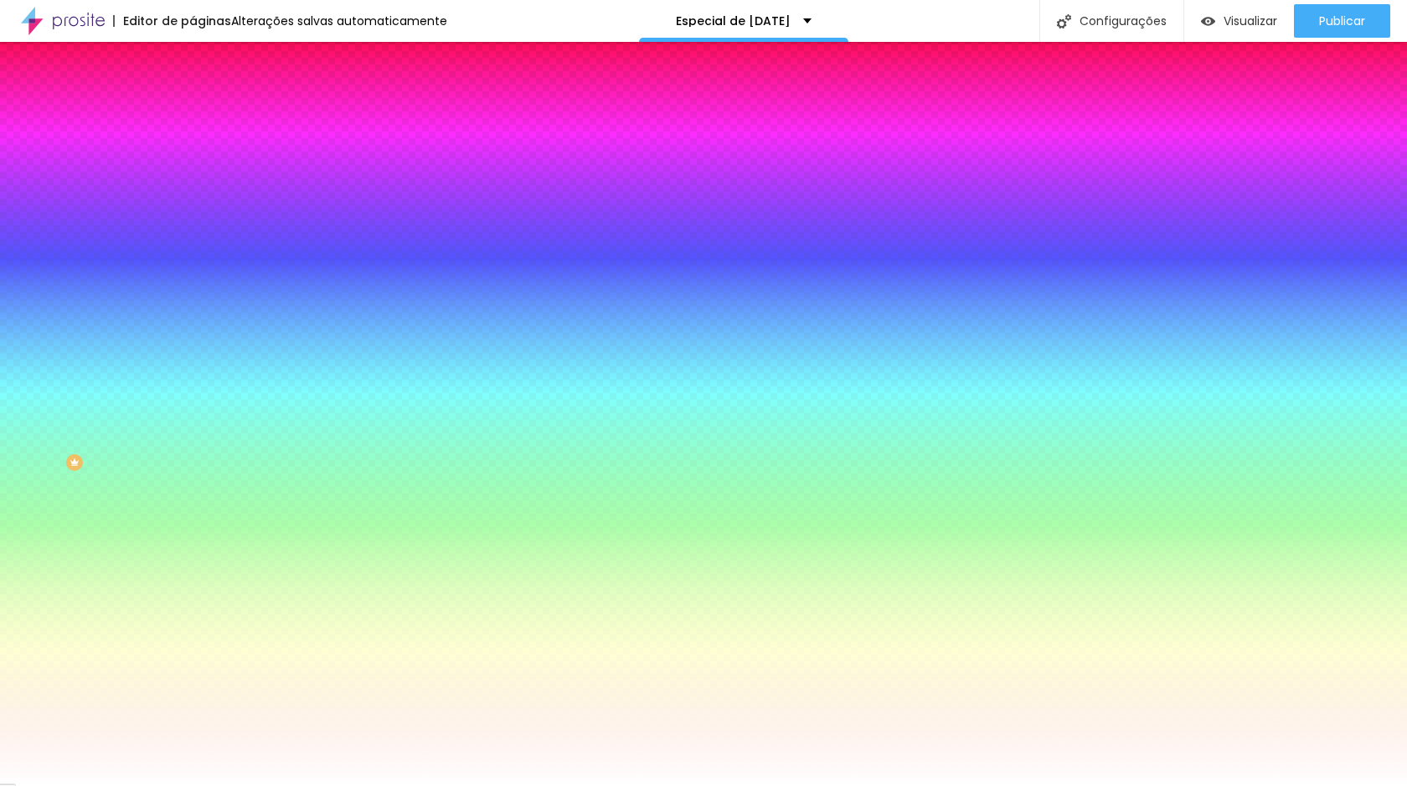
type input "20"
type input "21"
type input "22"
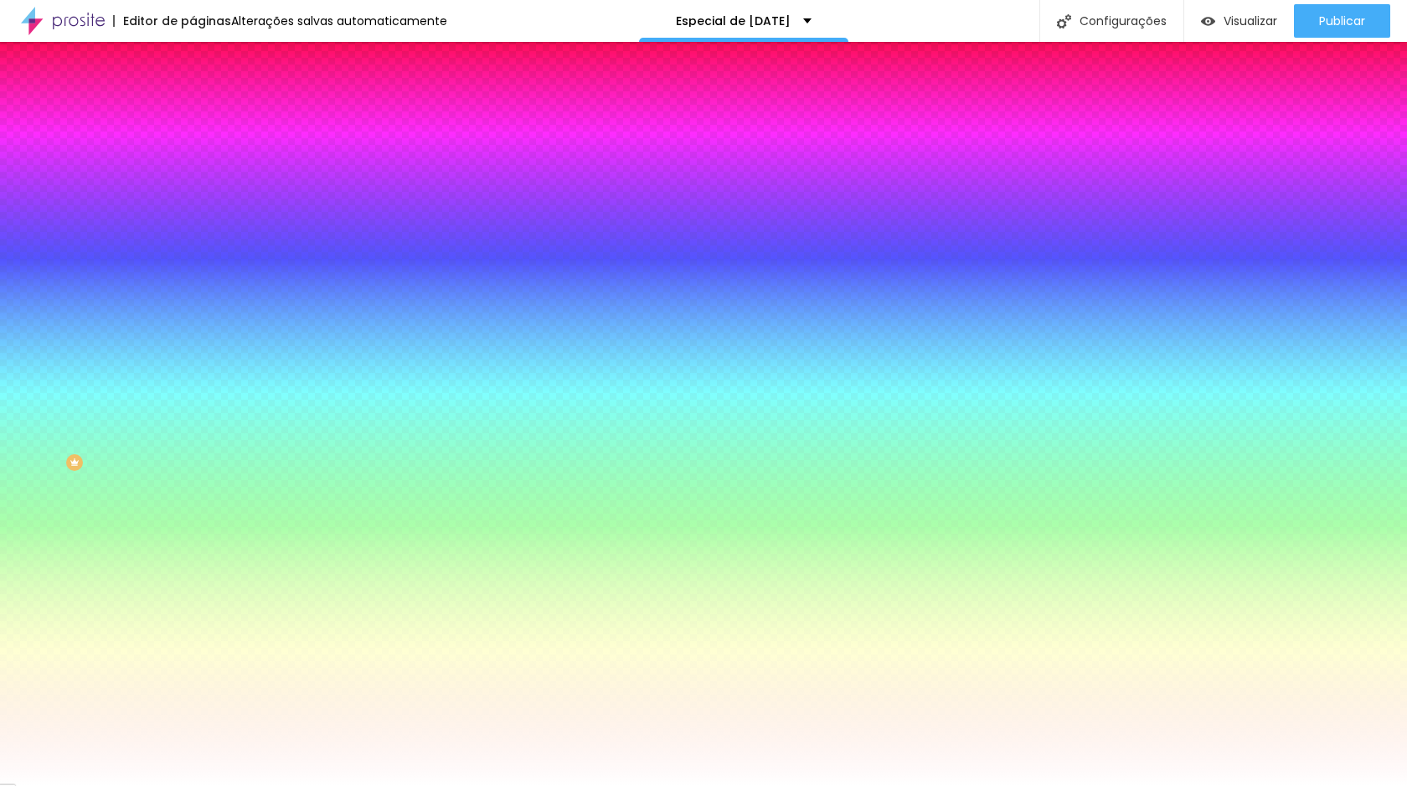
type input "23"
type input "24"
type input "25"
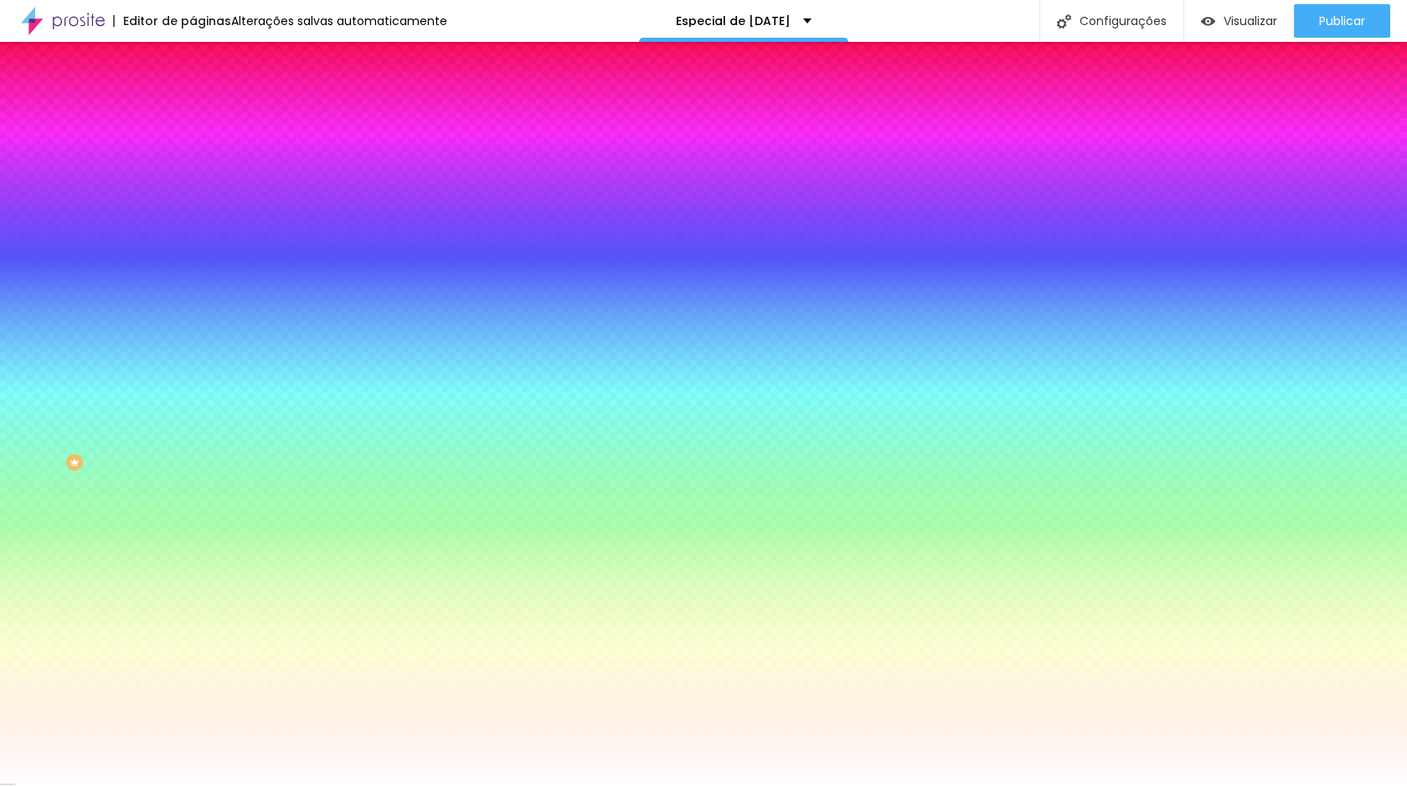
type input "25"
type input "26"
type input "27"
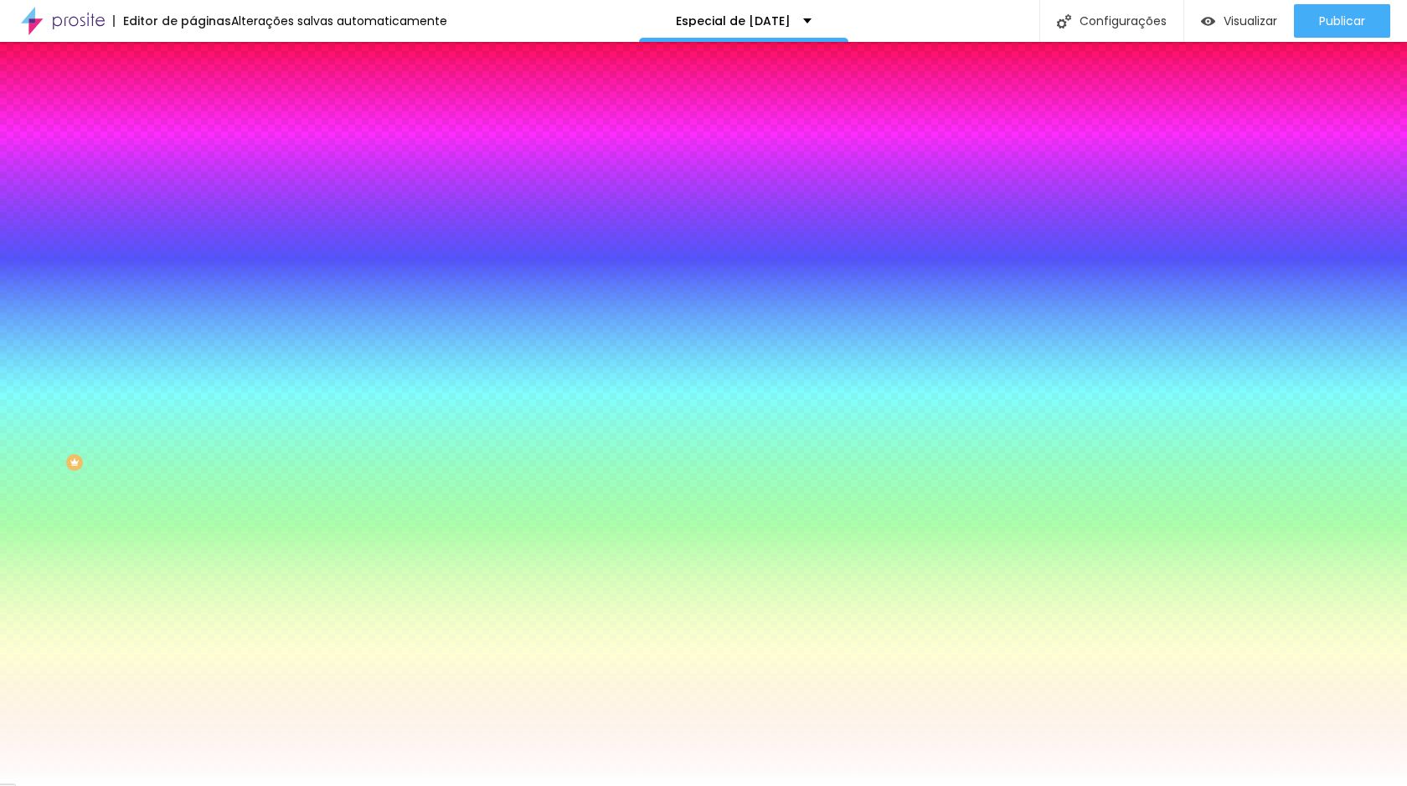
type input "28"
type input "27"
type input "25"
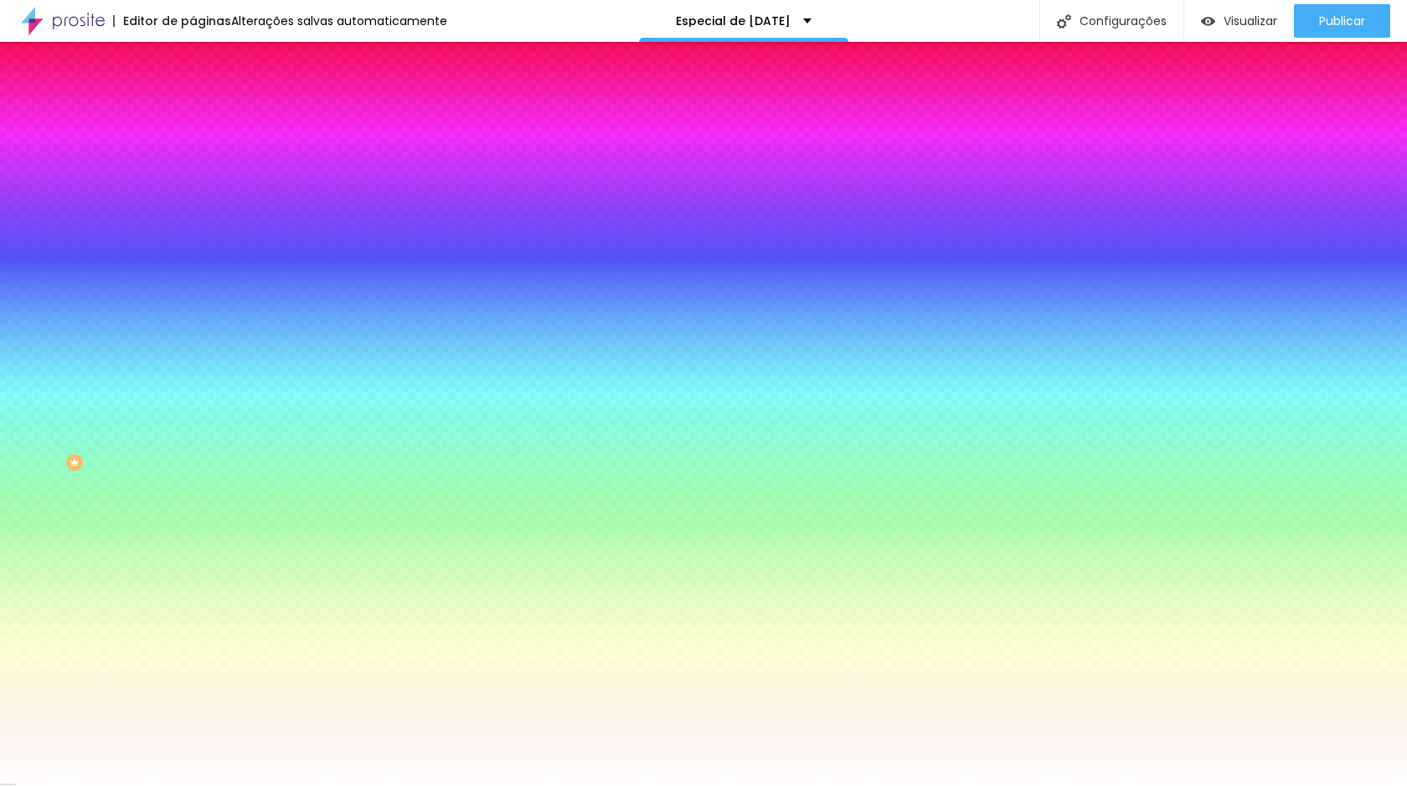
type input "25"
type input "22"
type input "17"
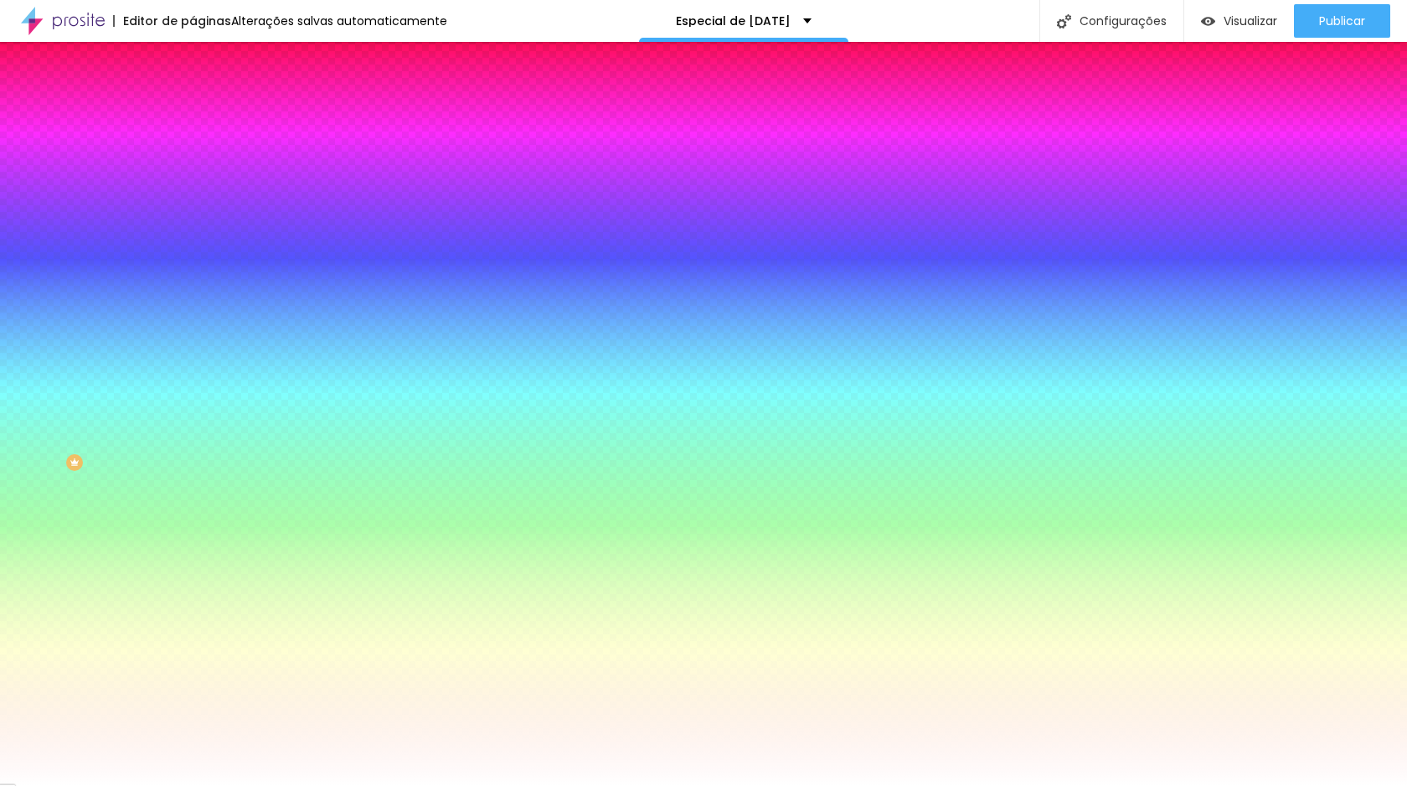
type input "13"
type input "9"
type input "7"
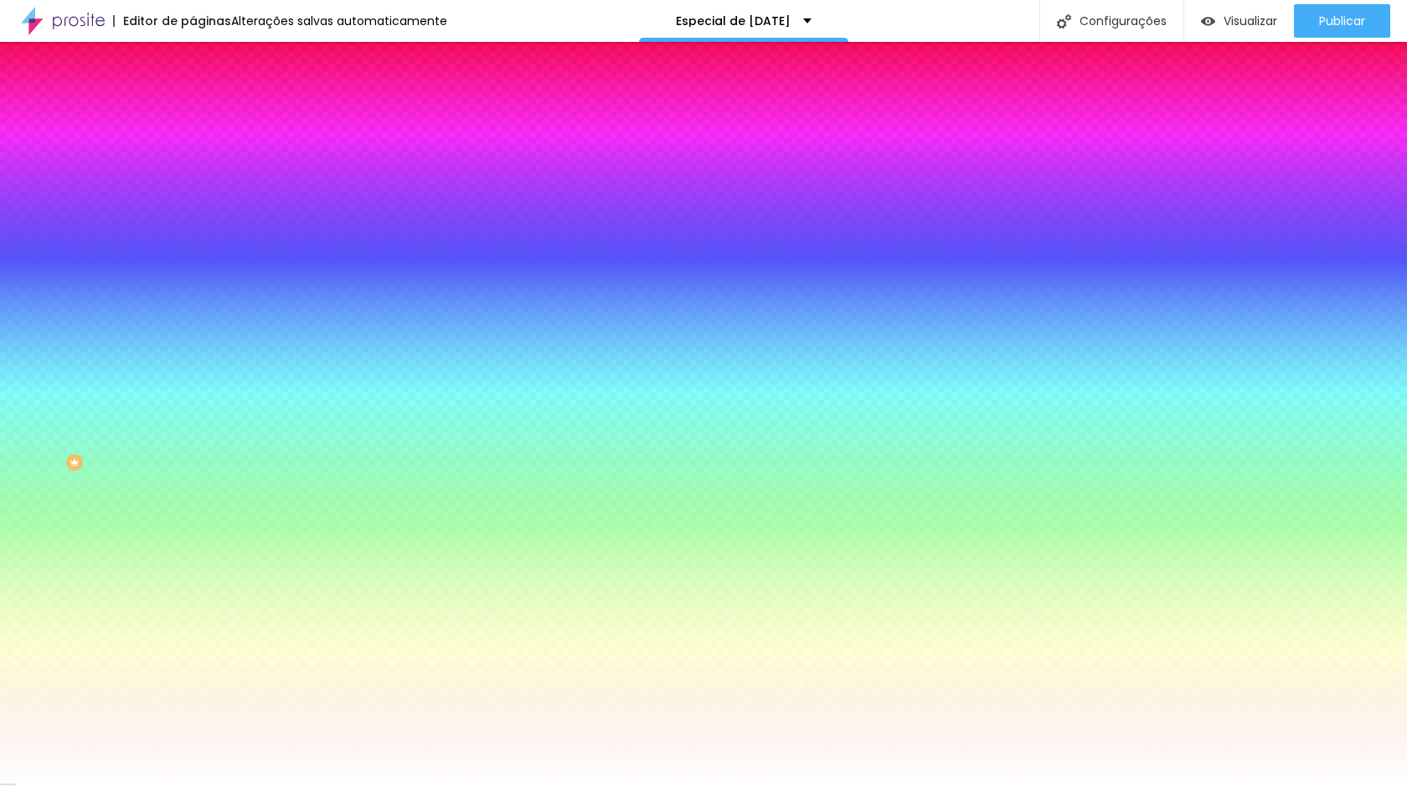
type input "7"
type input "2"
drag, startPoint x: 186, startPoint y: 311, endPoint x: 9, endPoint y: 316, distance: 176.8
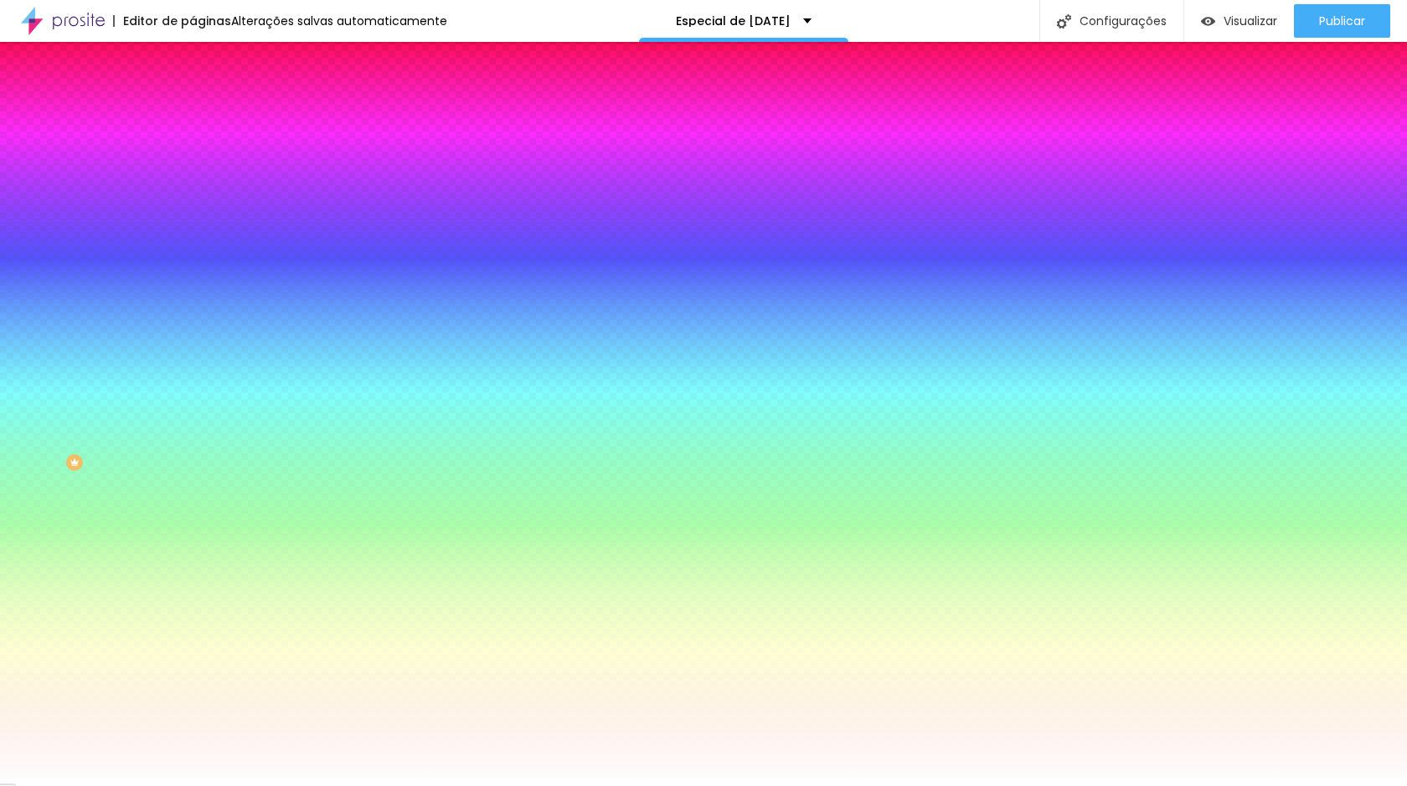
click at [100, 785] on div at bounding box center [703, 786] width 1407 height 0
click at [193, 95] on img at bounding box center [200, 87] width 15 height 15
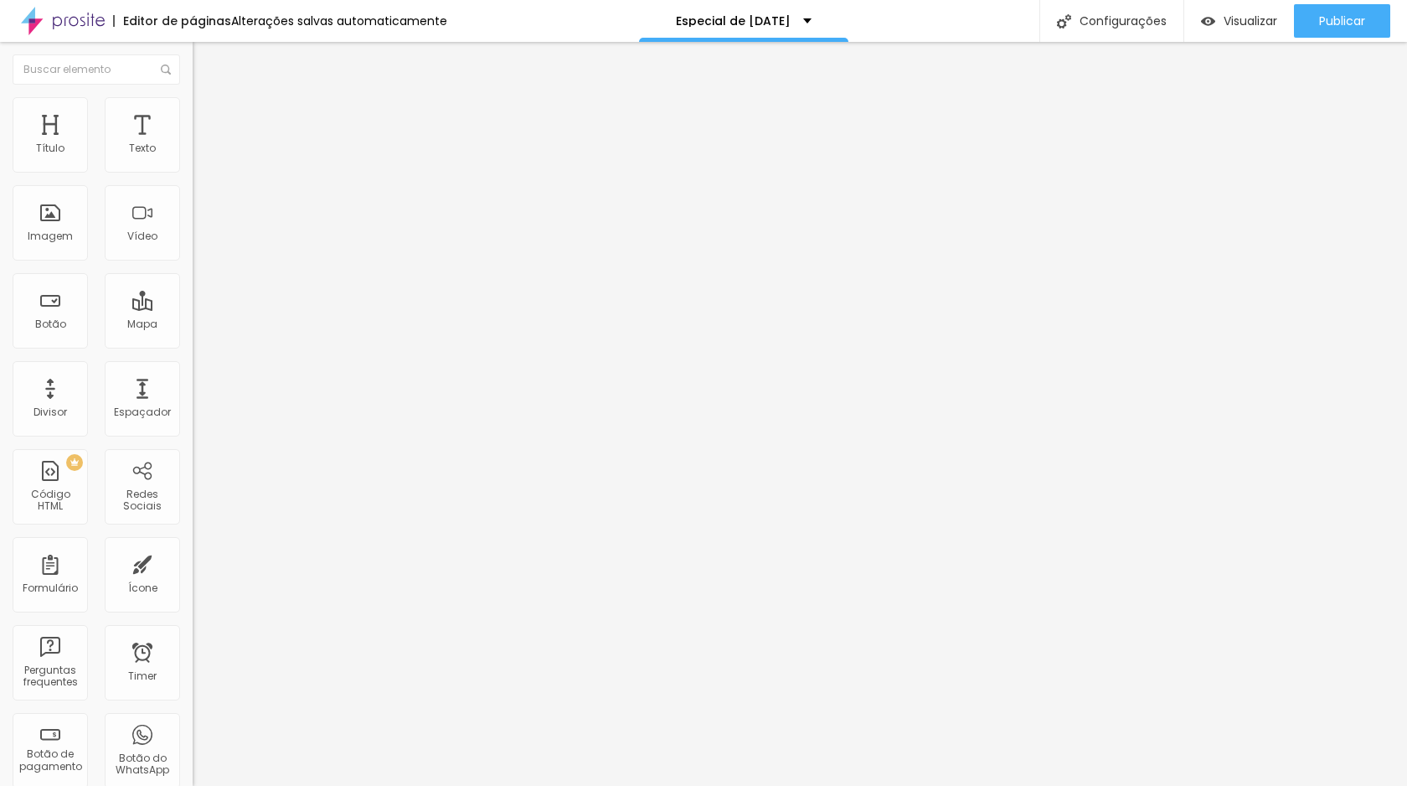
click at [193, 264] on span "Pequeno" at bounding box center [215, 257] width 44 height 14
click at [193, 288] on div "Normal" at bounding box center [289, 283] width 193 height 10
click at [193, 101] on li "Estilo" at bounding box center [289, 105] width 193 height 17
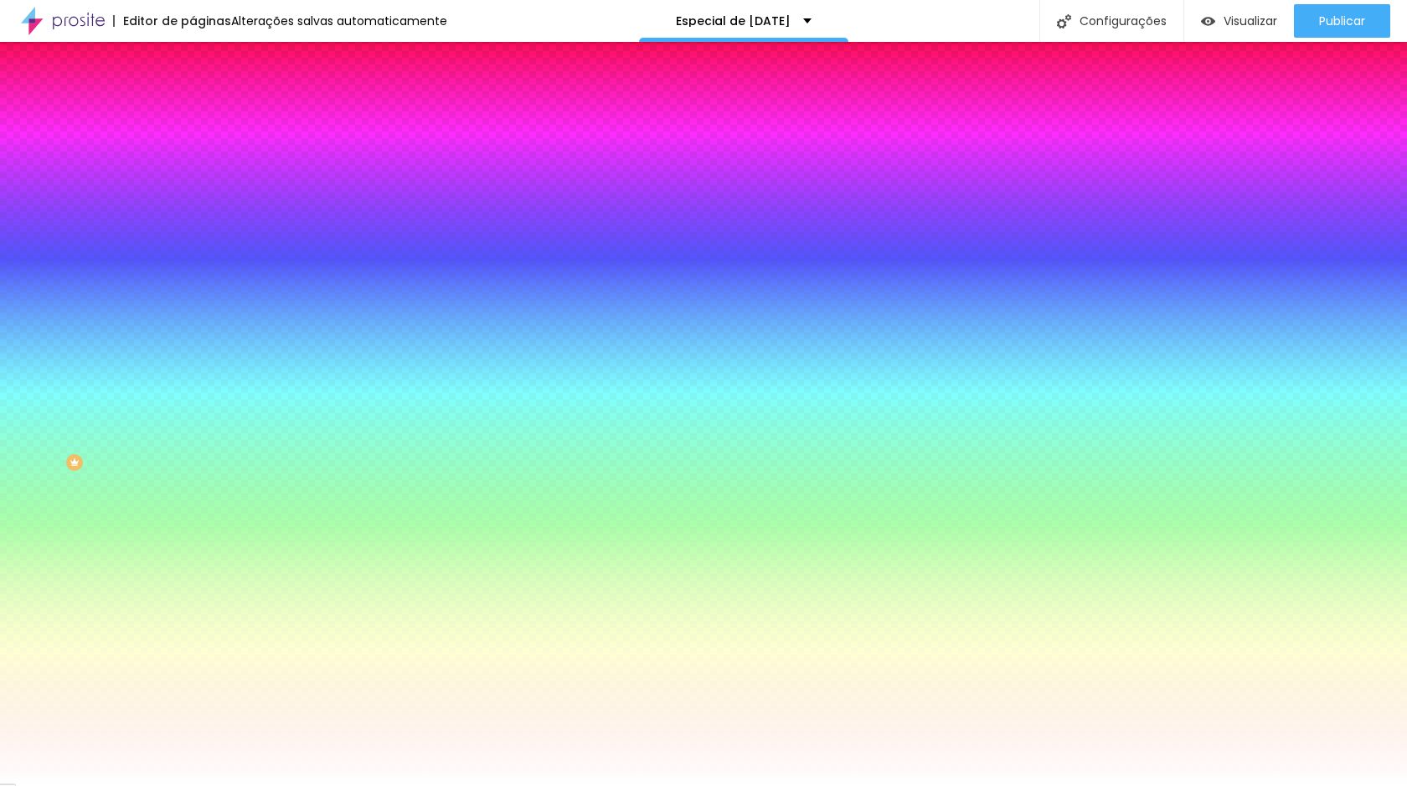
click at [208, 118] on span "Avançado" at bounding box center [235, 125] width 55 height 14
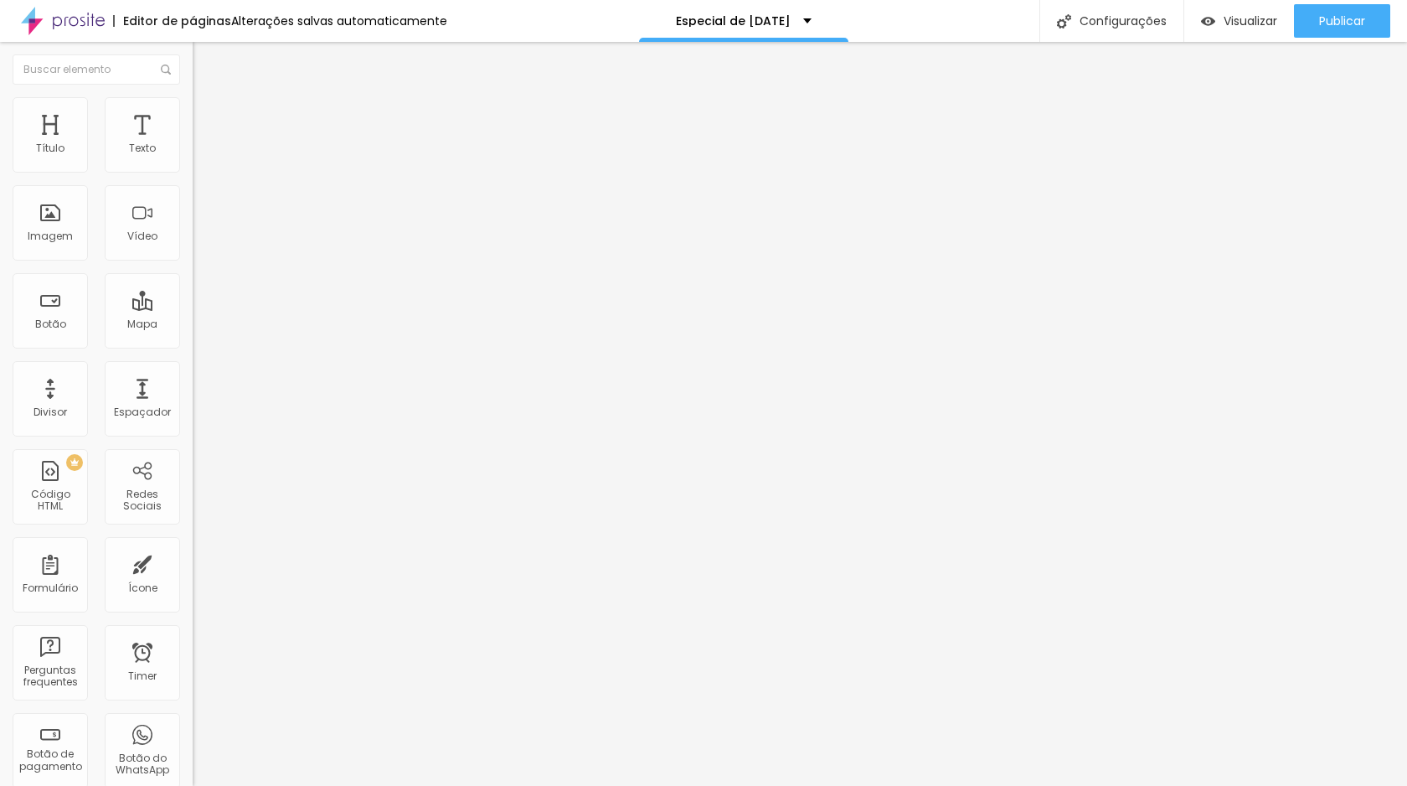
click at [193, 97] on li "Conteúdo" at bounding box center [289, 88] width 193 height 17
click at [1300, 10] on button "Publicar" at bounding box center [1342, 21] width 96 height 34
click at [1337, 14] on span "Publicar" at bounding box center [1342, 20] width 46 height 13
click at [1347, 18] on span "Publicar" at bounding box center [1342, 20] width 46 height 13
